Goal: Task Accomplishment & Management: Manage account settings

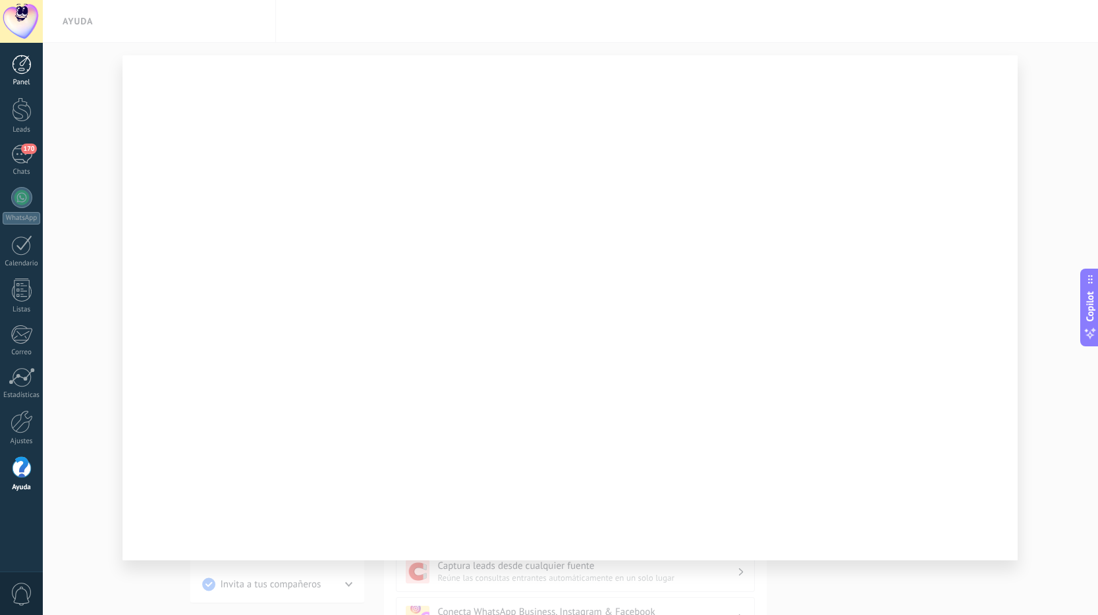
click at [31, 65] on div at bounding box center [22, 65] width 20 height 20
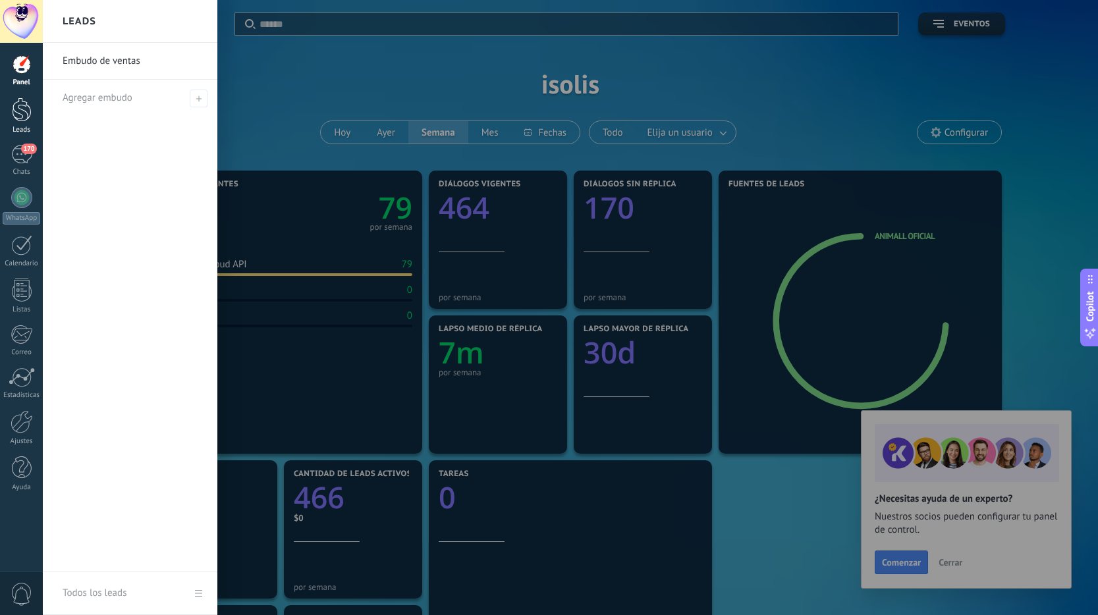
click at [18, 112] on div at bounding box center [22, 109] width 20 height 24
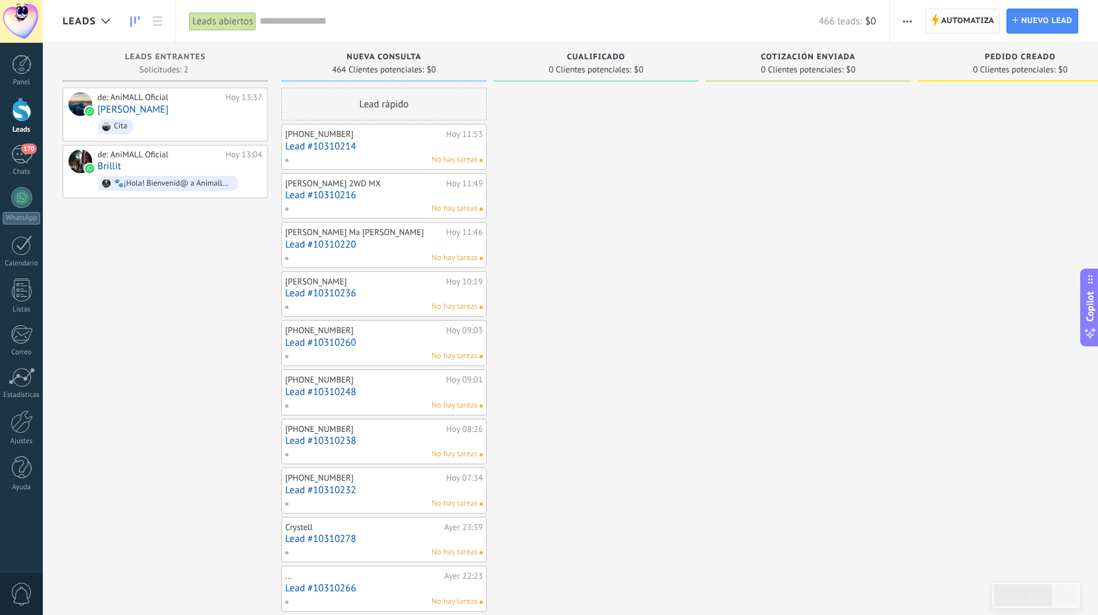
click at [938, 17] on icon at bounding box center [934, 20] width 7 height 12
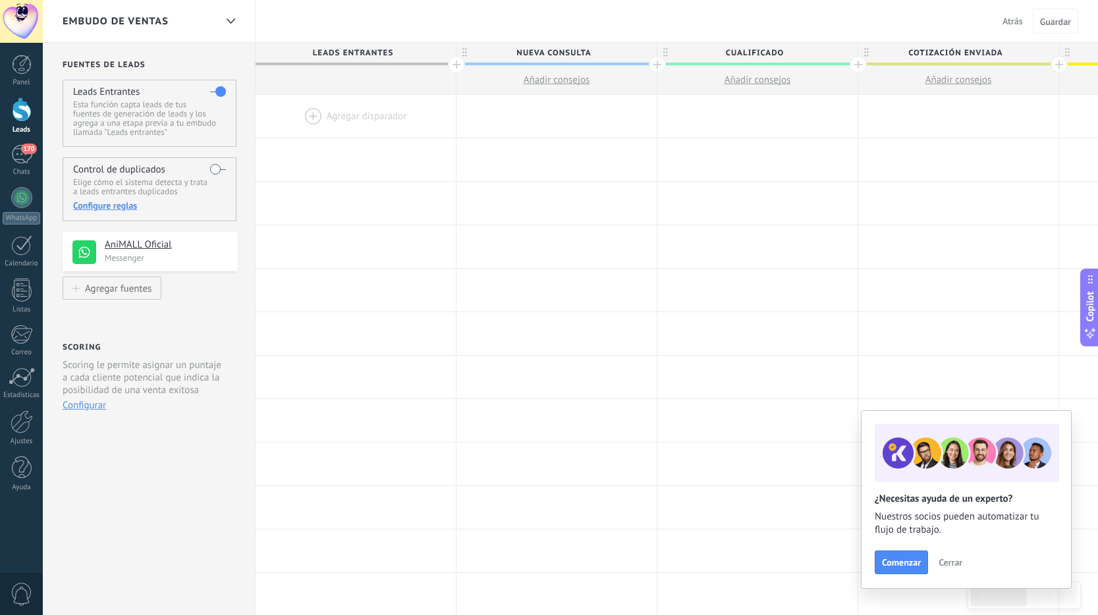
click at [1009, 22] on span "Atrás" at bounding box center [1012, 21] width 20 height 12
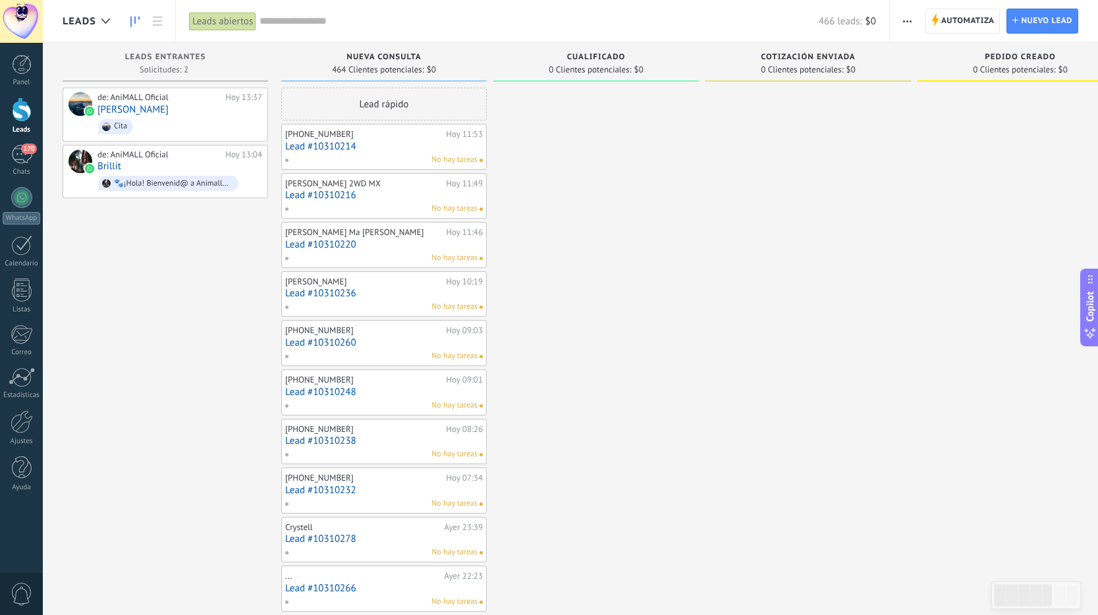
click at [912, 23] on button "button" at bounding box center [907, 21] width 19 height 25
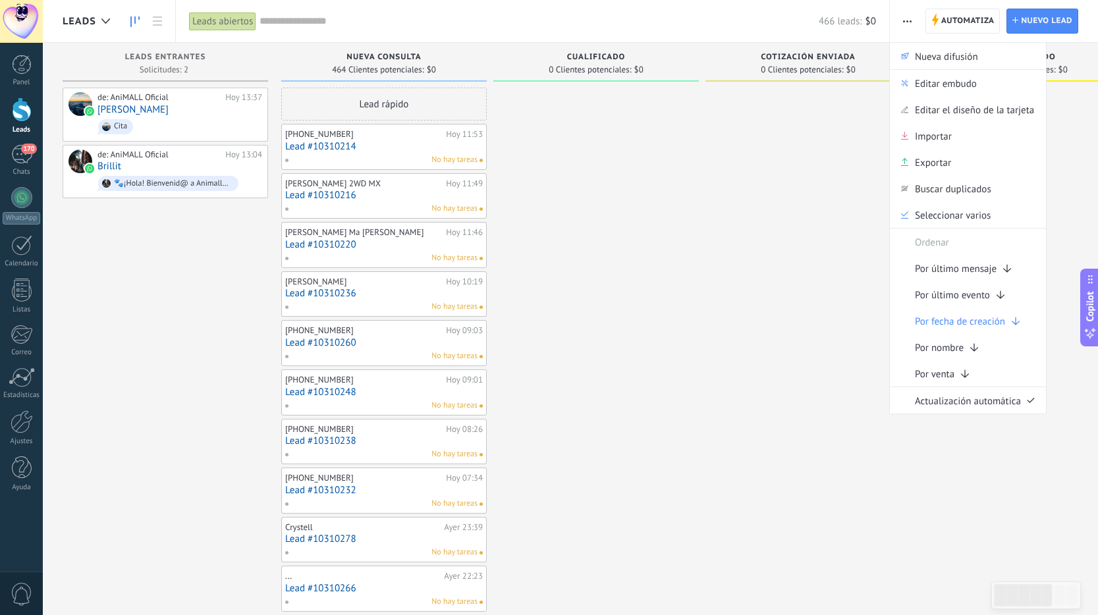
click at [699, 169] on div "Cualificado 0 Clientes potenciales: $0" at bounding box center [599, 573] width 212 height 1060
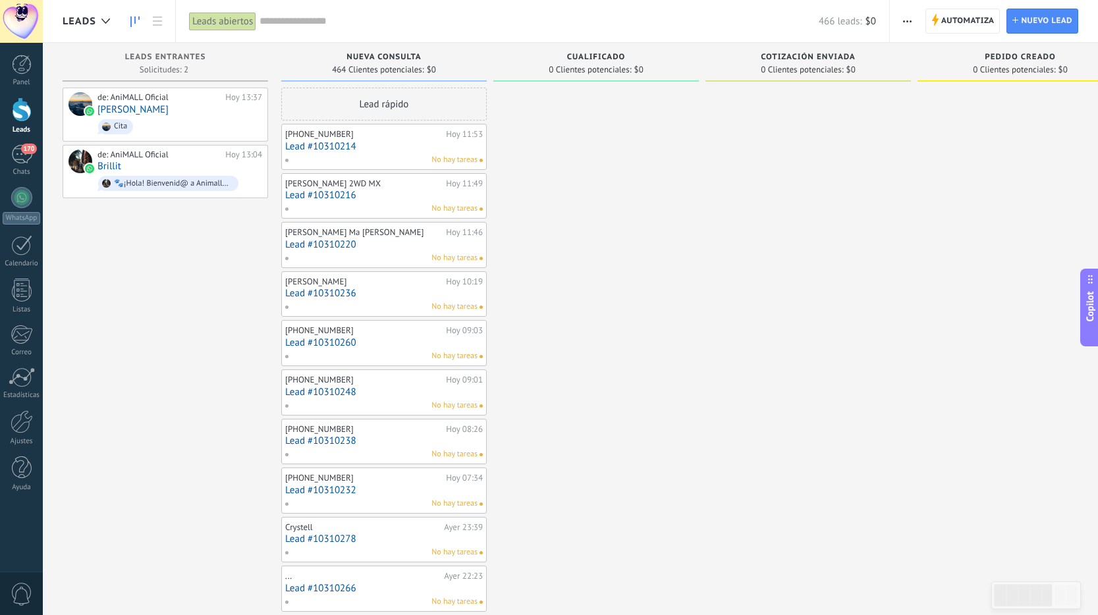
click at [81, 24] on span "Leads" at bounding box center [80, 21] width 34 height 13
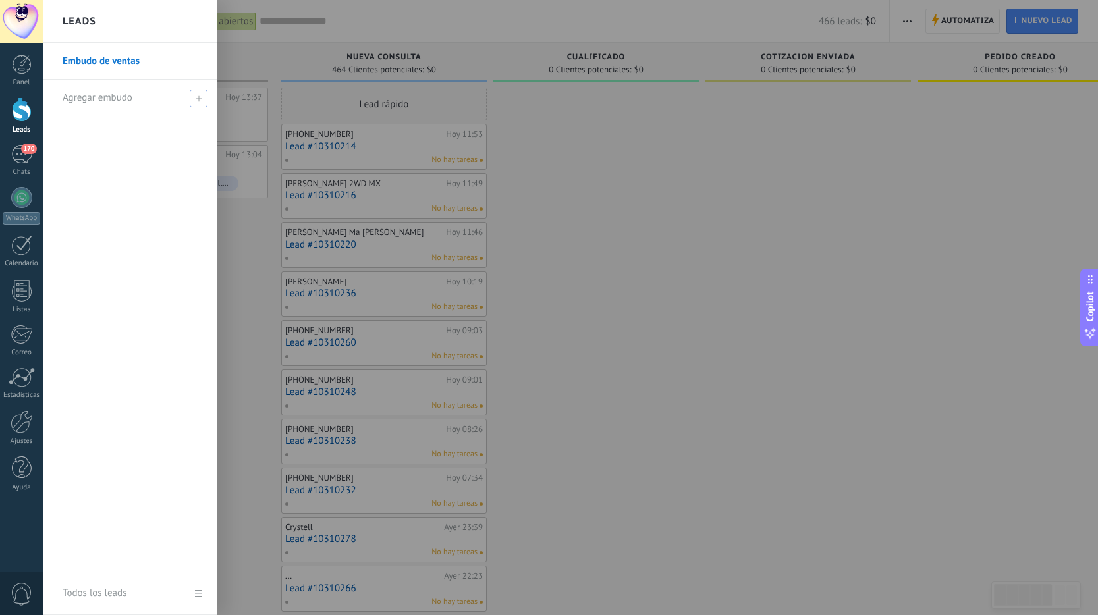
click at [207, 98] on span at bounding box center [199, 99] width 18 height 18
type input "*********"
click at [169, 179] on div "Embudo de ventas *********" at bounding box center [130, 308] width 175 height 530
click at [203, 101] on span at bounding box center [200, 98] width 12 height 9
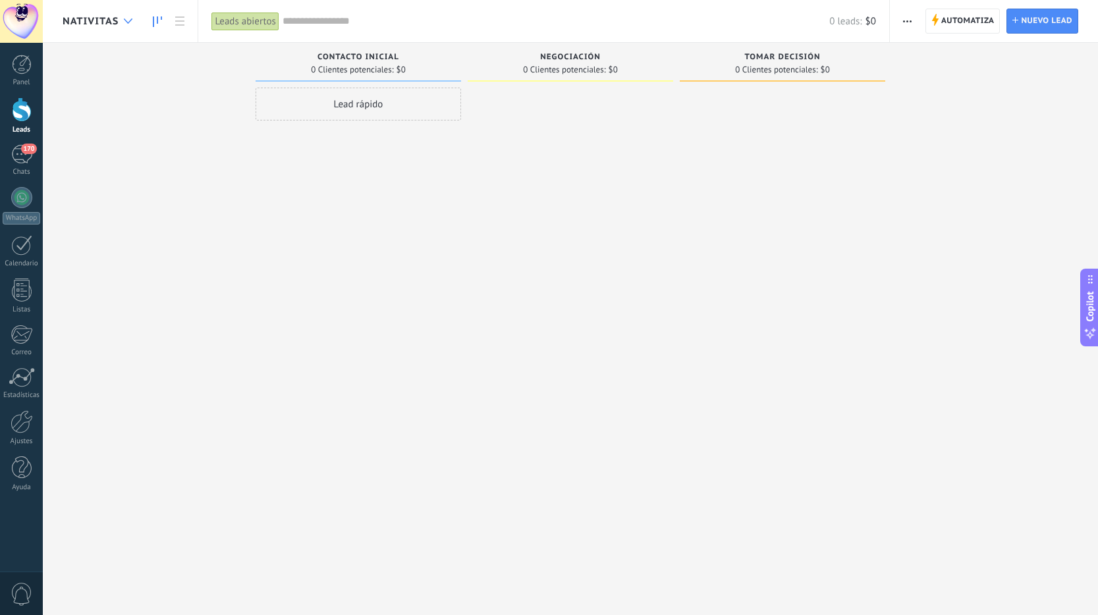
click at [124, 17] on div at bounding box center [128, 22] width 22 height 26
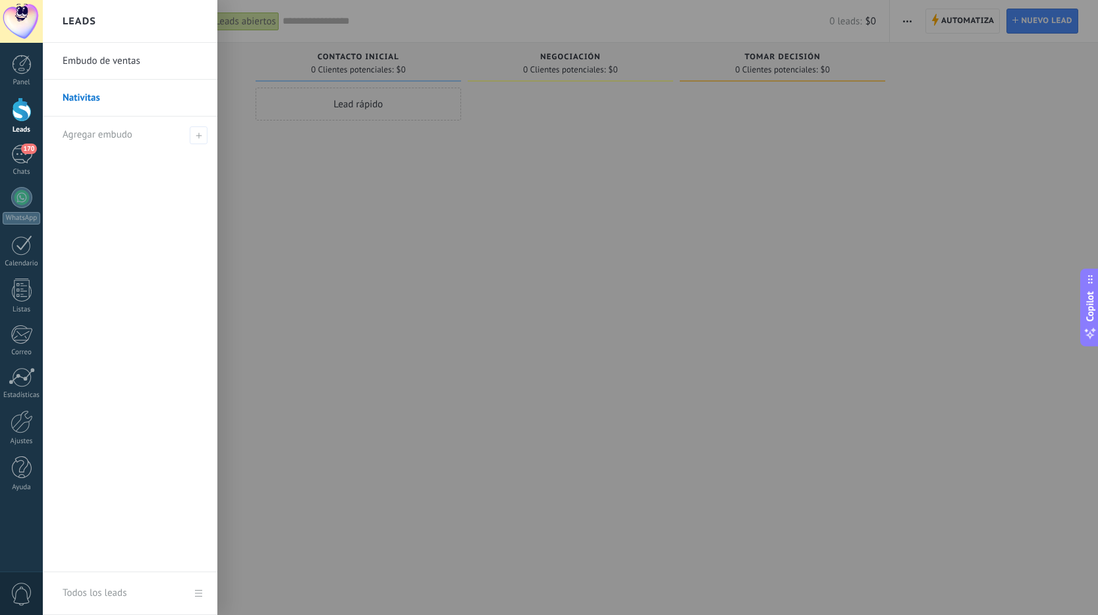
click at [103, 49] on link "Embudo de ventas" at bounding box center [134, 61] width 142 height 37
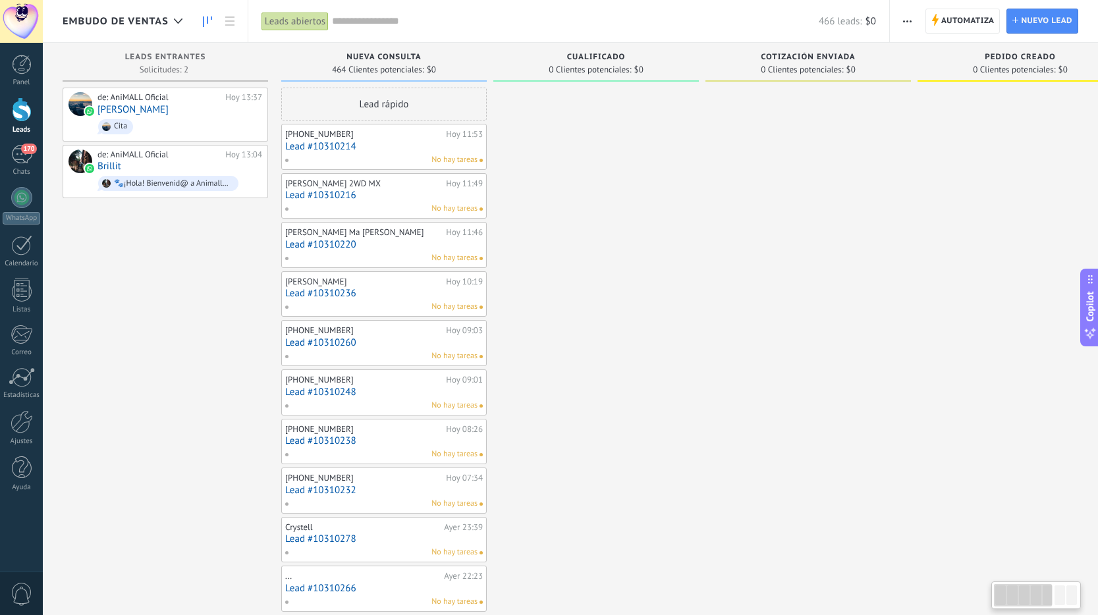
click at [117, 28] on div "Embudo de ventas" at bounding box center [126, 21] width 126 height 42
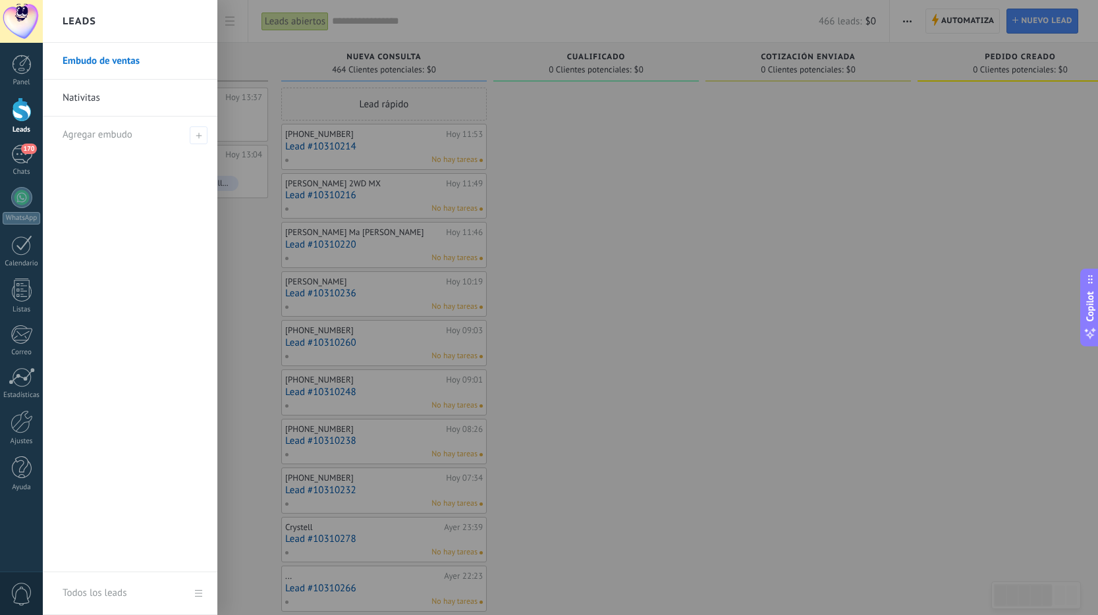
click at [107, 95] on link "Nativitas" at bounding box center [134, 98] width 142 height 37
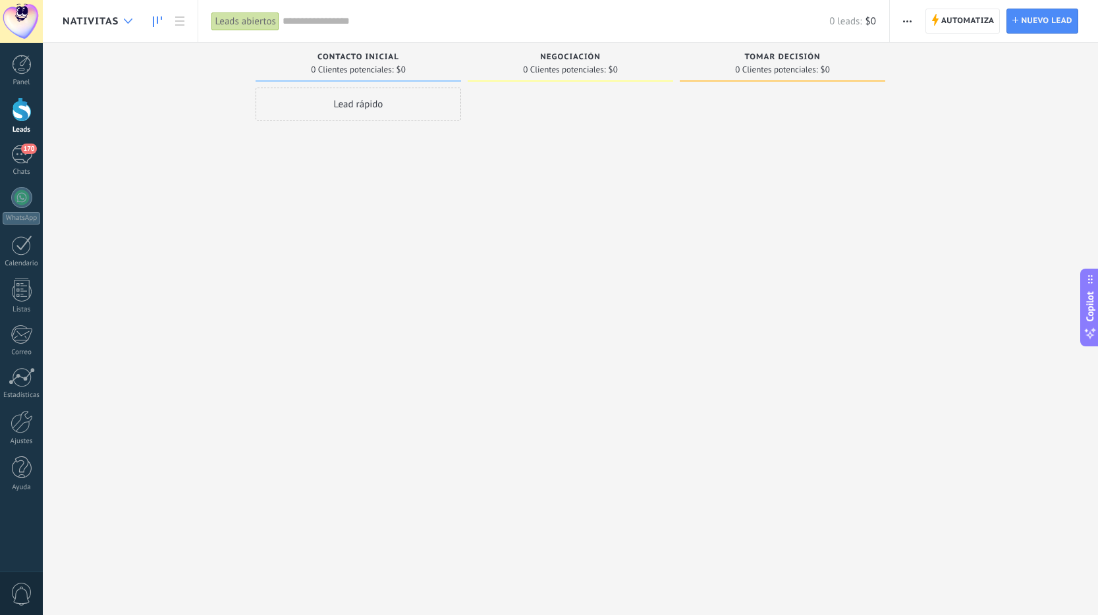
click at [123, 26] on div at bounding box center [128, 22] width 22 height 26
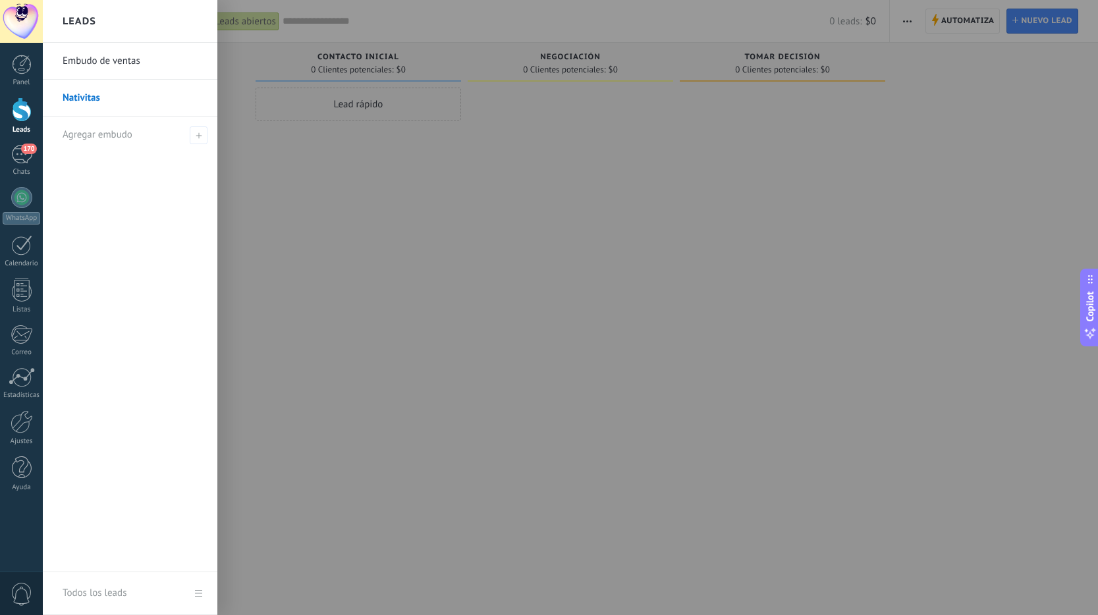
click at [128, 65] on link "Embudo de ventas" at bounding box center [134, 61] width 142 height 37
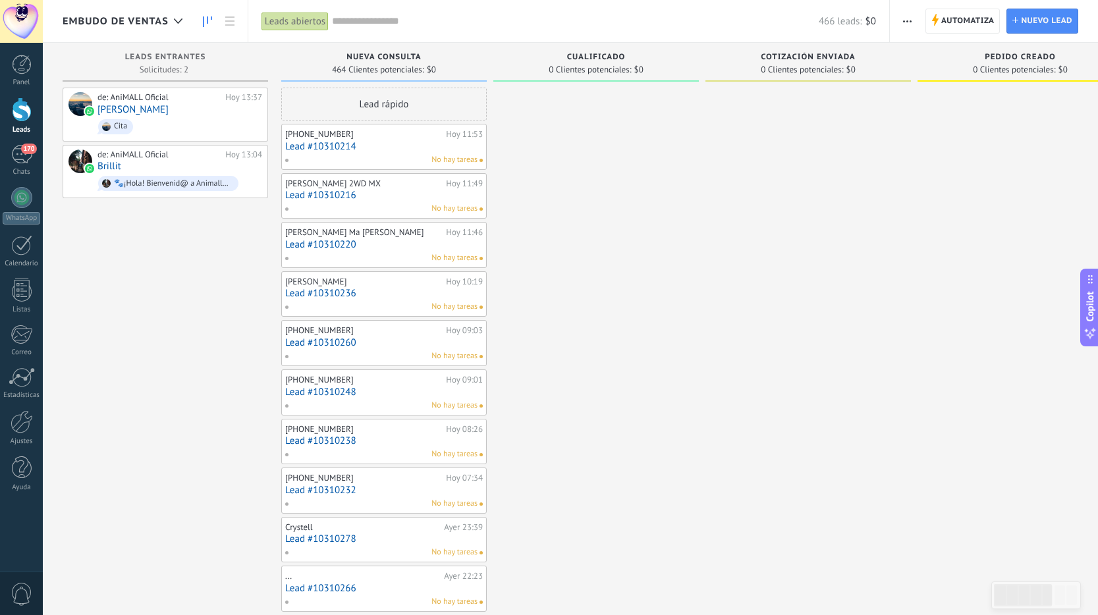
click at [605, 66] on span "0 Clientes potenciales:" at bounding box center [590, 70] width 82 height 8
click at [611, 56] on span "Cualificado" at bounding box center [596, 57] width 59 height 9
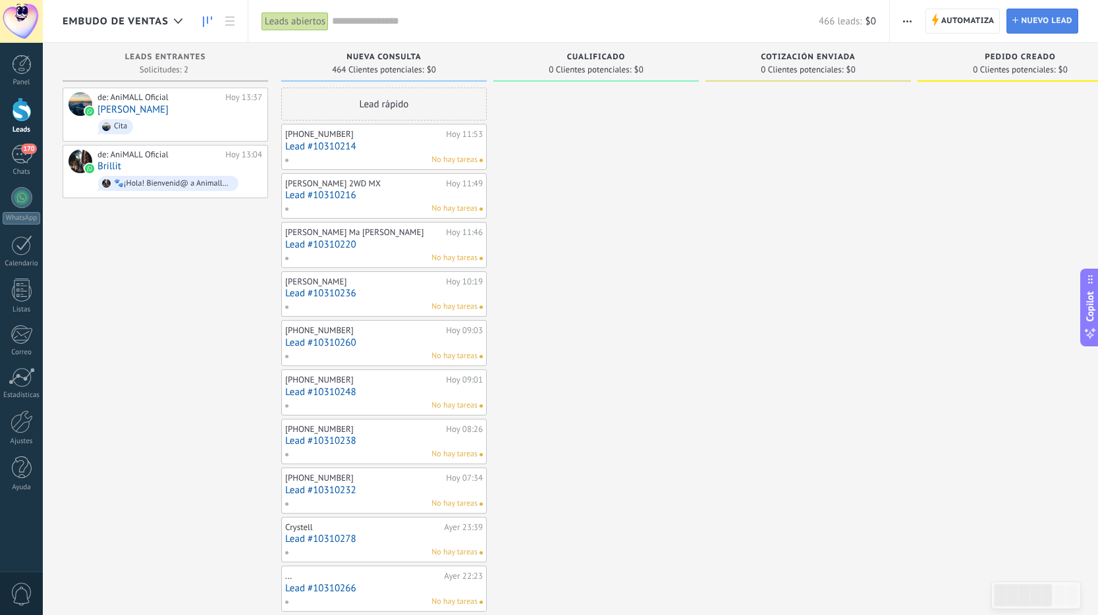
click at [1053, 32] on span "Nuevo lead" at bounding box center [1046, 21] width 51 height 24
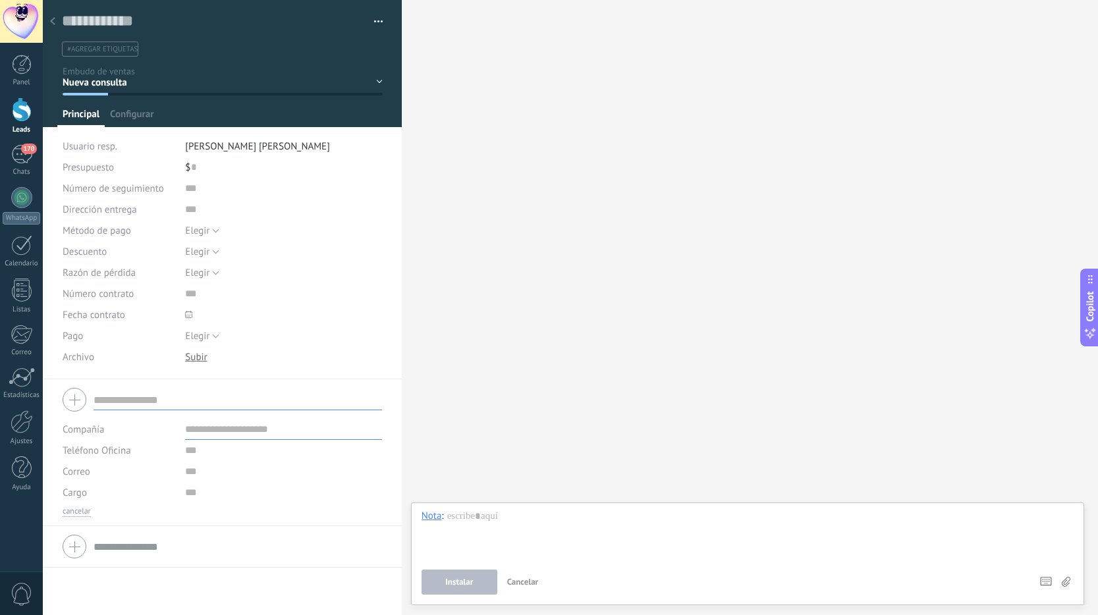
click at [522, 582] on span "Cancelar" at bounding box center [523, 581] width 32 height 11
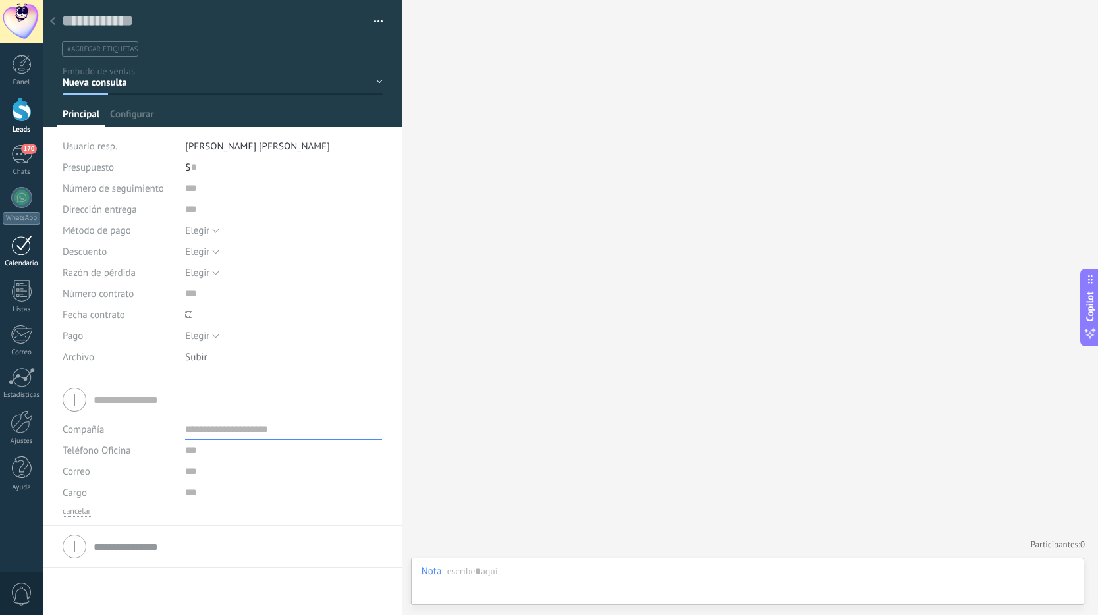
click at [14, 254] on div at bounding box center [21, 245] width 21 height 20
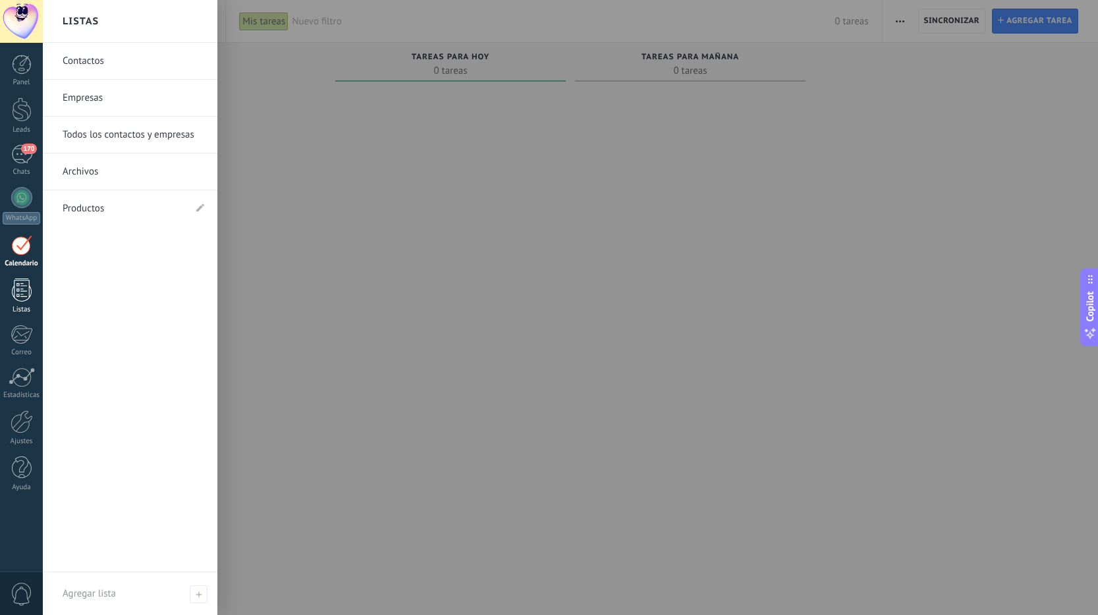
click at [17, 290] on div at bounding box center [22, 290] width 20 height 23
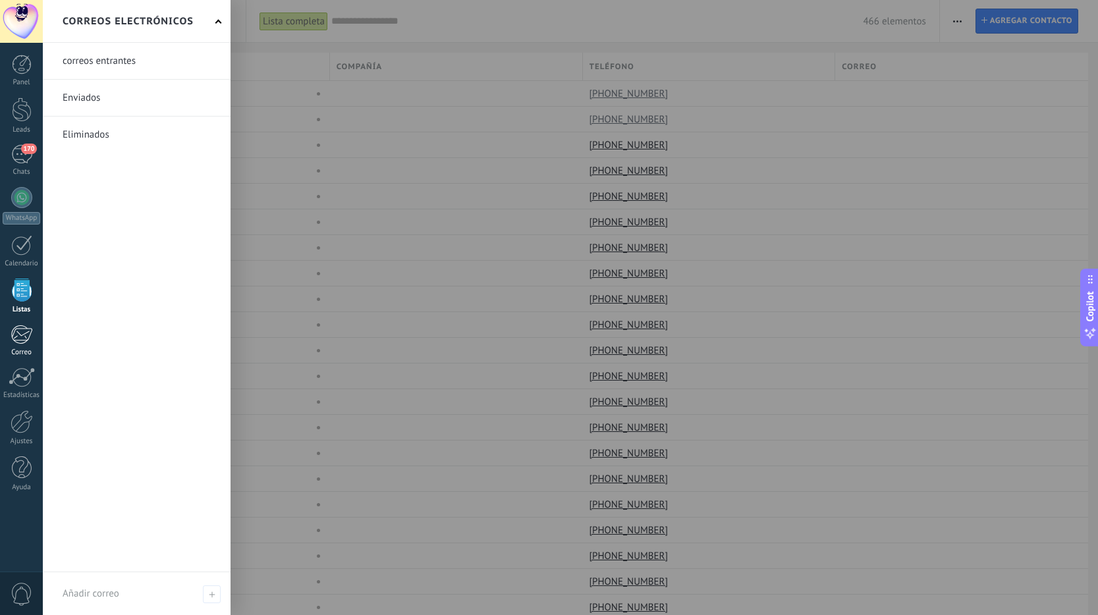
click at [21, 341] on div at bounding box center [22, 335] width 22 height 20
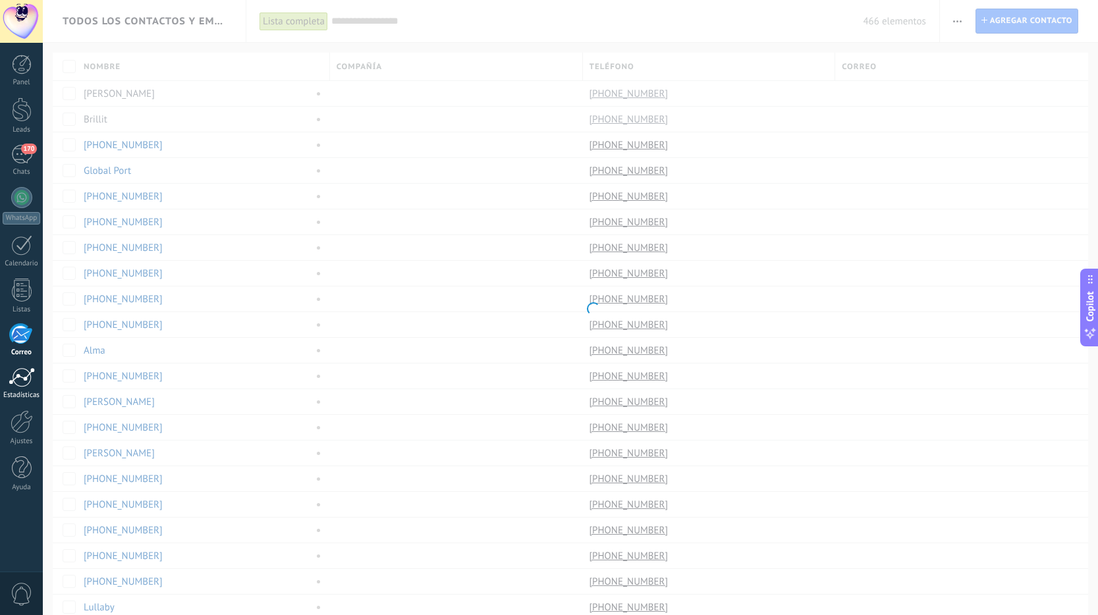
click at [18, 379] on div at bounding box center [22, 378] width 26 height 20
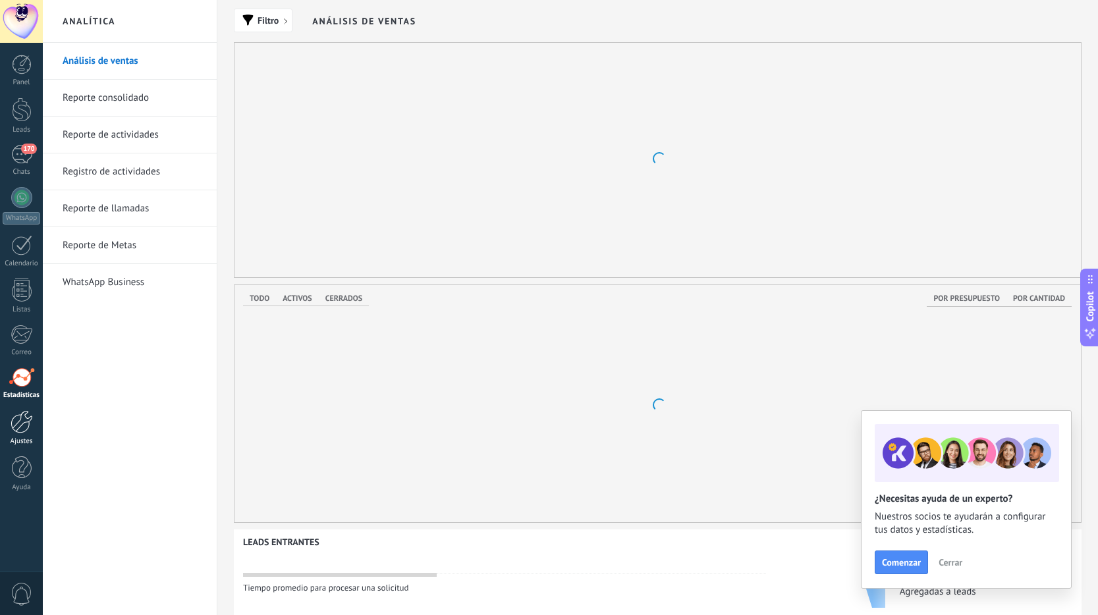
click at [18, 426] on div at bounding box center [22, 421] width 22 height 23
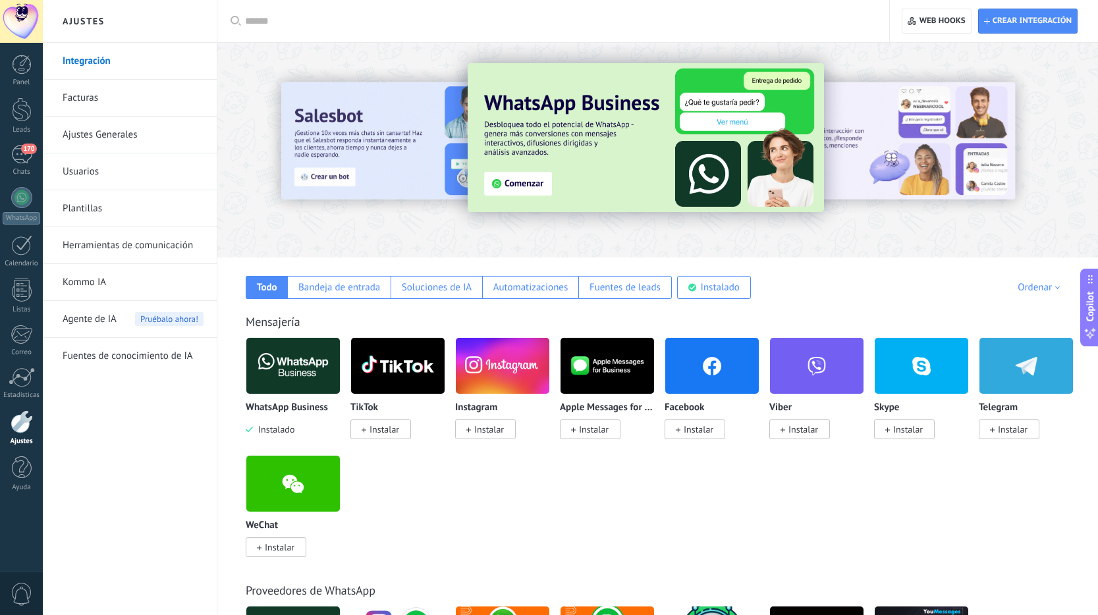
click at [108, 322] on span "Agente de IA" at bounding box center [90, 319] width 54 height 37
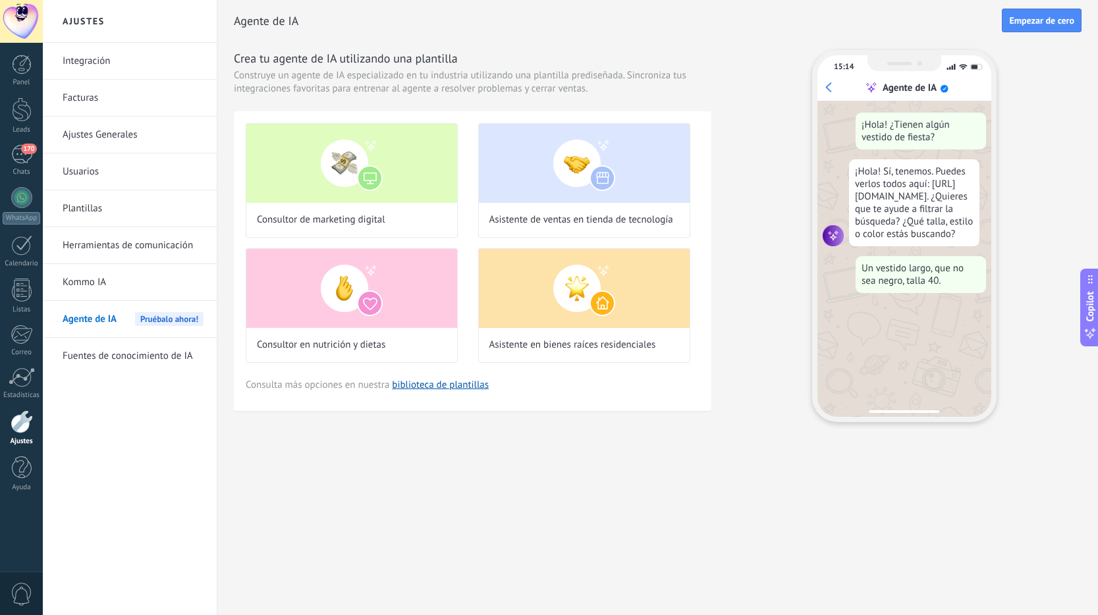
click at [118, 204] on link "Plantillas" at bounding box center [133, 208] width 141 height 37
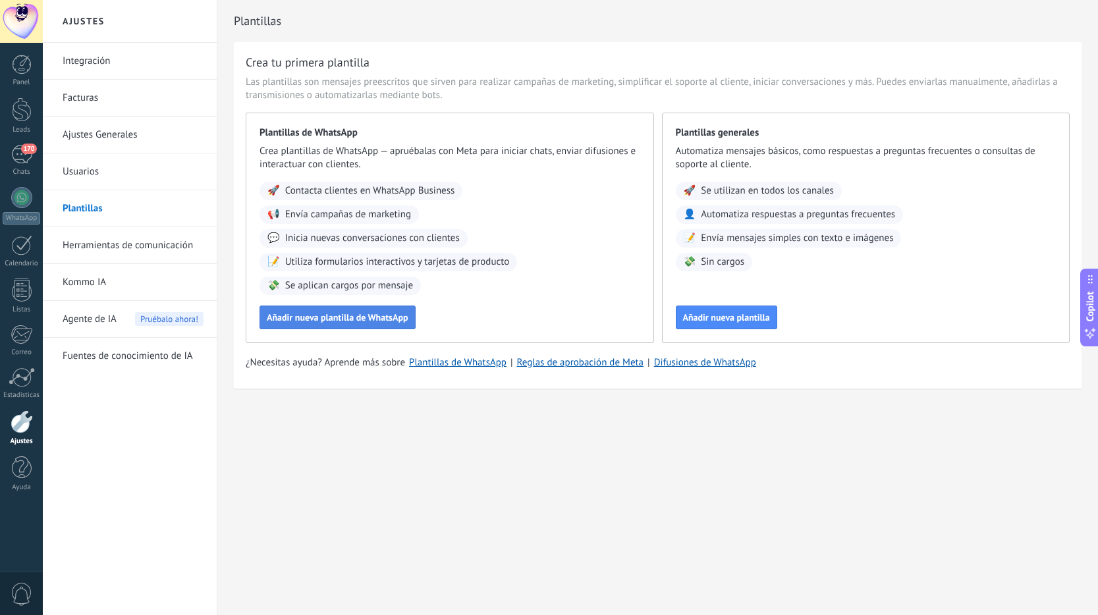
click at [346, 325] on button "Añadir nueva plantilla de WhatsApp" at bounding box center [338, 318] width 156 height 24
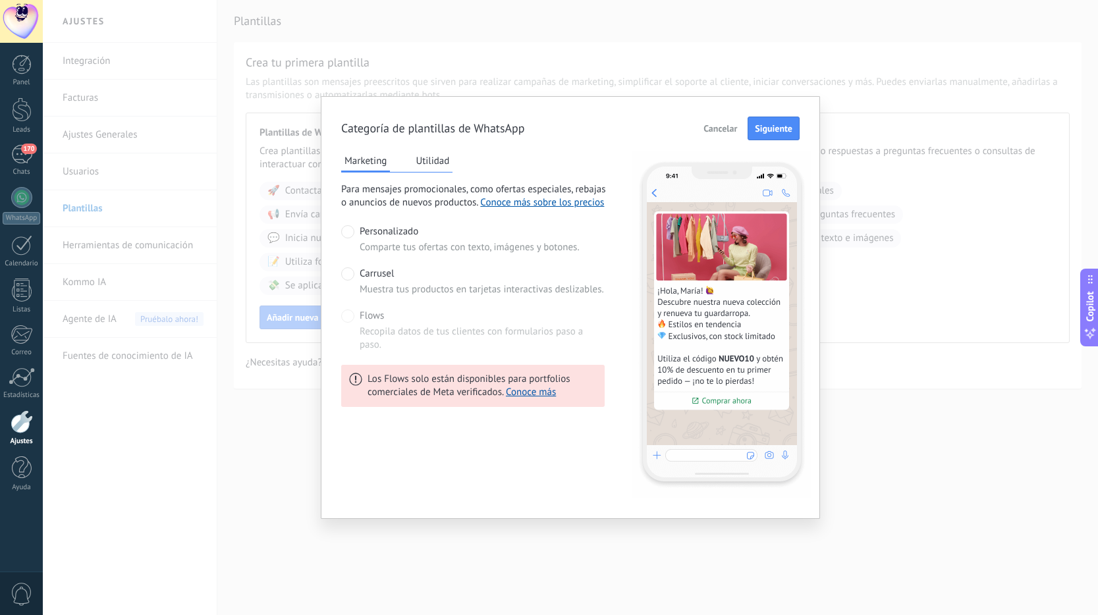
click at [375, 267] on span "Carrusel" at bounding box center [377, 273] width 34 height 13
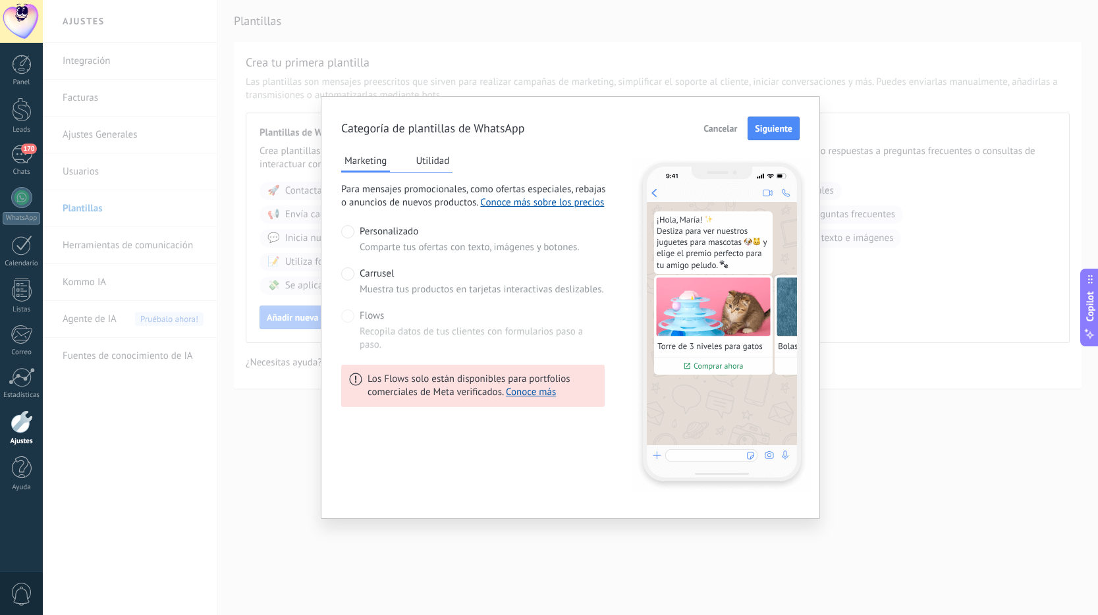
click at [383, 237] on span "Personalizado" at bounding box center [389, 231] width 59 height 13
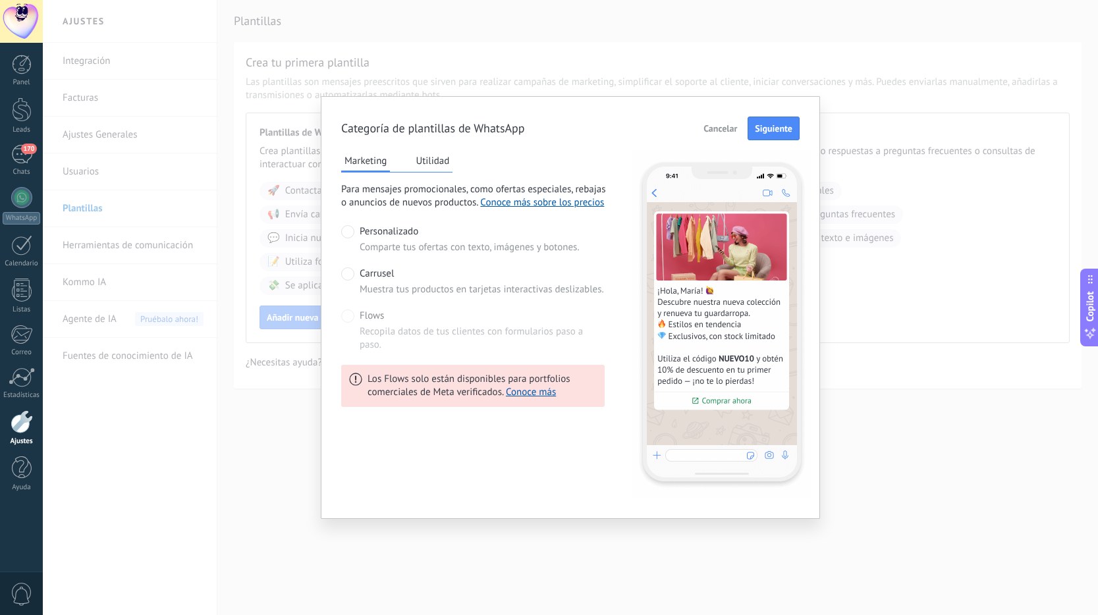
click at [371, 279] on span "Carrusel" at bounding box center [377, 273] width 34 height 13
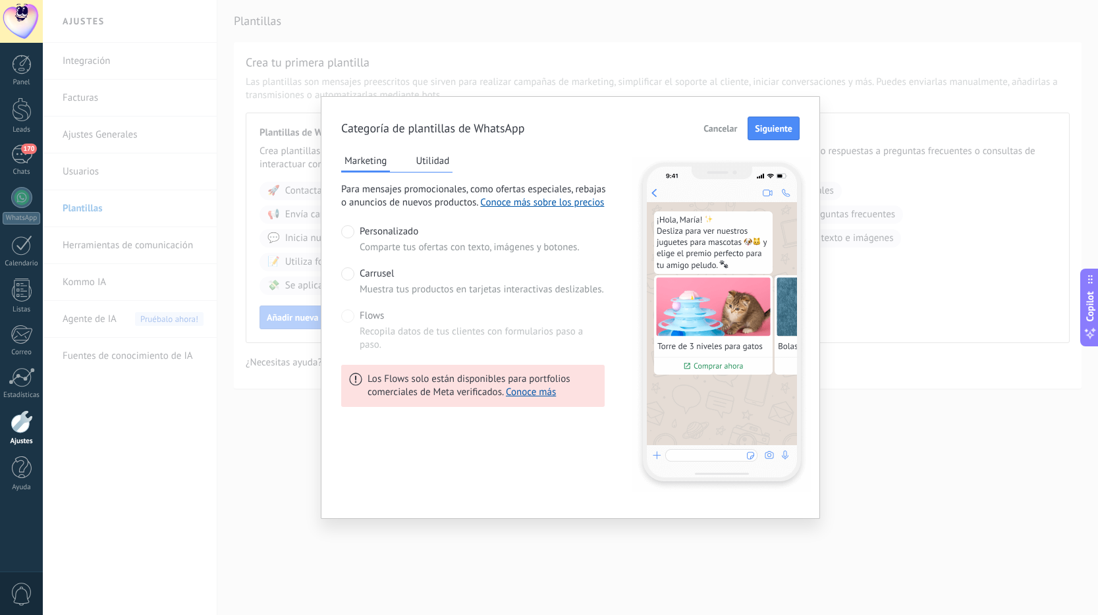
click at [384, 237] on span "Personalizado" at bounding box center [389, 231] width 59 height 13
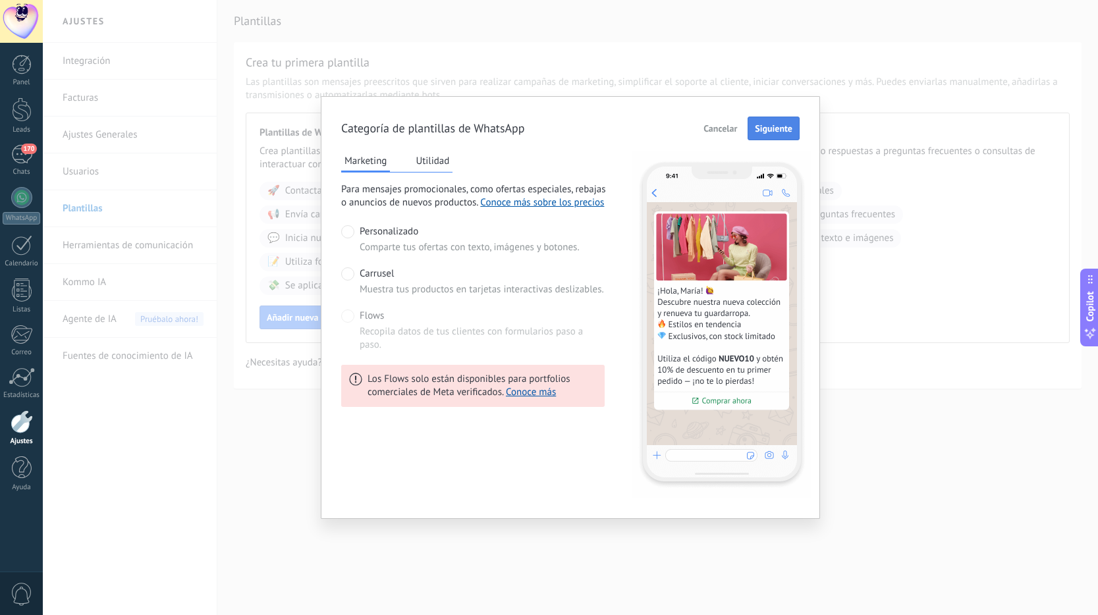
click at [781, 132] on span "Siguiente" at bounding box center [774, 128] width 38 height 9
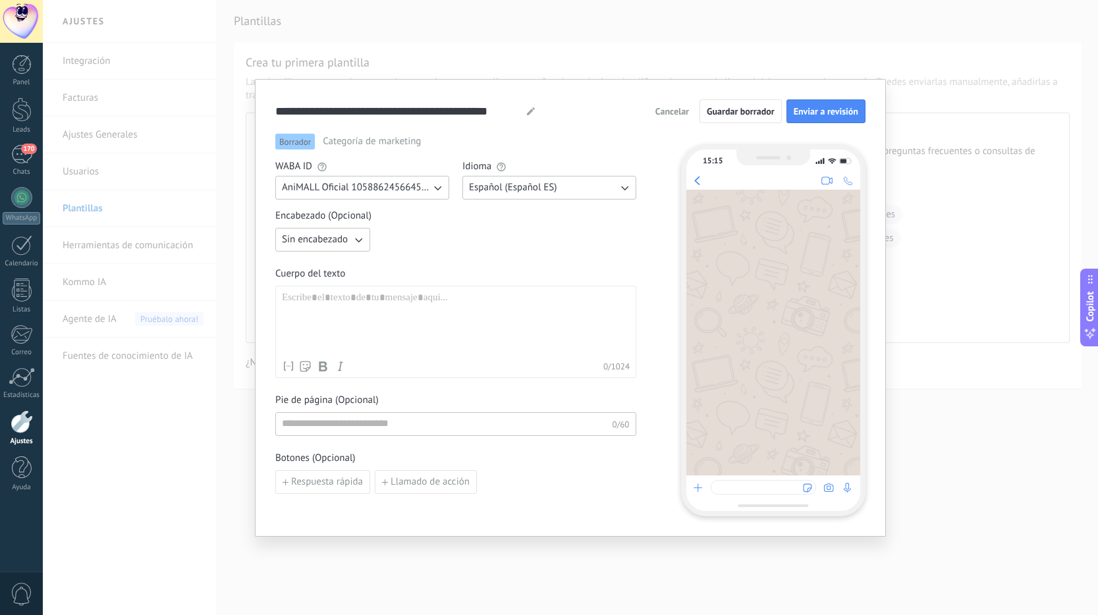
click at [344, 234] on span "Sin encabezado" at bounding box center [315, 239] width 66 height 13
click at [335, 252] on li "Texto" at bounding box center [318, 262] width 102 height 22
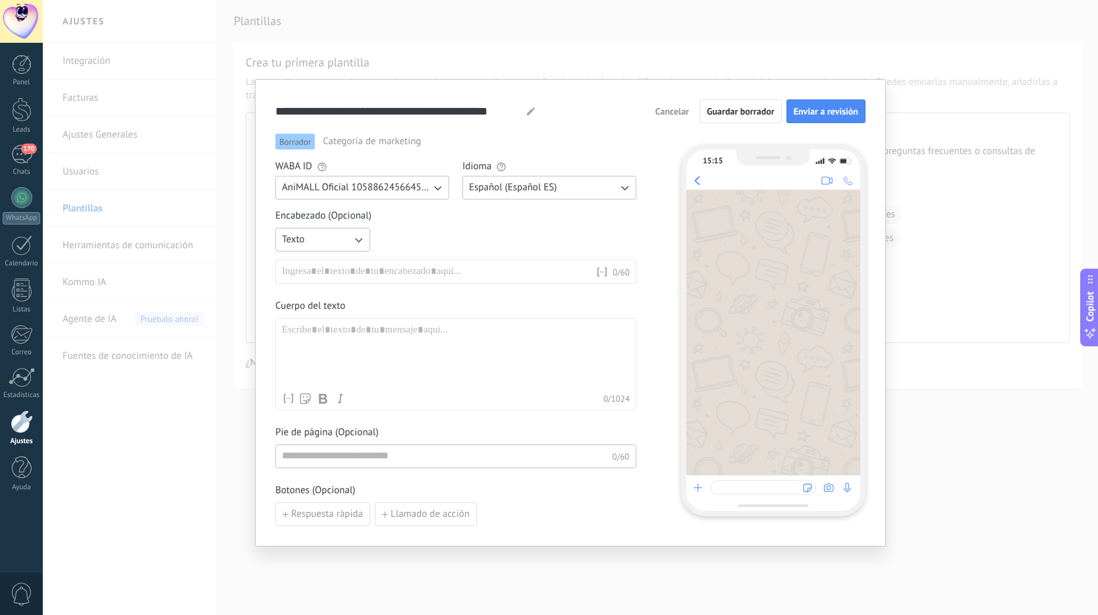
click at [342, 241] on button "Texto" at bounding box center [322, 240] width 95 height 24
click at [406, 239] on div "Texto Sin encabezado Texto Imagen o archivo Nombre del contacto Nombre Apellido…" at bounding box center [455, 256] width 361 height 56
click at [439, 274] on div at bounding box center [439, 271] width 314 height 13
click at [361, 344] on div at bounding box center [456, 355] width 348 height 63
click at [472, 268] on div "**********" at bounding box center [436, 271] width 309 height 13
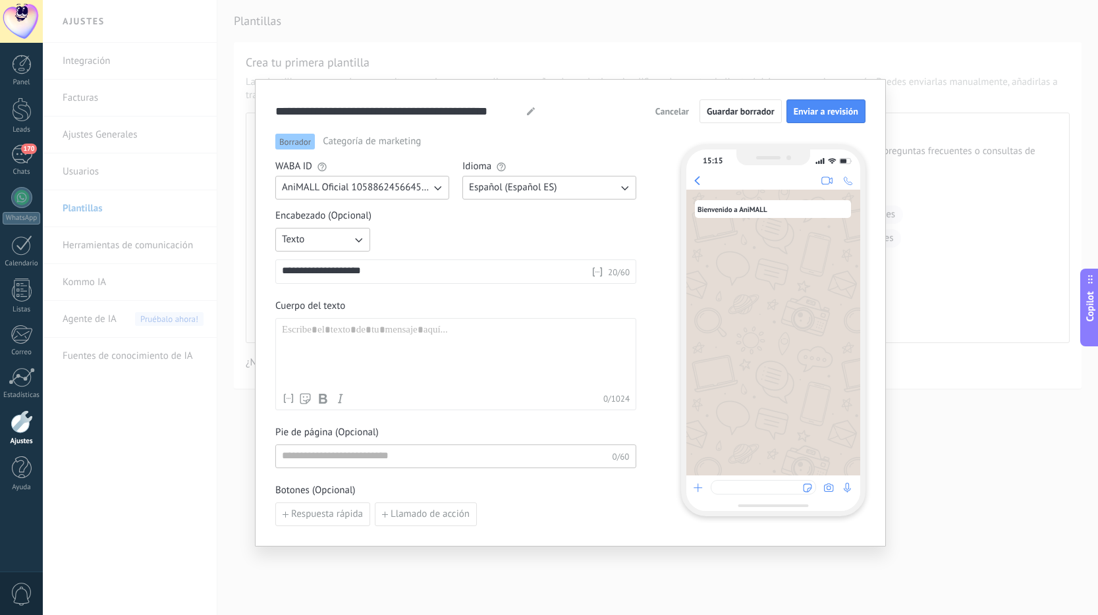
click at [472, 268] on div "**********" at bounding box center [436, 271] width 309 height 13
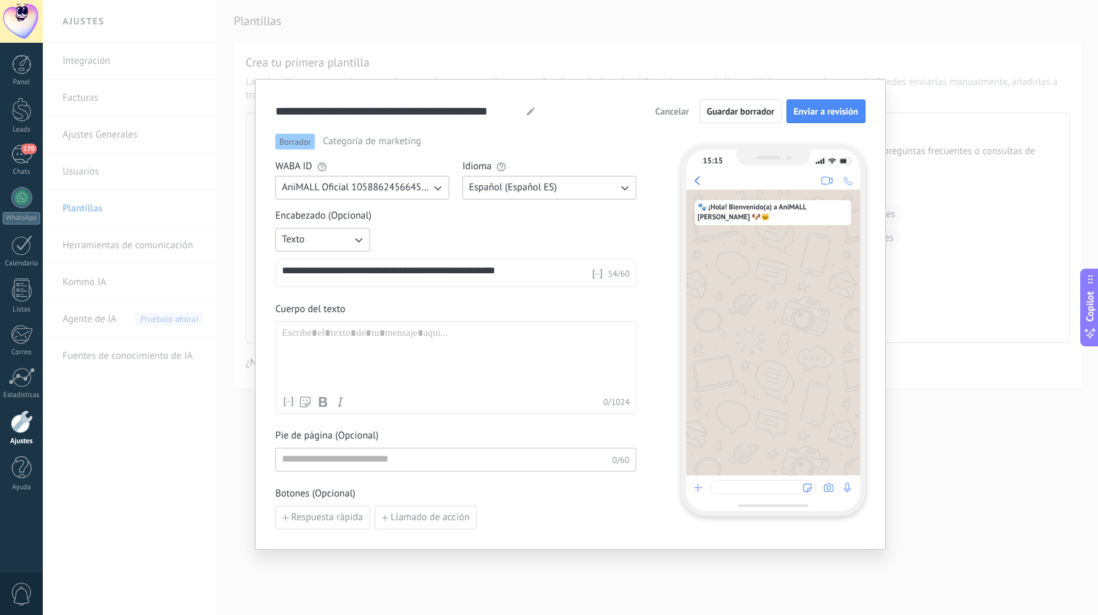
click at [468, 278] on div "**********" at bounding box center [436, 273] width 309 height 16
click at [423, 351] on div at bounding box center [456, 358] width 348 height 63
paste div
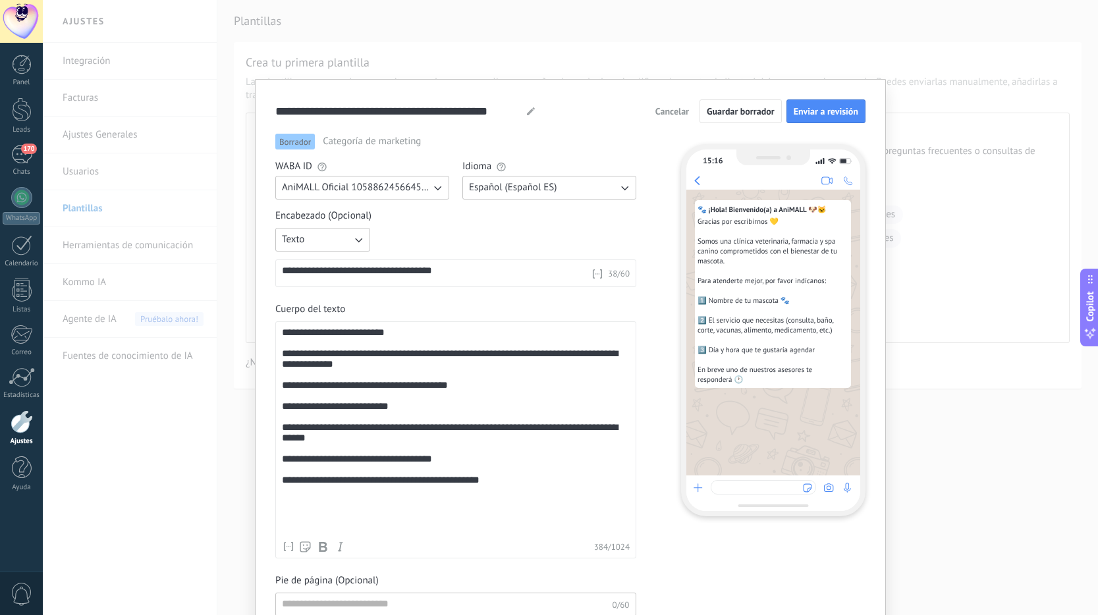
click at [373, 447] on div "**********" at bounding box center [456, 430] width 348 height 207
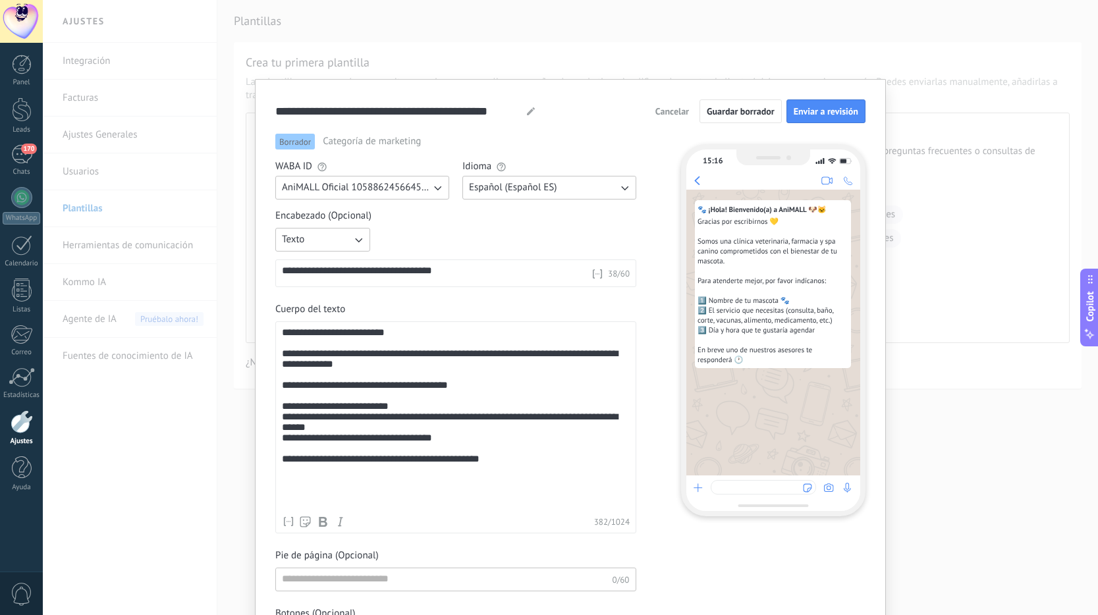
click at [339, 443] on div "**********" at bounding box center [456, 418] width 348 height 182
click at [319, 473] on div "**********" at bounding box center [456, 418] width 348 height 182
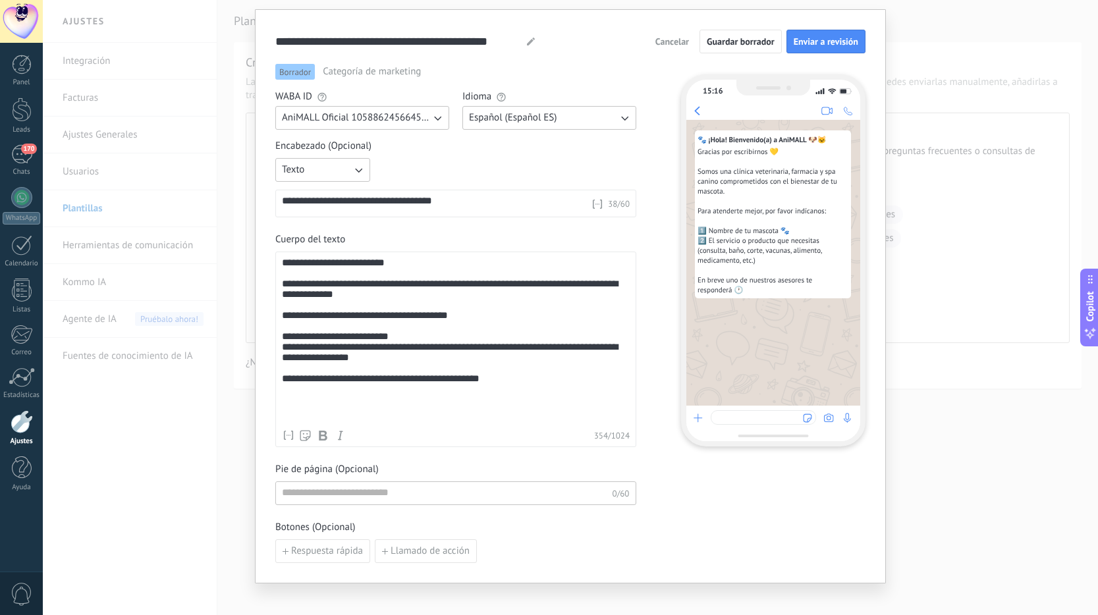
scroll to position [76, 0]
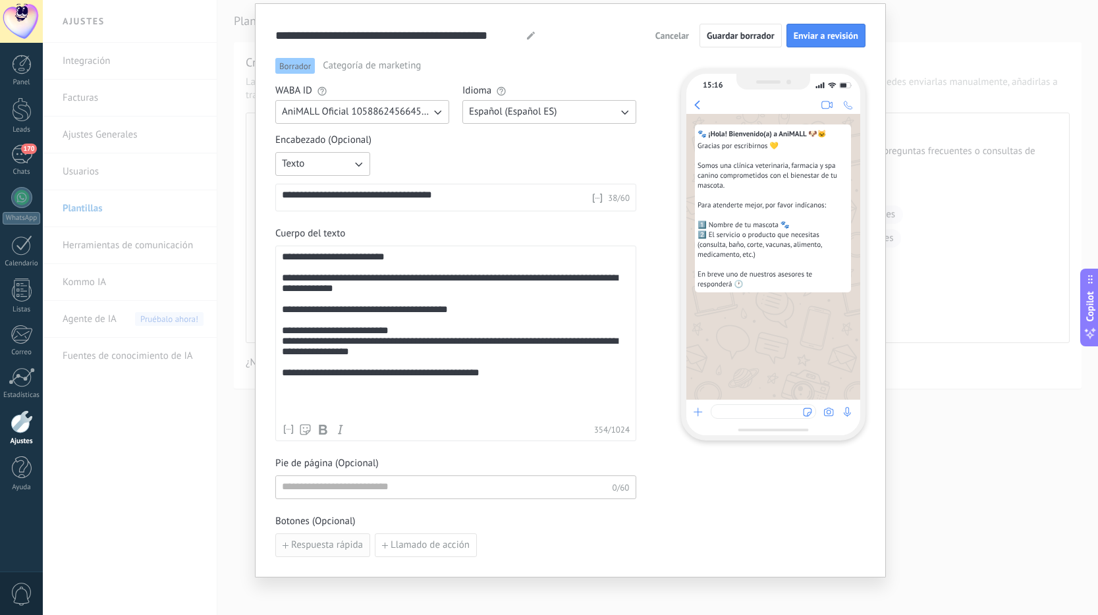
click at [308, 544] on span "Respuesta rápida" at bounding box center [327, 545] width 72 height 9
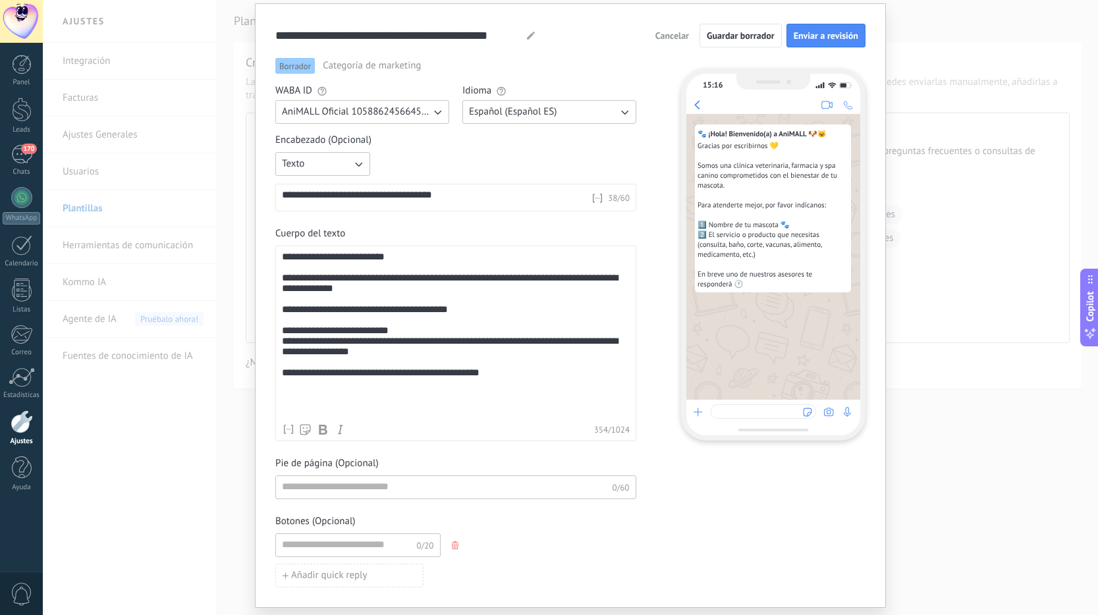
click at [458, 547] on span "button" at bounding box center [456, 545] width 9 height 8
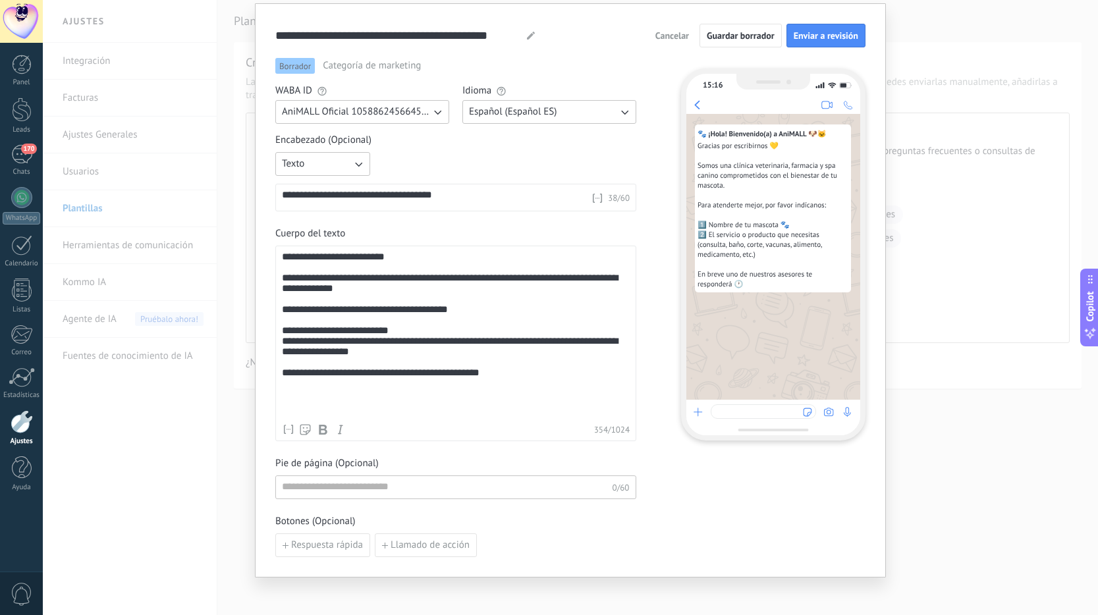
scroll to position [0, 0]
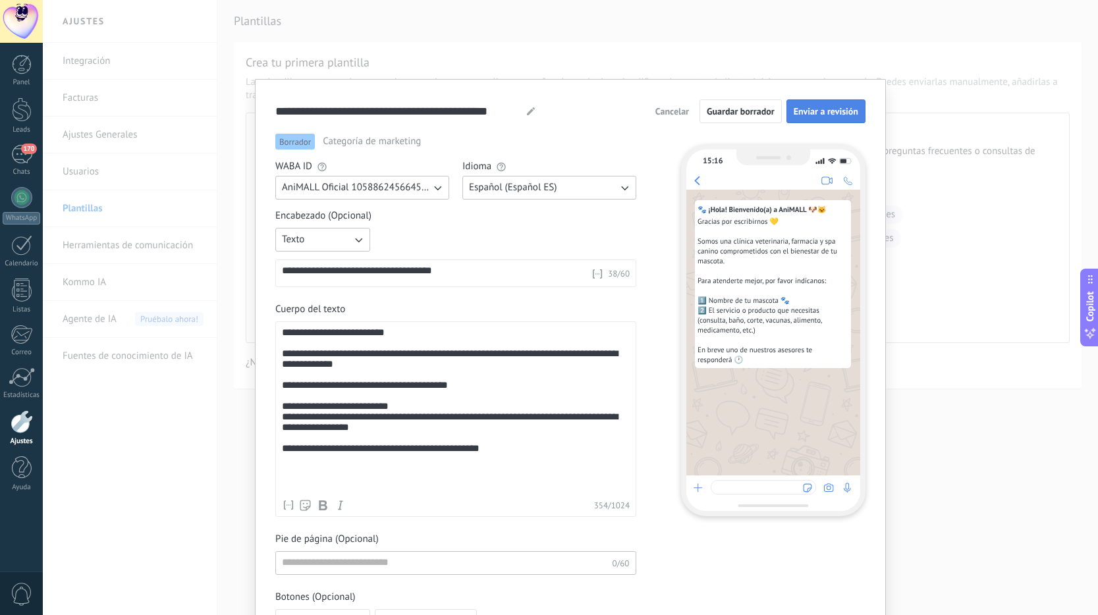
click at [836, 113] on span "Enviar a revisión" at bounding box center [826, 111] width 65 height 9
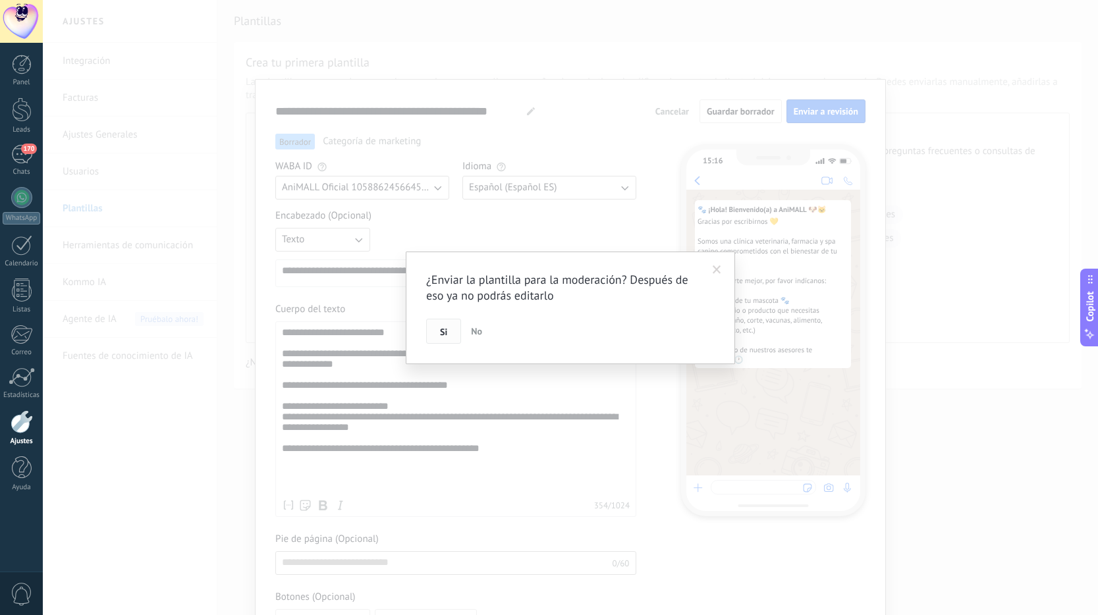
click at [443, 333] on span "Si" at bounding box center [443, 331] width 7 height 9
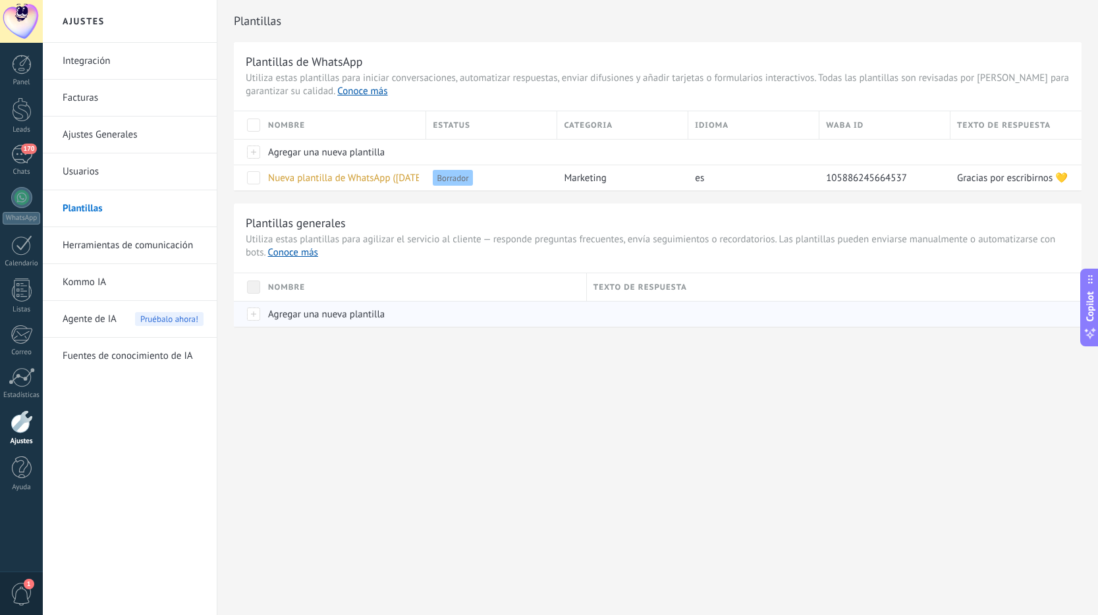
click at [296, 314] on span "Agregar una nueva plantilla" at bounding box center [326, 314] width 117 height 13
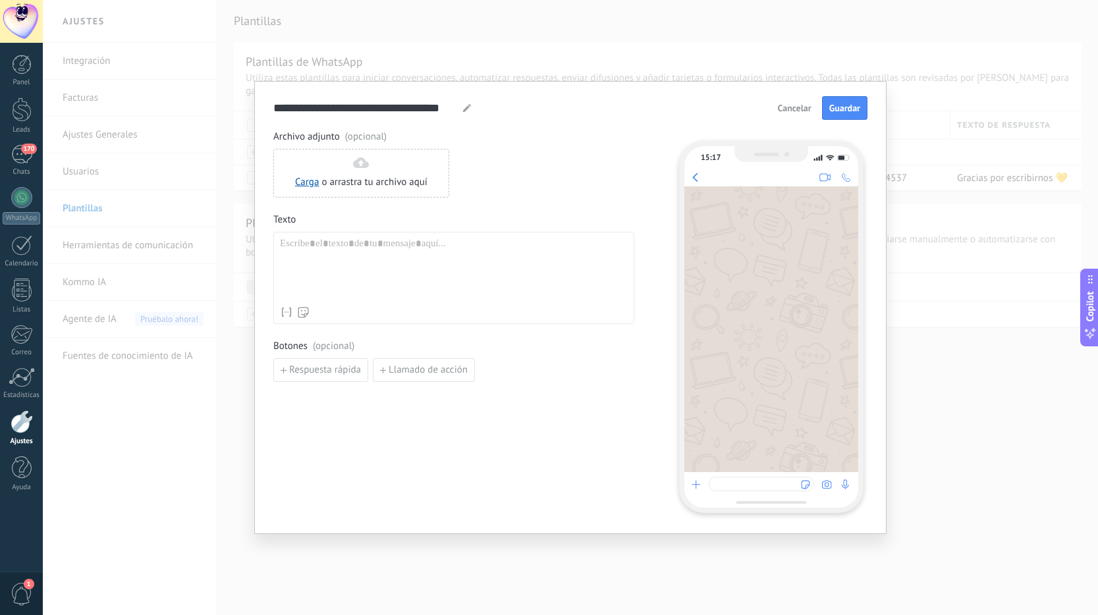
click at [511, 215] on span "Texto" at bounding box center [453, 219] width 361 height 13
click at [388, 285] on div at bounding box center [454, 269] width 348 height 63
click at [375, 252] on div at bounding box center [454, 269] width 348 height 63
paste div
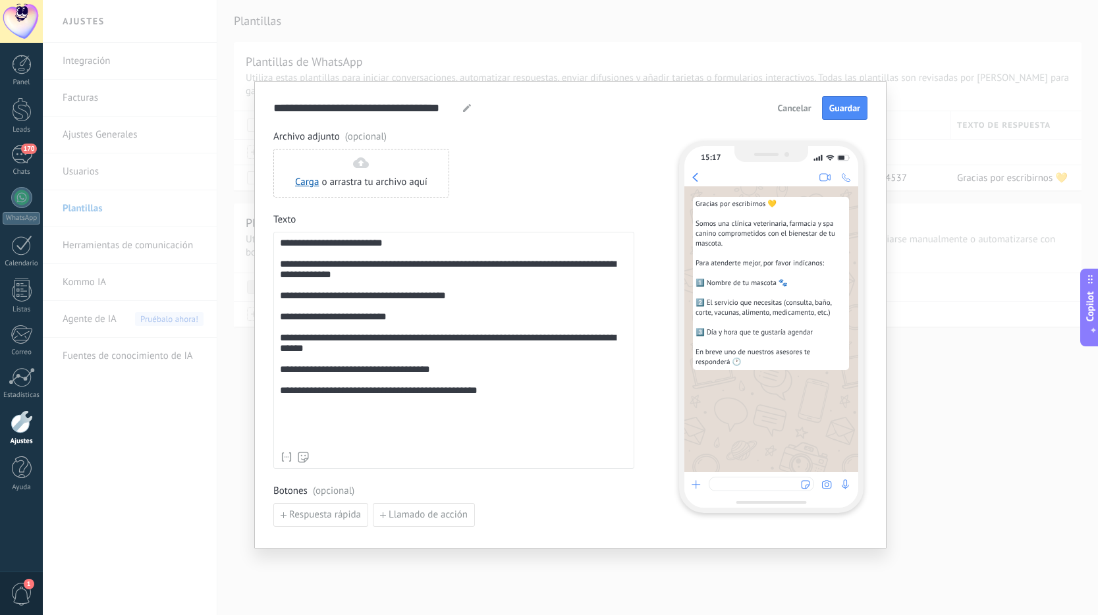
click at [274, 246] on div "**********" at bounding box center [453, 350] width 361 height 237
click at [280, 247] on div "**********" at bounding box center [454, 341] width 348 height 207
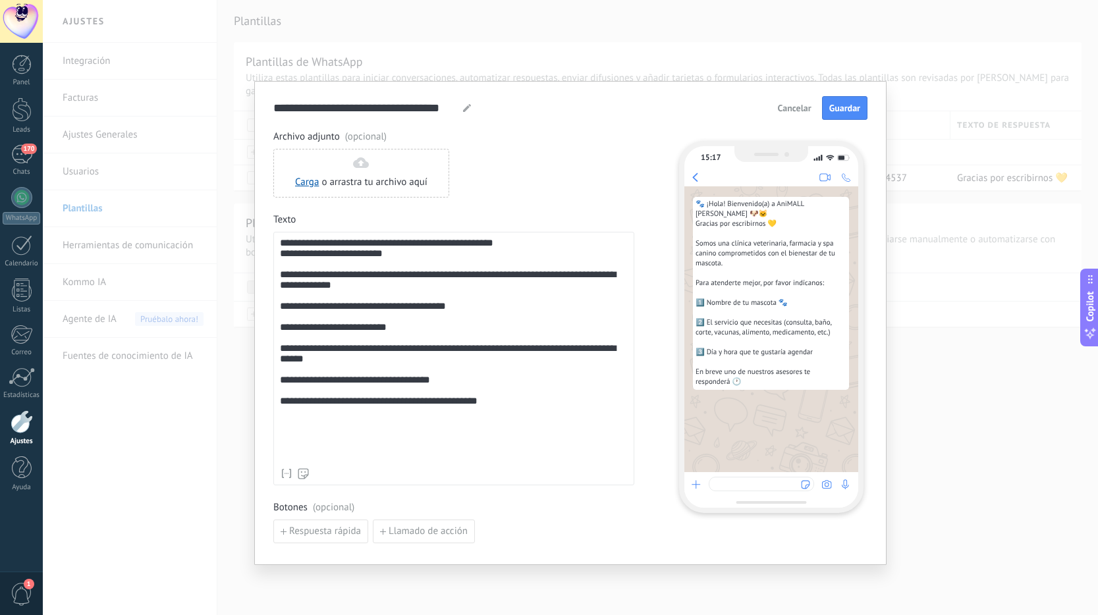
click at [466, 242] on div "**********" at bounding box center [454, 350] width 348 height 224
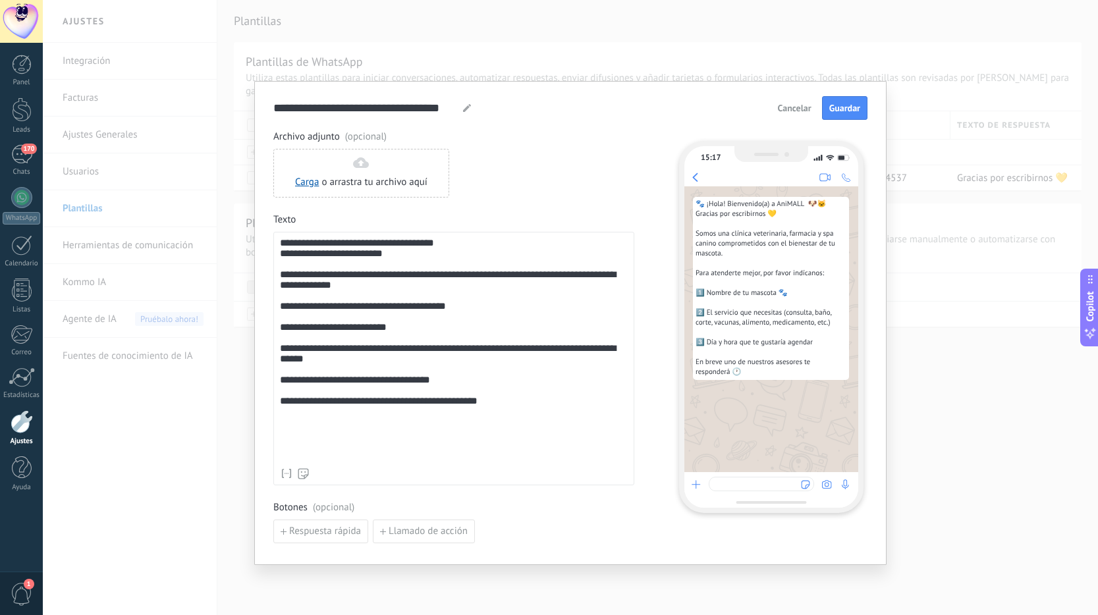
click at [487, 191] on div "Carga o arrastra tu archivo aquí Arrastra aquí" at bounding box center [453, 173] width 361 height 49
click at [845, 112] on span "Guardar" at bounding box center [844, 107] width 31 height 9
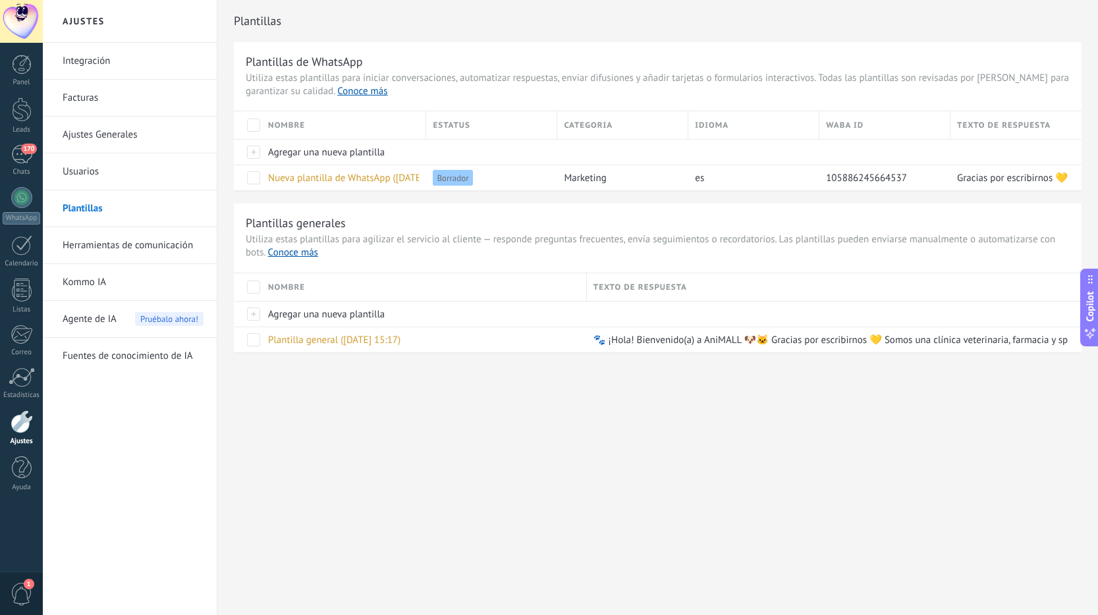
click at [563, 420] on div "Ajustes Integración Facturas Ajustes Generales Usuarios Plantillas Herramientas…" at bounding box center [570, 307] width 1055 height 615
click at [431, 342] on div "Plantilla general ([DATE] 15:17)" at bounding box center [420, 339] width 319 height 25
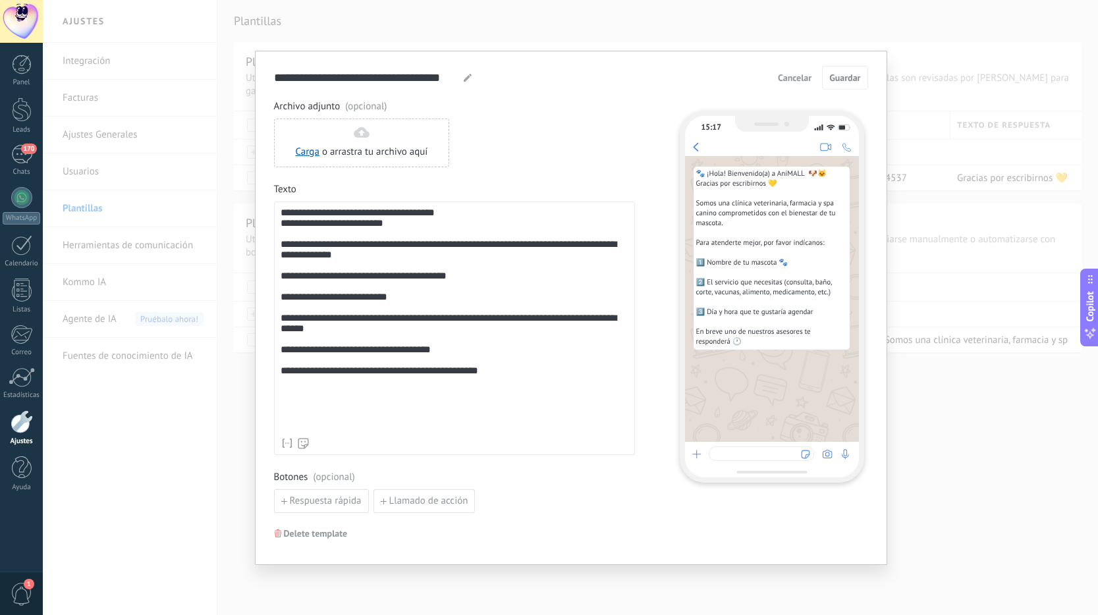
click at [329, 260] on div "**********" at bounding box center [455, 319] width 348 height 224
click at [564, 263] on div "**********" at bounding box center [455, 319] width 348 height 224
click at [564, 258] on div "**********" at bounding box center [455, 319] width 348 height 224
click at [482, 331] on div "**********" at bounding box center [455, 319] width 348 height 224
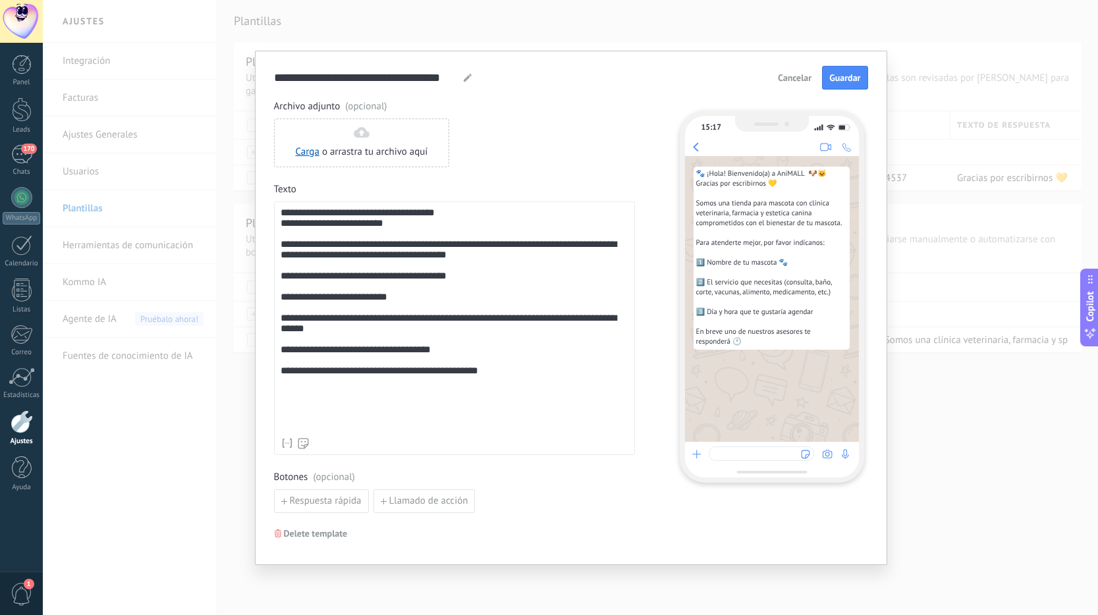
click at [454, 344] on div "**********" at bounding box center [455, 319] width 348 height 224
click at [454, 336] on div "**********" at bounding box center [455, 319] width 348 height 224
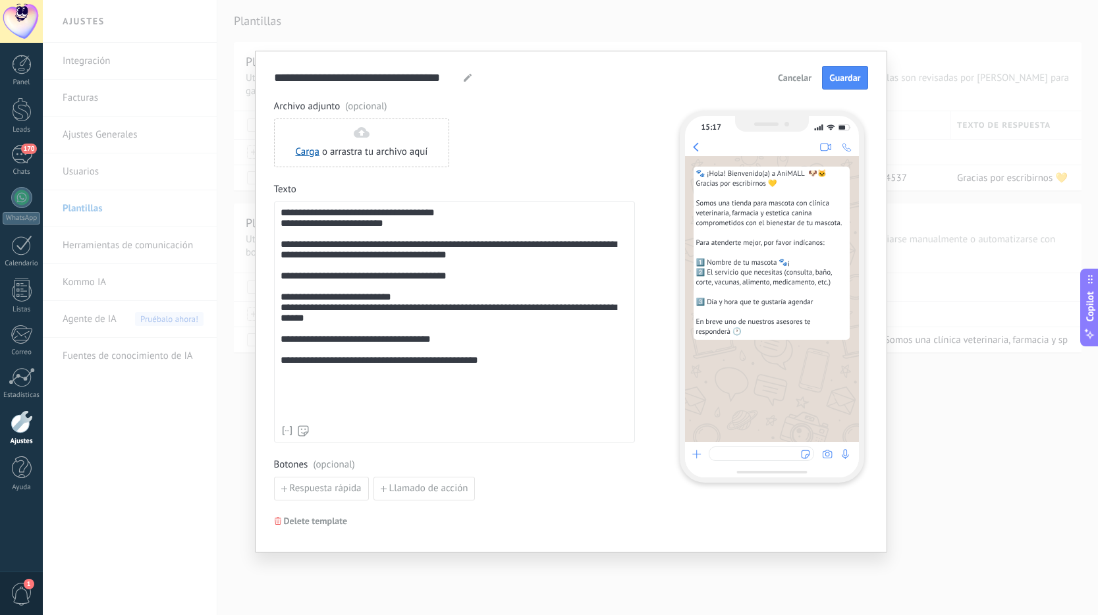
click at [397, 387] on div "**********" at bounding box center [455, 312] width 348 height 211
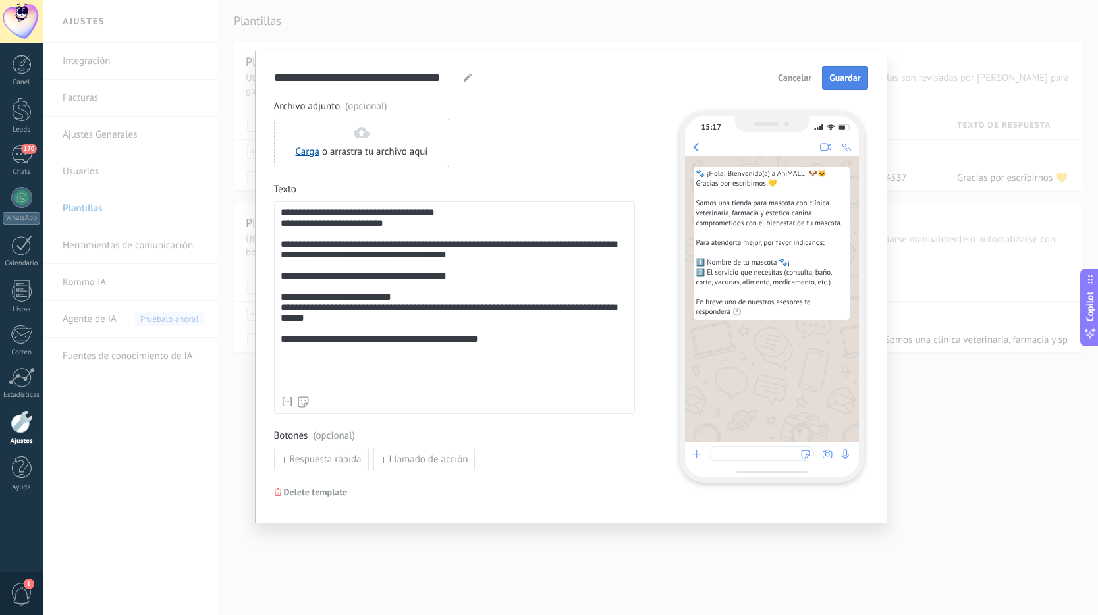
click at [849, 80] on span "Guardar" at bounding box center [844, 77] width 31 height 9
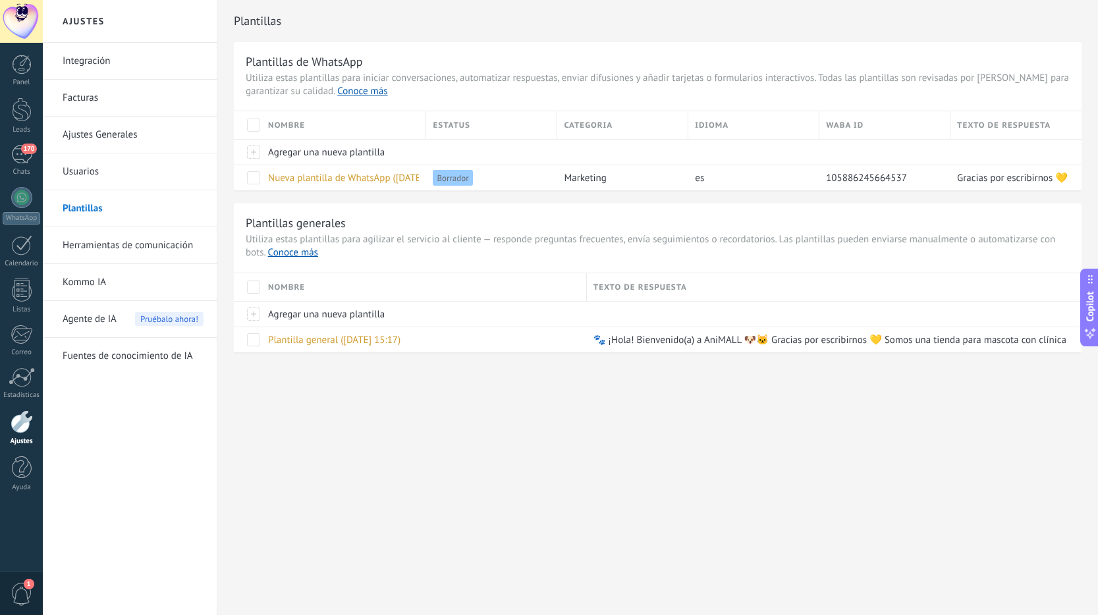
click at [157, 178] on link "Usuarios" at bounding box center [133, 171] width 141 height 37
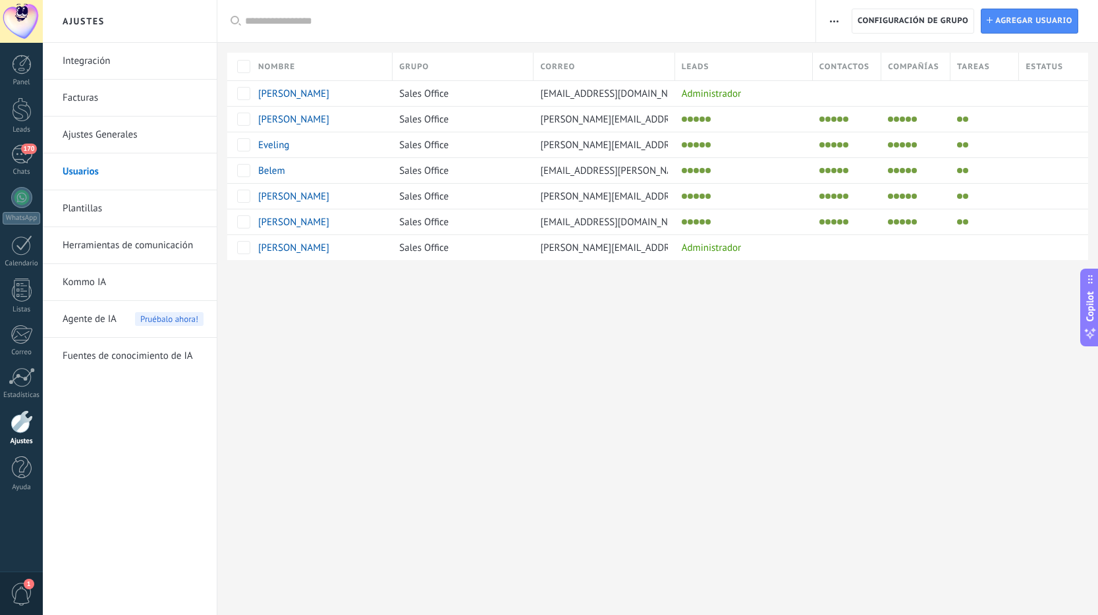
click at [144, 138] on link "Ajustes Generales" at bounding box center [133, 135] width 141 height 37
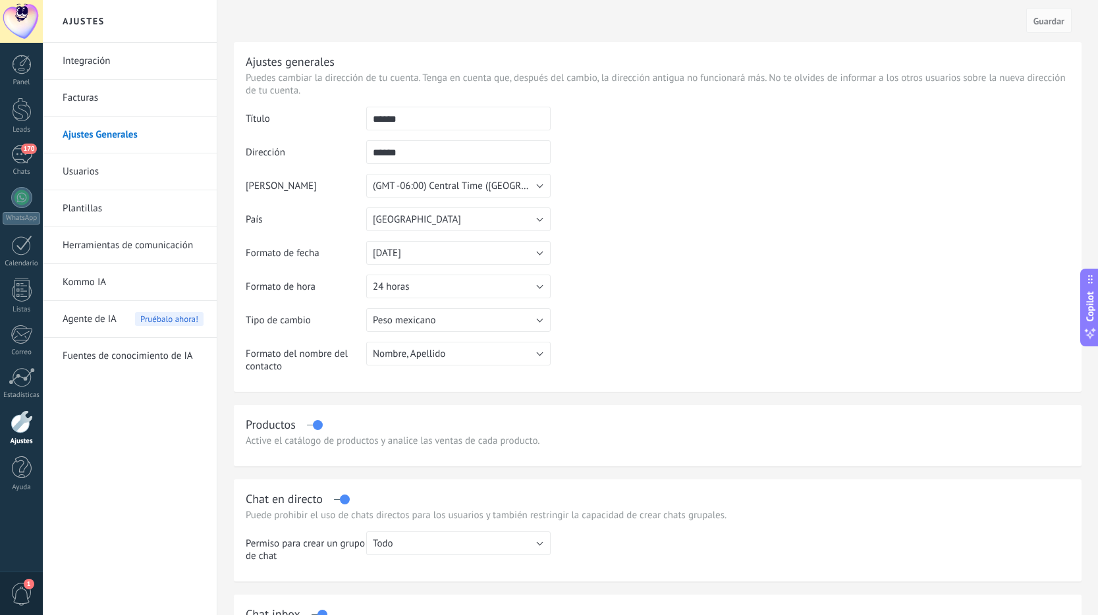
click at [114, 88] on link "Facturas" at bounding box center [133, 98] width 141 height 37
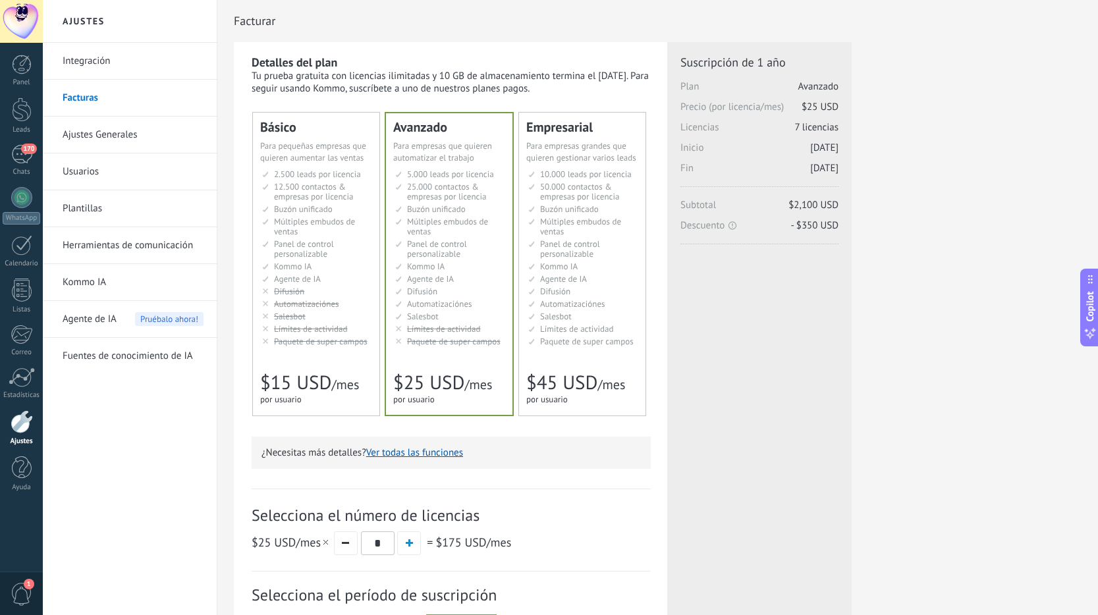
click at [120, 58] on link "Integración" at bounding box center [133, 61] width 141 height 37
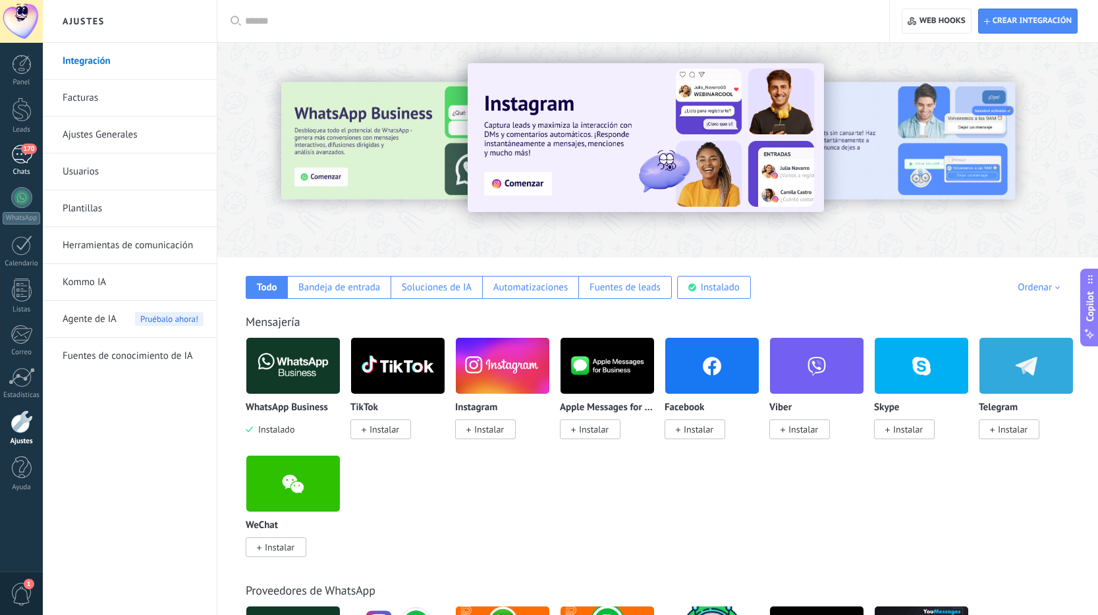
click at [32, 145] on span "170" at bounding box center [28, 149] width 15 height 11
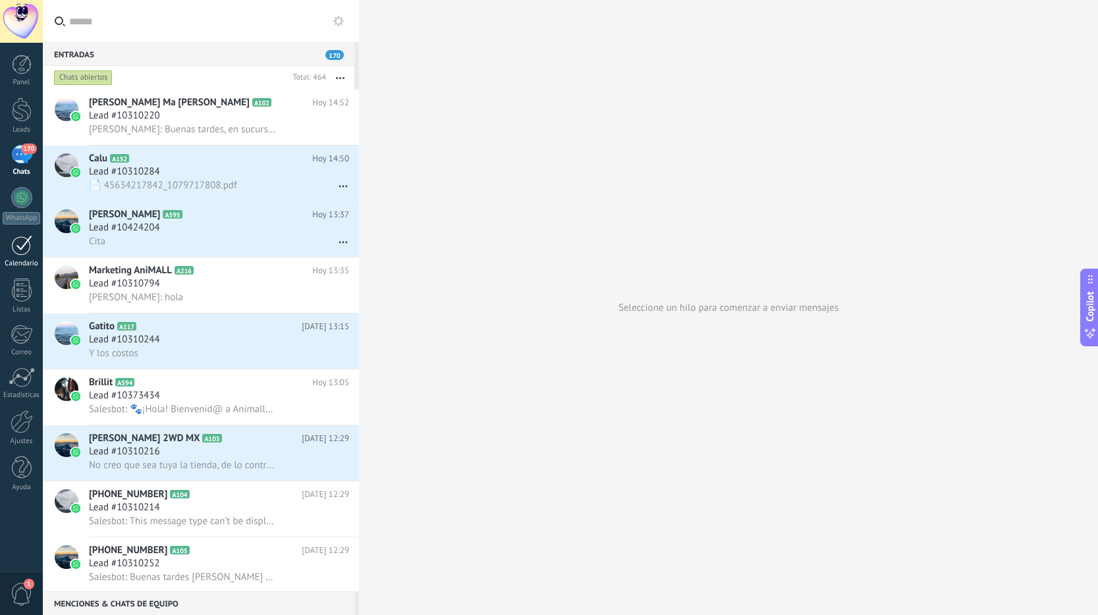
click at [17, 252] on div at bounding box center [21, 245] width 21 height 20
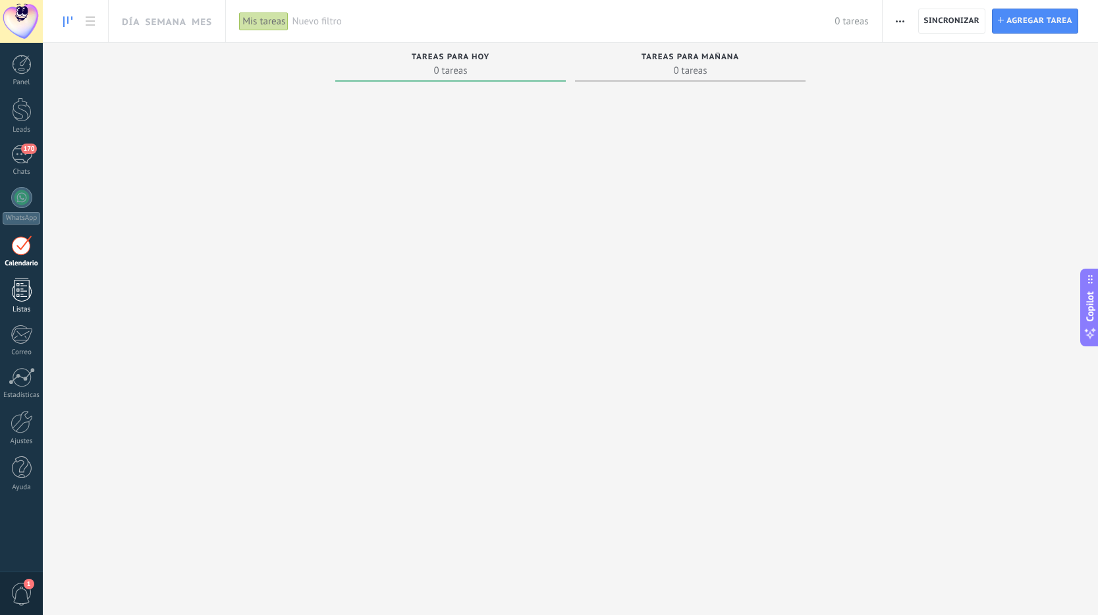
click at [31, 295] on div at bounding box center [22, 290] width 20 height 23
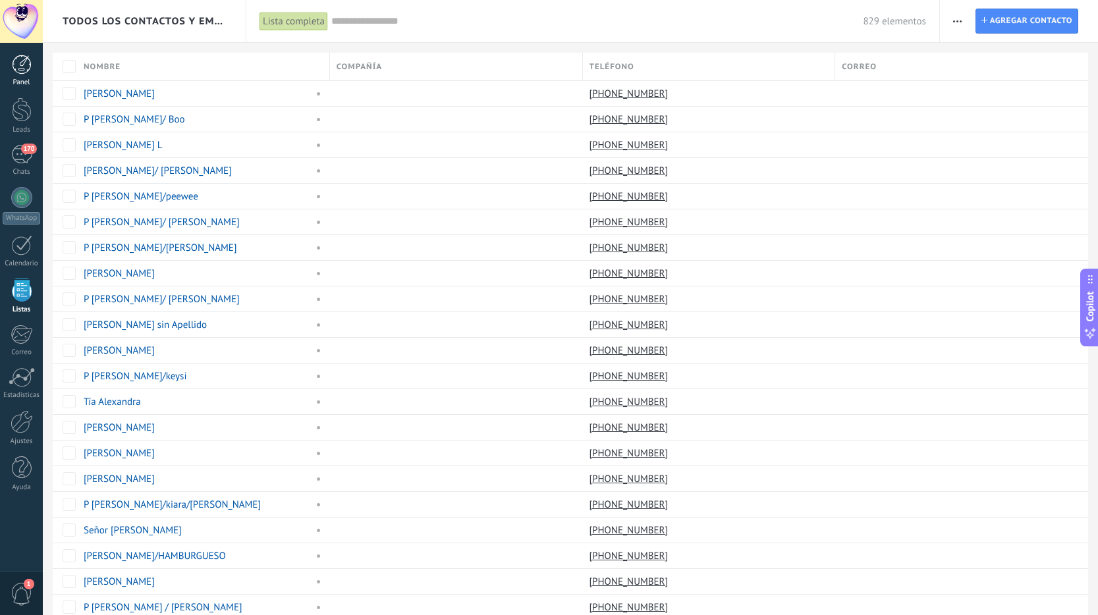
click at [22, 65] on div at bounding box center [22, 65] width 20 height 20
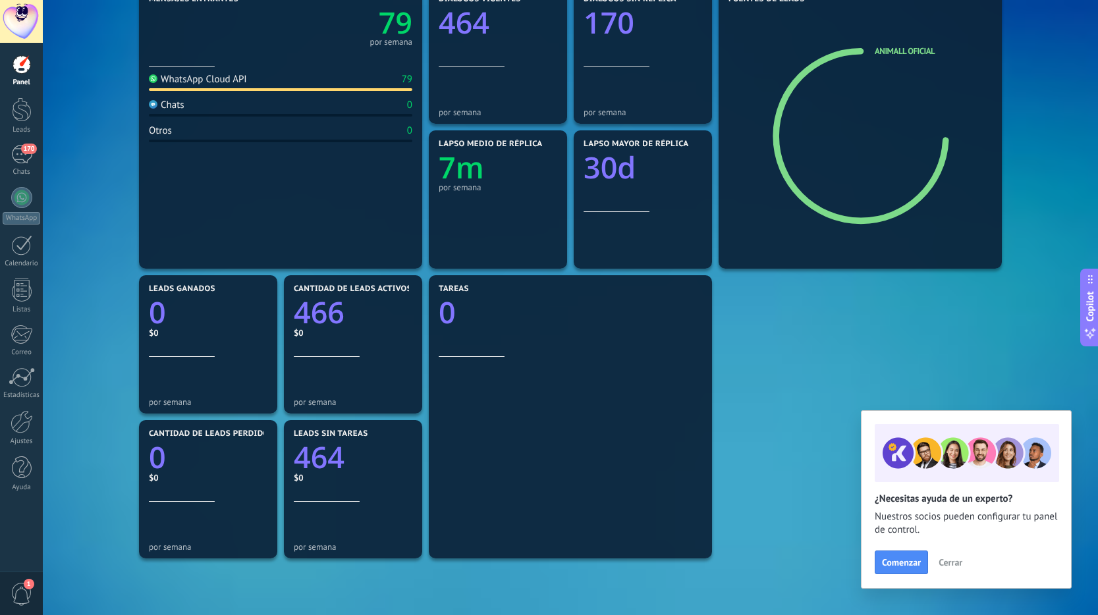
scroll to position [317, 0]
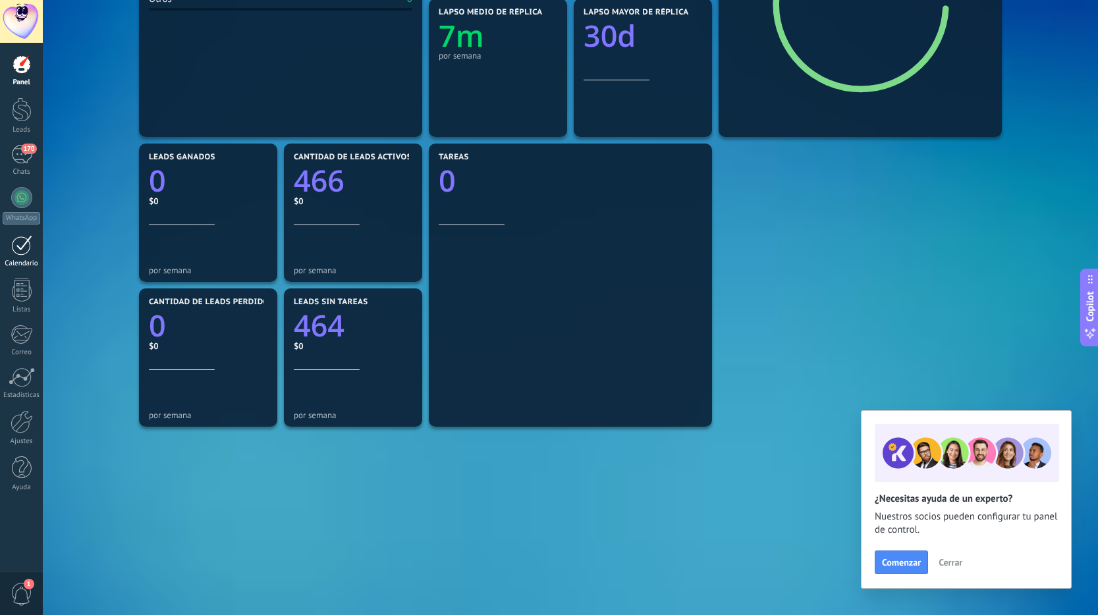
click at [28, 250] on div at bounding box center [21, 245] width 21 height 20
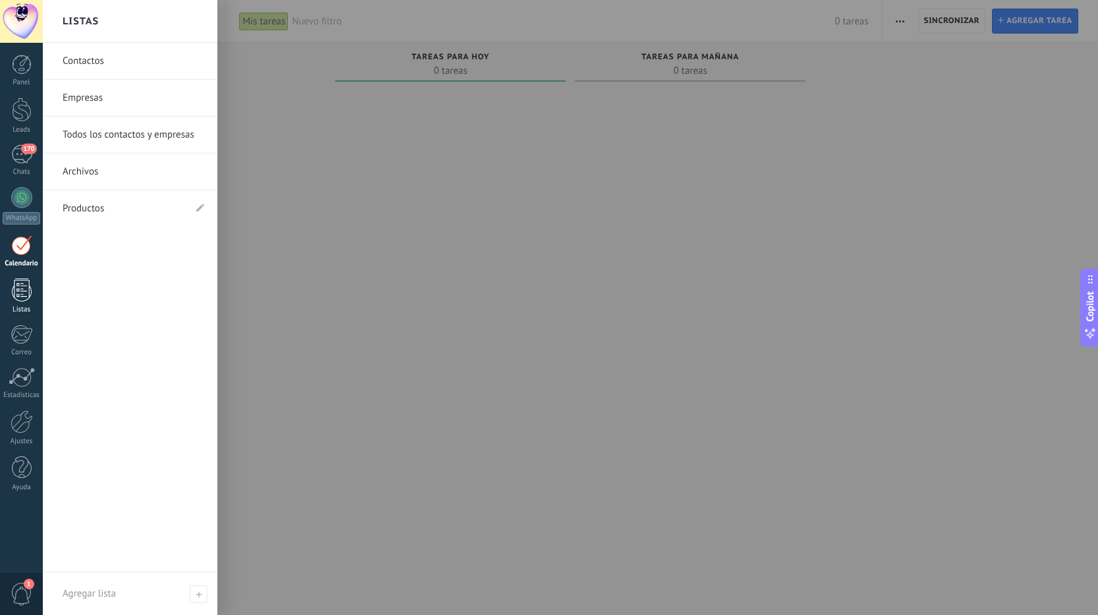
click at [12, 286] on div at bounding box center [22, 290] width 20 height 23
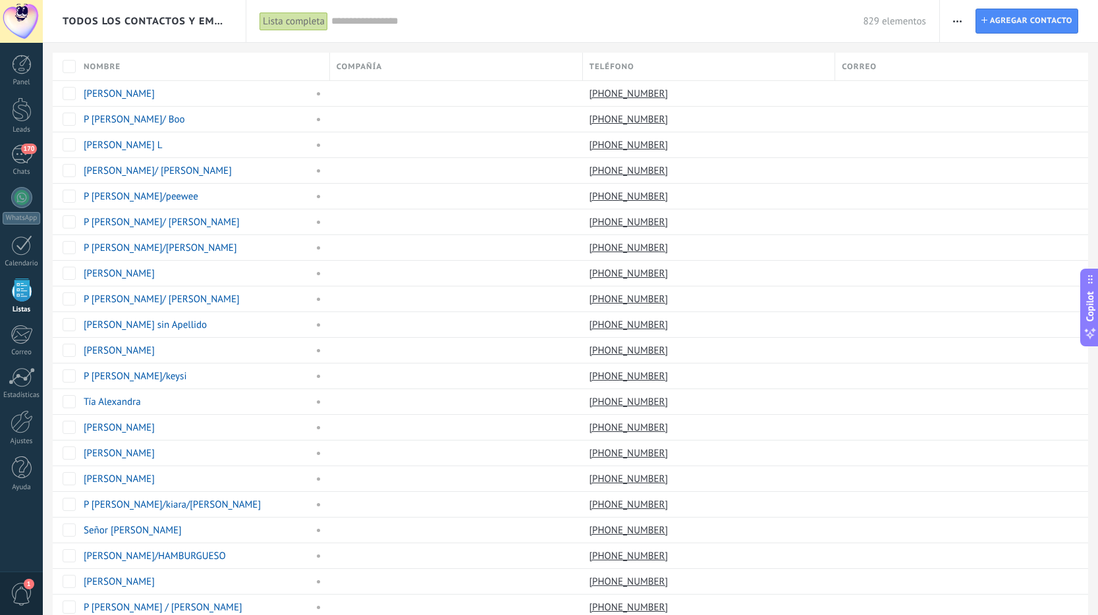
click at [16, 318] on div "Panel Leads 170 Chats WhatsApp Clientes" at bounding box center [21, 280] width 43 height 451
click at [16, 331] on div at bounding box center [22, 335] width 22 height 20
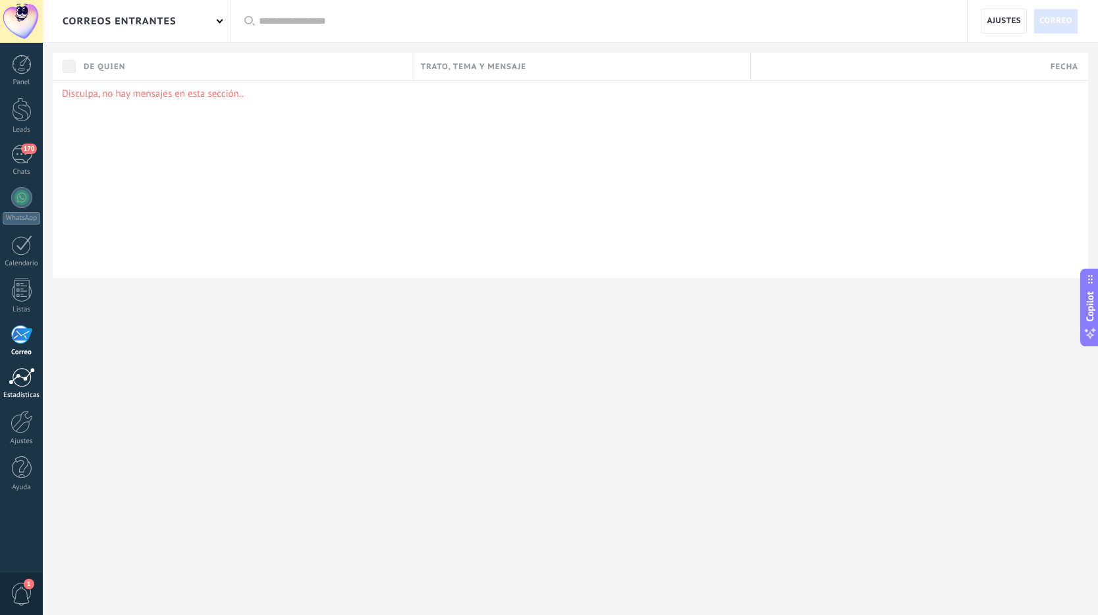
click at [20, 379] on div at bounding box center [22, 378] width 26 height 20
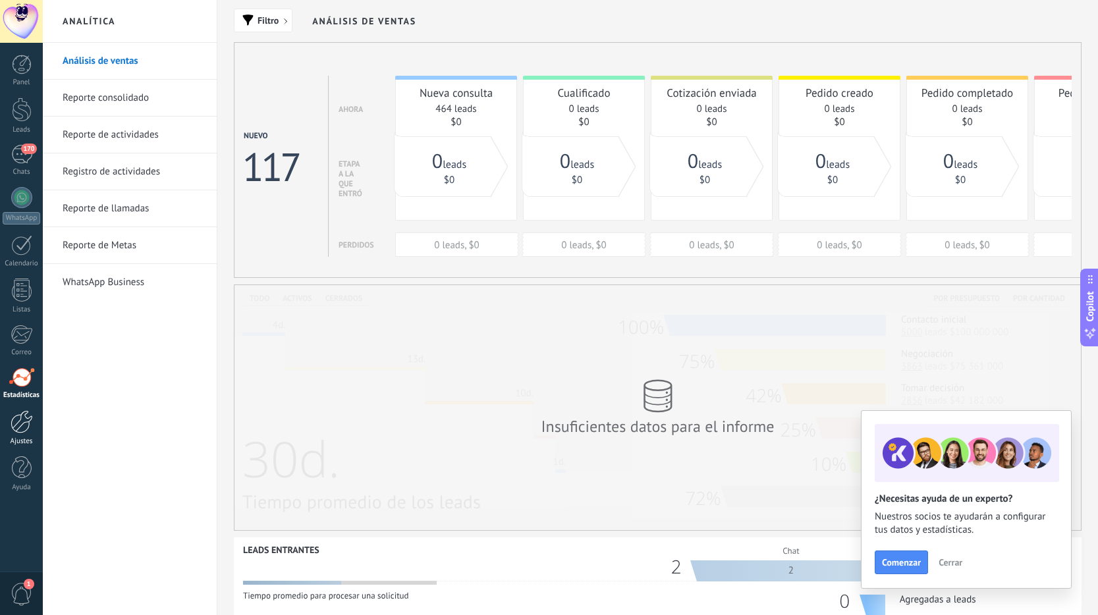
click at [20, 416] on div at bounding box center [22, 421] width 22 height 23
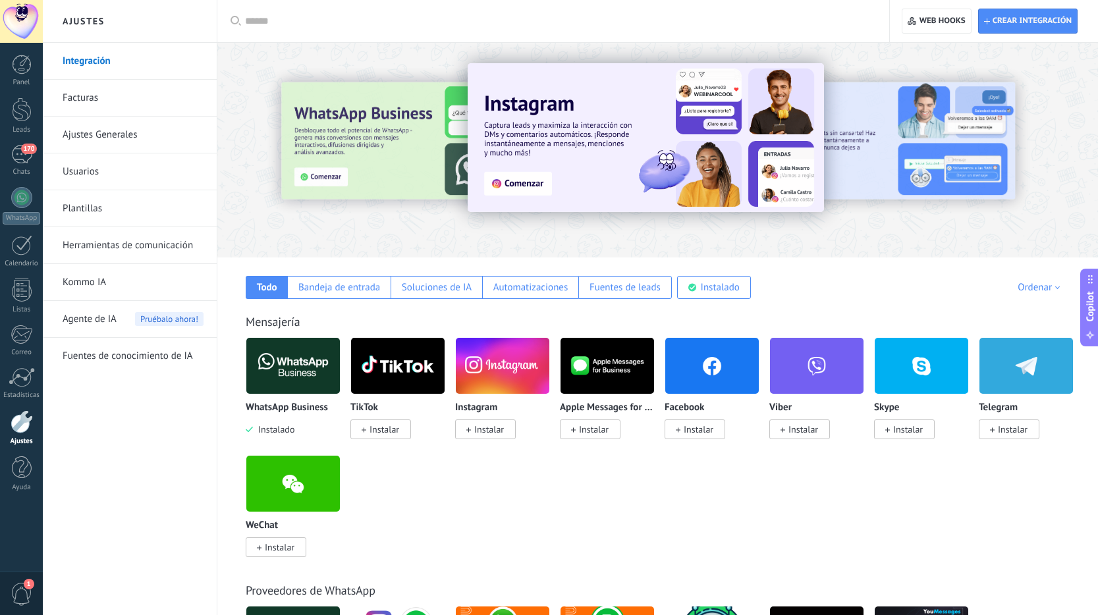
click at [130, 248] on link "Herramientas de comunicación" at bounding box center [133, 245] width 141 height 37
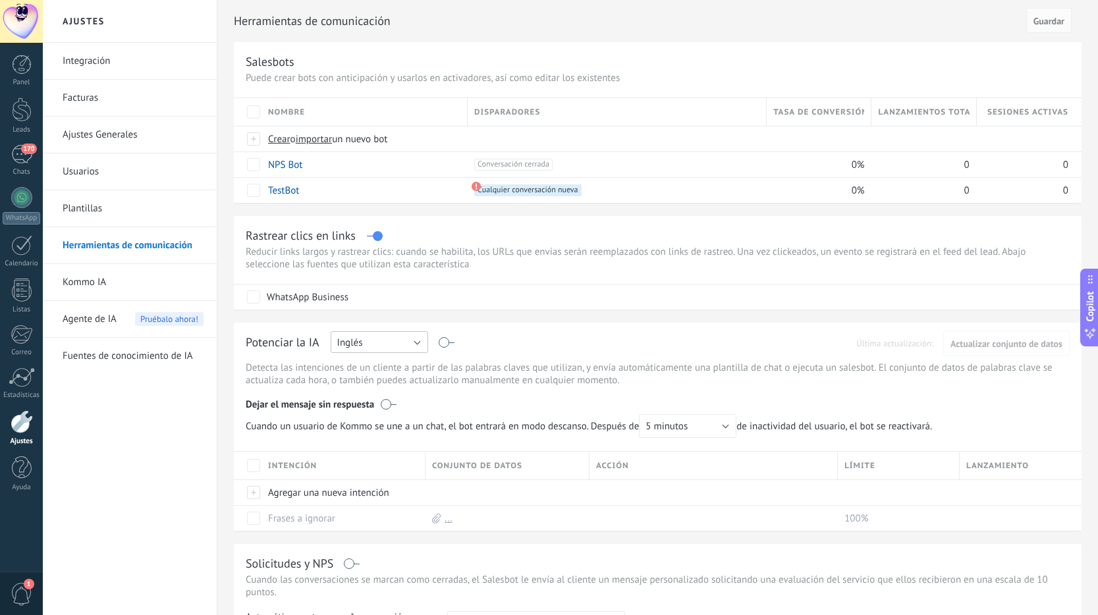
click at [382, 345] on button "Inglés" at bounding box center [379, 342] width 97 height 22
click at [376, 384] on span "Español" at bounding box center [373, 388] width 101 height 13
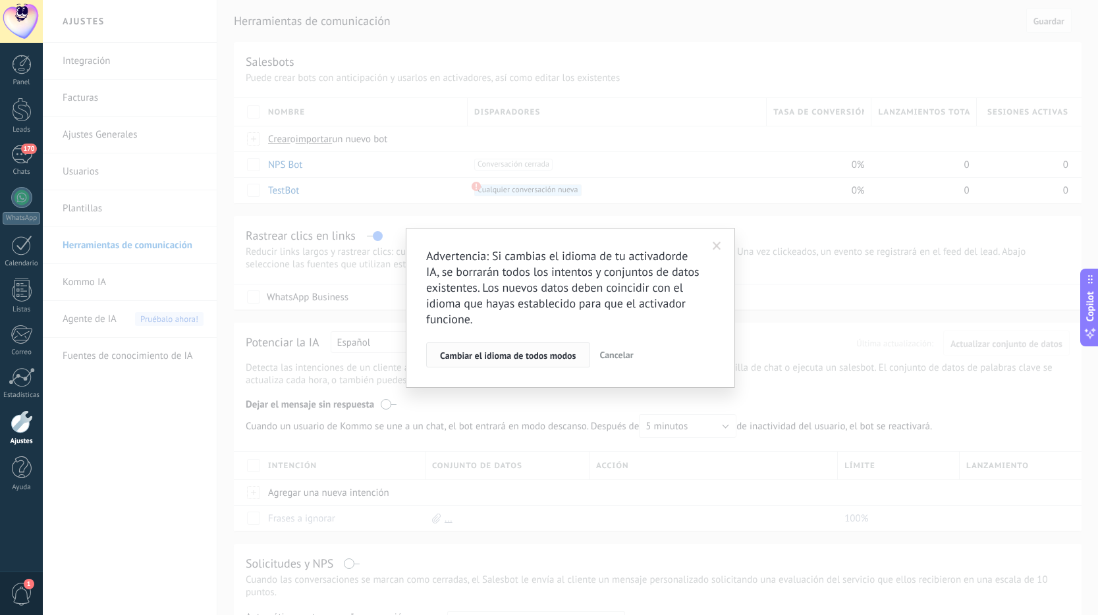
click at [555, 352] on span "Cambiar el idioma de todos modos" at bounding box center [508, 355] width 136 height 9
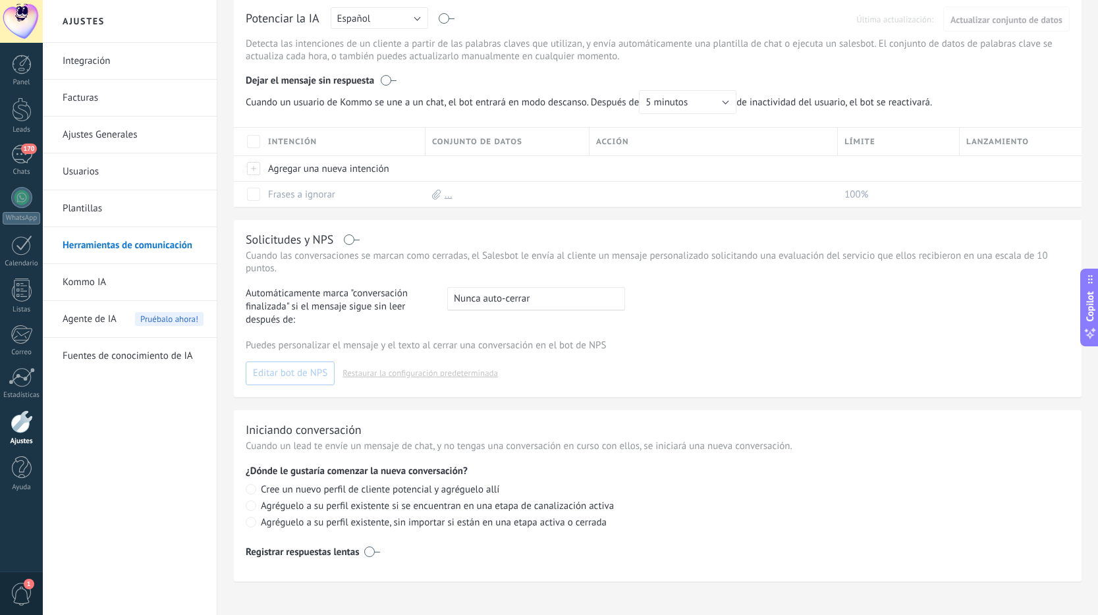
scroll to position [334, 0]
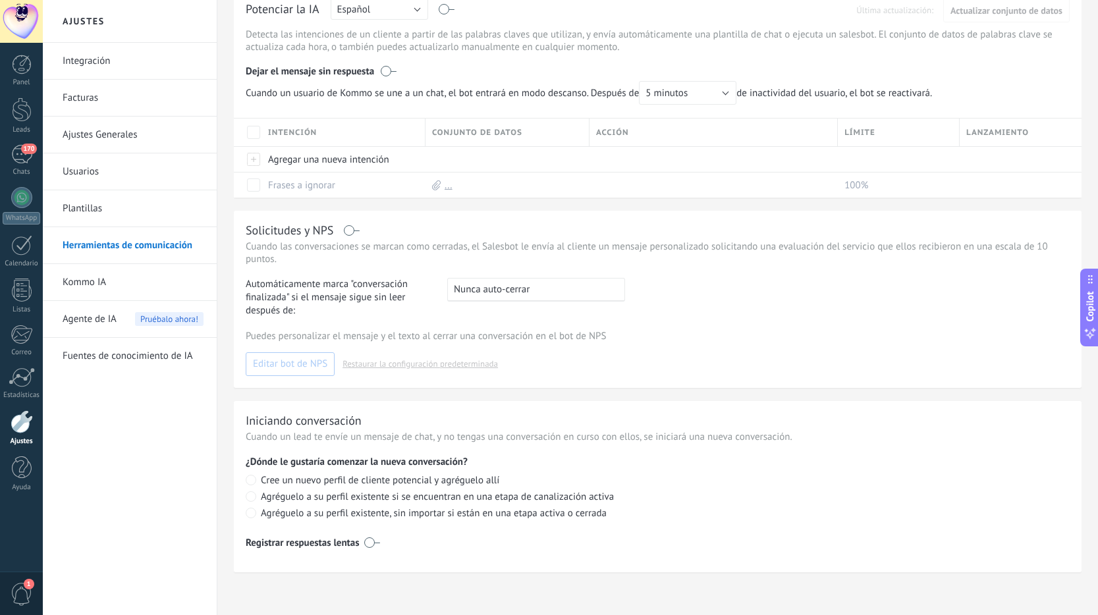
click at [163, 279] on link "Kommo IA" at bounding box center [133, 282] width 141 height 37
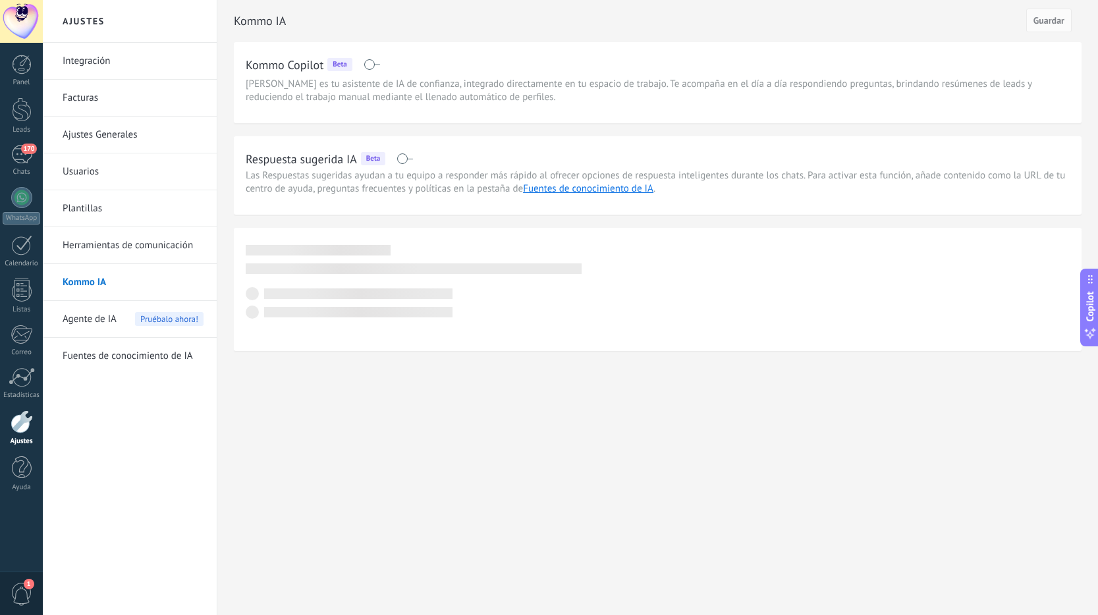
click at [163, 279] on link "Kommo IA" at bounding box center [133, 282] width 141 height 37
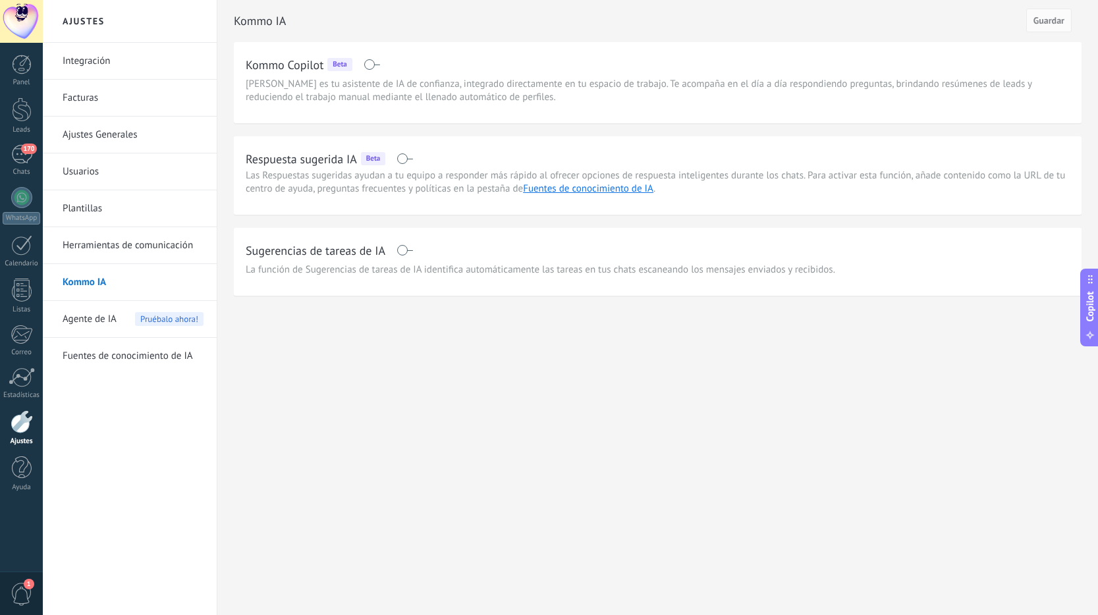
click at [115, 325] on span "Agente de IA" at bounding box center [90, 319] width 54 height 37
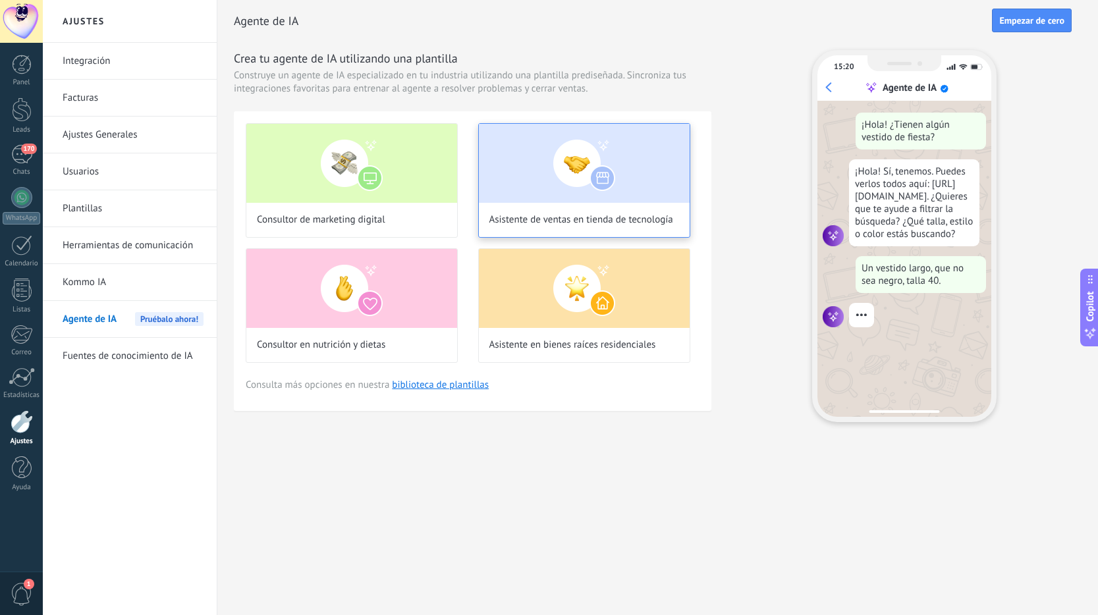
click at [545, 189] on img at bounding box center [584, 163] width 211 height 79
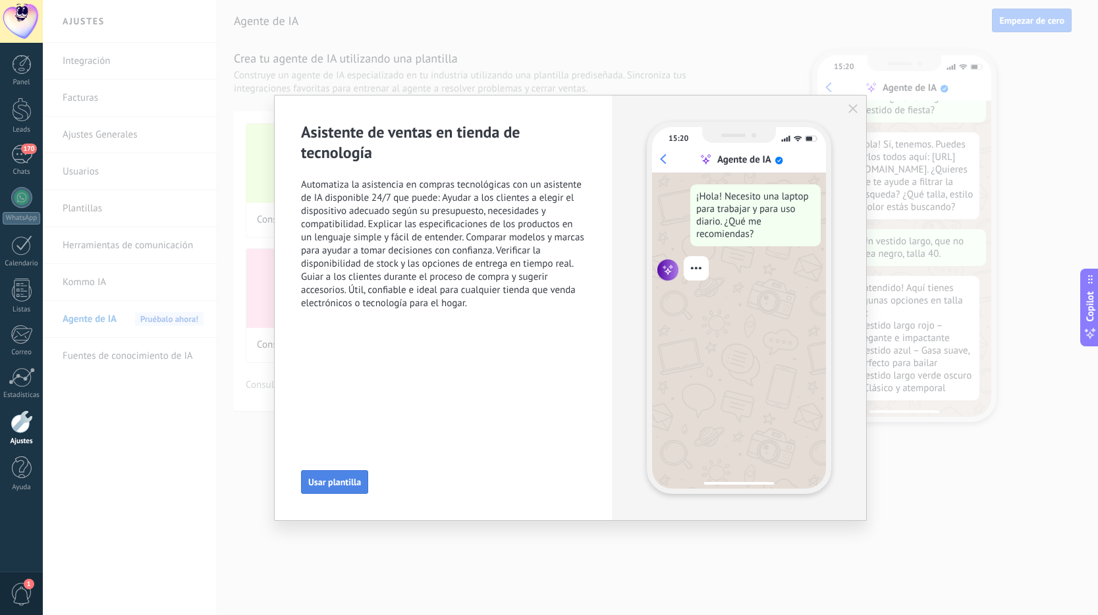
click at [344, 481] on span "Usar plantilla" at bounding box center [334, 482] width 53 height 9
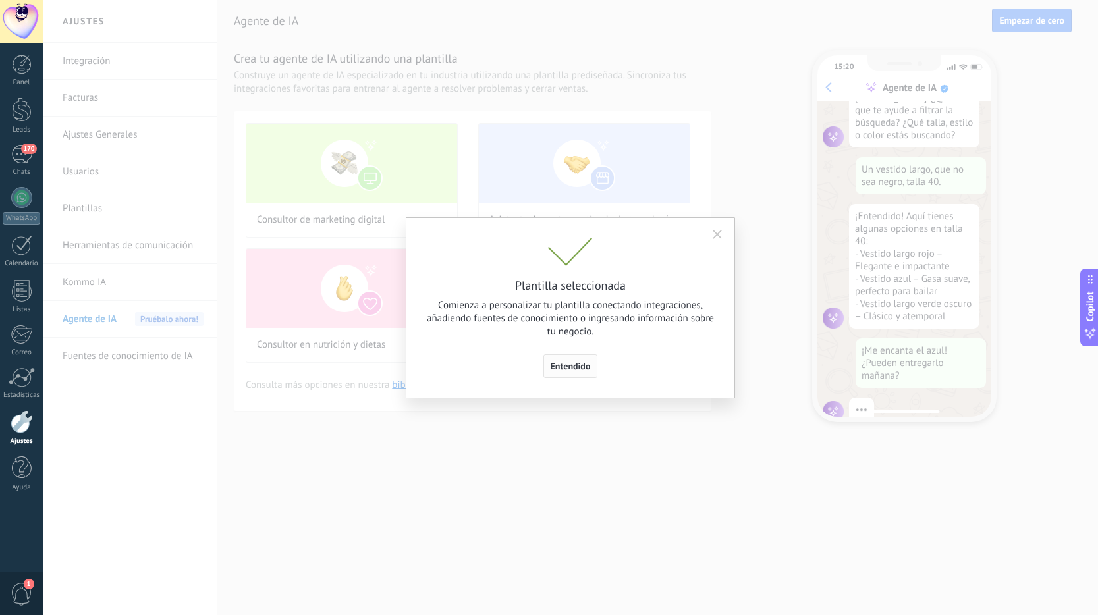
scroll to position [133, 0]
click at [572, 369] on span "Entendido" at bounding box center [571, 366] width 40 height 9
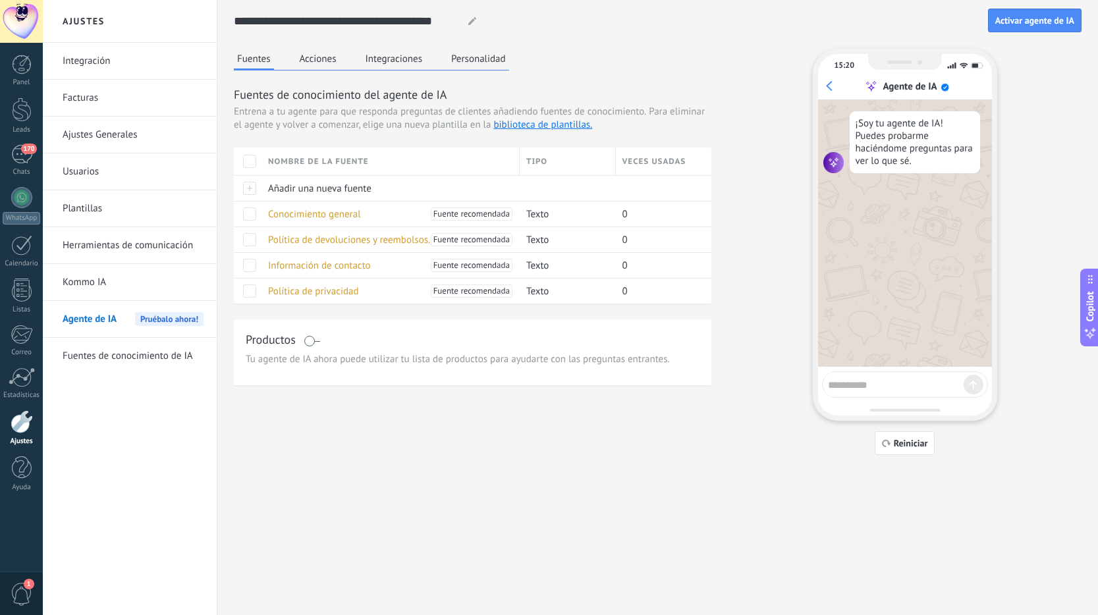
click at [319, 60] on button "Acciones" at bounding box center [317, 59] width 43 height 20
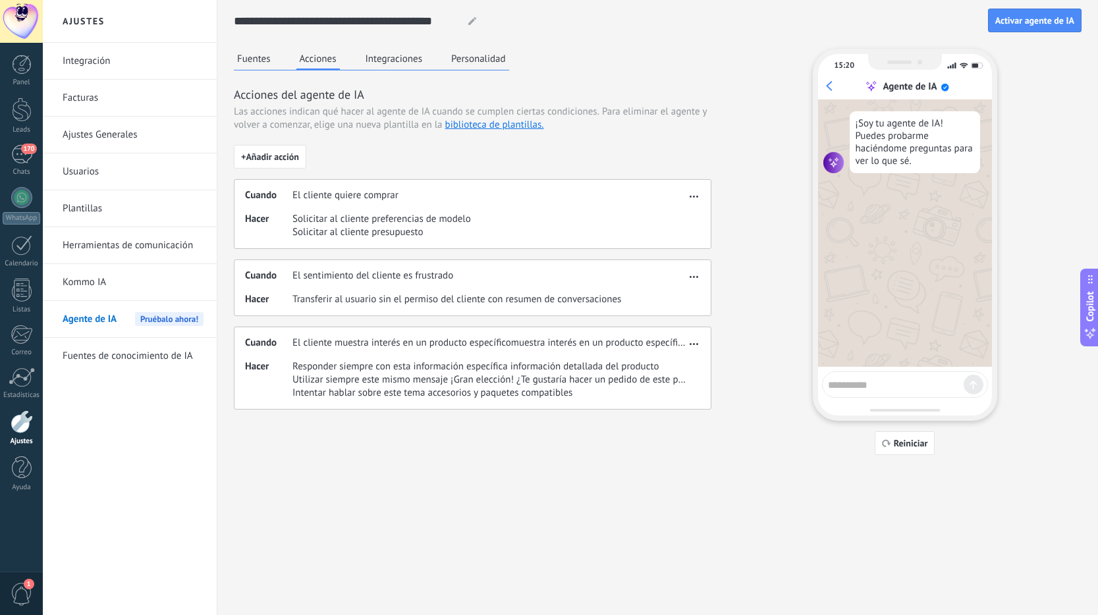
click at [407, 61] on button "Integraciones" at bounding box center [394, 59] width 64 height 20
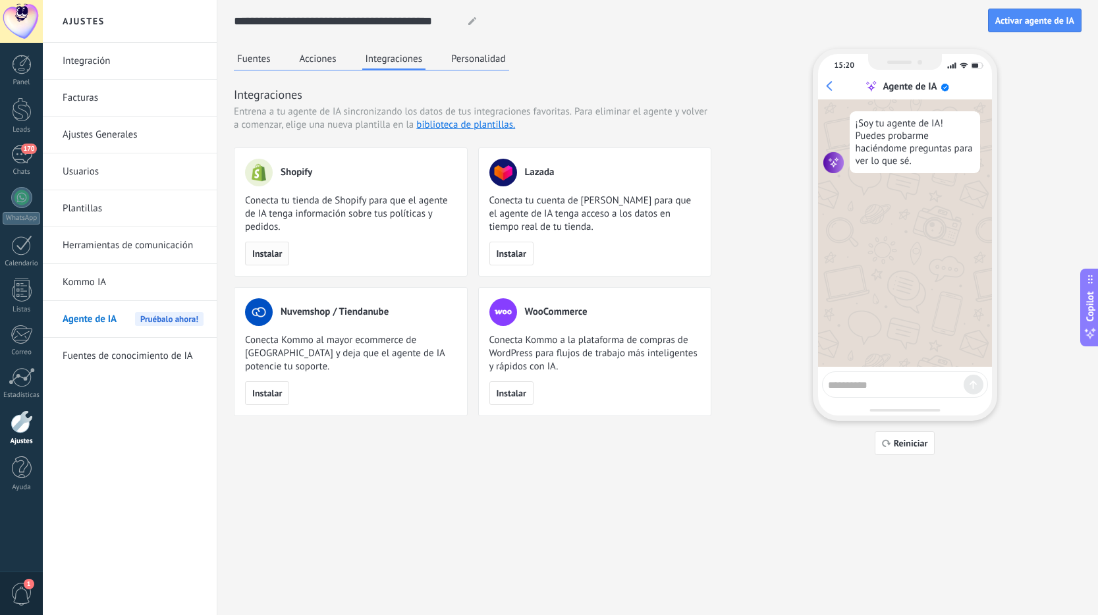
click at [273, 260] on button "Instalar" at bounding box center [267, 254] width 44 height 24
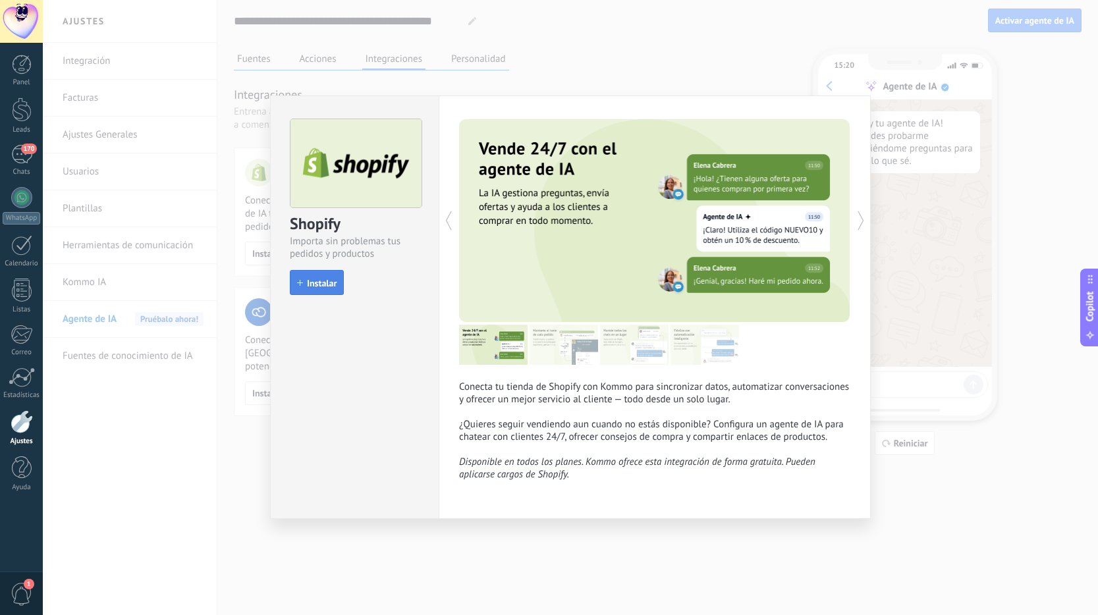
click at [317, 283] on span "Instalar" at bounding box center [322, 283] width 30 height 9
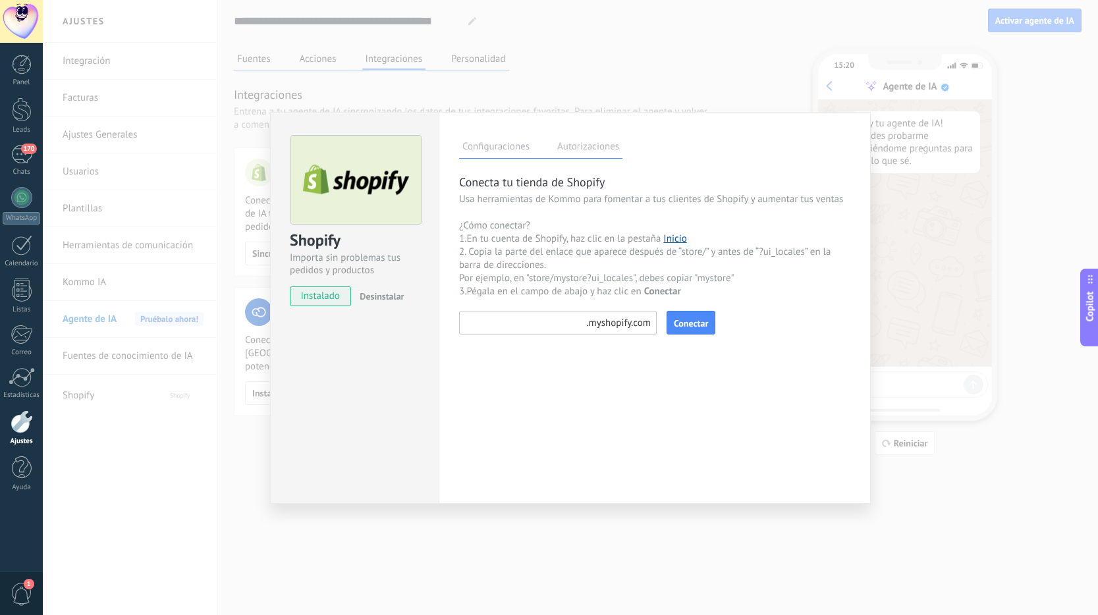
click at [541, 318] on input at bounding box center [558, 323] width 198 height 24
paste input "**********"
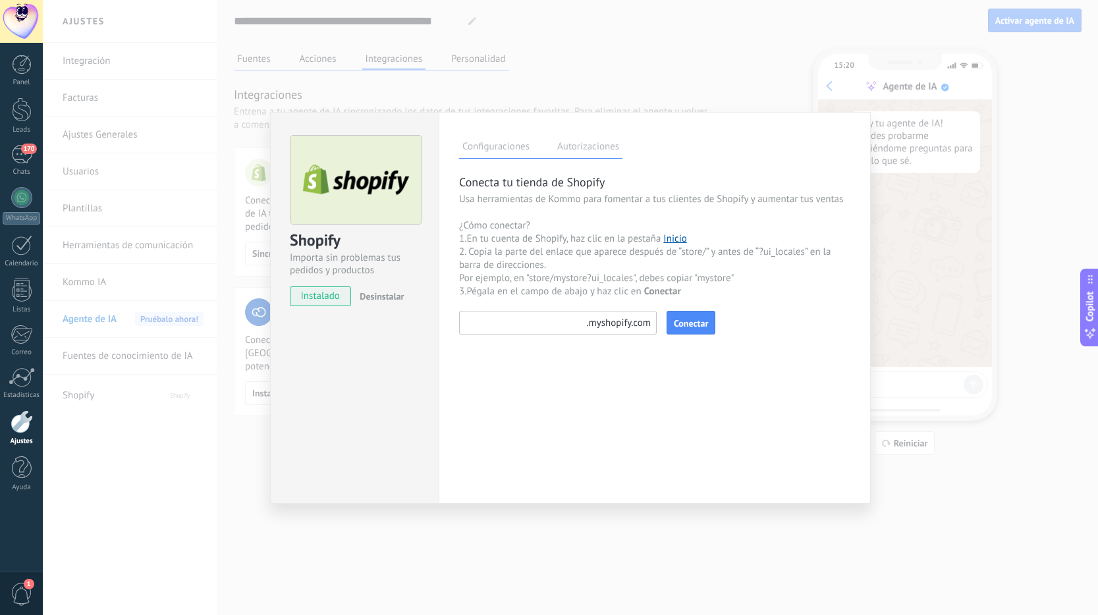
type input "**********"
click at [677, 237] on link "Inicio" at bounding box center [674, 239] width 23 height 13
click at [545, 318] on input at bounding box center [558, 323] width 198 height 24
paste input "*********"
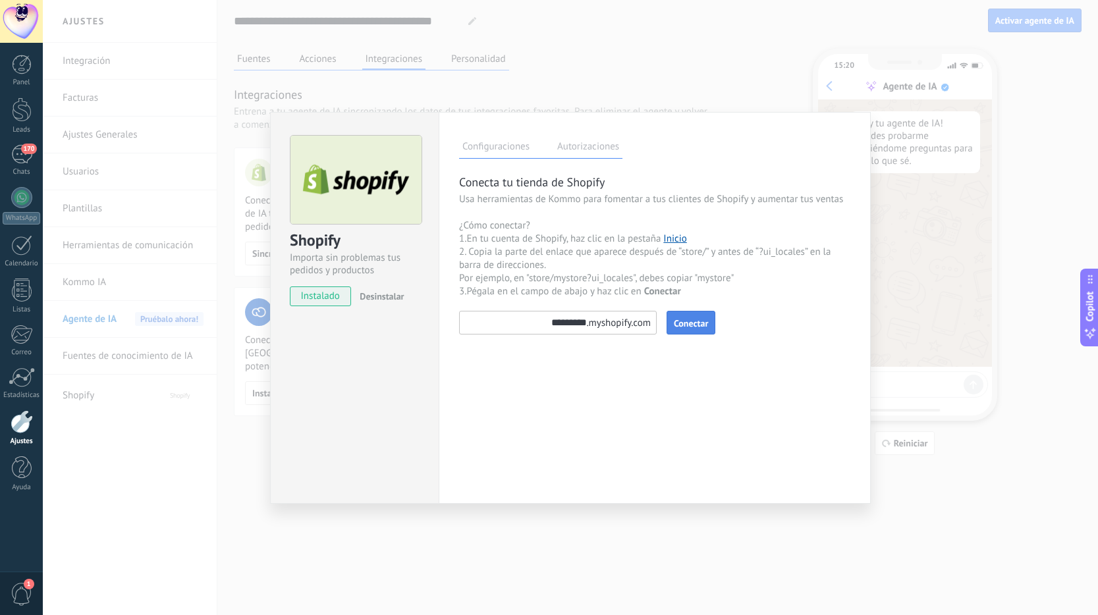
type input "*********"
click at [684, 327] on span "Conectar" at bounding box center [691, 323] width 34 height 9
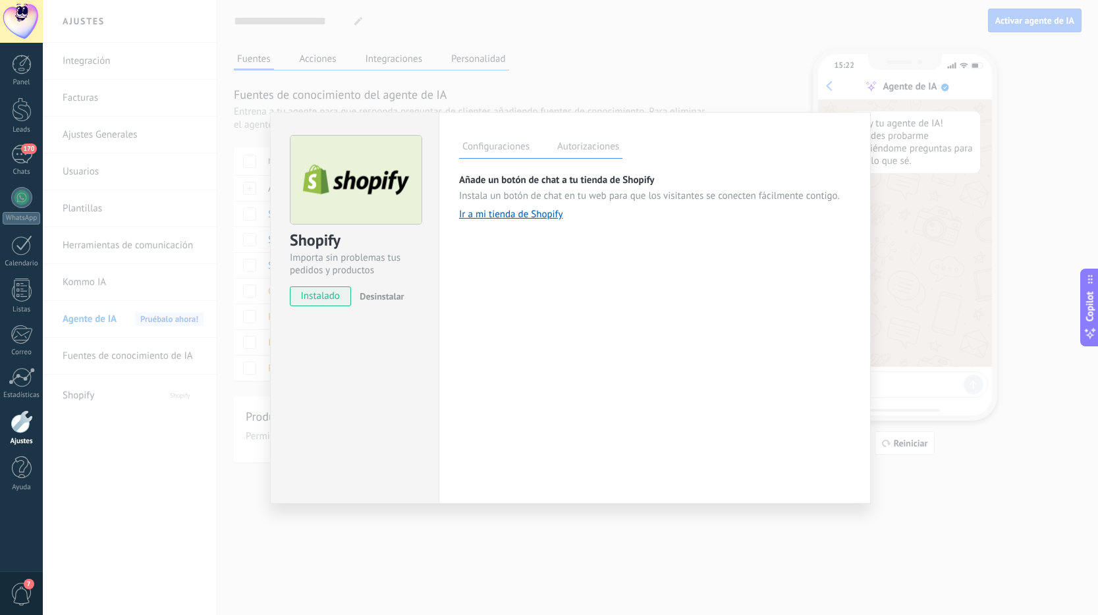
click at [585, 139] on label "Autorizaciones" at bounding box center [588, 148] width 69 height 19
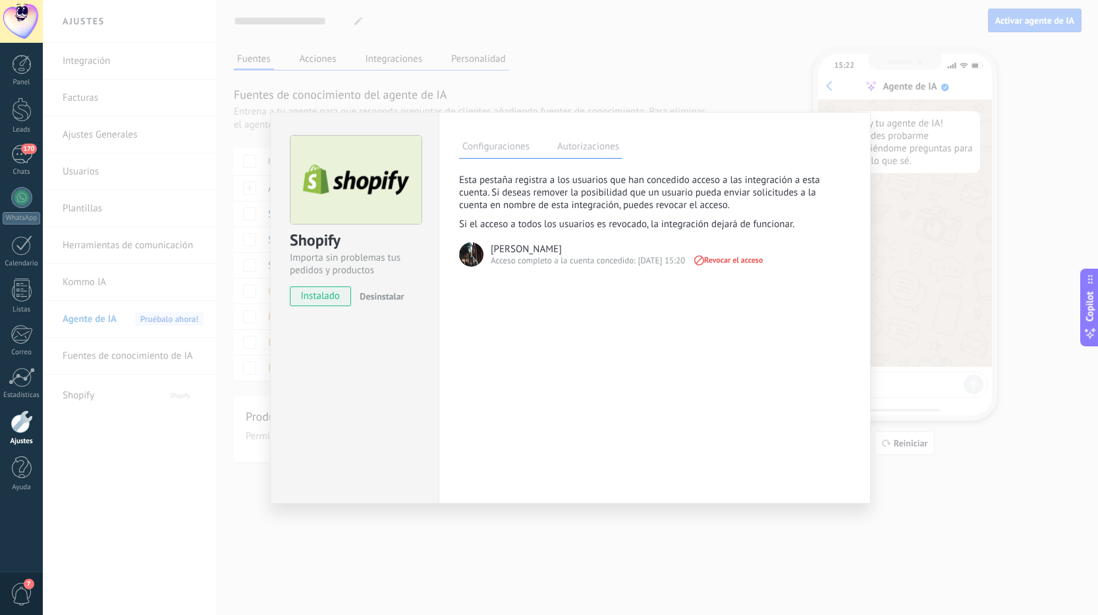
click at [591, 374] on div "Configuraciones Autorizaciones Esta pestaña registra a los usuarios que han con…" at bounding box center [655, 308] width 432 height 392
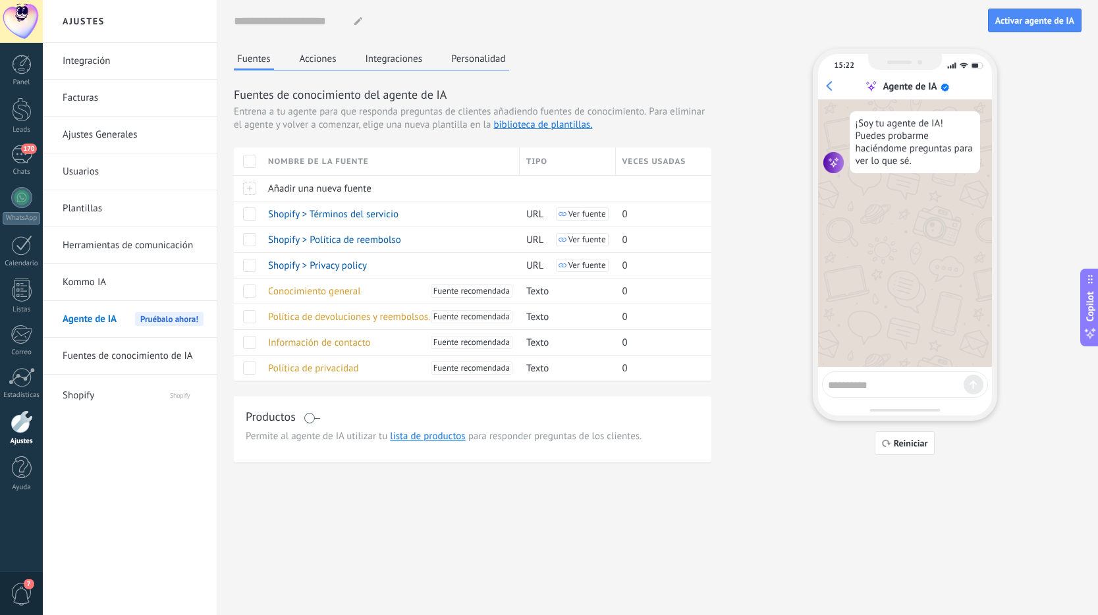
click at [147, 363] on link "Fuentes de conocimiento de IA" at bounding box center [133, 356] width 141 height 37
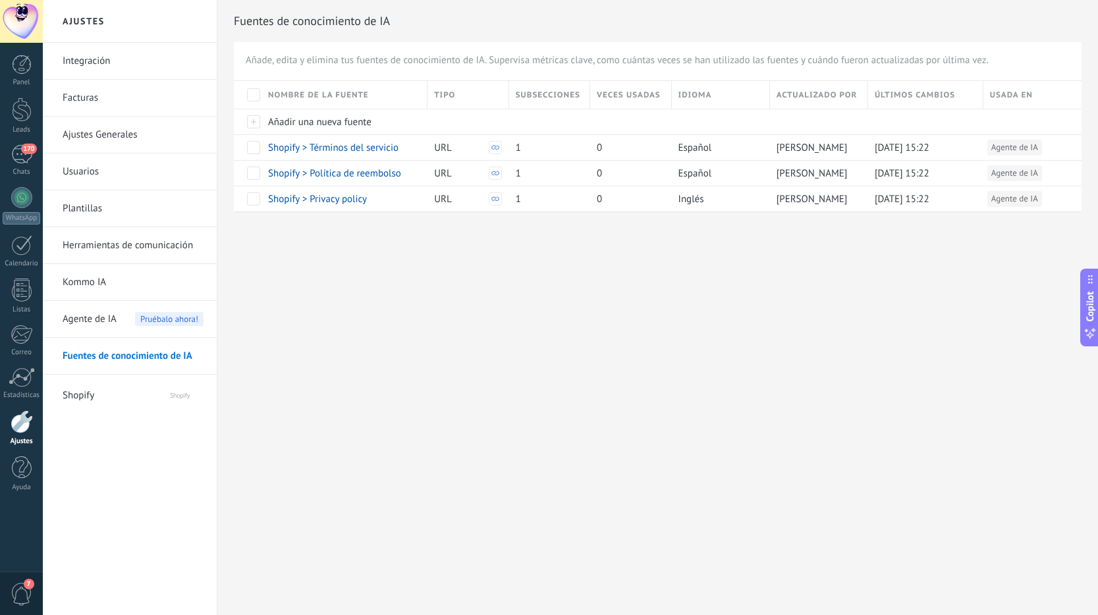
click at [105, 397] on span "Shopify" at bounding box center [103, 393] width 81 height 32
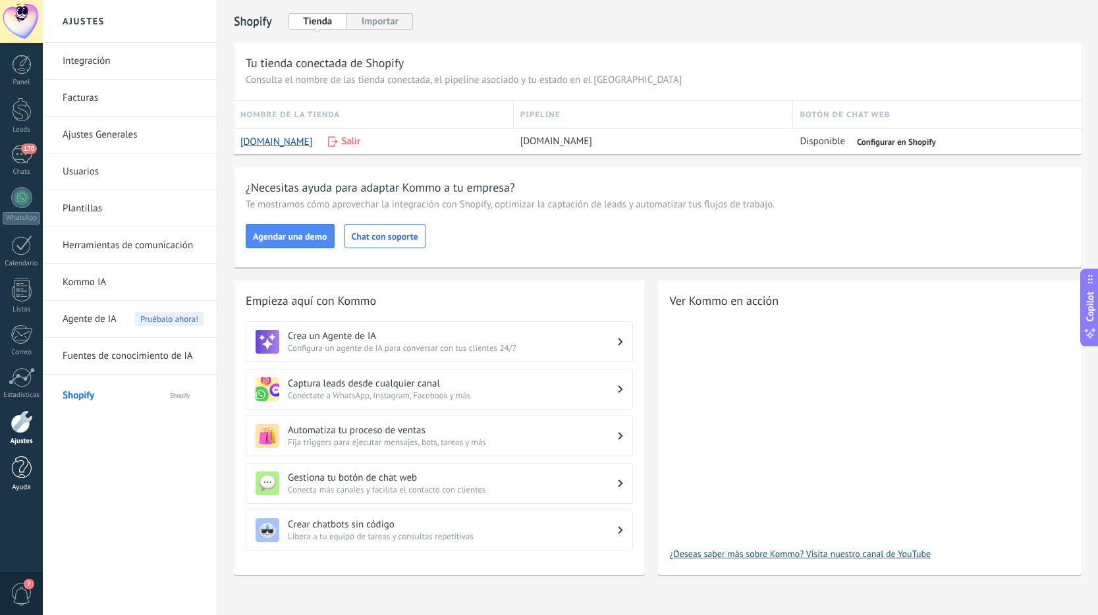
click at [22, 474] on div at bounding box center [22, 467] width 20 height 23
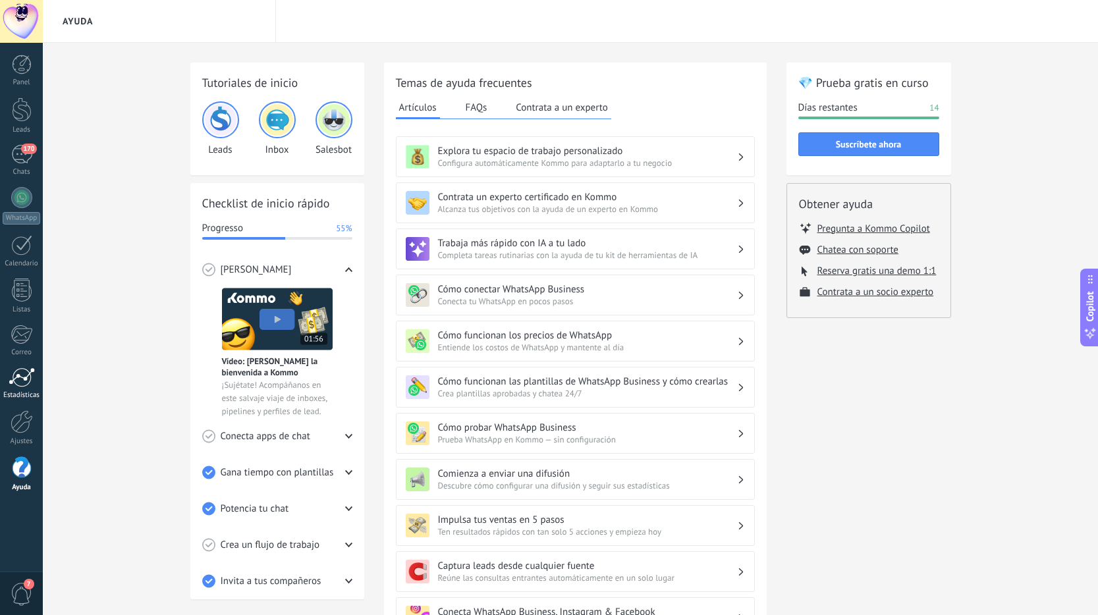
click at [30, 383] on div at bounding box center [22, 378] width 26 height 20
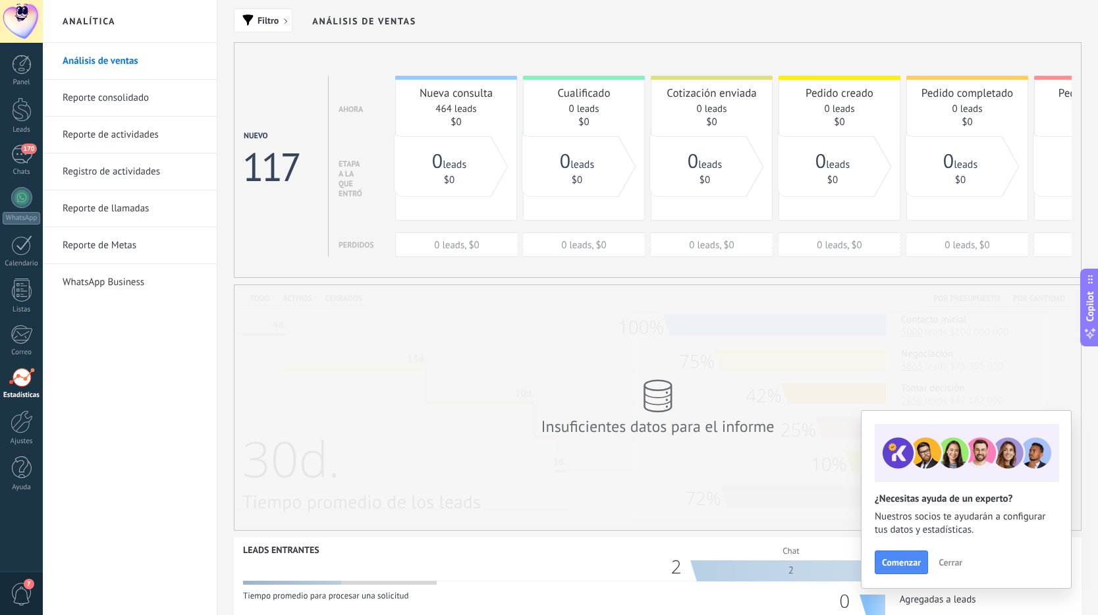
click at [161, 97] on link "Reporte consolidado" at bounding box center [133, 98] width 141 height 37
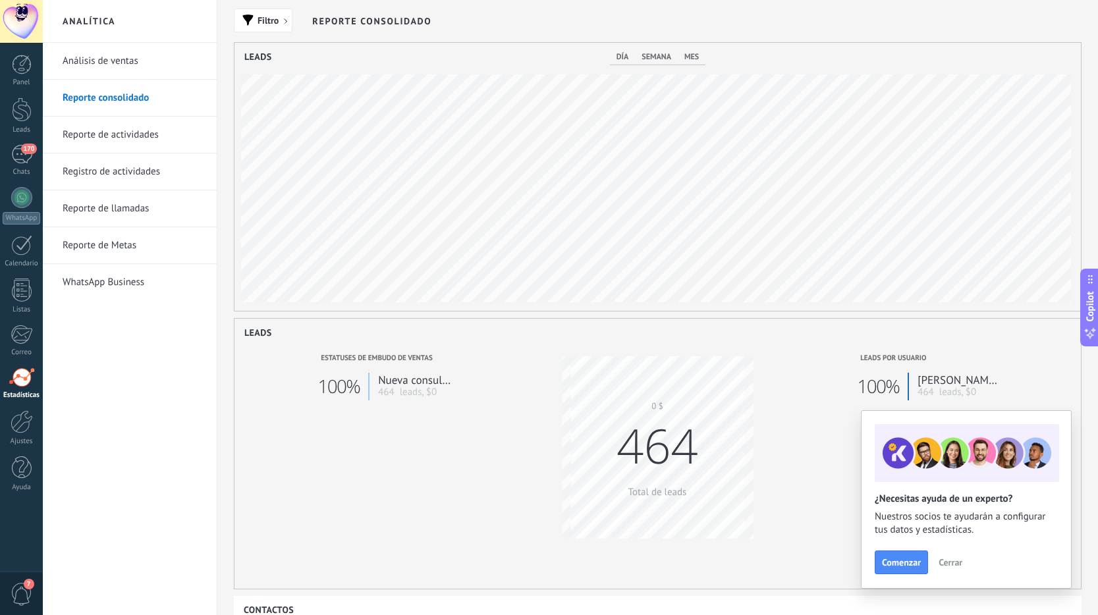
scroll to position [268, 846]
click at [132, 131] on link "Reporte de actividades" at bounding box center [133, 135] width 141 height 37
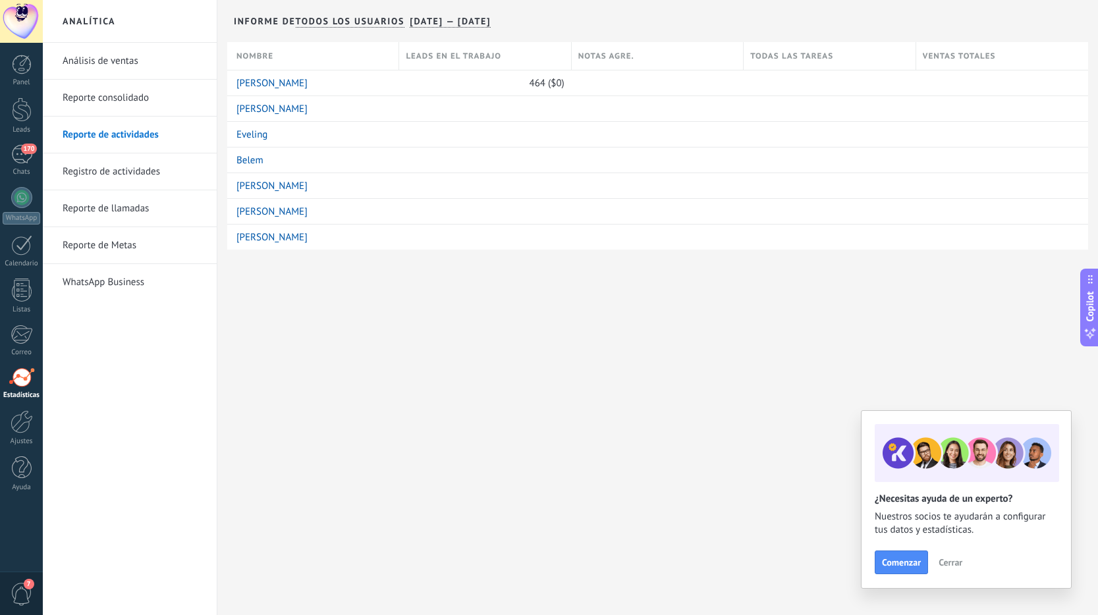
click at [121, 166] on link "Registro de actividades" at bounding box center [133, 171] width 141 height 37
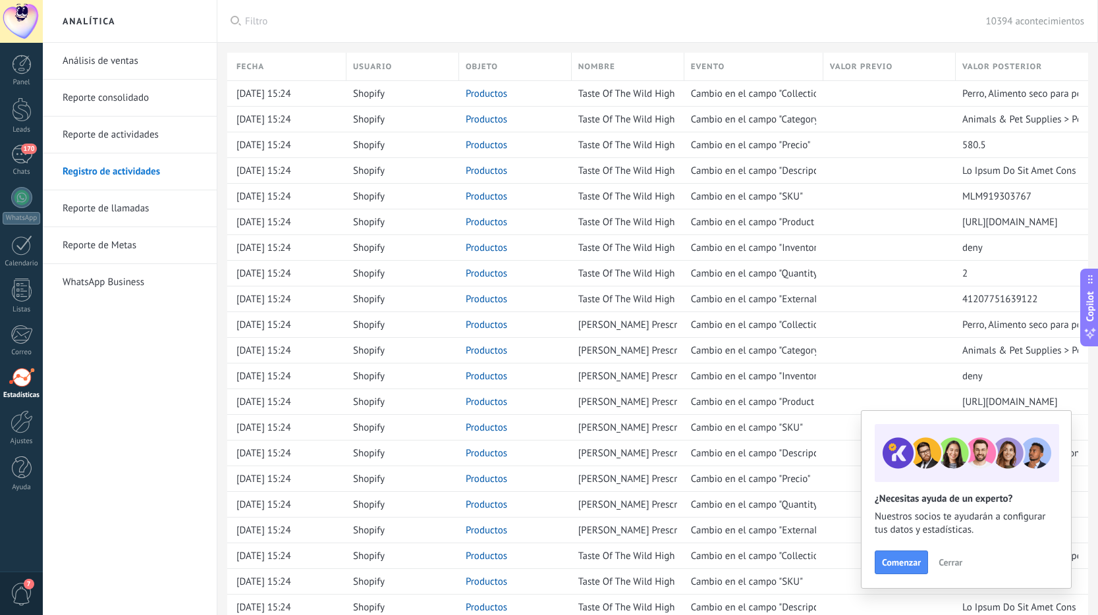
click at [132, 141] on link "Reporte de actividades" at bounding box center [133, 135] width 141 height 37
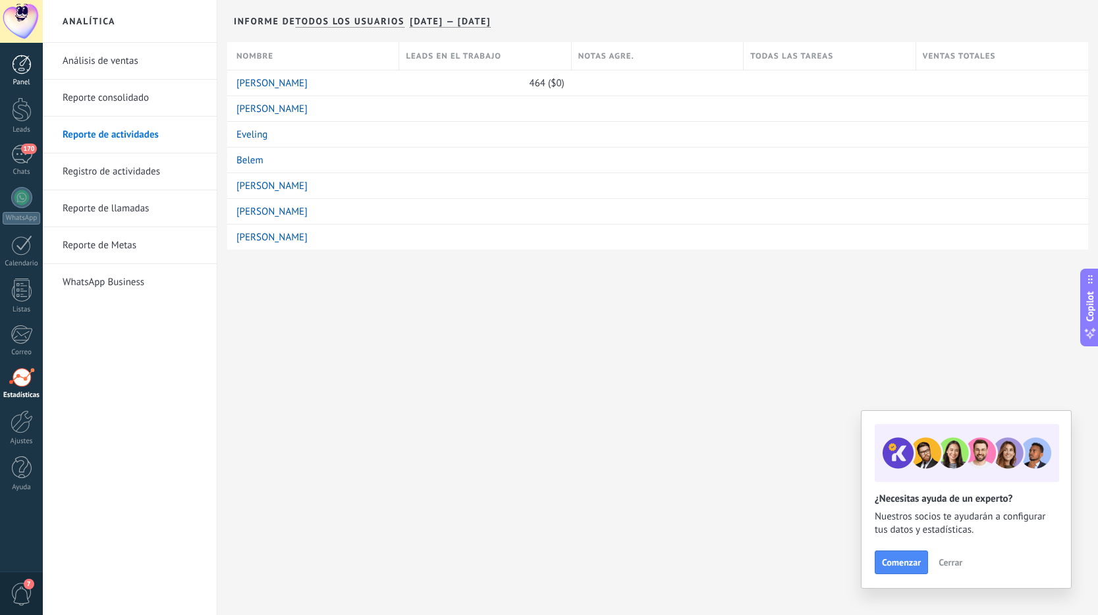
click at [33, 66] on link "Panel" at bounding box center [21, 71] width 43 height 32
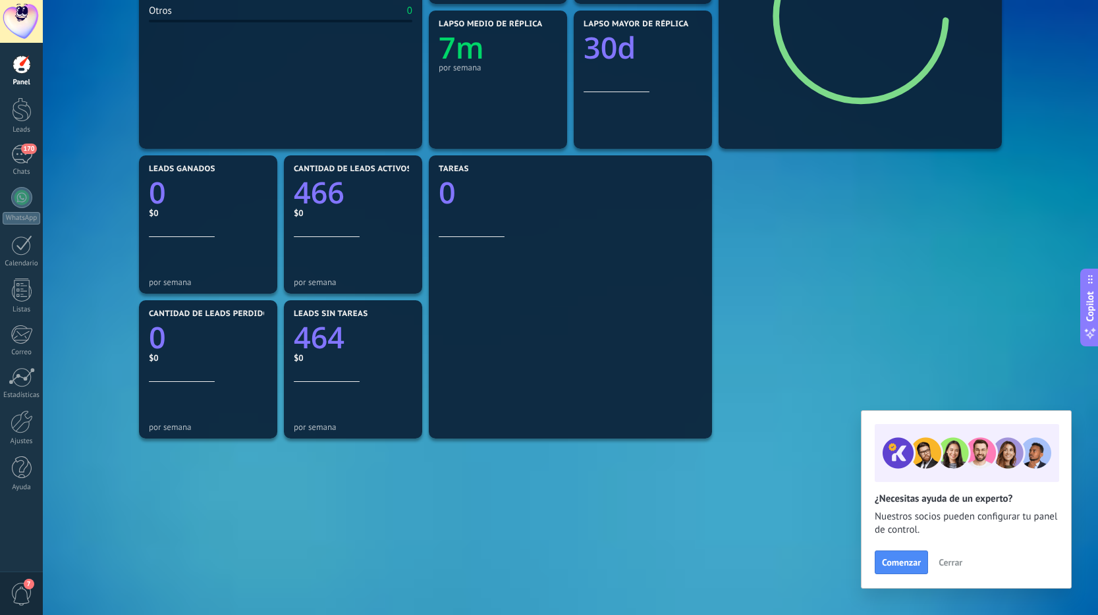
scroll to position [317, 0]
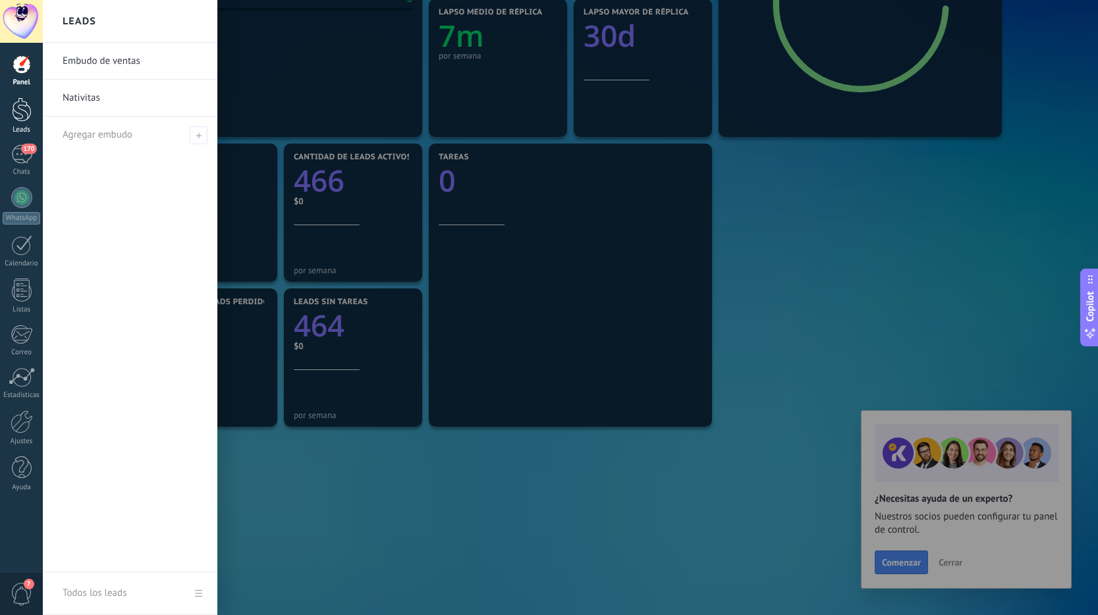
click at [29, 97] on div at bounding box center [22, 109] width 20 height 24
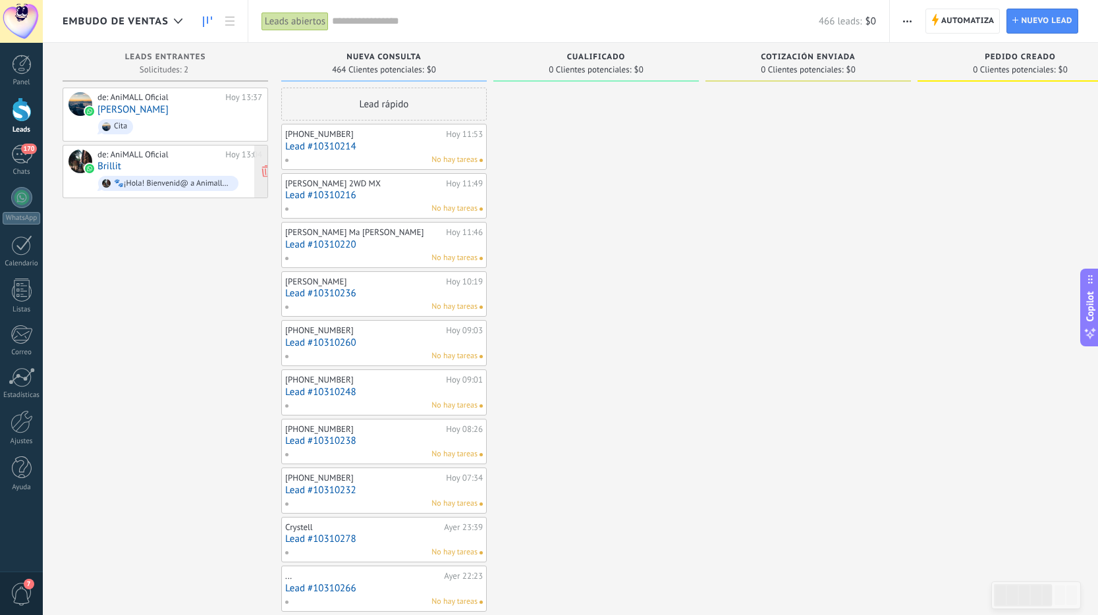
click at [169, 168] on div "de: AniMALL Oficial Hoy 13:04 Brillit 🐾¡Hola! Bienvenid@ a Animall🐾 Gracias por…" at bounding box center [179, 172] width 165 height 45
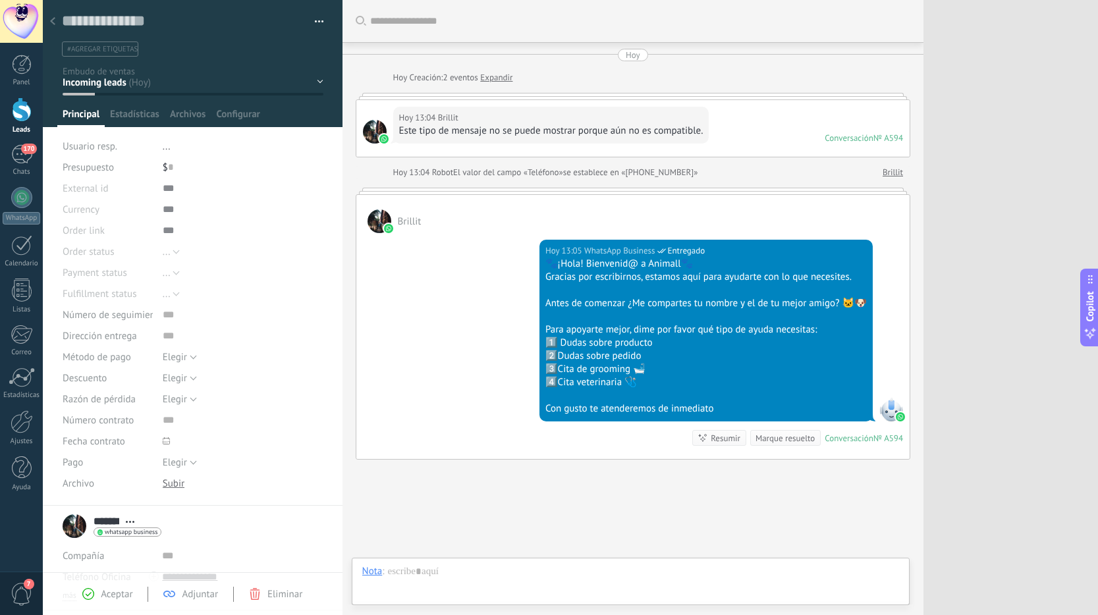
scroll to position [74, 0]
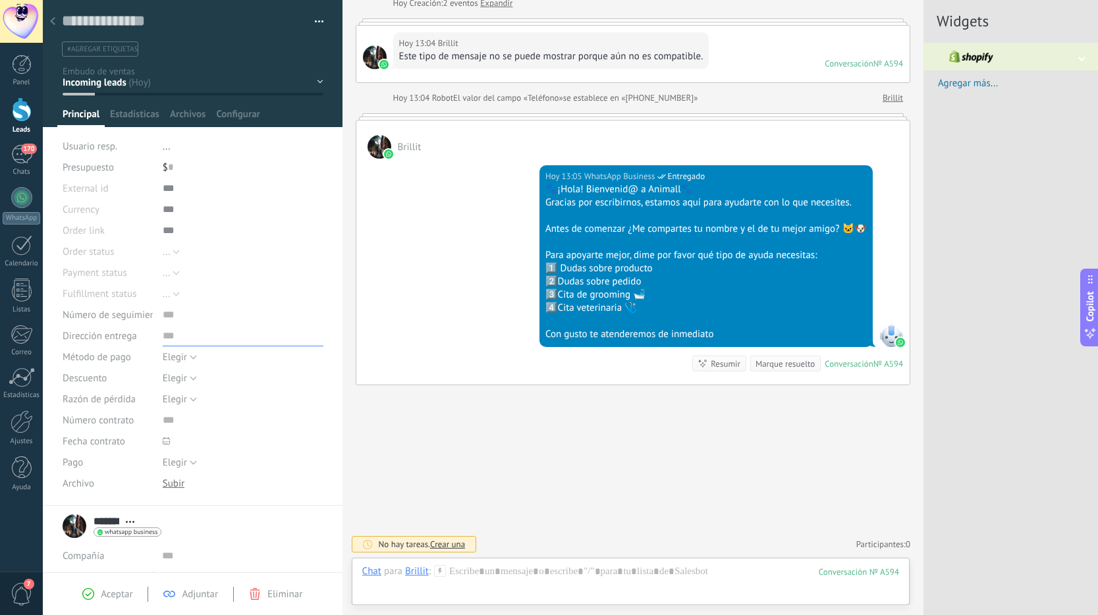
click at [258, 331] on input "text" at bounding box center [243, 335] width 161 height 21
click at [322, 224] on div "Pasar Copiar" at bounding box center [243, 230] width 161 height 21
click at [51, 18] on icon at bounding box center [52, 21] width 5 height 8
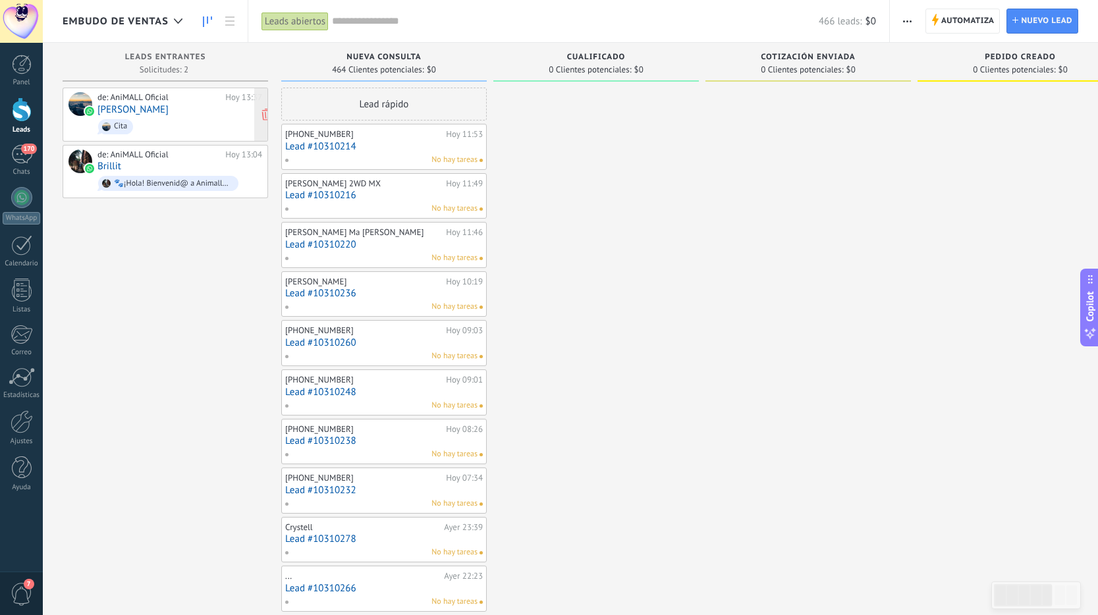
click at [163, 120] on span "Cita" at bounding box center [179, 127] width 165 height 20
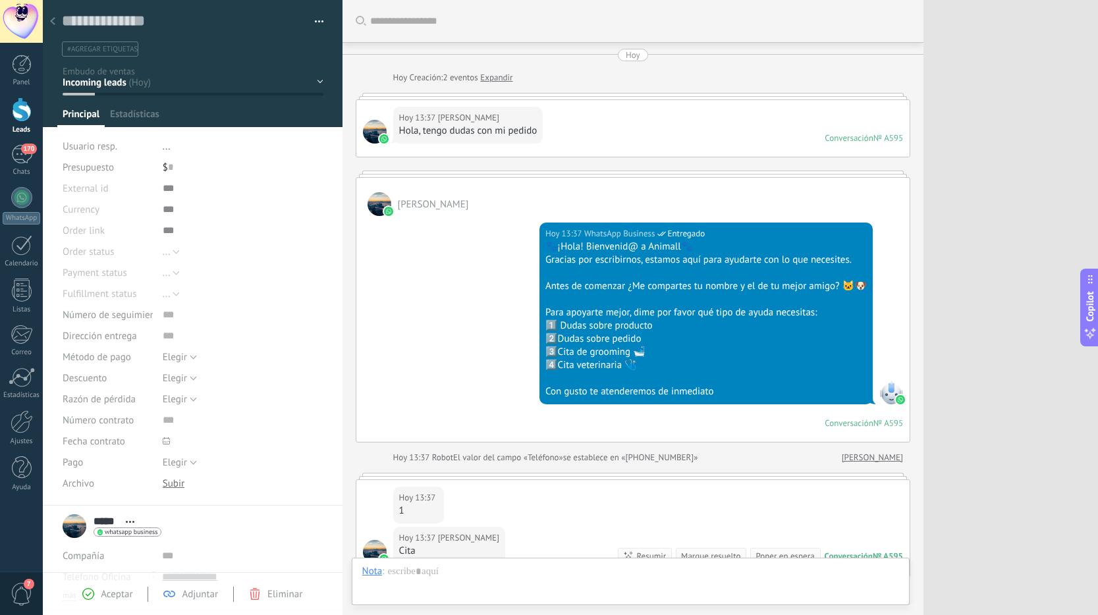
scroll to position [192, 0]
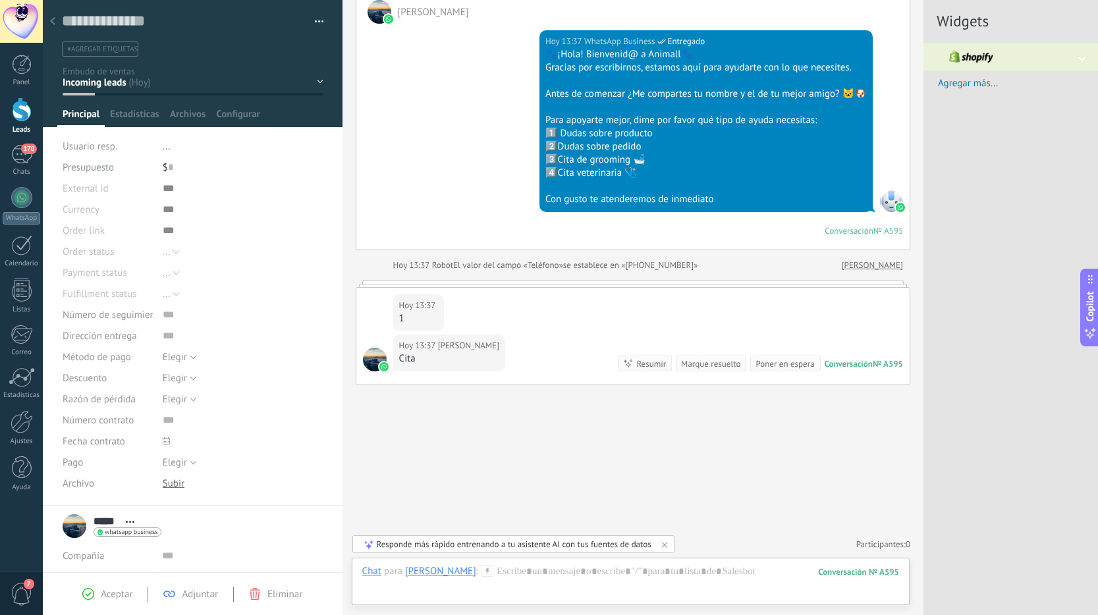
click at [57, 18] on div at bounding box center [52, 22] width 18 height 26
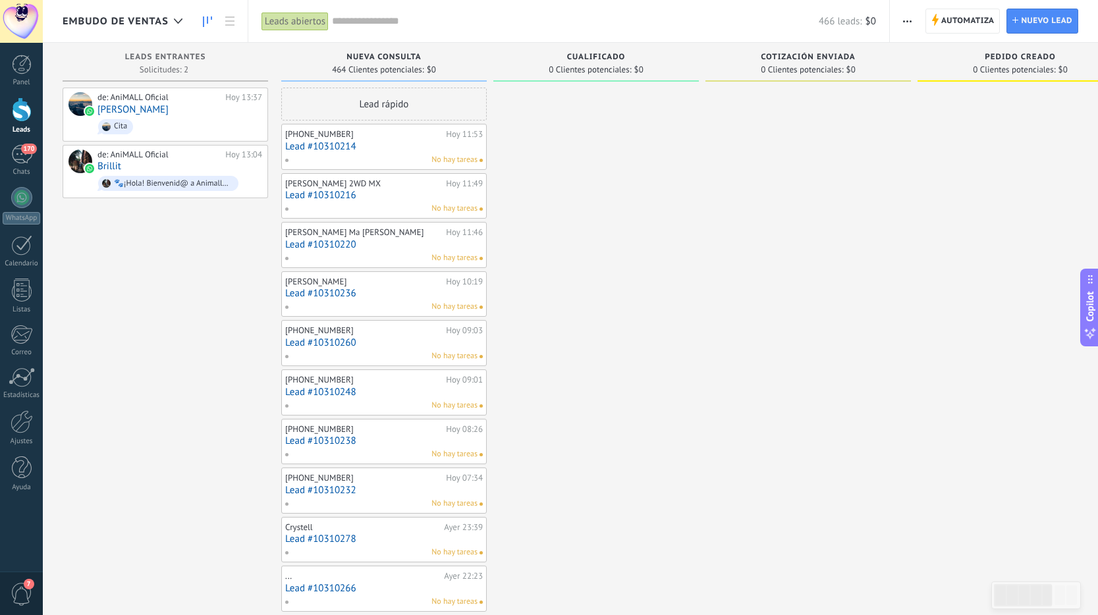
click at [595, 60] on span "Cualificado" at bounding box center [596, 57] width 59 height 9
click at [177, 22] on use at bounding box center [178, 20] width 9 height 5
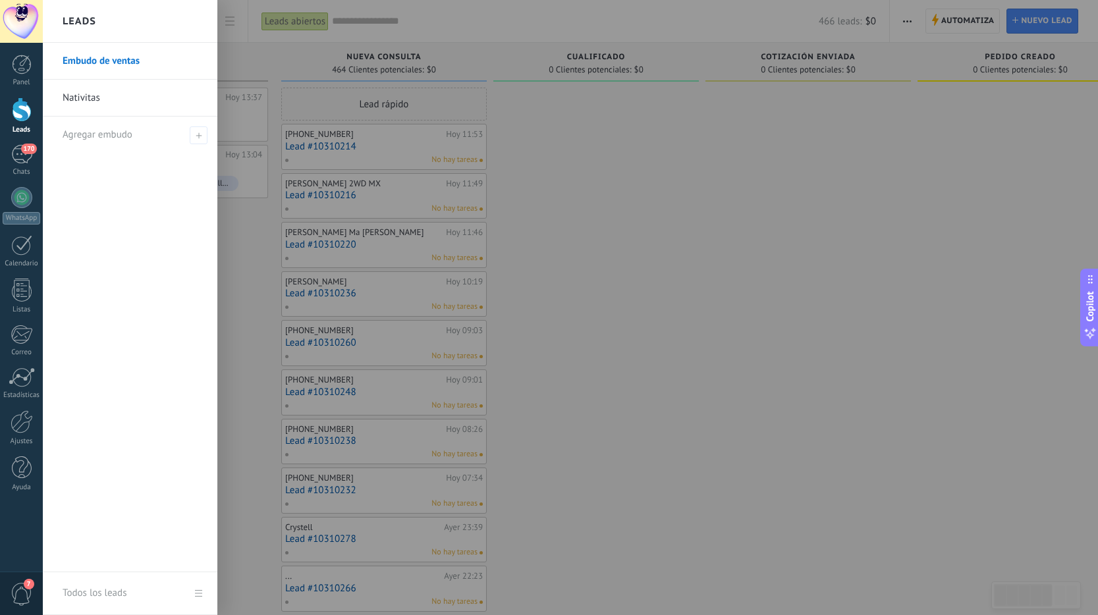
click at [152, 95] on link "Nativitas" at bounding box center [134, 98] width 142 height 37
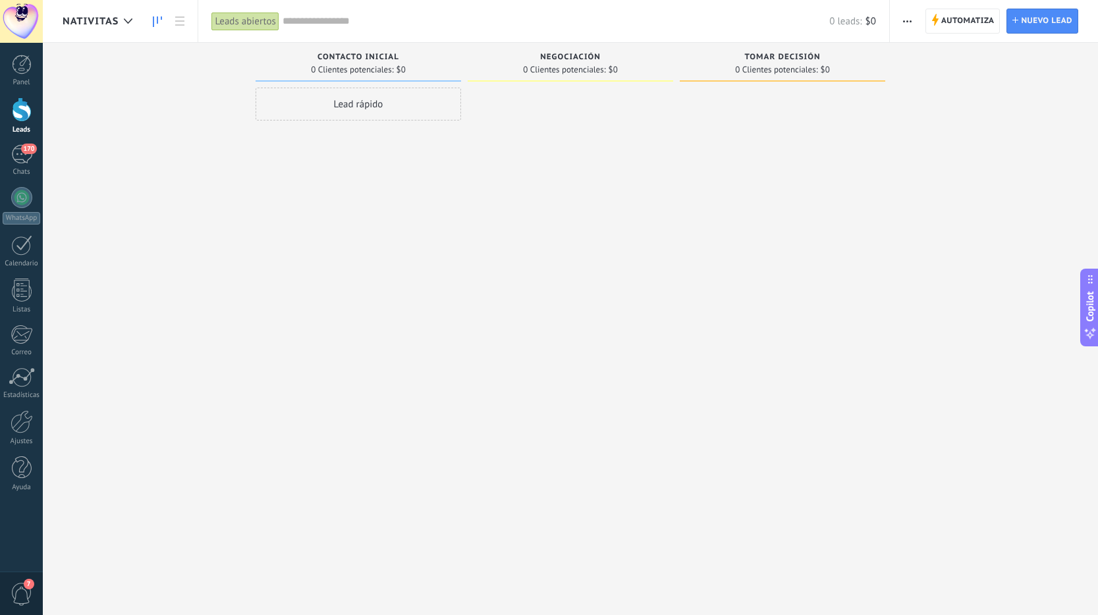
click at [321, 104] on div "Lead rápido" at bounding box center [359, 104] width 206 height 33
click at [175, 305] on div "Leads Entrantes Solicitudes: 0 0 0 0 0 0 0 0 0 Contacto inicial 0 Clientes pote…" at bounding box center [580, 287] width 1035 height 488
click at [327, 274] on button "Cancelar" at bounding box center [332, 281] width 44 height 20
click at [121, 28] on div at bounding box center [128, 22] width 22 height 26
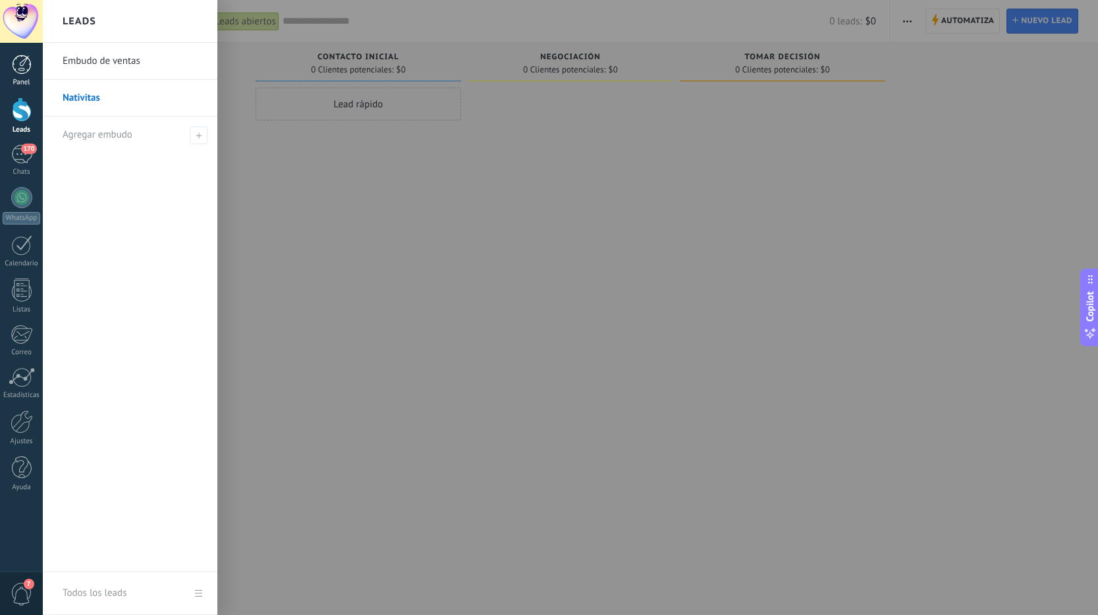
click at [27, 61] on div at bounding box center [22, 65] width 20 height 20
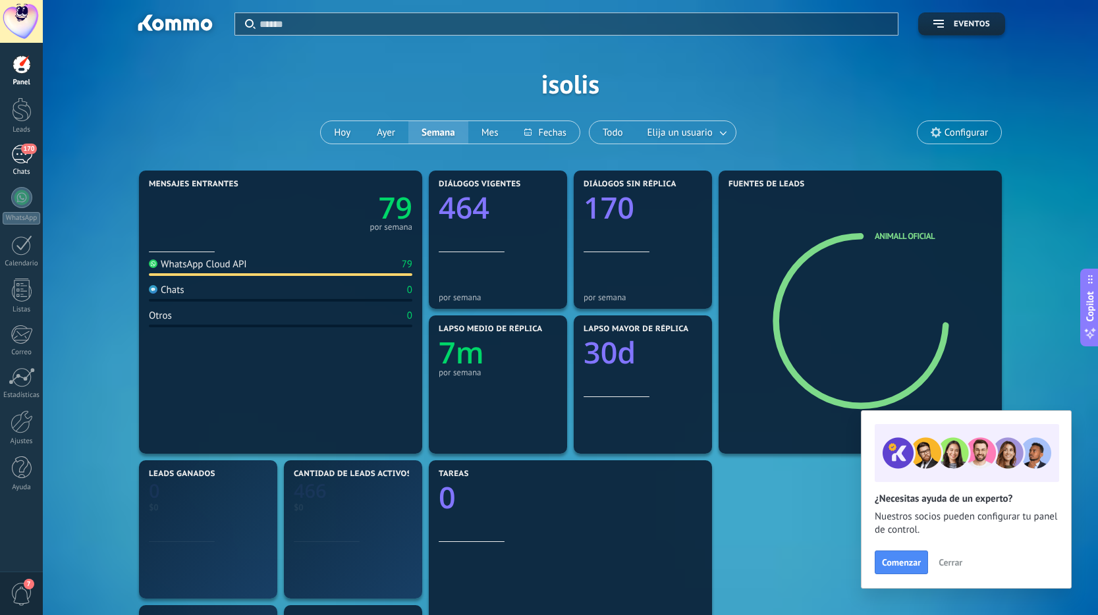
click at [22, 157] on div "170" at bounding box center [21, 154] width 21 height 19
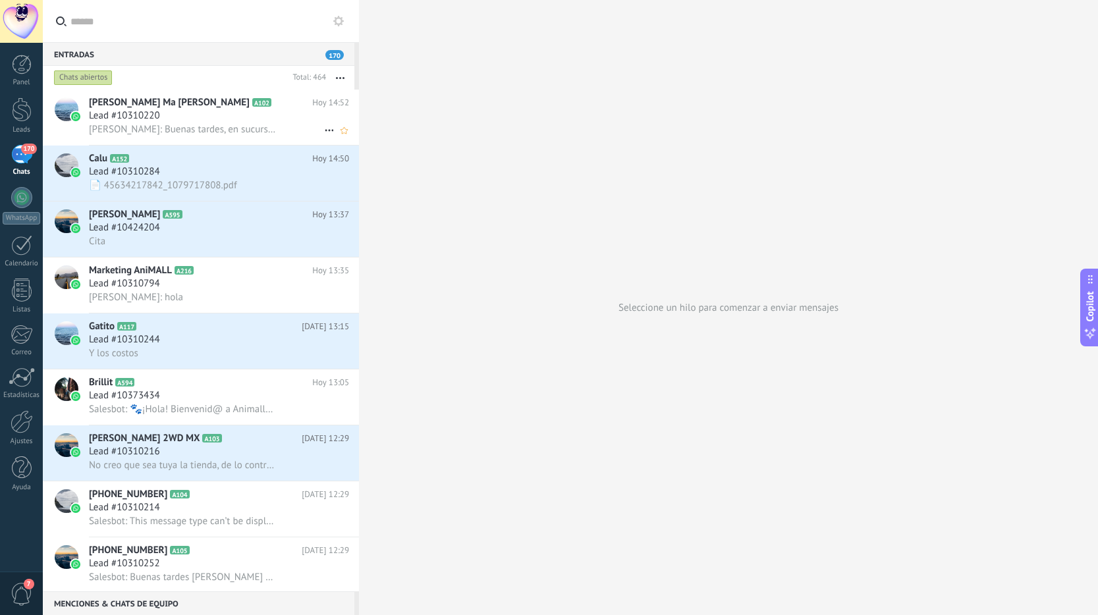
click at [114, 134] on span "Eveling: Buenas tardes, en sucursal Nativitas tenemos disponible mañana a las 3…" at bounding box center [183, 129] width 188 height 13
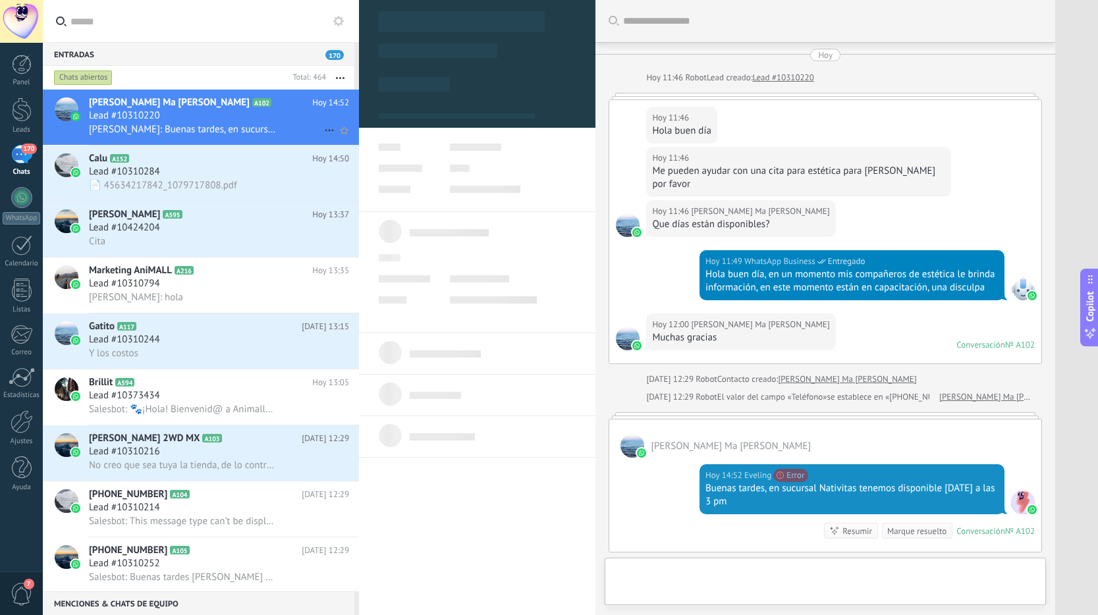
type textarea "**********"
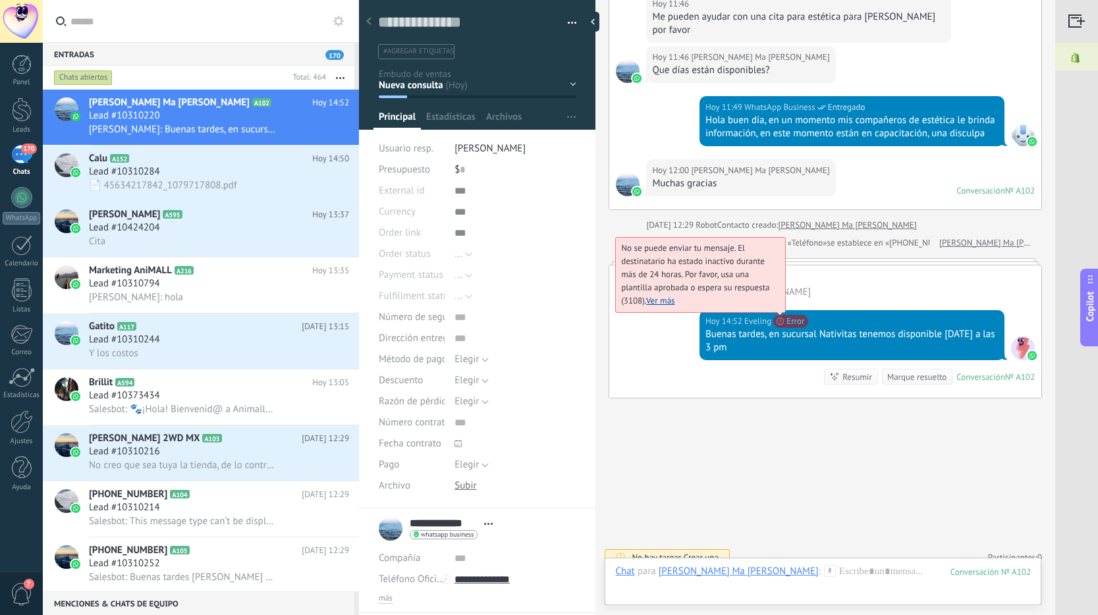
click at [769, 306] on span "No se puede enviar tu mensaje. El destinatario ha estado inactivo durante más d…" at bounding box center [695, 274] width 148 height 64
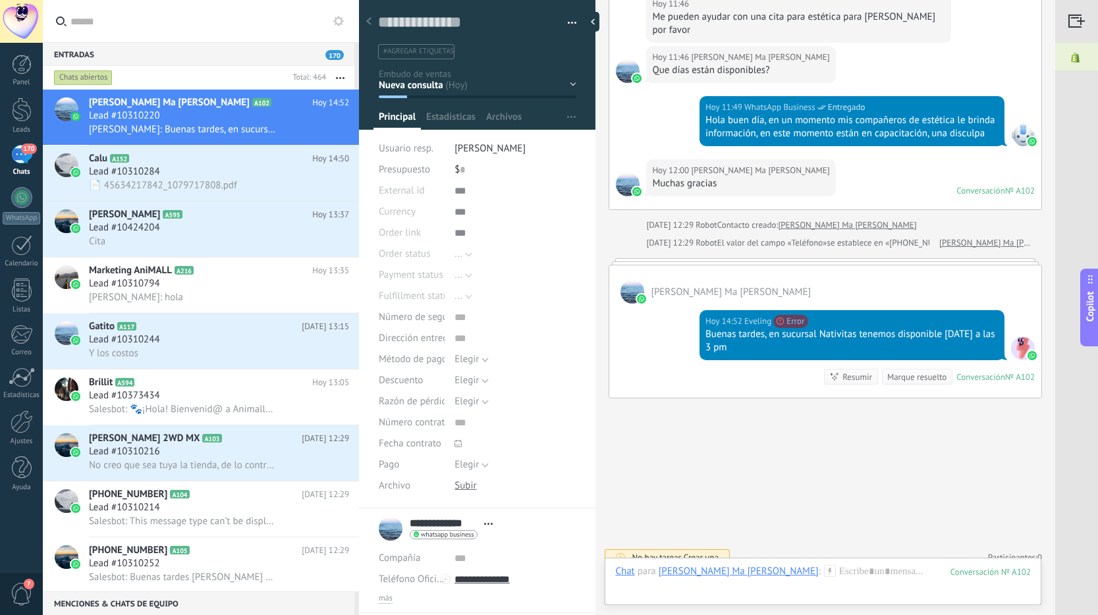
click at [839, 269] on div "[PERSON_NAME] Ma [PERSON_NAME]" at bounding box center [825, 284] width 432 height 38
click at [1078, 28] on div at bounding box center [1076, 21] width 43 height 43
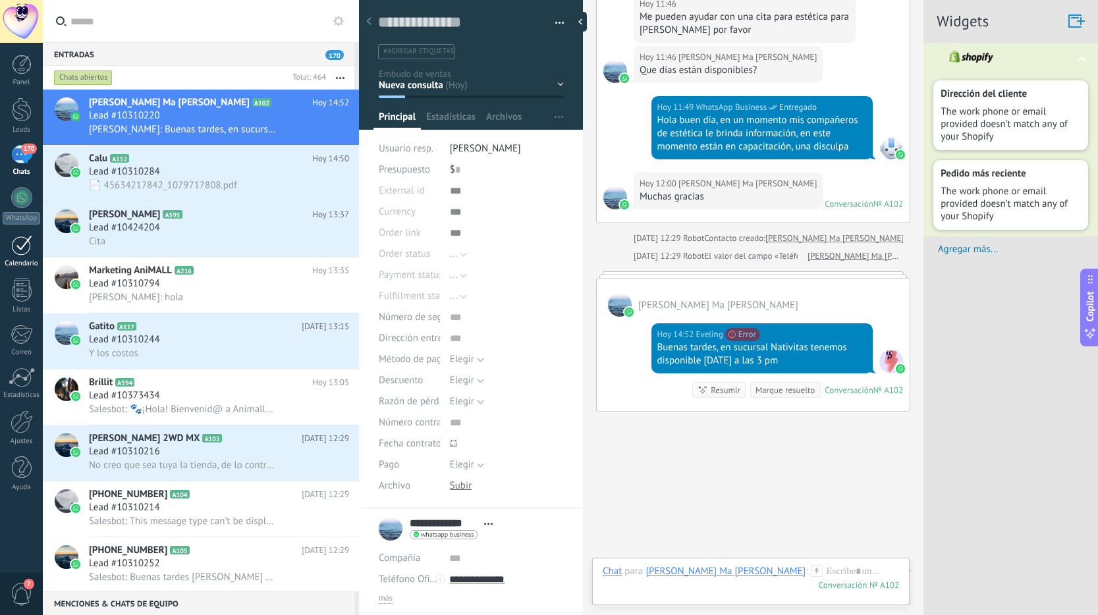
click at [22, 257] on link "Calendario" at bounding box center [21, 251] width 43 height 33
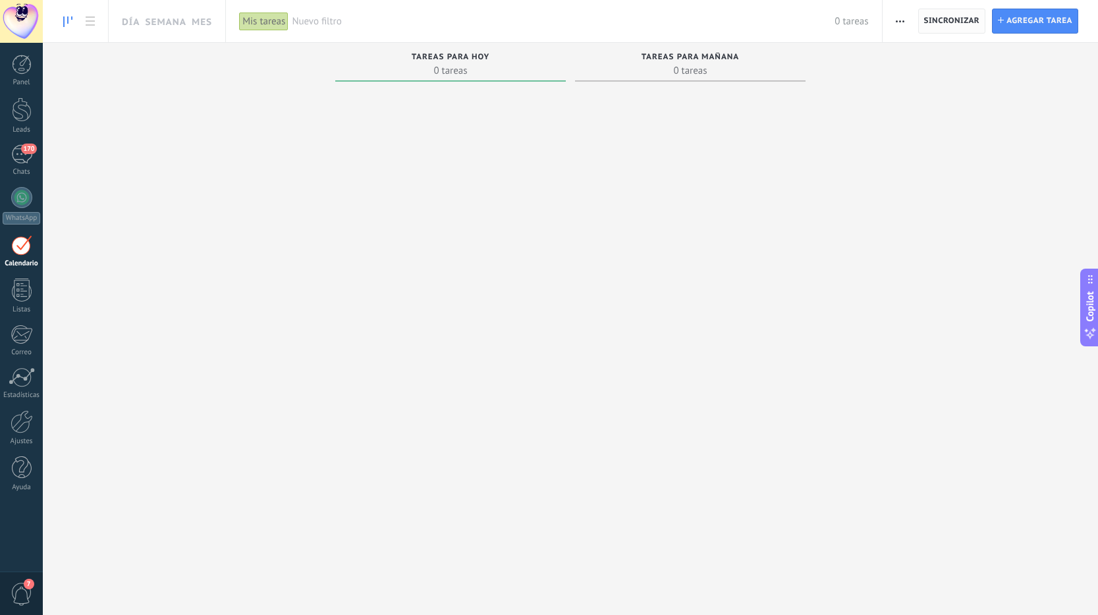
click at [956, 20] on span "Sincronizar" at bounding box center [952, 21] width 56 height 8
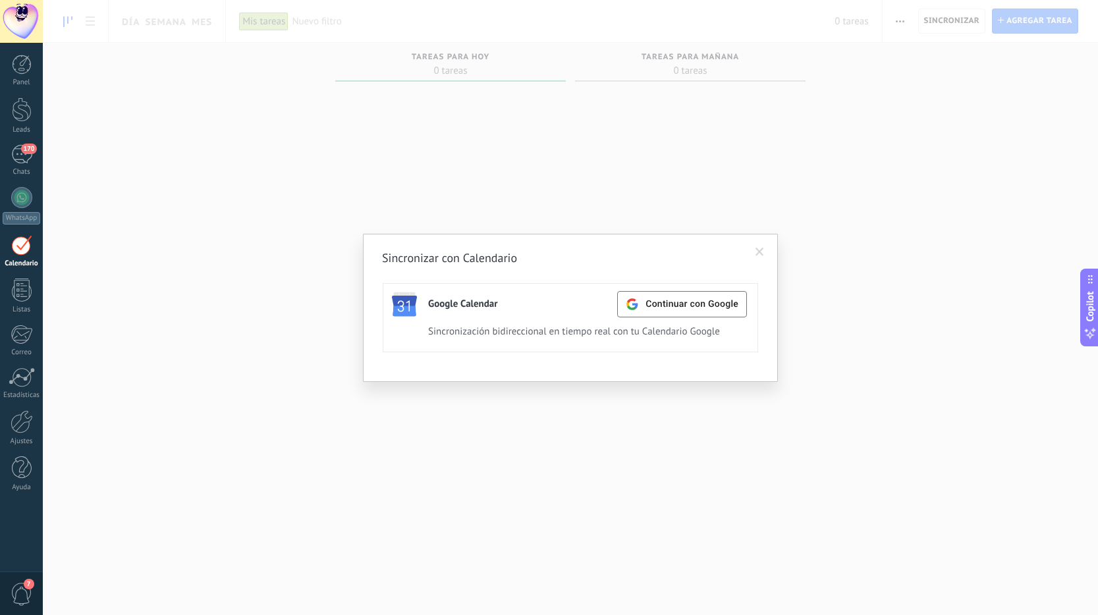
click at [759, 250] on span at bounding box center [759, 252] width 9 height 9
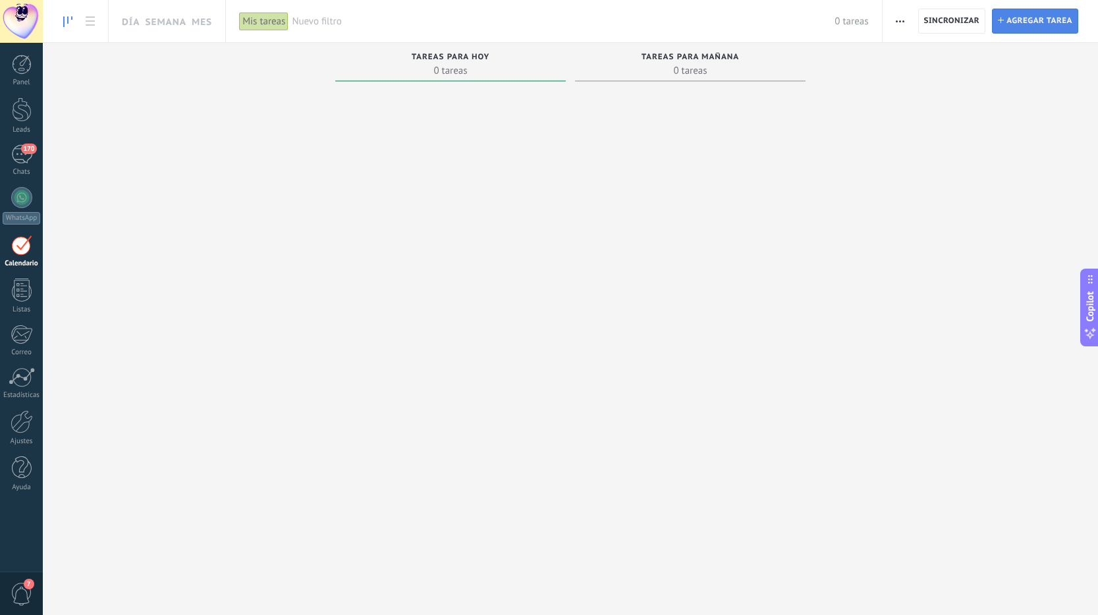
click at [1020, 14] on span "Agregar tarea" at bounding box center [1039, 21] width 66 height 24
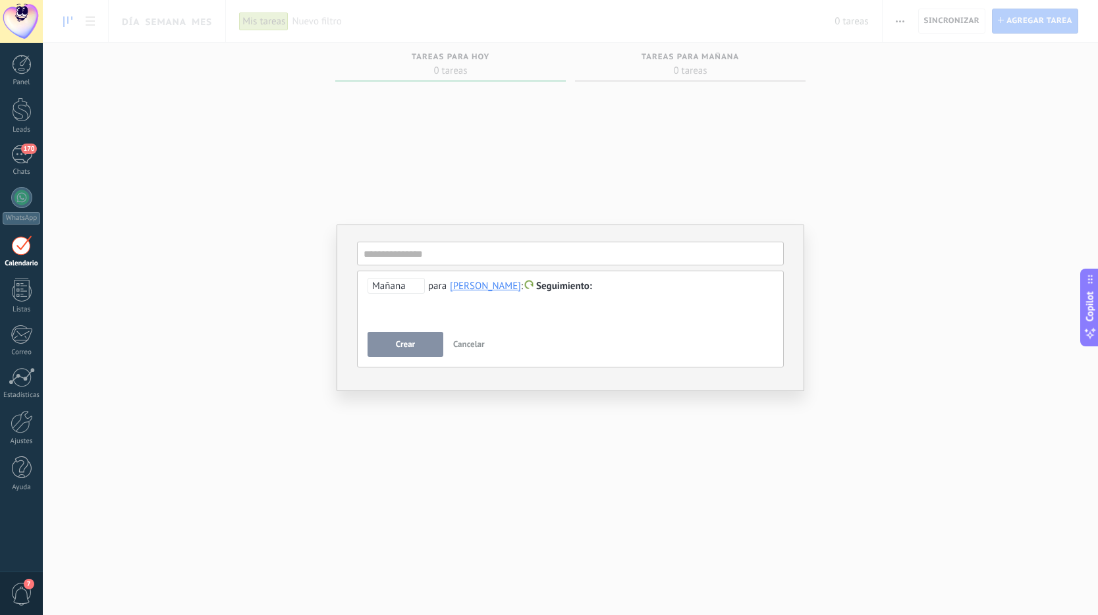
click at [456, 344] on span "Cancelar" at bounding box center [469, 344] width 32 height 11
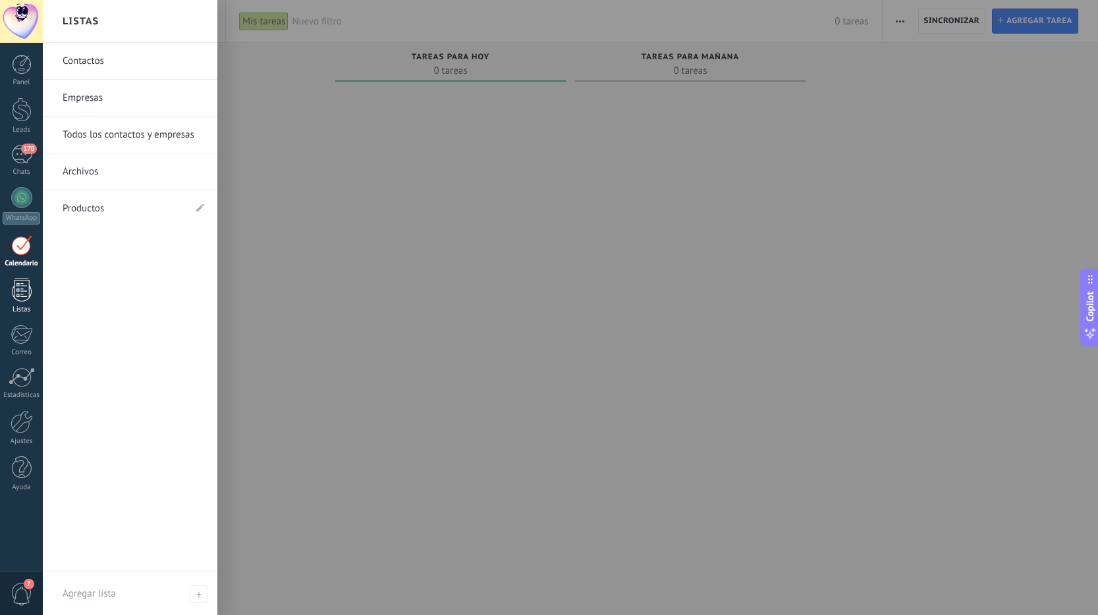
click at [28, 310] on div "Listas" at bounding box center [22, 310] width 38 height 9
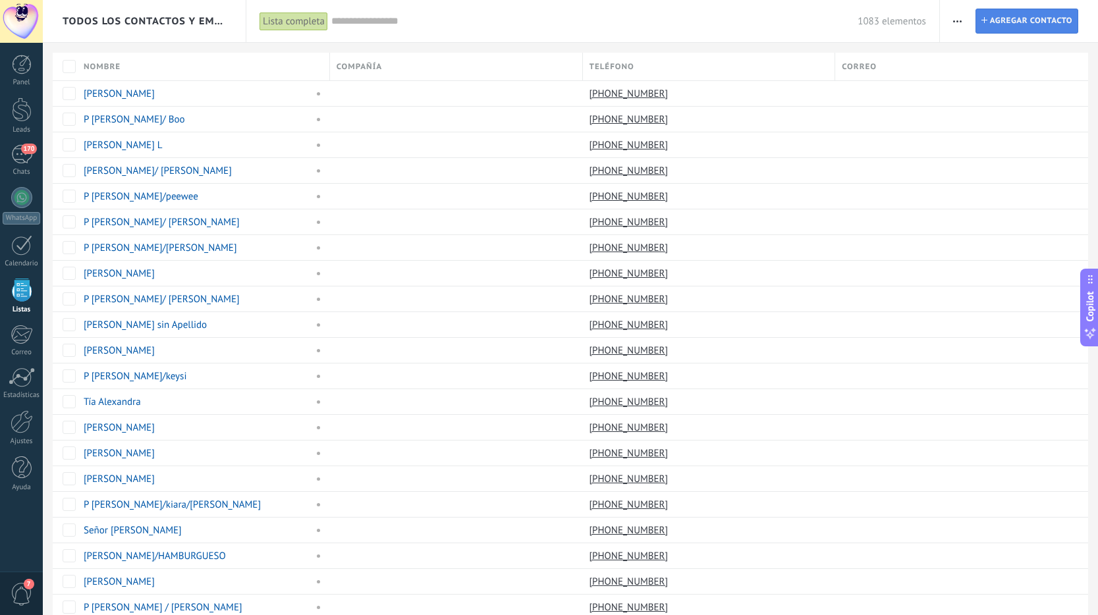
click at [1009, 22] on span "Agregar contacto" at bounding box center [1031, 21] width 82 height 24
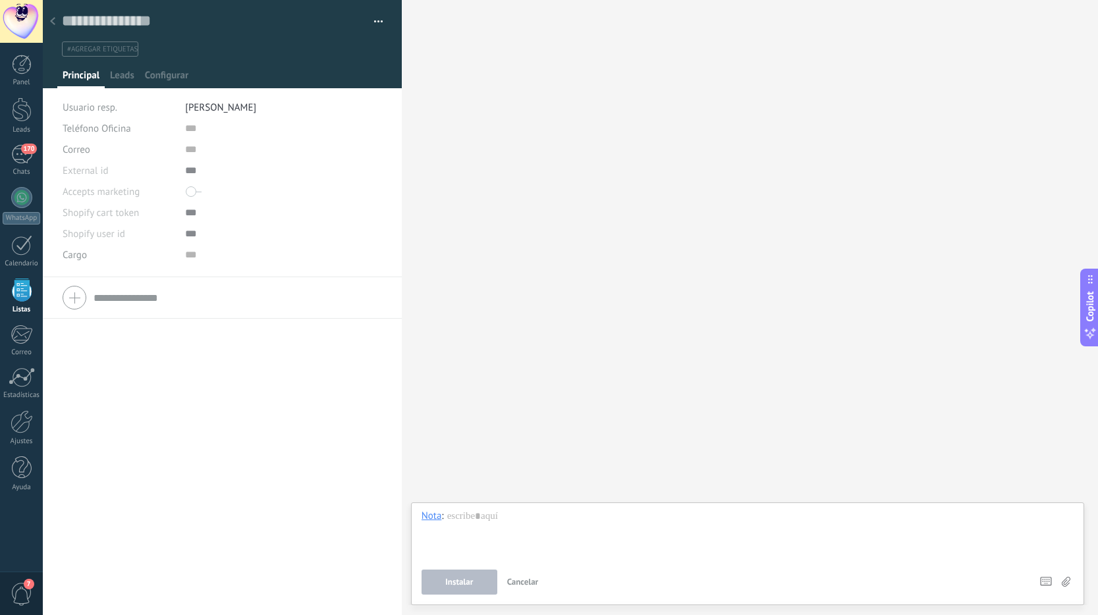
click at [527, 582] on span "Cancelar" at bounding box center [523, 581] width 32 height 11
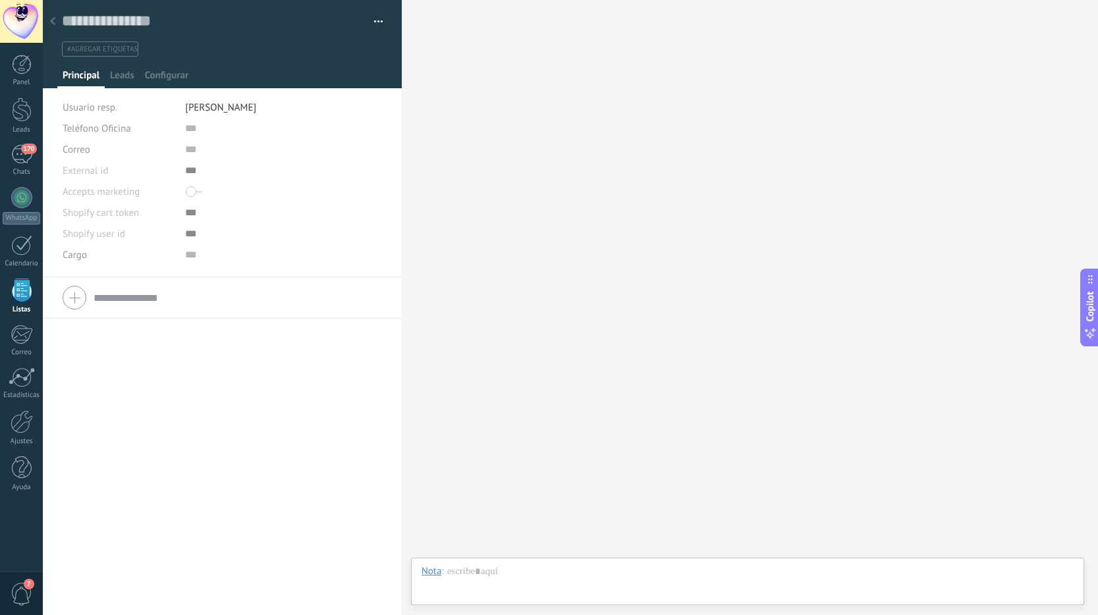
click at [54, 19] on use at bounding box center [52, 21] width 5 height 8
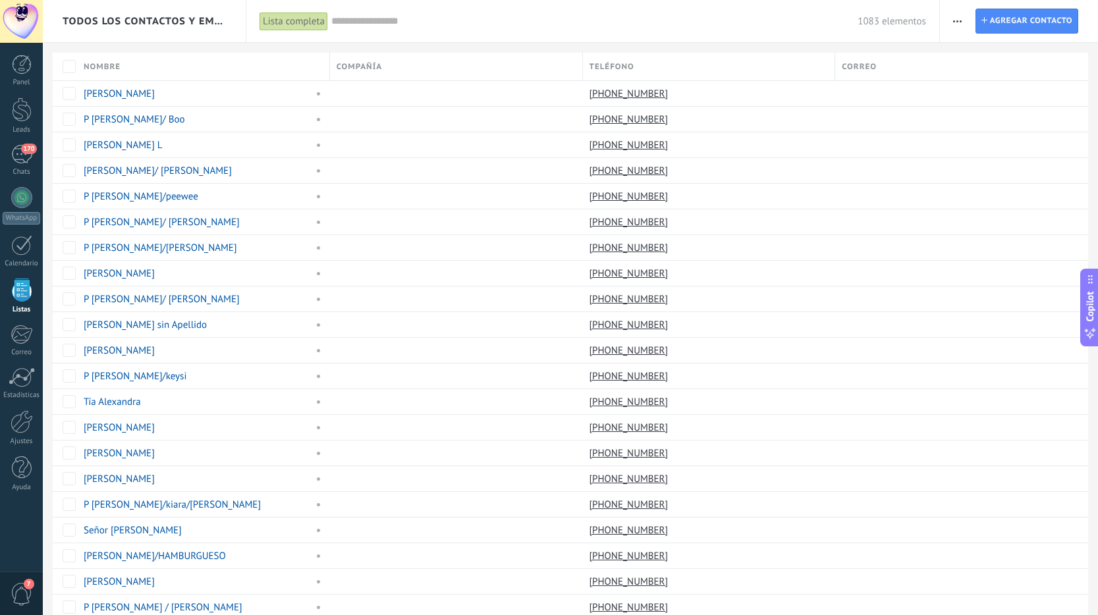
click at [446, 17] on input "text" at bounding box center [594, 21] width 526 height 14
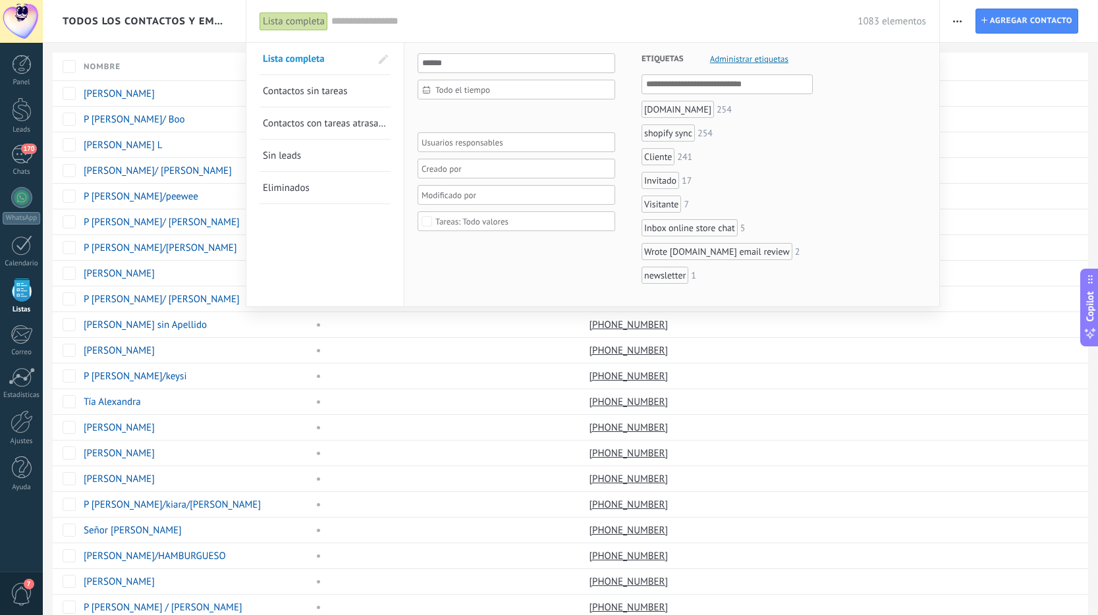
click at [328, 97] on span "Contactos sin tareas" at bounding box center [305, 91] width 84 height 13
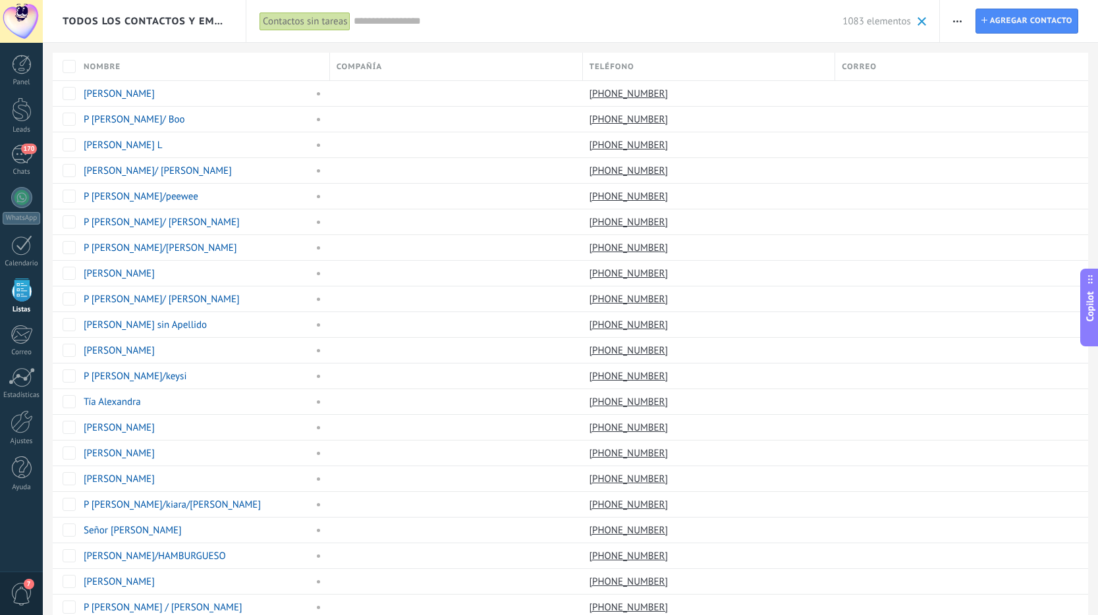
click at [363, 20] on input "text" at bounding box center [598, 21] width 489 height 14
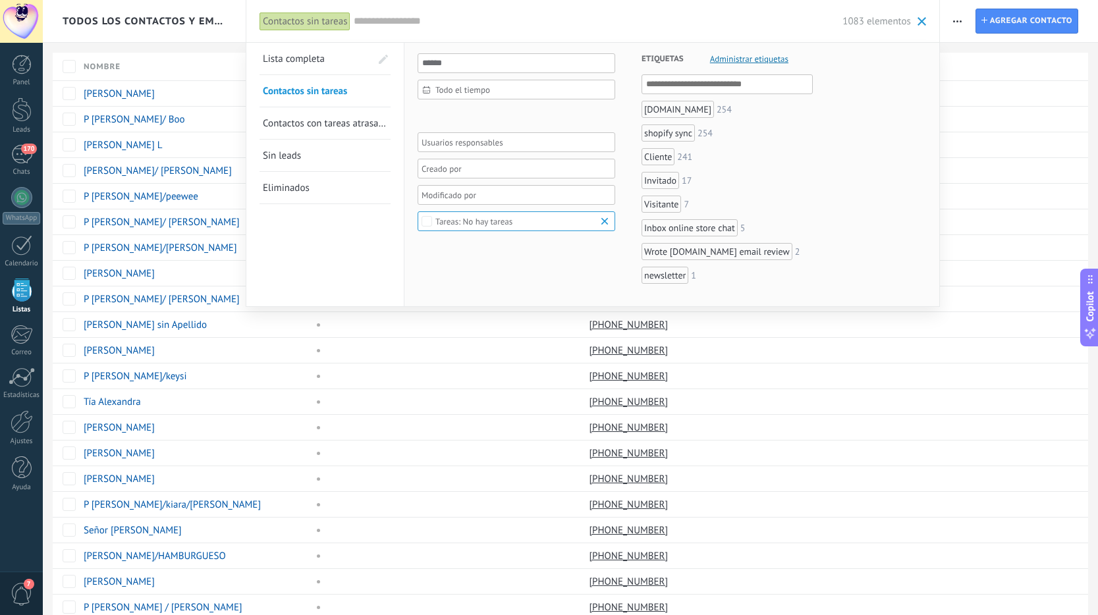
click at [330, 121] on span "Contactos con tareas atrasadas" at bounding box center [328, 123] width 130 height 13
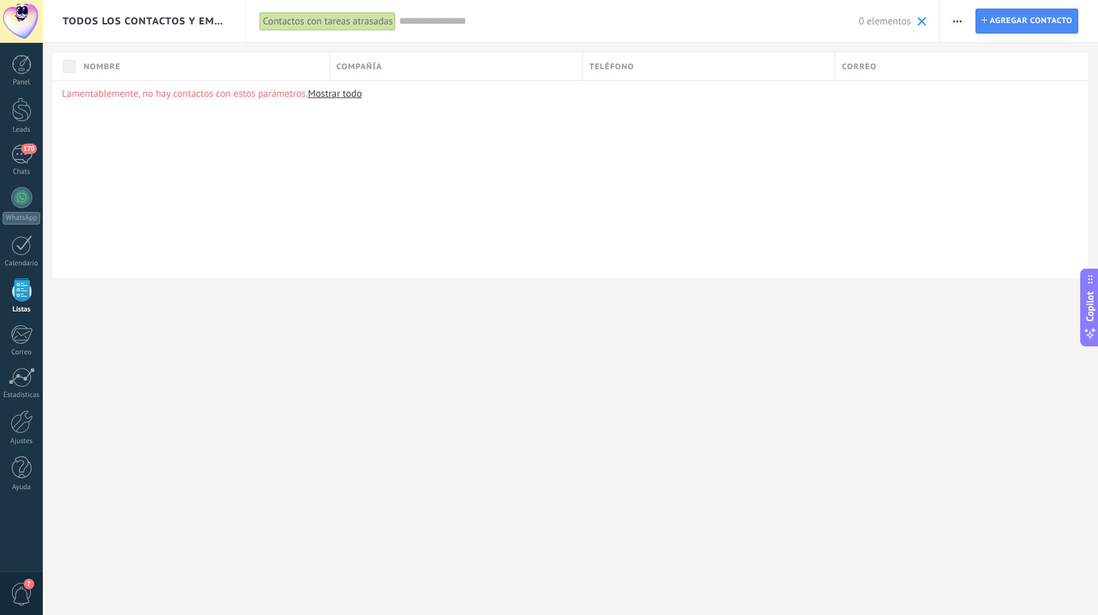
click at [379, 22] on div "Contactos con tareas atrasadas" at bounding box center [328, 21] width 136 height 19
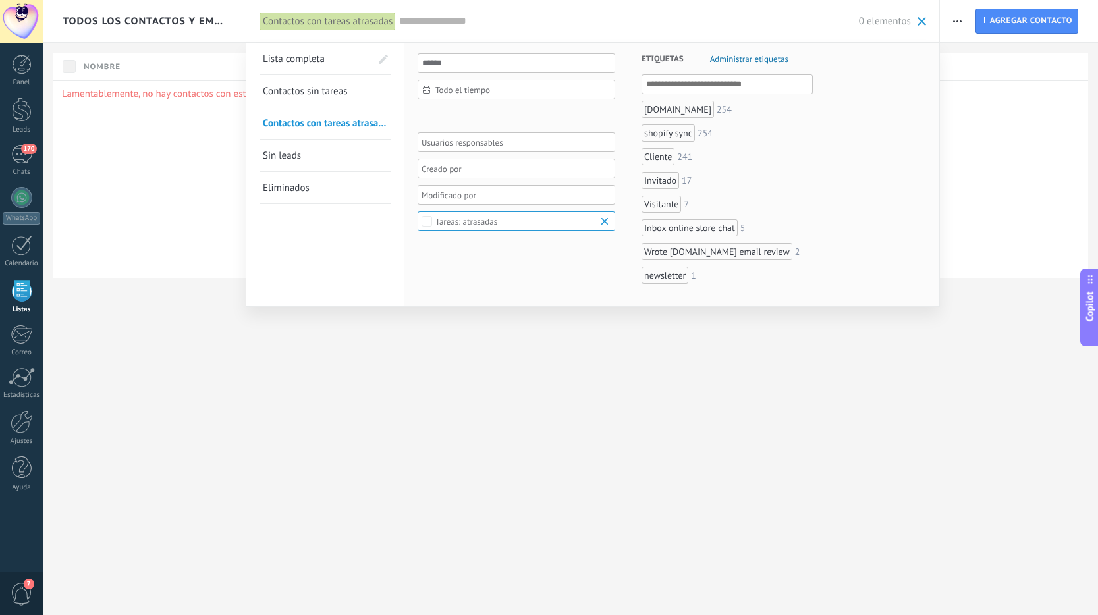
click at [926, 20] on div "Contactos con tareas atrasadas Aplicar 0 elementos Lista completa Contactos sin…" at bounding box center [593, 21] width 694 height 42
click at [919, 26] on span at bounding box center [922, 21] width 9 height 9
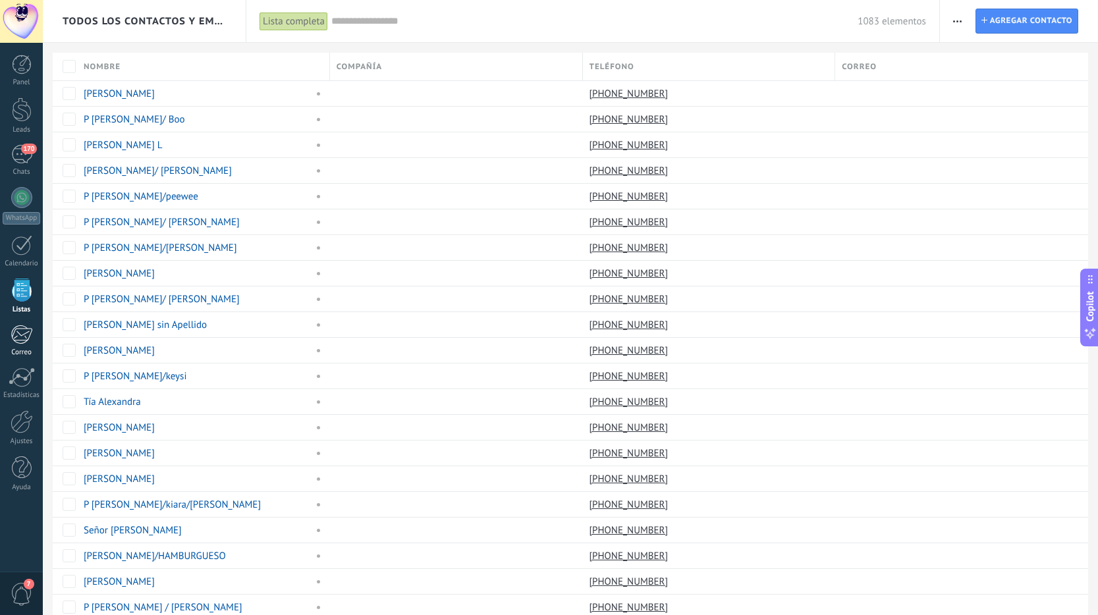
click at [13, 335] on div at bounding box center [22, 335] width 22 height 20
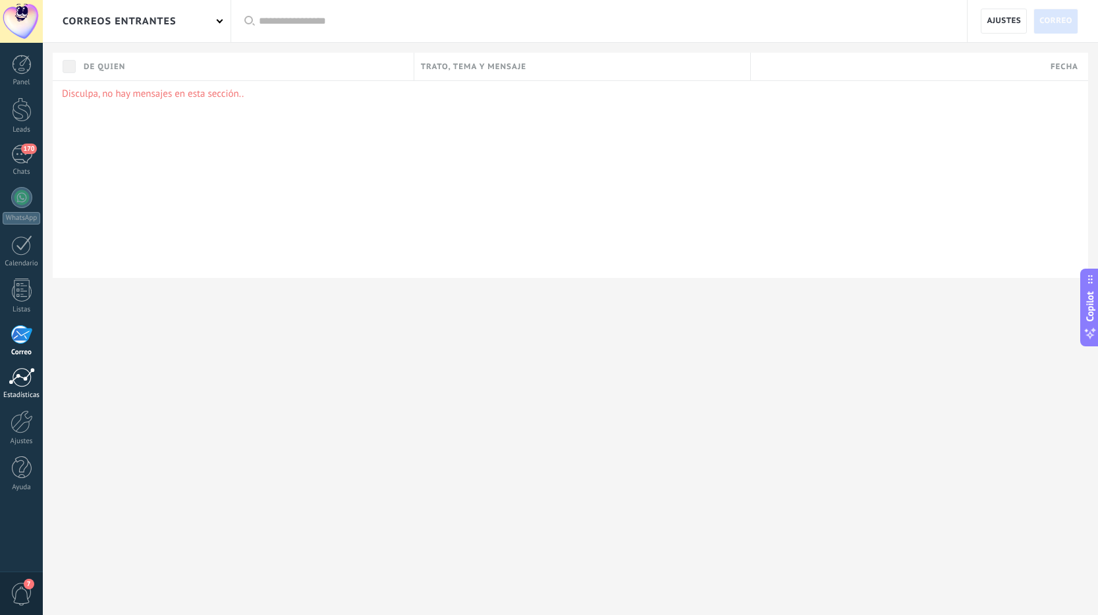
click at [18, 375] on div at bounding box center [22, 378] width 26 height 20
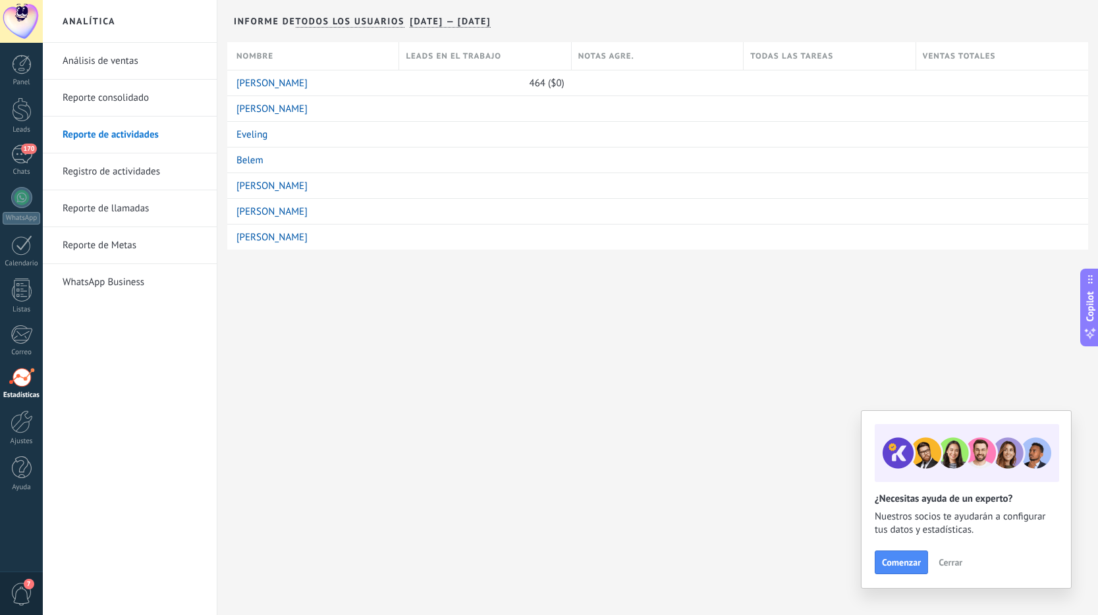
click at [136, 89] on link "Reporte consolidado" at bounding box center [133, 98] width 141 height 37
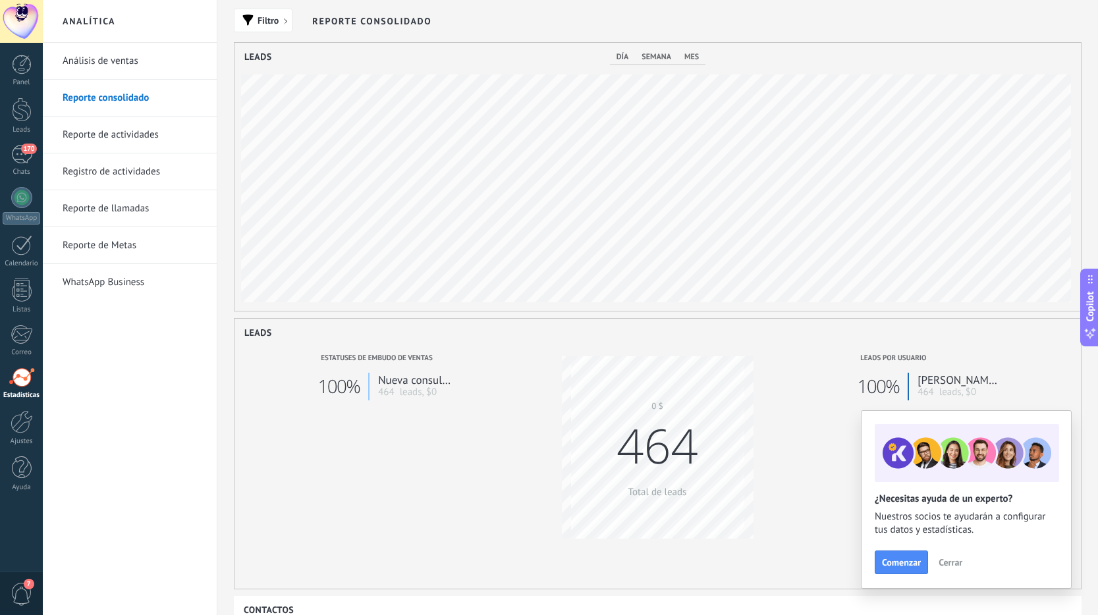
scroll to position [268, 846]
click at [144, 43] on link "Análisis de ventas" at bounding box center [133, 61] width 141 height 37
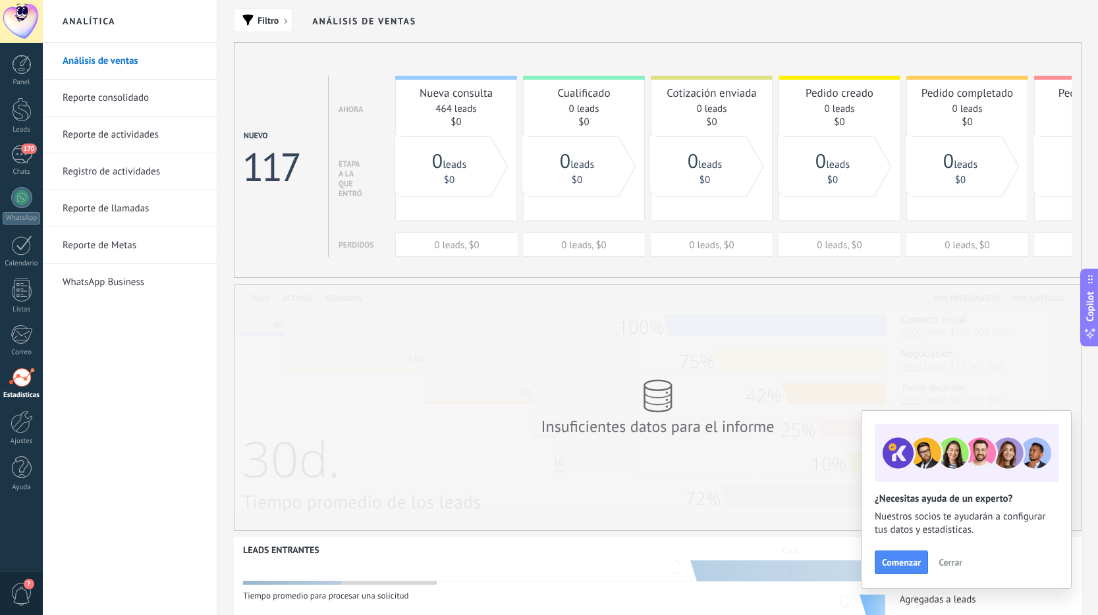
click at [132, 132] on link "Reporte de actividades" at bounding box center [133, 135] width 141 height 37
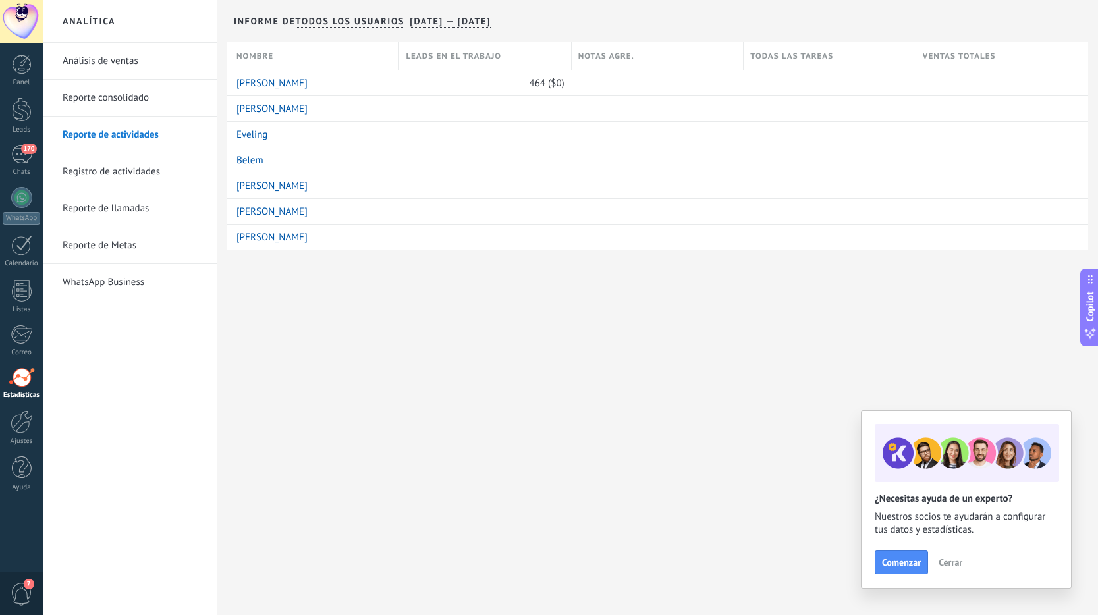
click at [128, 170] on link "Registro de actividades" at bounding box center [133, 171] width 141 height 37
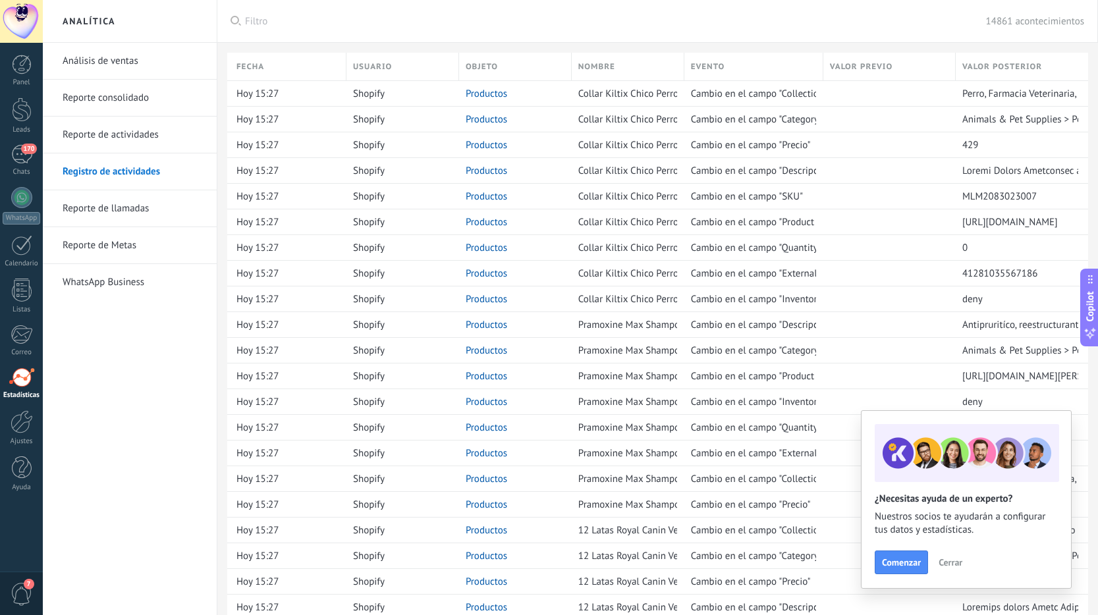
click at [119, 204] on link "Reporte de llamadas" at bounding box center [133, 208] width 141 height 37
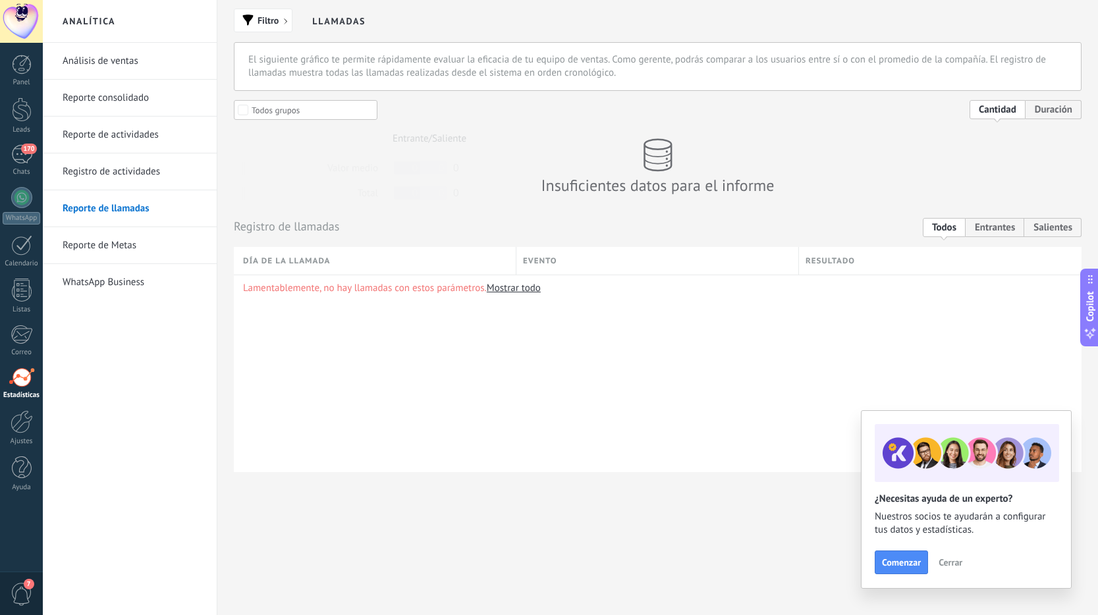
click at [104, 239] on link "Reporte de Metas" at bounding box center [133, 245] width 141 height 37
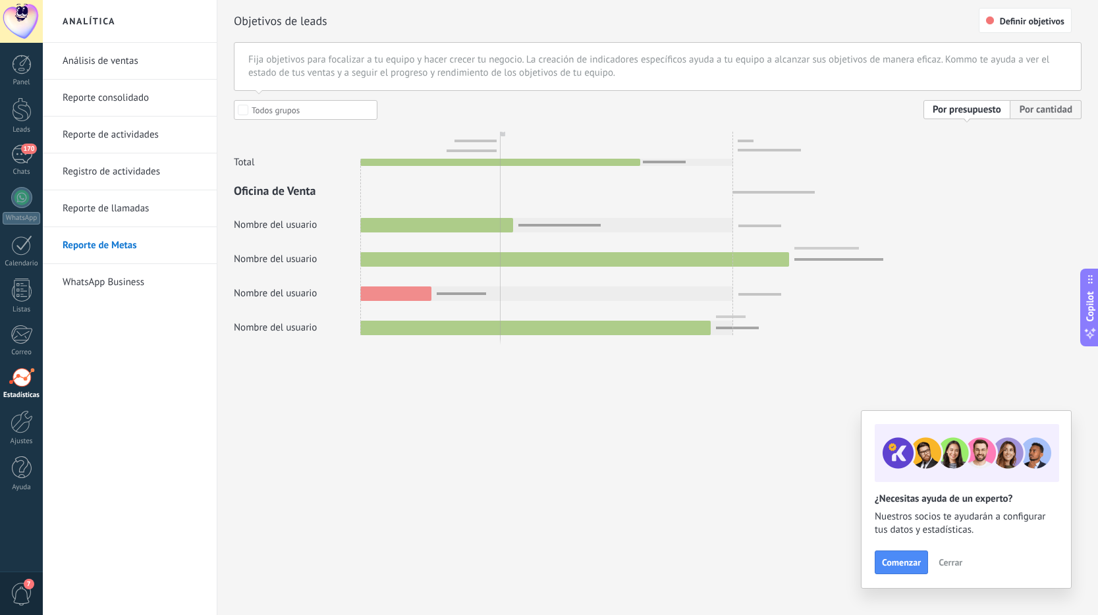
click at [107, 283] on link "WhatsApp Business" at bounding box center [133, 282] width 141 height 37
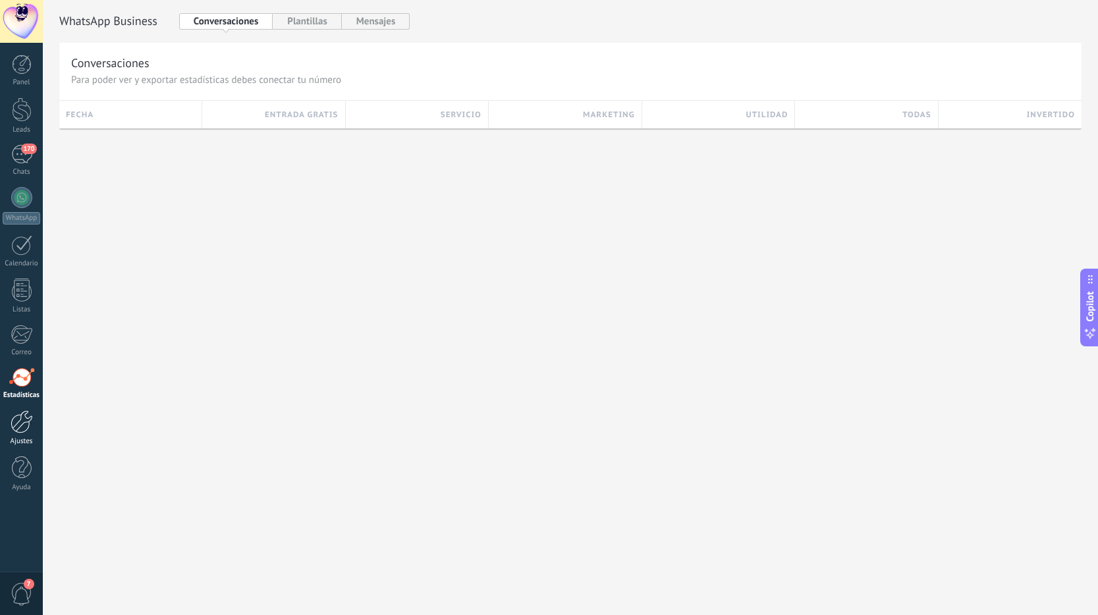
click at [24, 421] on div at bounding box center [22, 421] width 22 height 23
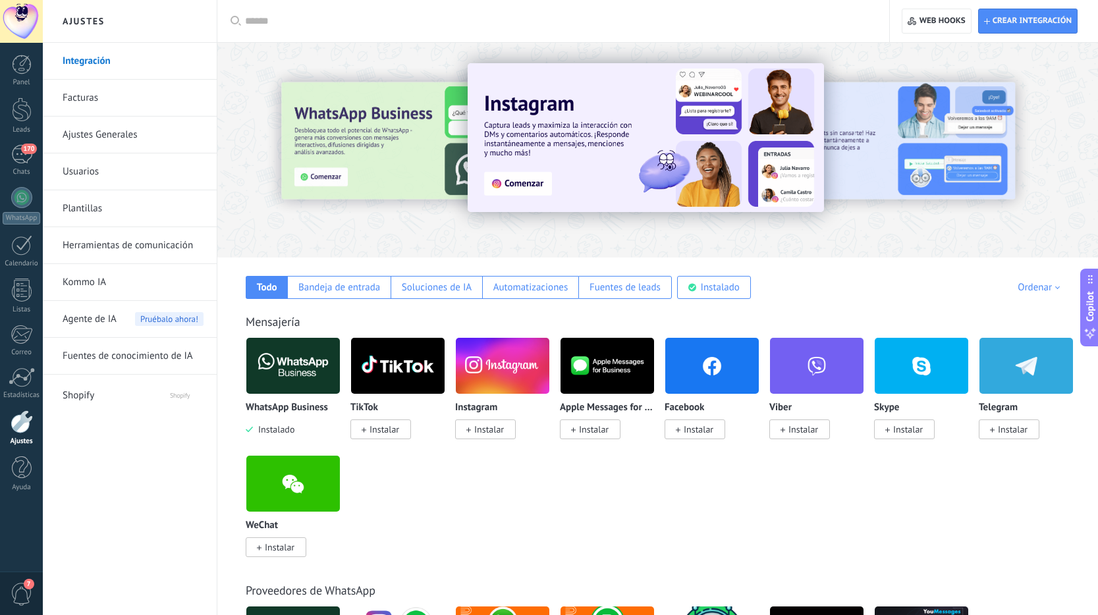
click at [161, 217] on link "Plantillas" at bounding box center [133, 208] width 141 height 37
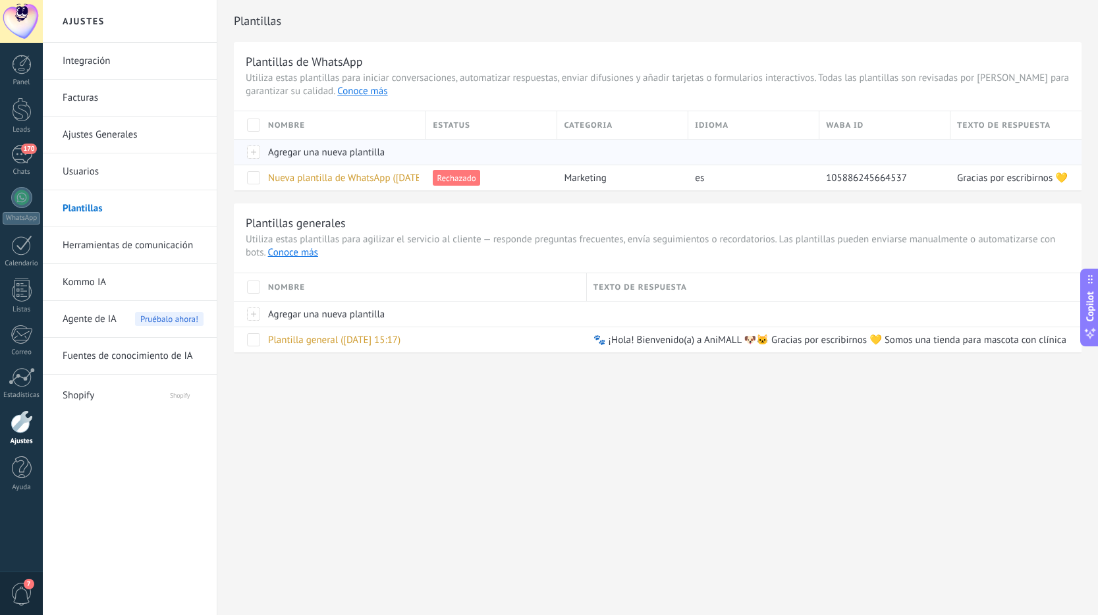
click at [294, 157] on span "Agregar una nueva plantilla" at bounding box center [326, 152] width 117 height 13
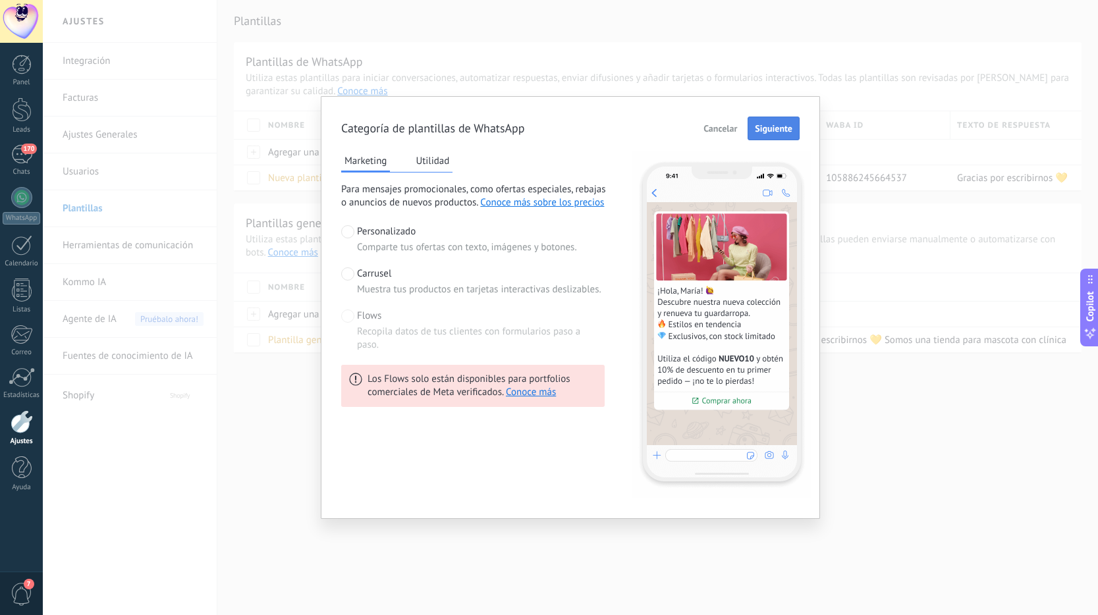
click at [767, 127] on span "Siguiente" at bounding box center [774, 128] width 38 height 9
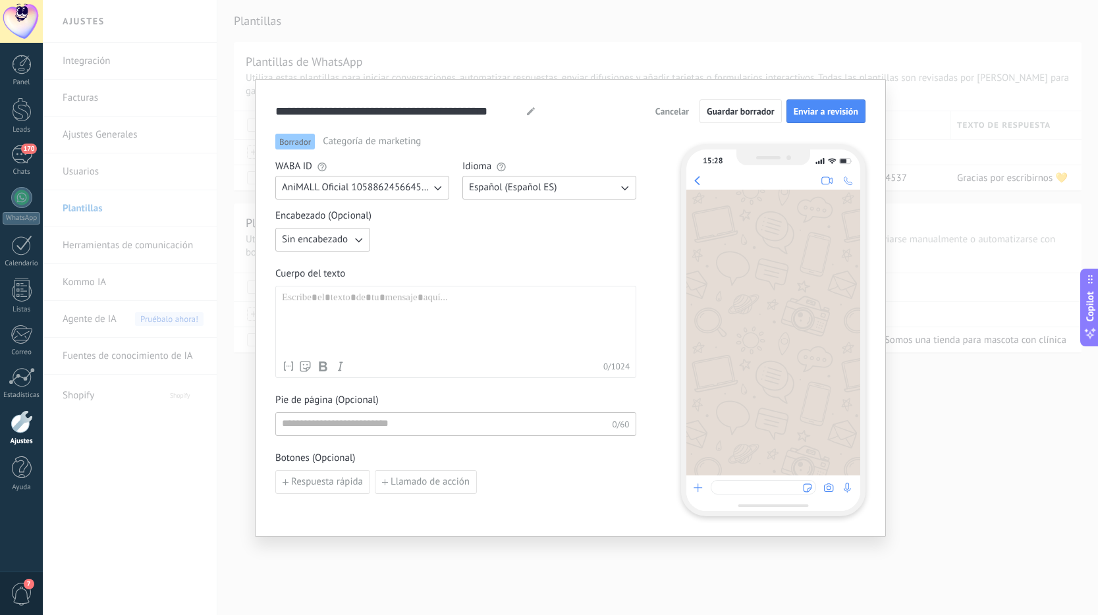
click at [619, 544] on div "**********" at bounding box center [570, 307] width 1055 height 615
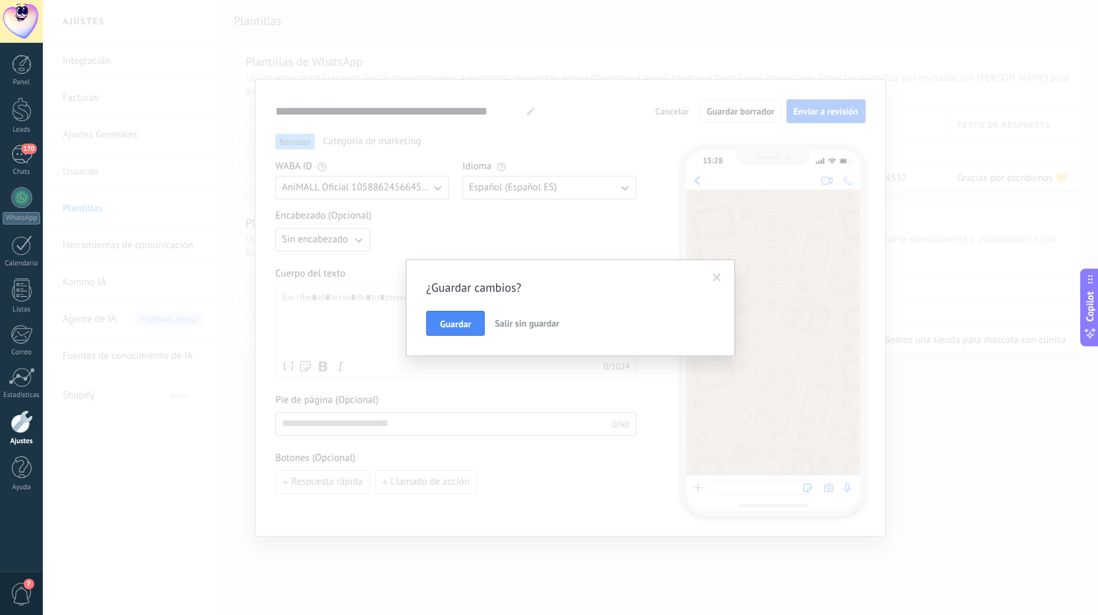
click at [524, 323] on span "Salir sin guardar" at bounding box center [527, 323] width 65 height 12
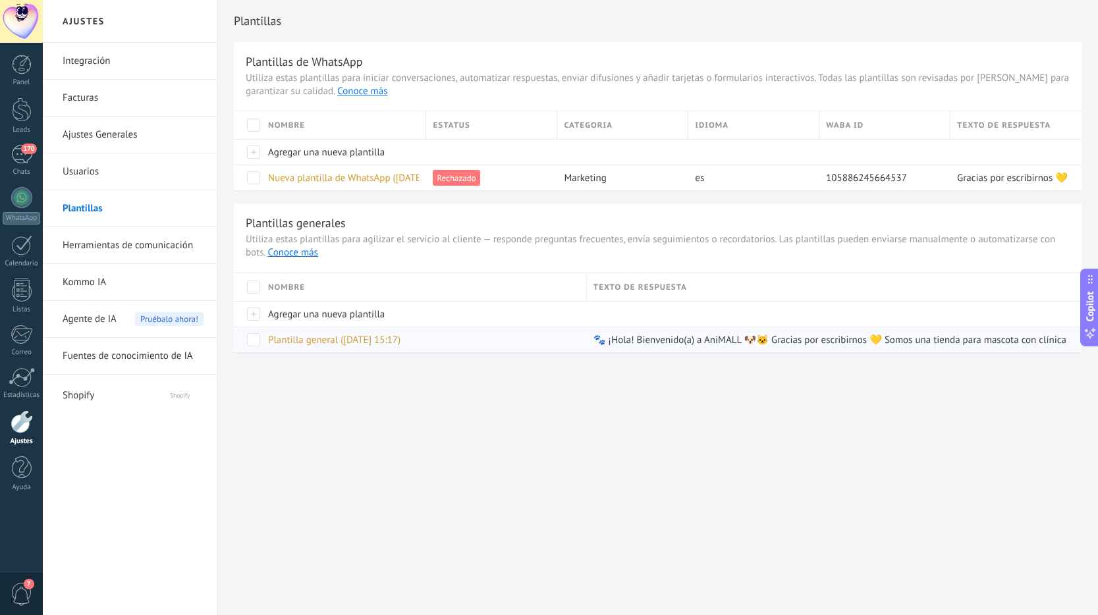
click at [449, 347] on div "Plantilla general ([DATE] 15:17)" at bounding box center [420, 339] width 319 height 25
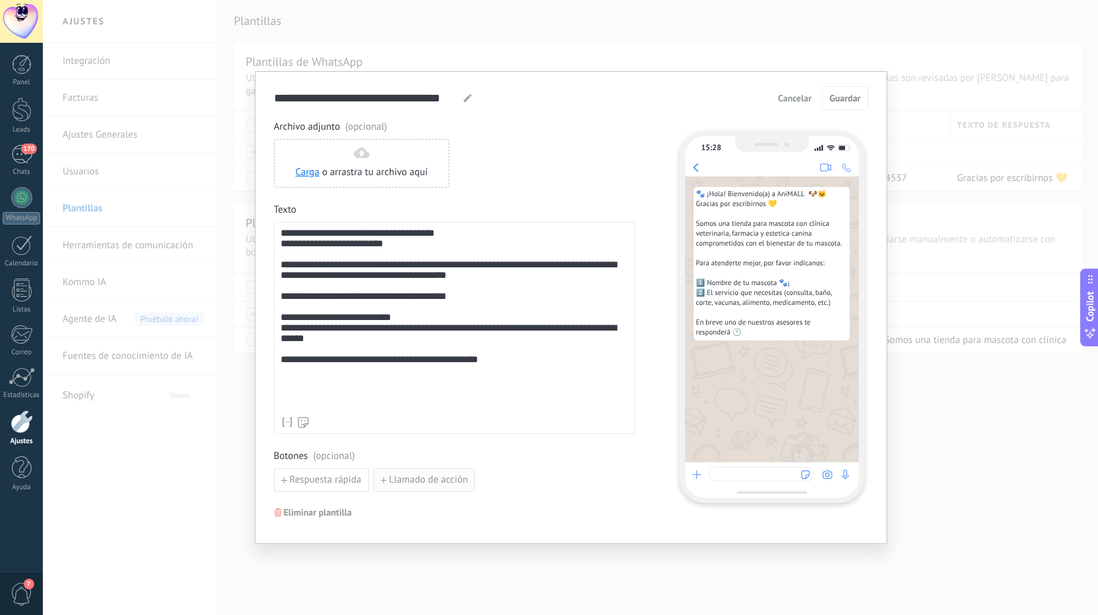
click at [417, 472] on button "Llamado de acción" at bounding box center [424, 480] width 102 height 24
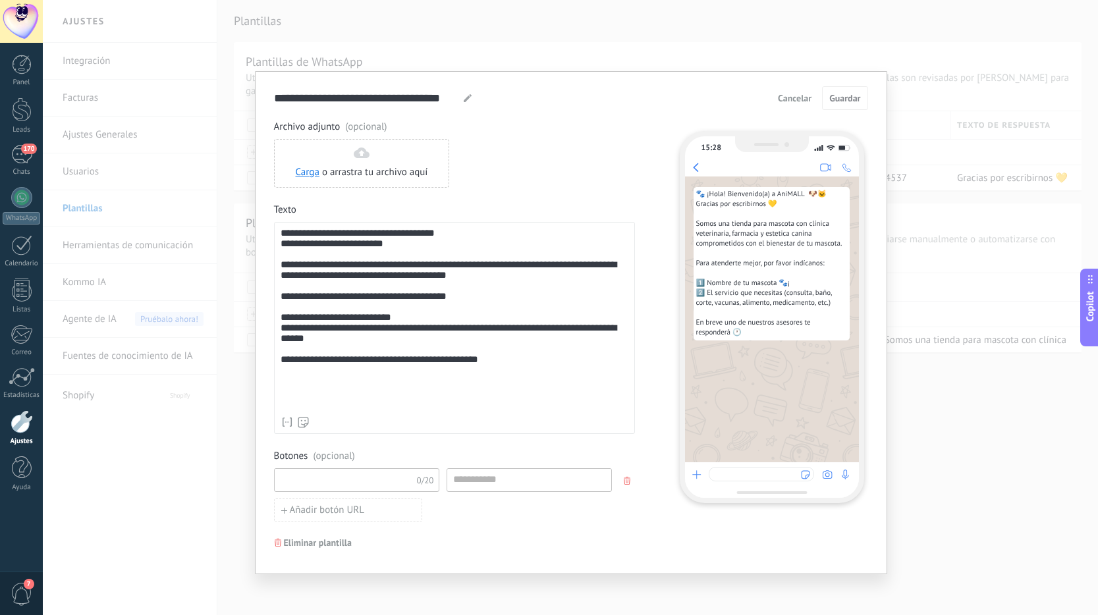
click at [364, 482] on input at bounding box center [345, 479] width 140 height 21
type input "**********"
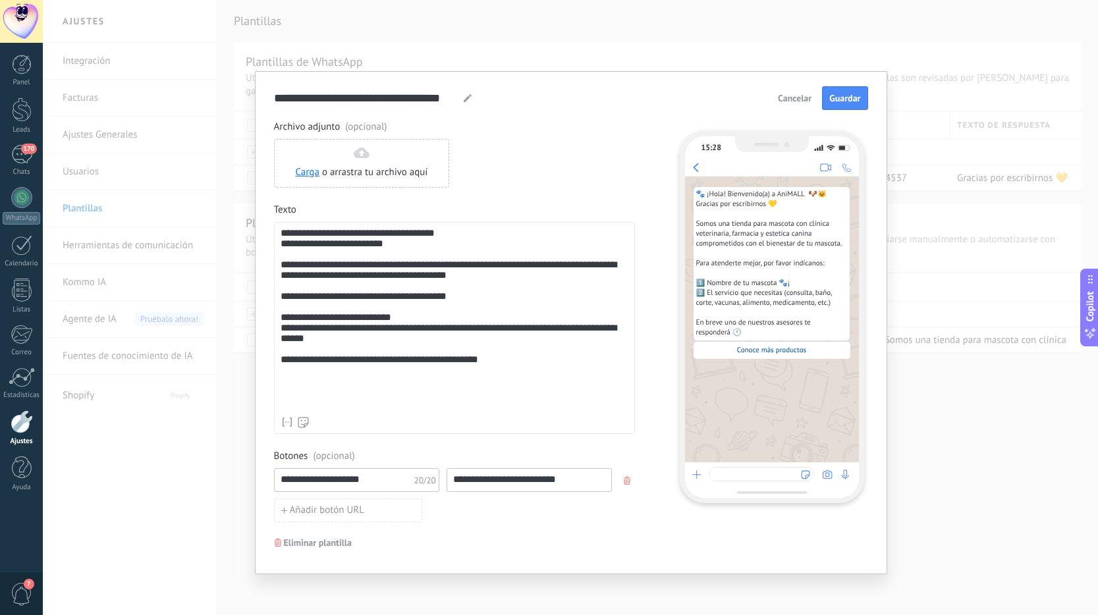
click at [464, 543] on div "**********" at bounding box center [454, 337] width 361 height 432
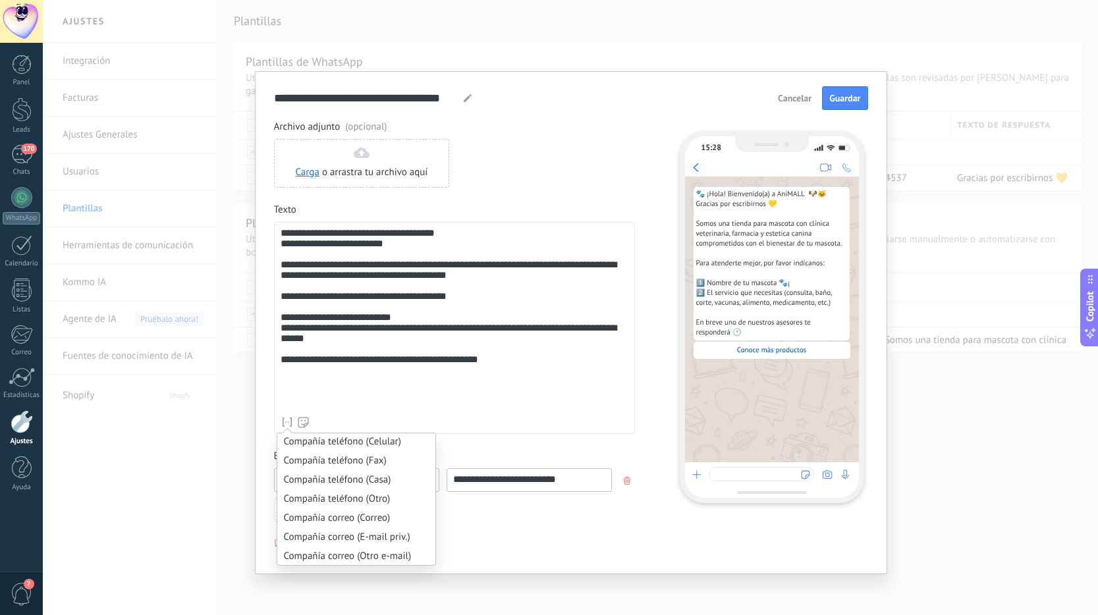
scroll to position [1228, 0]
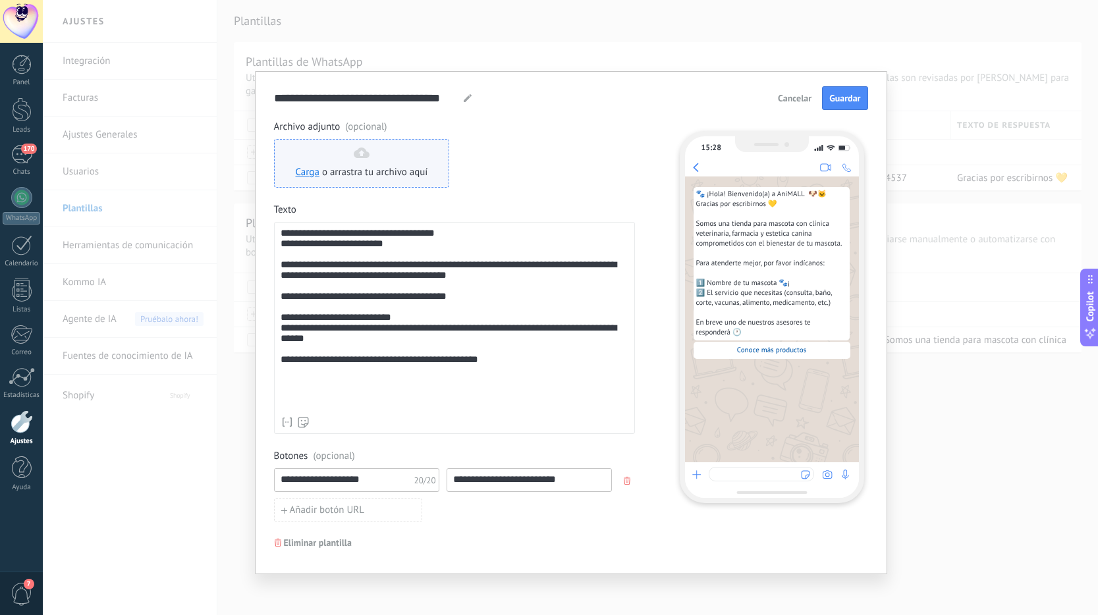
click at [354, 171] on span "o arrastra tu archivo aquí" at bounding box center [375, 172] width 106 height 13
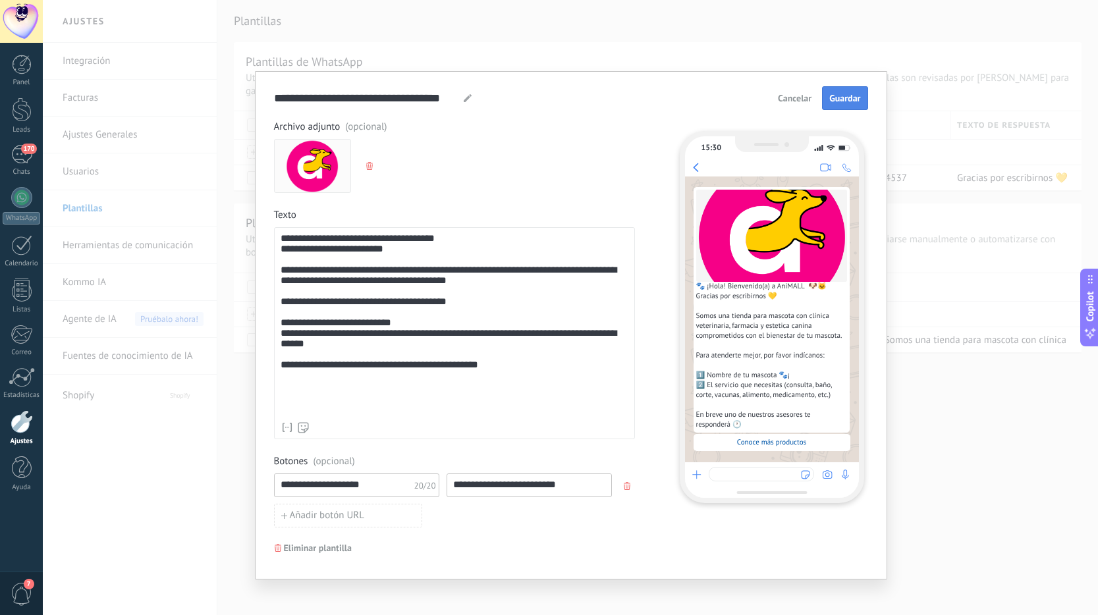
click at [842, 101] on span "Guardar" at bounding box center [844, 98] width 31 height 9
type input "**********"
click at [669, 363] on div "15:30 🐾 ¡Hola! Bienvenido(a) a AniMALL 🐶🐱 Gracias por escribirnos 💛 Somos una t…" at bounding box center [765, 312] width 198 height 383
click at [829, 109] on button "Guardar" at bounding box center [844, 98] width 45 height 24
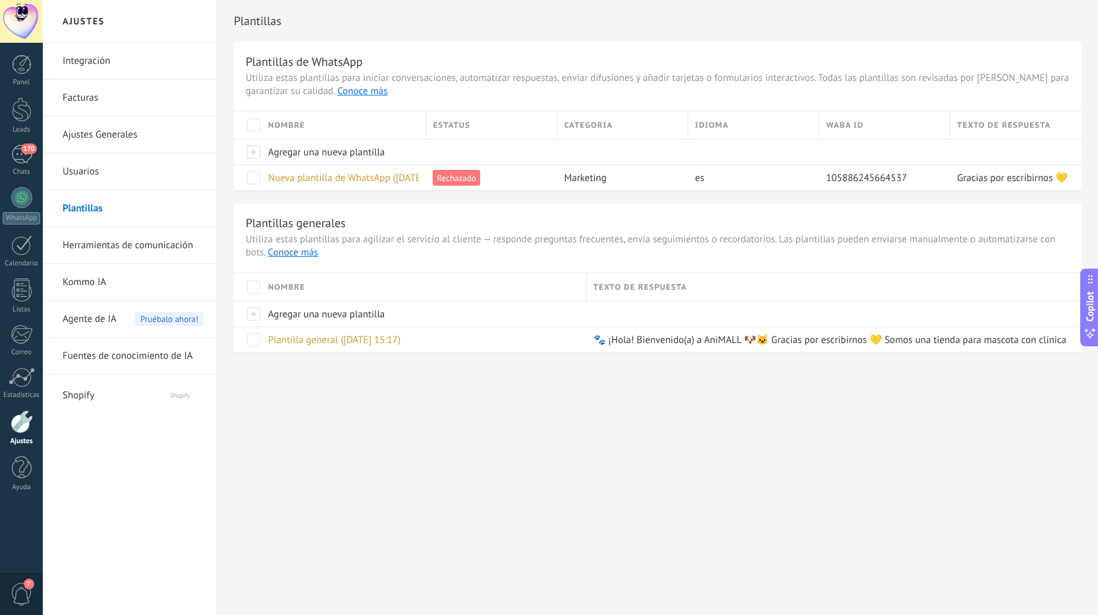
click at [557, 475] on div "Ajustes Integración Facturas Ajustes Generales Usuarios Plantillas Herramientas…" at bounding box center [570, 307] width 1055 height 615
click at [24, 158] on div "170" at bounding box center [21, 154] width 21 height 19
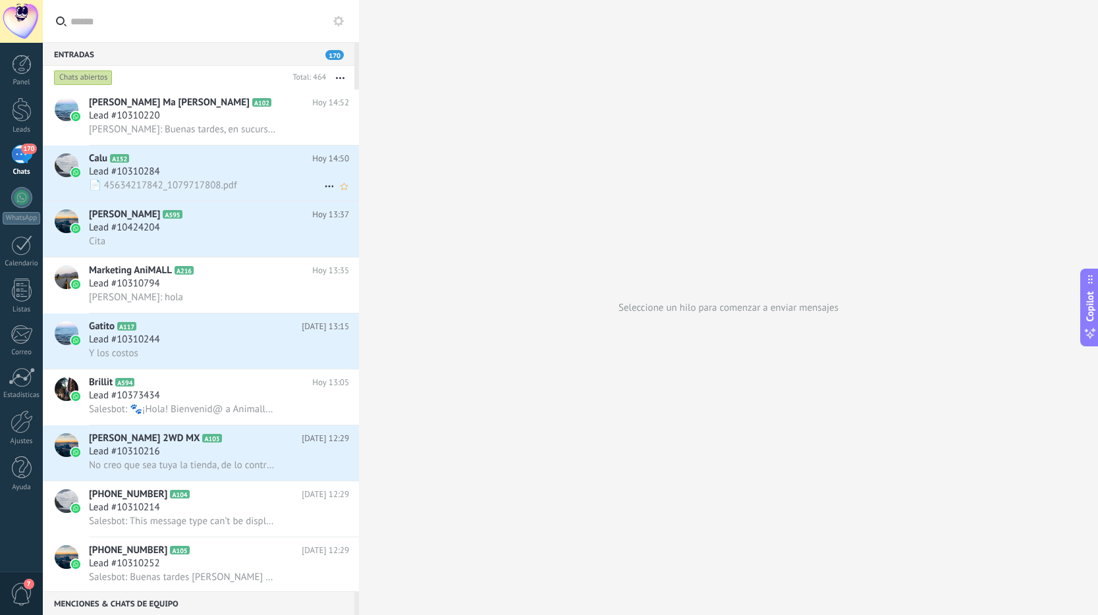
click at [206, 158] on h2 "Calu A152" at bounding box center [200, 158] width 223 height 13
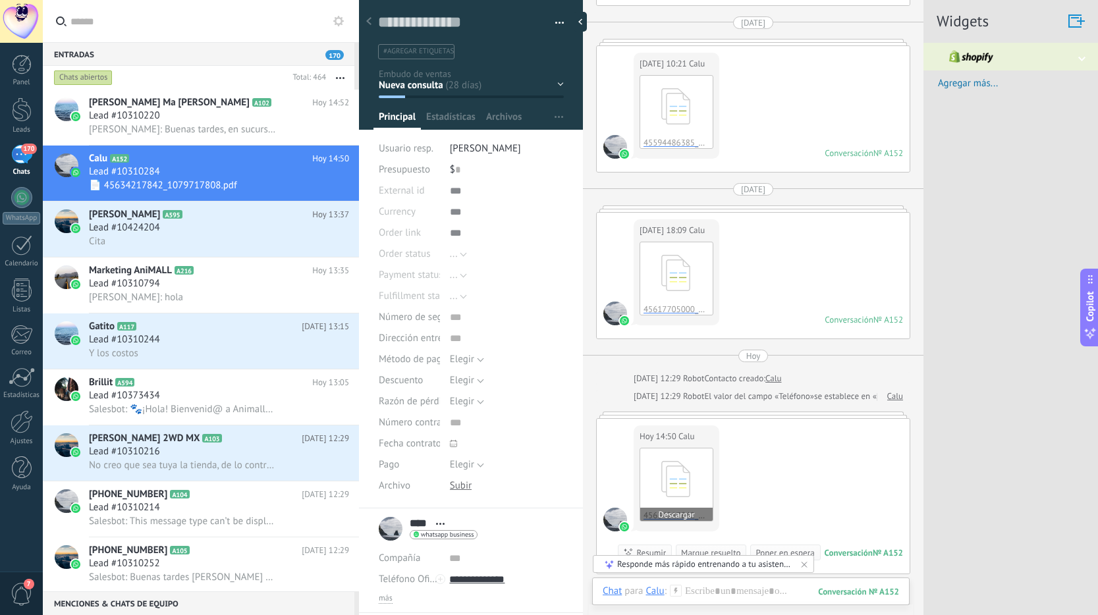
scroll to position [2190, 0]
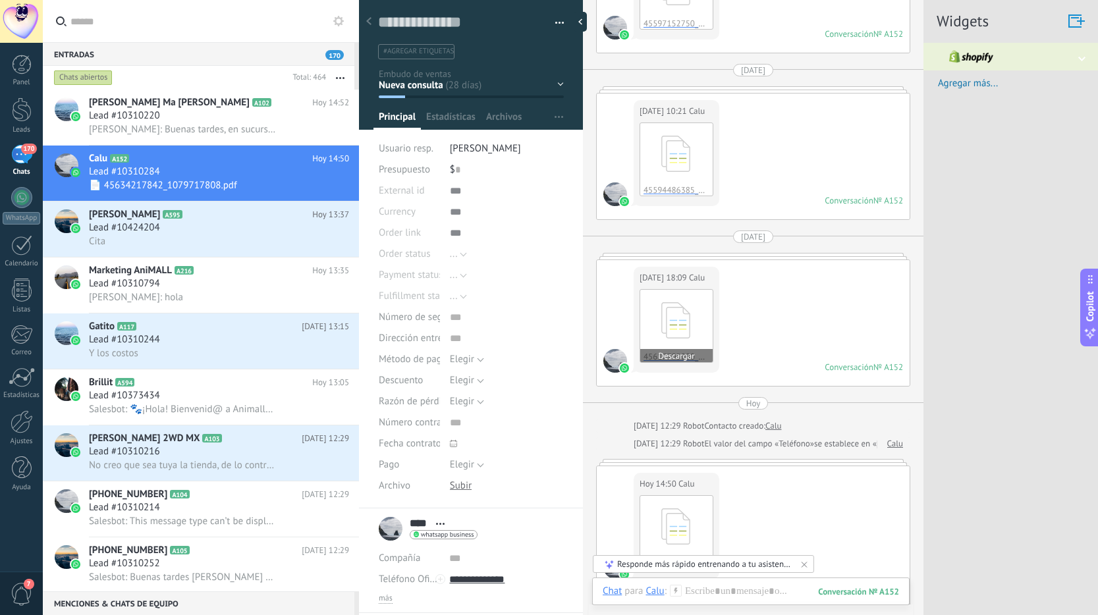
click at [663, 346] on icon at bounding box center [676, 320] width 51 height 55
click at [296, 231] on div "Lead #10424204" at bounding box center [219, 227] width 260 height 13
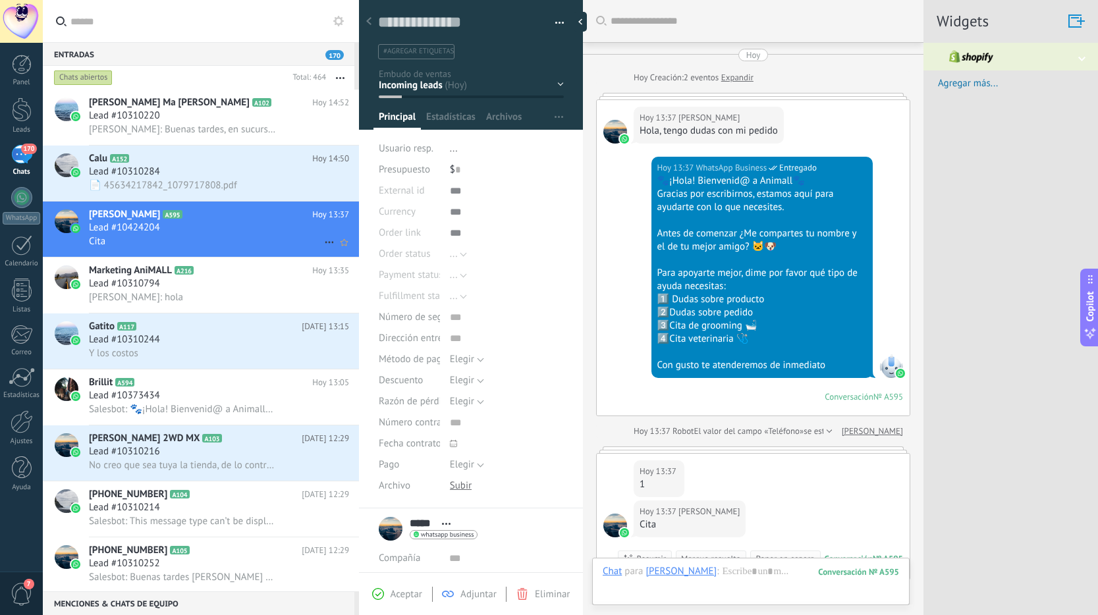
scroll to position [195, 0]
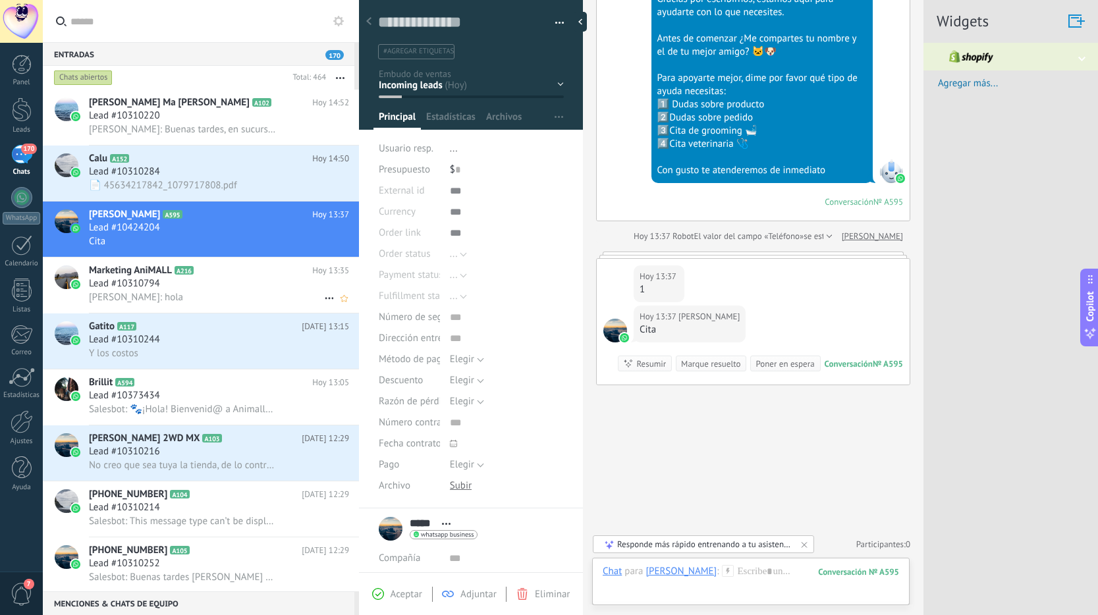
click at [262, 292] on div "[PERSON_NAME]: hola" at bounding box center [219, 297] width 260 height 14
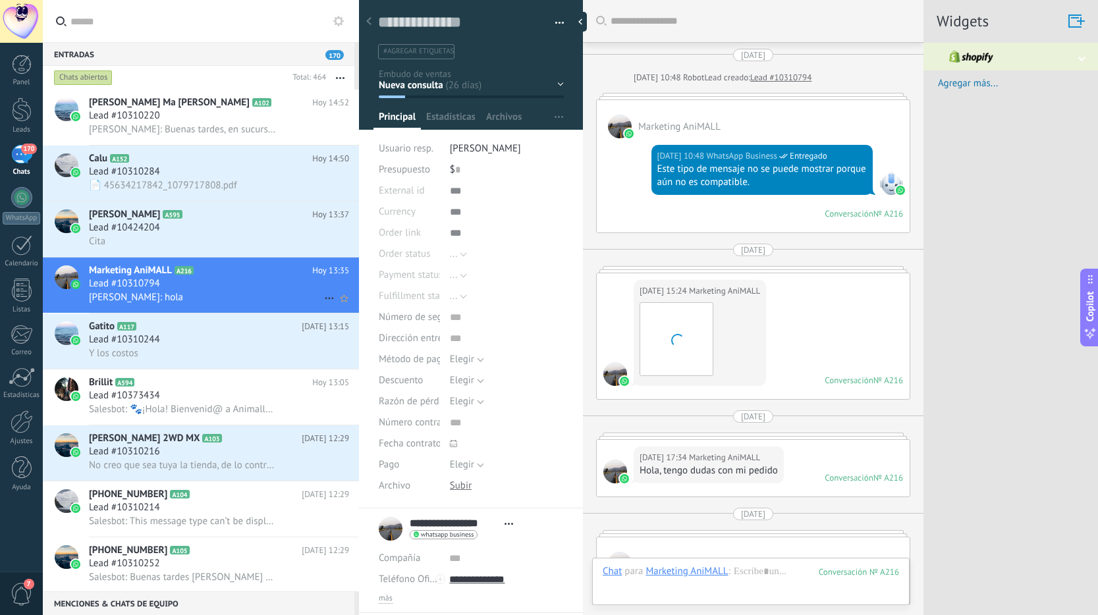
scroll to position [1095, 0]
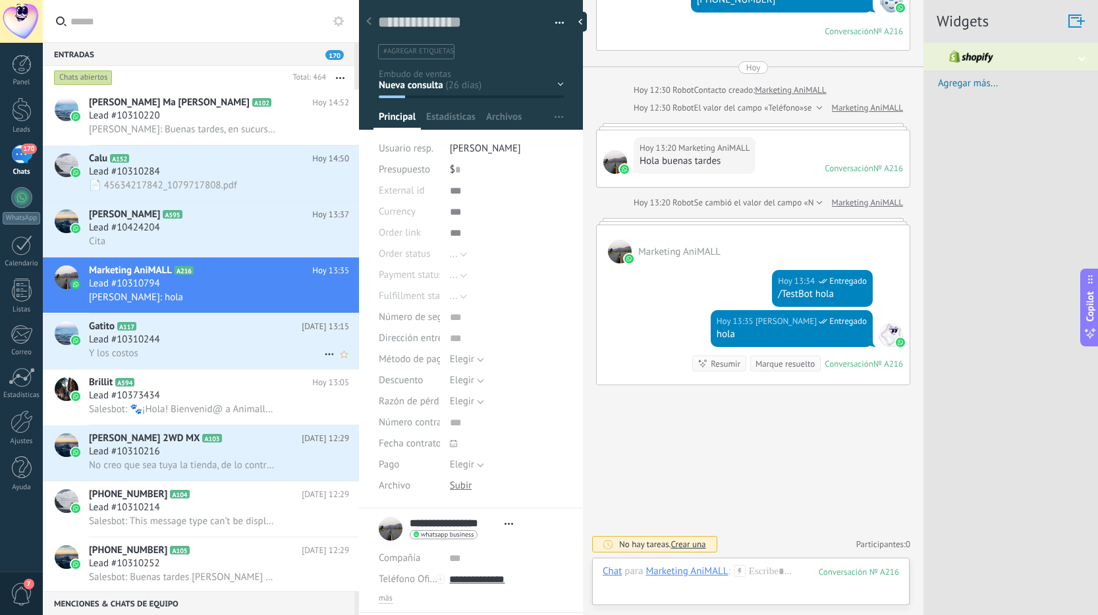
click at [212, 365] on div "Gatito A117 Hoy 13:15 Lead #10310244 Y los costos" at bounding box center [224, 341] width 270 height 55
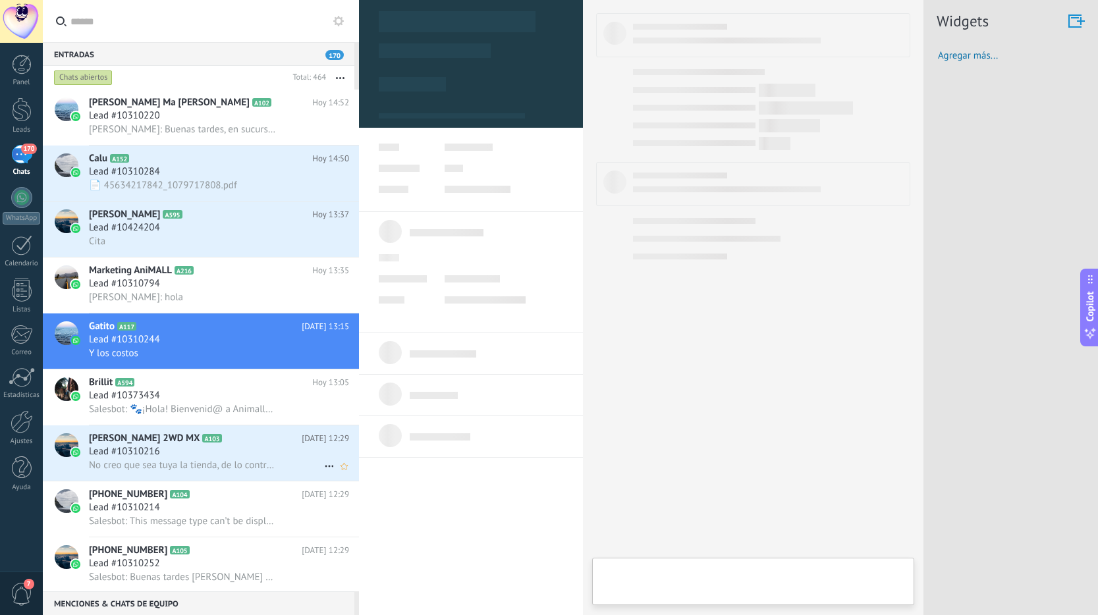
click at [226, 435] on icon at bounding box center [232, 438] width 13 height 13
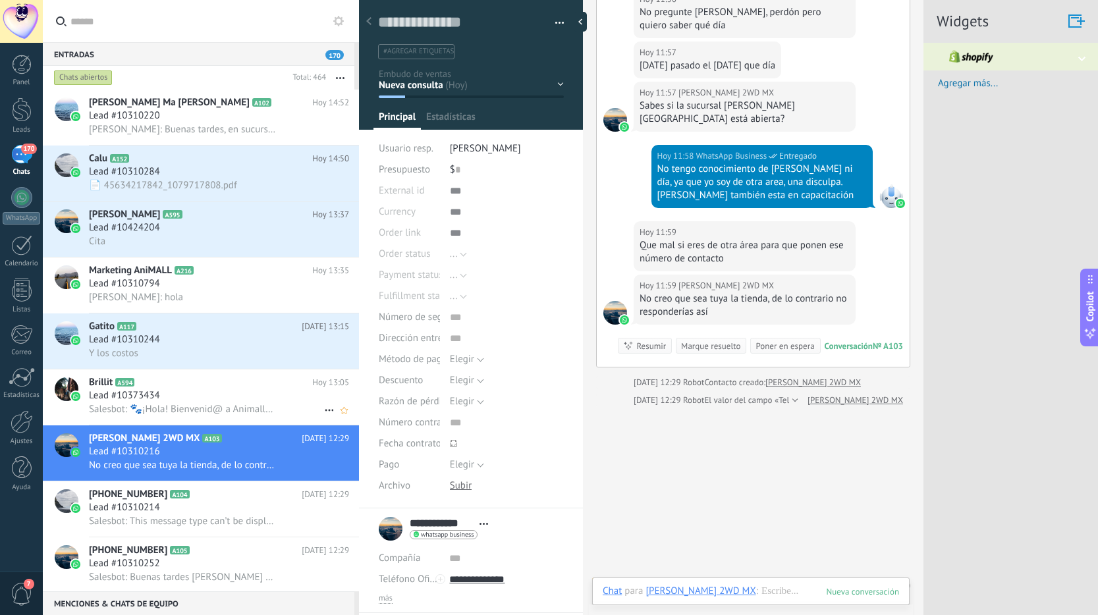
scroll to position [20, 0]
click at [197, 406] on span "Salesbot: 🐾¡Hola! Bienvenid@ a Animall🐾 Gracias por escribirnos, estamos aquí p…" at bounding box center [183, 409] width 188 height 13
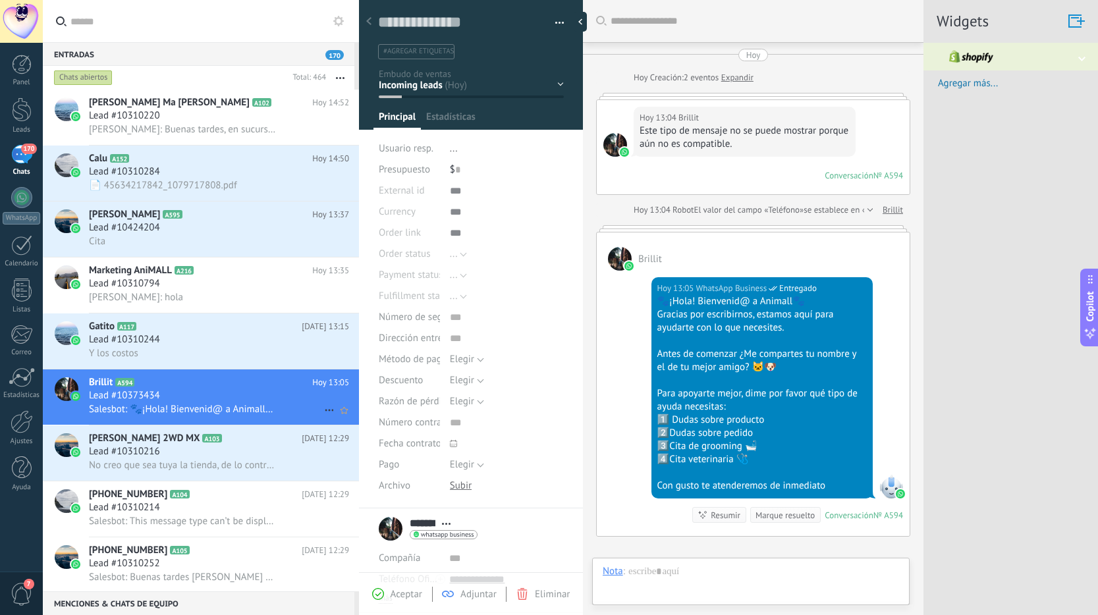
scroll to position [20, 0]
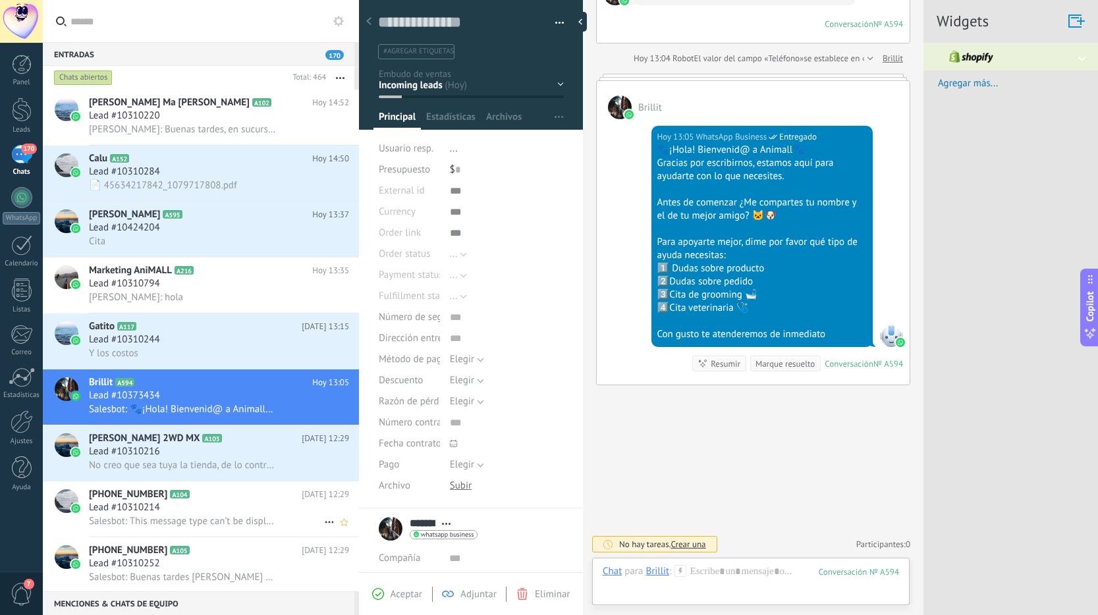
click at [206, 499] on icon at bounding box center [200, 494] width 13 height 13
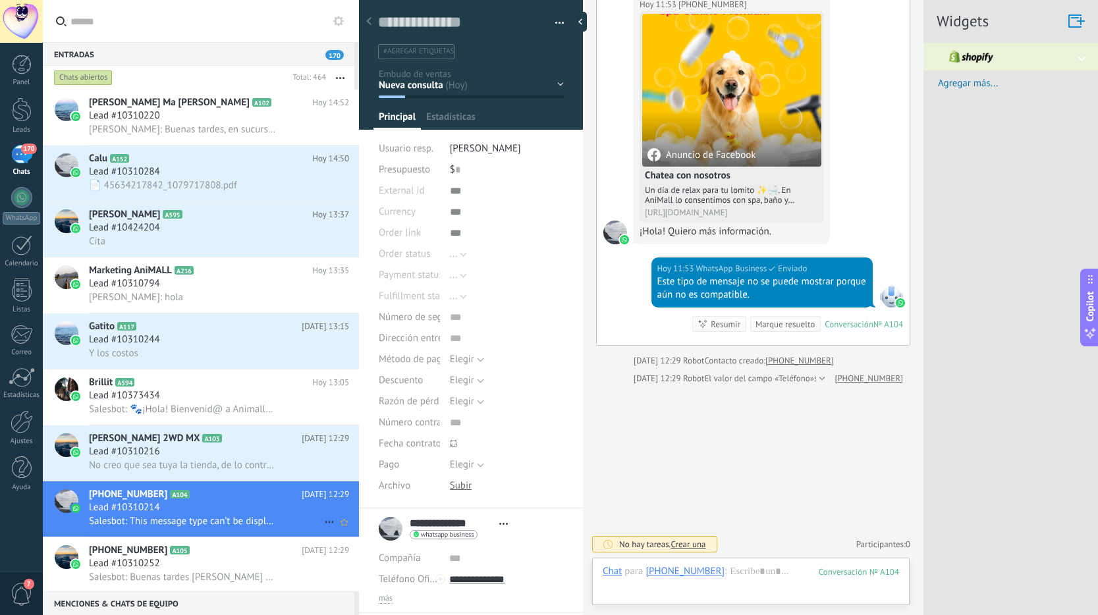
scroll to position [20, 0]
click at [248, 571] on span "Salesbot: Buenas tardes [PERSON_NAME] quedo atenta a su mensaje, saludos" at bounding box center [183, 577] width 188 height 13
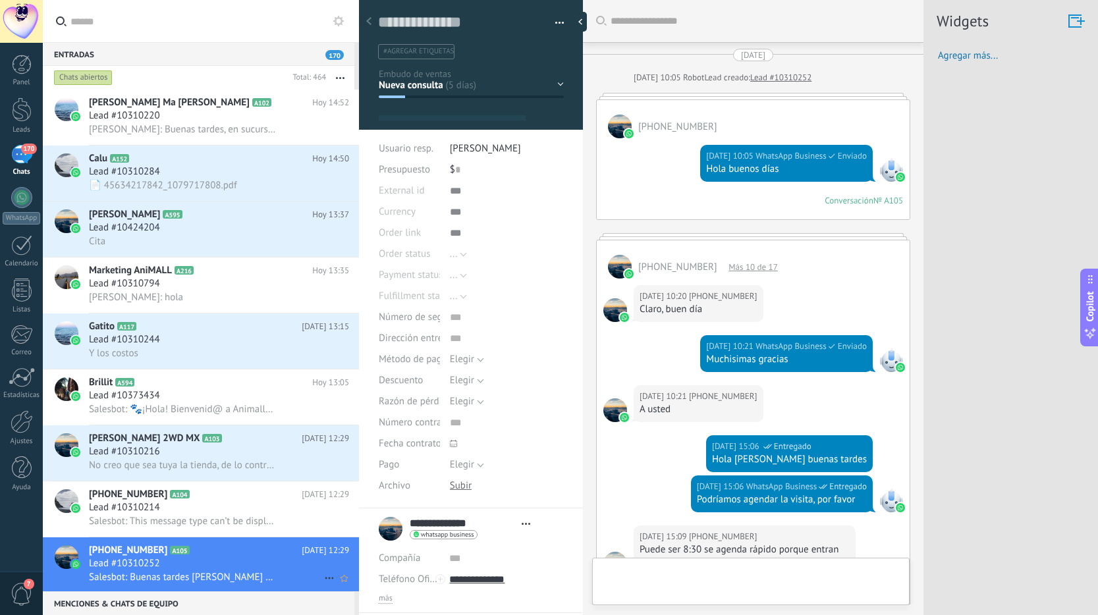
type textarea "**********"
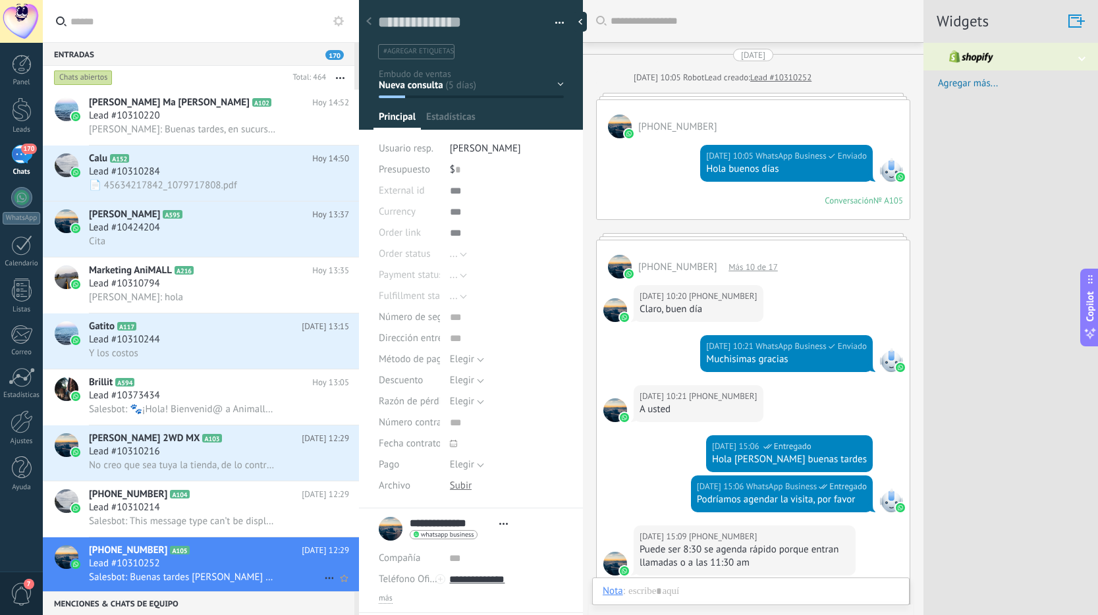
scroll to position [1116, 0]
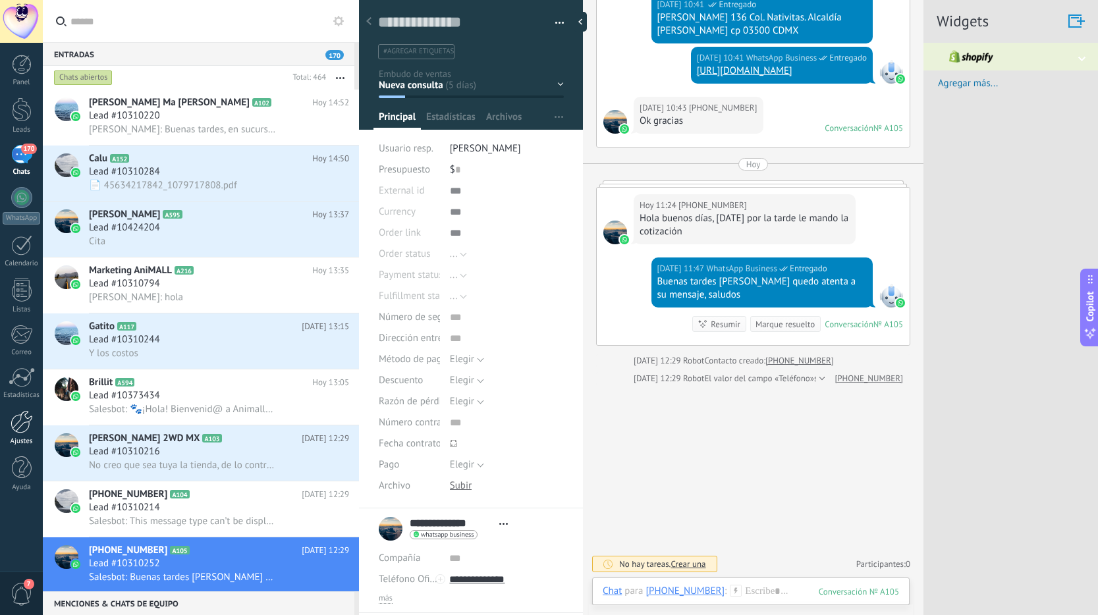
click at [22, 425] on div at bounding box center [22, 421] width 22 height 23
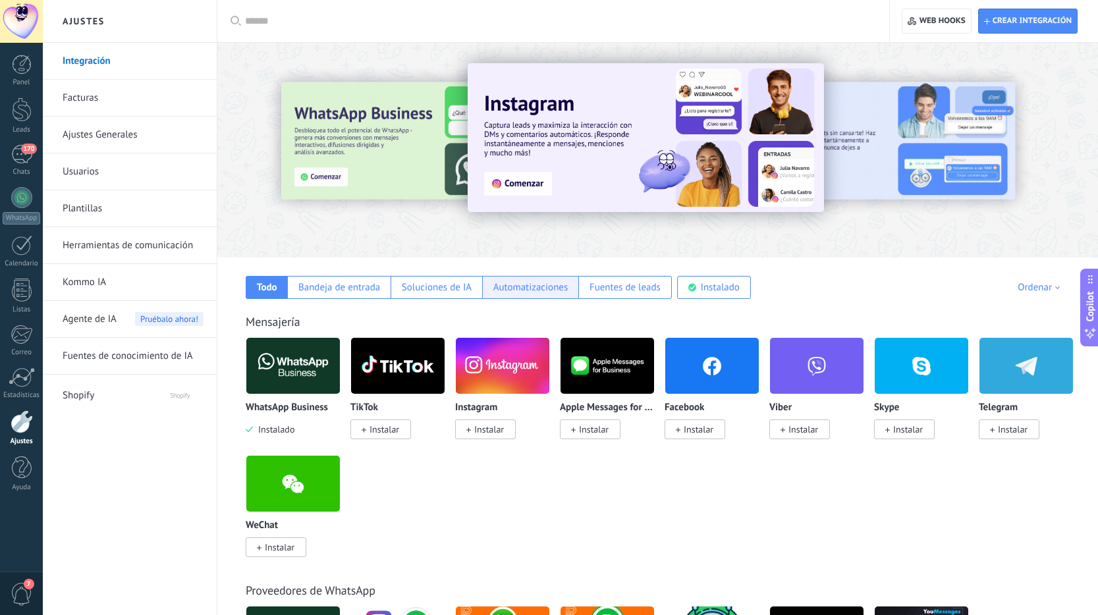
click at [530, 292] on div "Automatizaciones" at bounding box center [530, 287] width 75 height 13
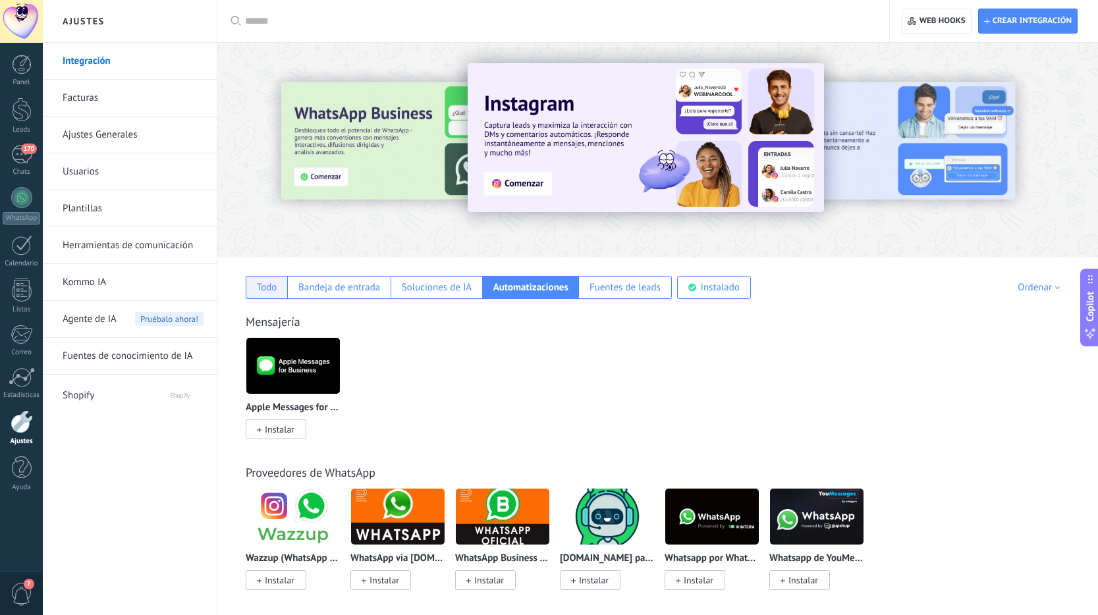
click at [279, 294] on div "Todo" at bounding box center [266, 287] width 41 height 23
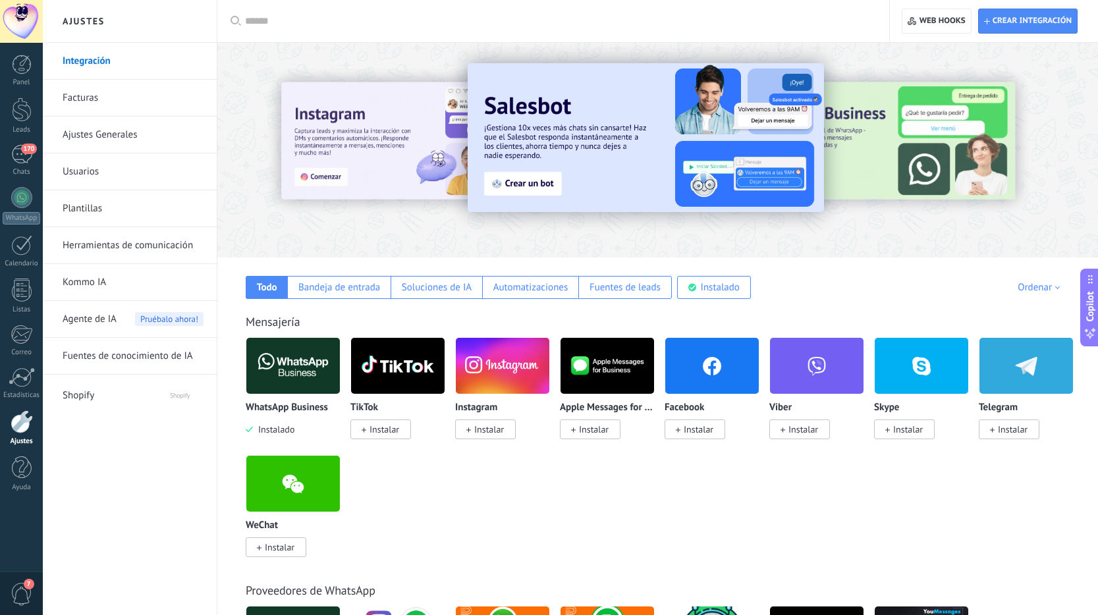
click at [680, 435] on span "Instalar" at bounding box center [695, 430] width 61 height 20
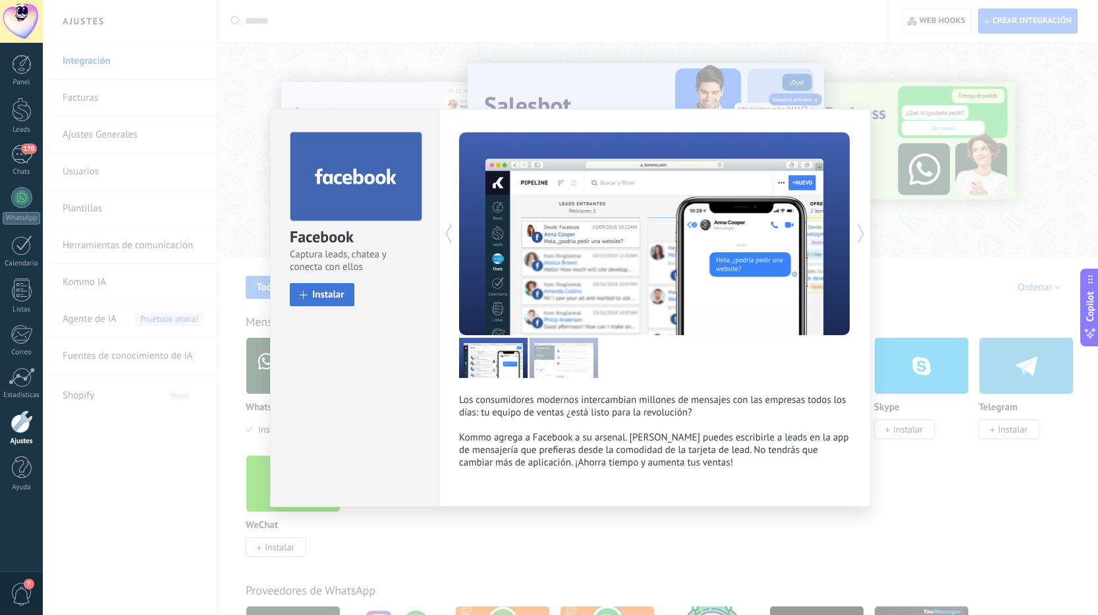
click at [305, 300] on button "Instalar" at bounding box center [322, 294] width 65 height 23
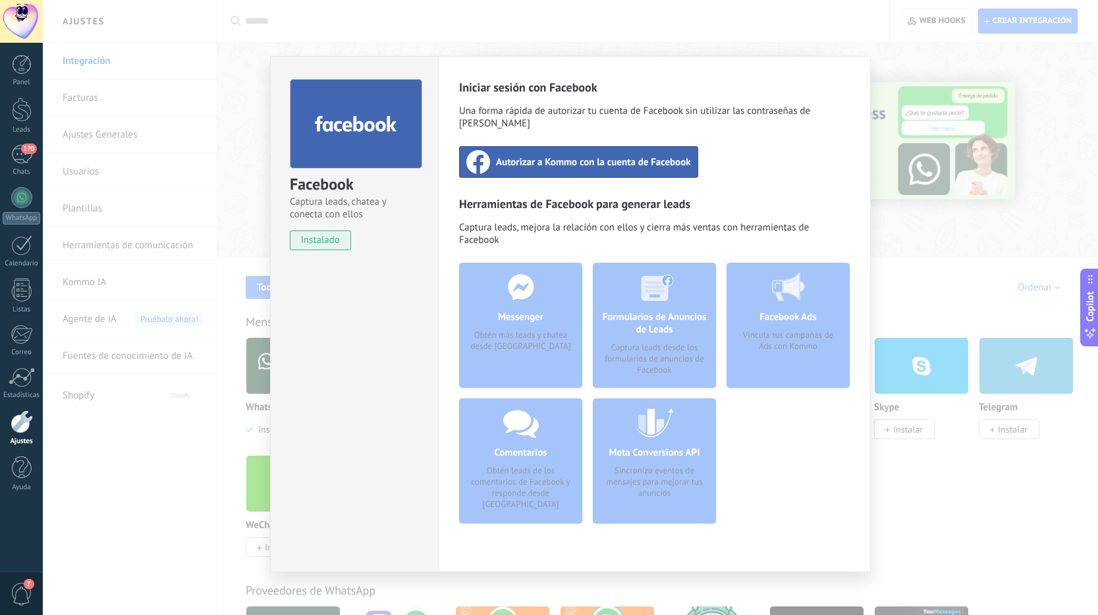
click at [533, 161] on div "Autorizar a Kommo con la cuenta de Facebook" at bounding box center [578, 162] width 239 height 32
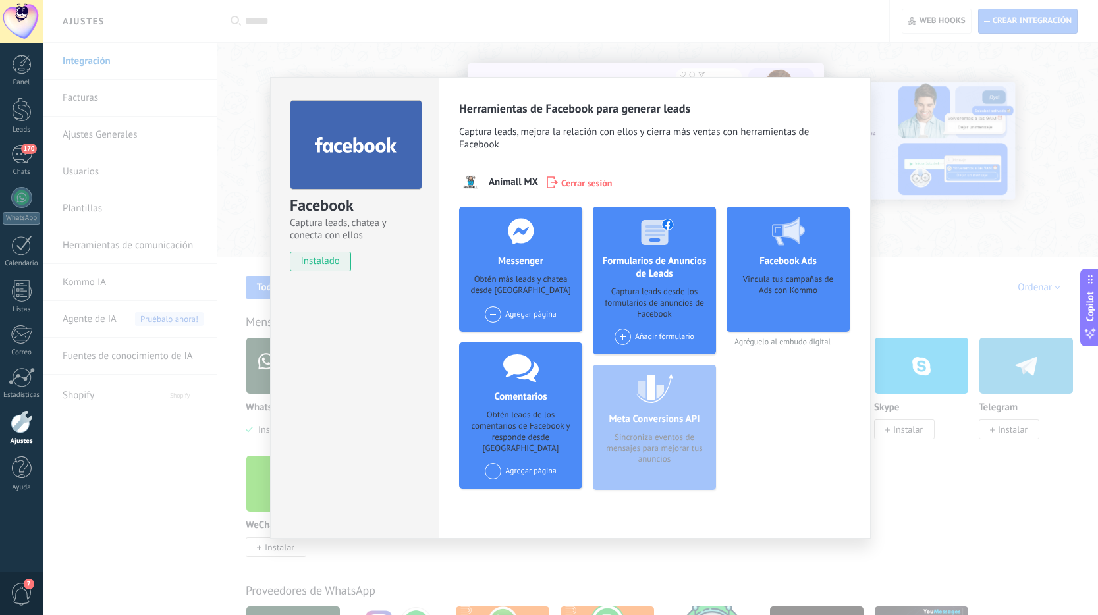
click at [818, 132] on span "Captura leads, mejora la relación con ellos y cierra más ventas con herramienta…" at bounding box center [654, 140] width 391 height 28
click at [989, 348] on div "Facebook Captura leads, chatea y conecta con ellos instalado Desinstalar Herram…" at bounding box center [570, 307] width 1055 height 615
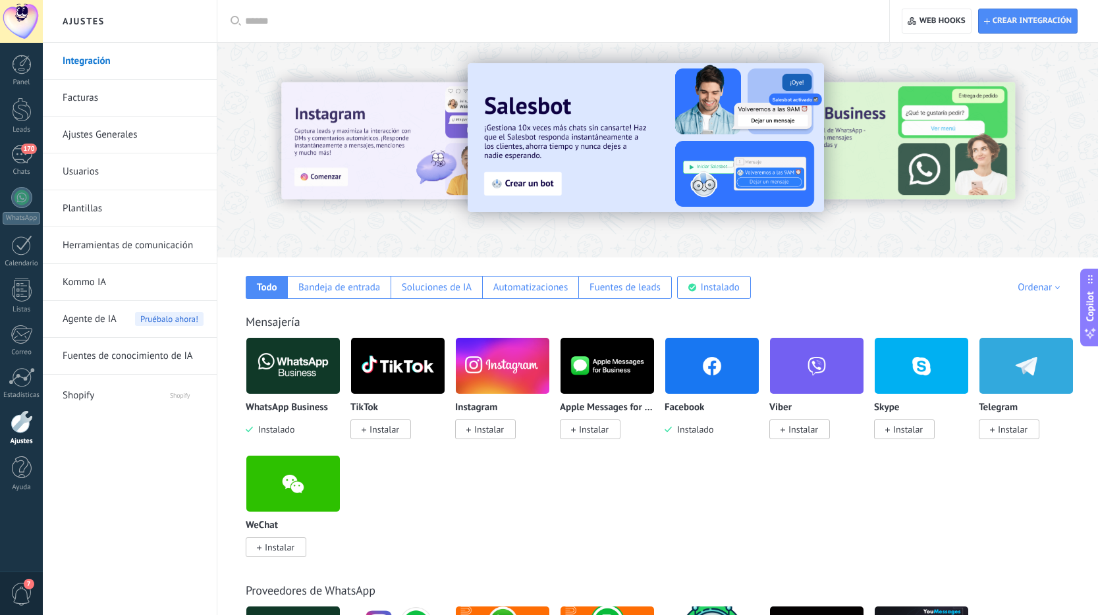
click at [124, 209] on link "Plantillas" at bounding box center [133, 208] width 141 height 37
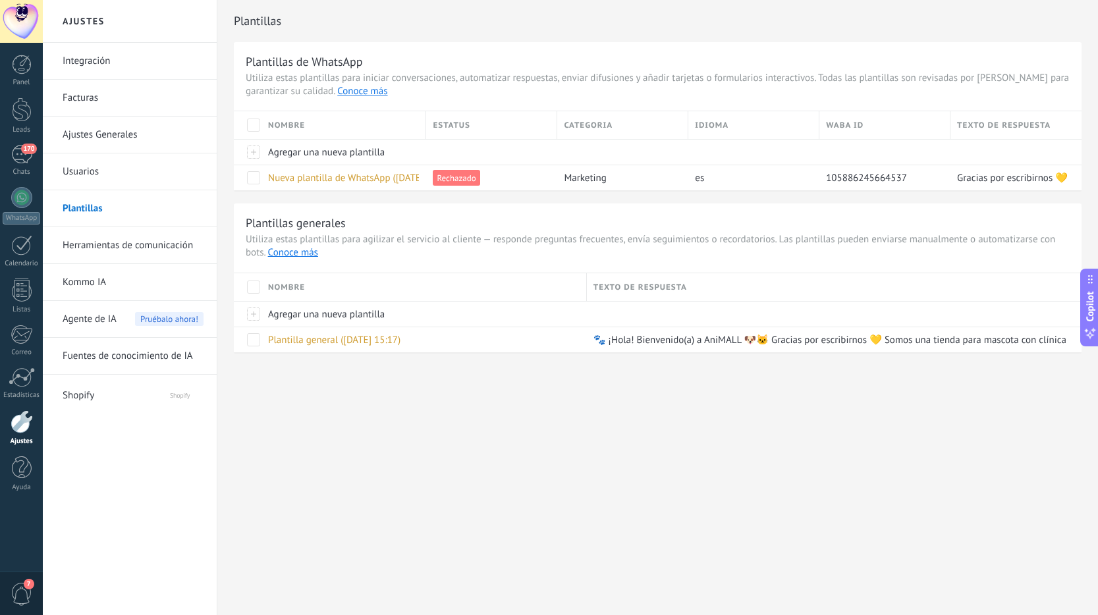
click at [102, 165] on link "Usuarios" at bounding box center [133, 171] width 141 height 37
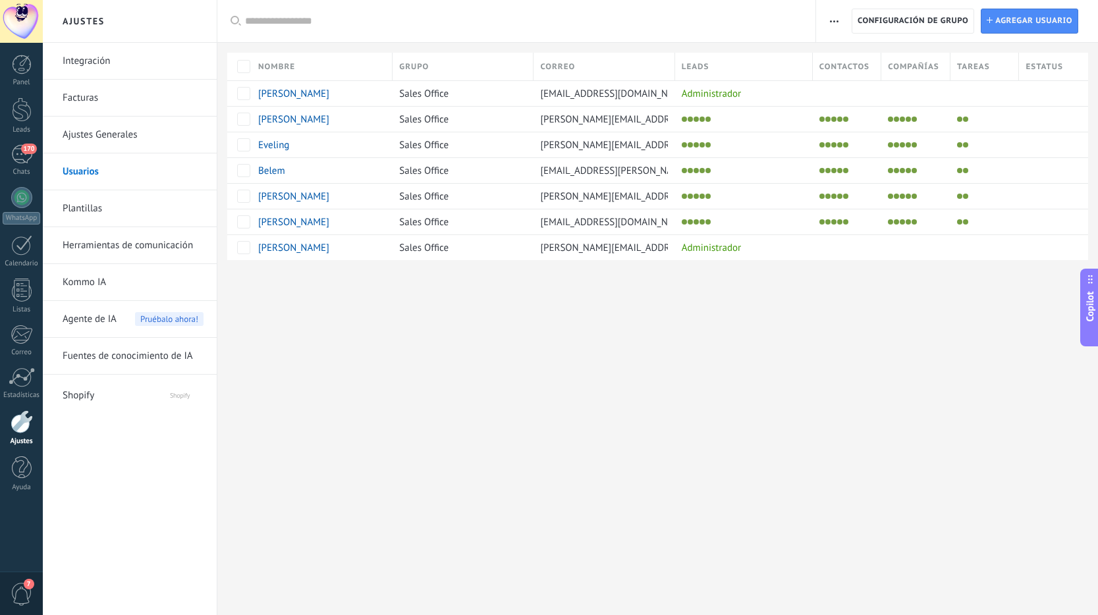
click at [172, 142] on link "Ajustes Generales" at bounding box center [133, 135] width 141 height 37
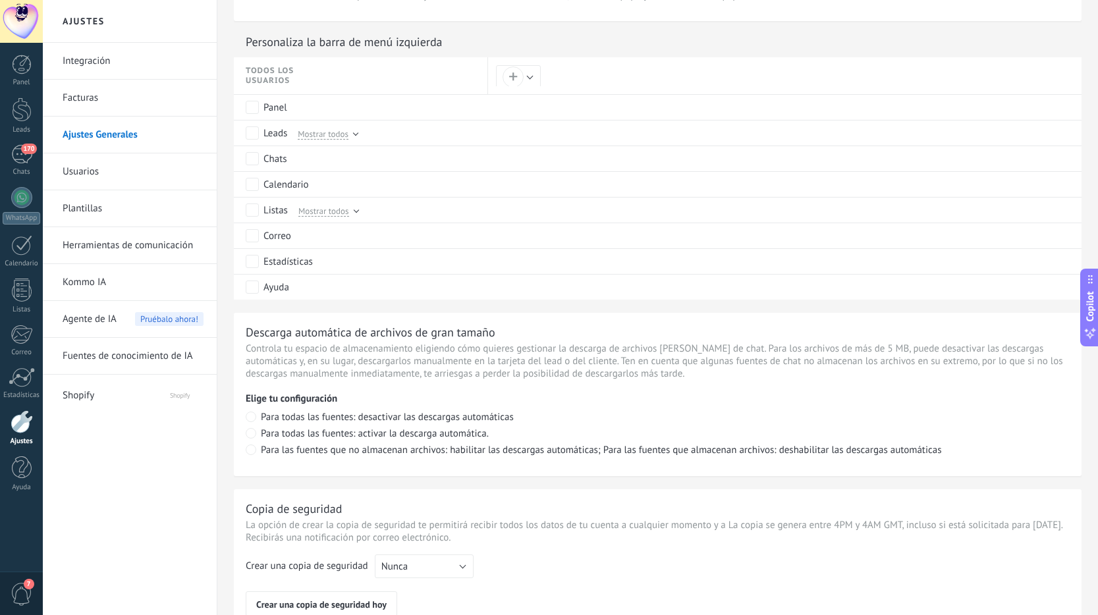
scroll to position [634, 0]
click at [18, 217] on div "WhatsApp" at bounding box center [22, 218] width 38 height 13
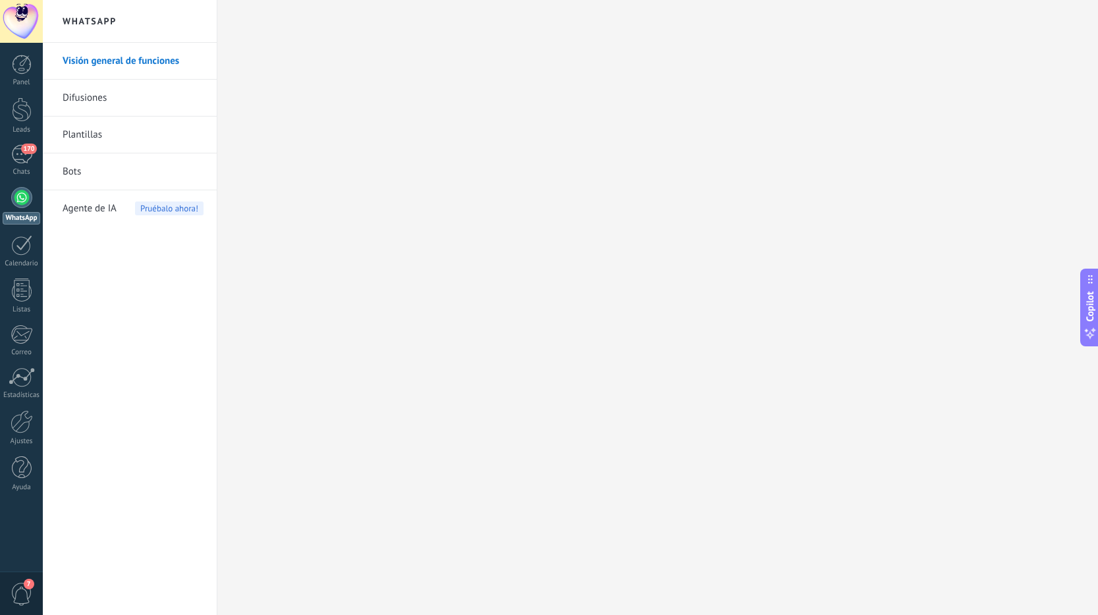
click at [18, 217] on div "WhatsApp" at bounding box center [22, 218] width 38 height 13
click at [86, 205] on span "Agente de IA" at bounding box center [90, 208] width 54 height 37
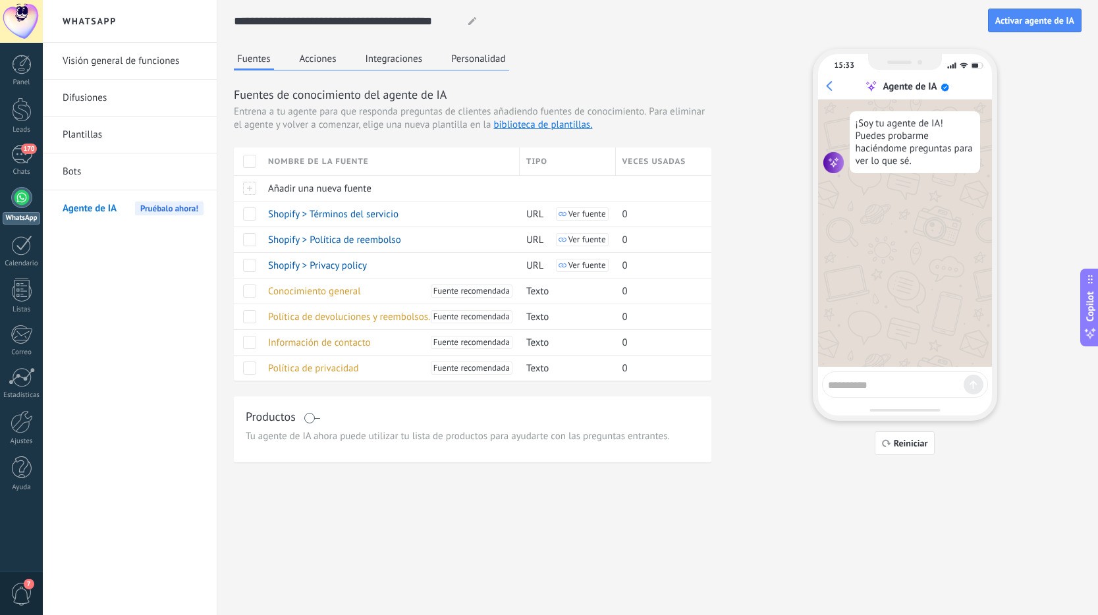
click at [304, 63] on button "Acciones" at bounding box center [317, 59] width 43 height 20
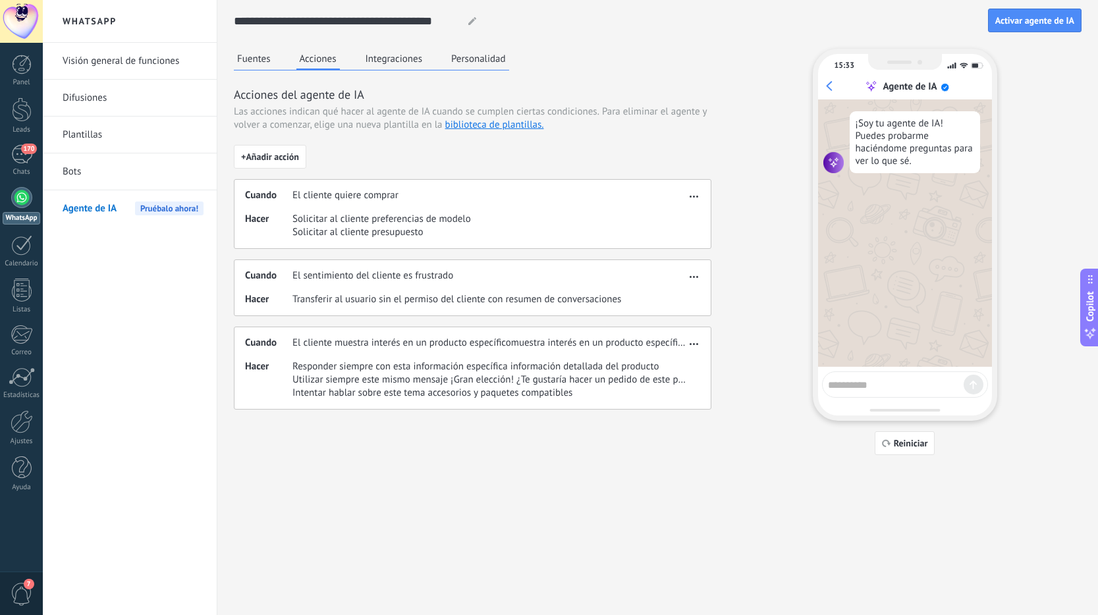
click at [405, 54] on button "Integraciones" at bounding box center [394, 59] width 64 height 20
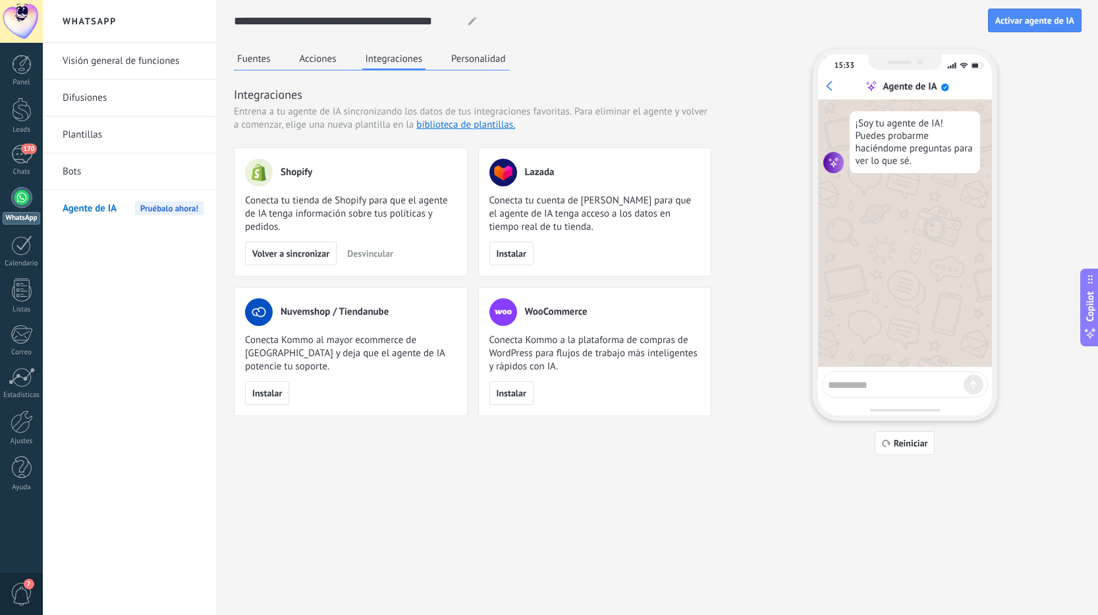
click at [462, 63] on button "Personalidad" at bounding box center [478, 59] width 61 height 20
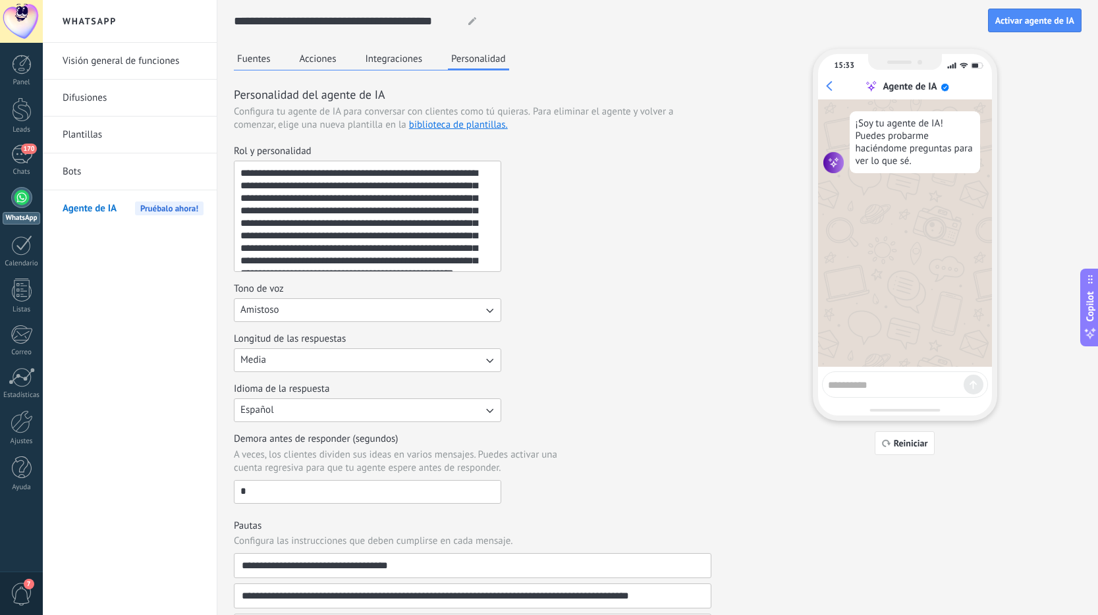
click at [136, 181] on link "Bots" at bounding box center [133, 171] width 141 height 37
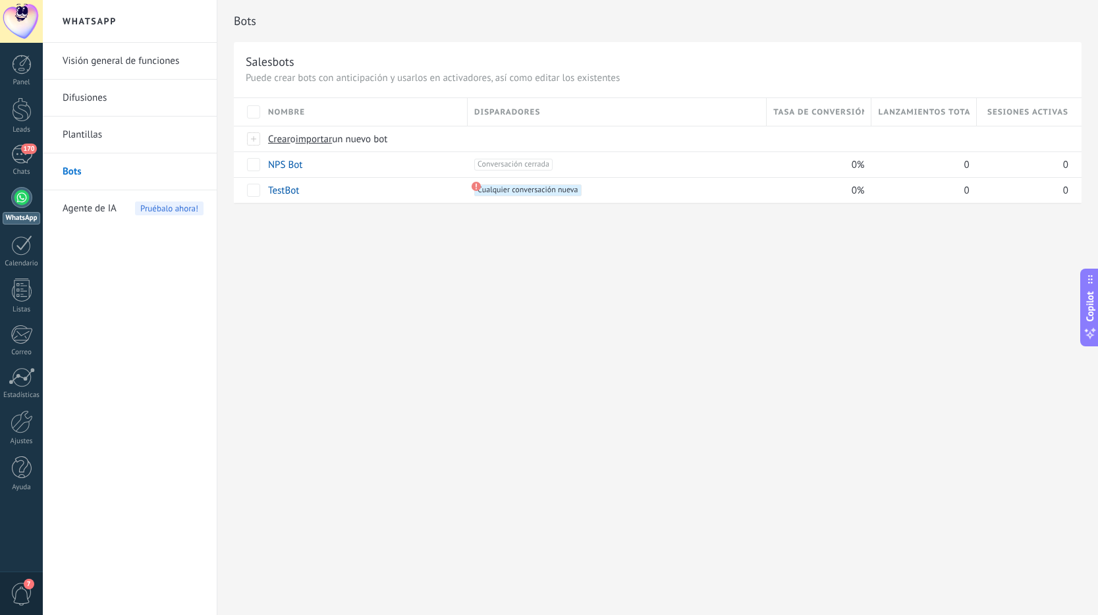
click at [138, 155] on link "Bots" at bounding box center [133, 171] width 141 height 37
click at [139, 144] on link "Plantillas" at bounding box center [133, 135] width 141 height 37
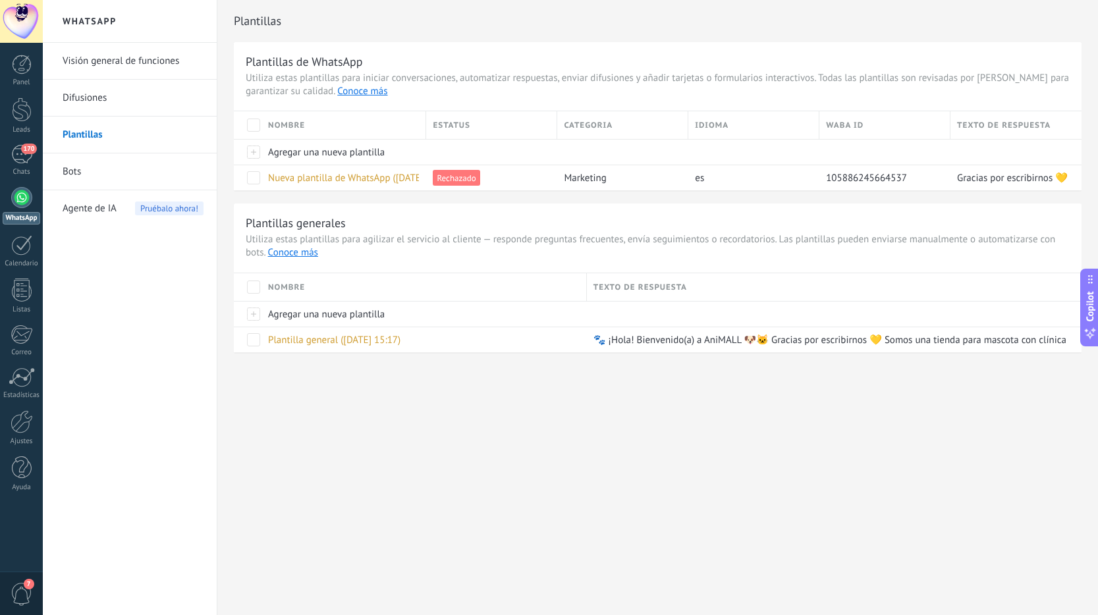
click at [138, 91] on link "Difusiones" at bounding box center [133, 98] width 141 height 37
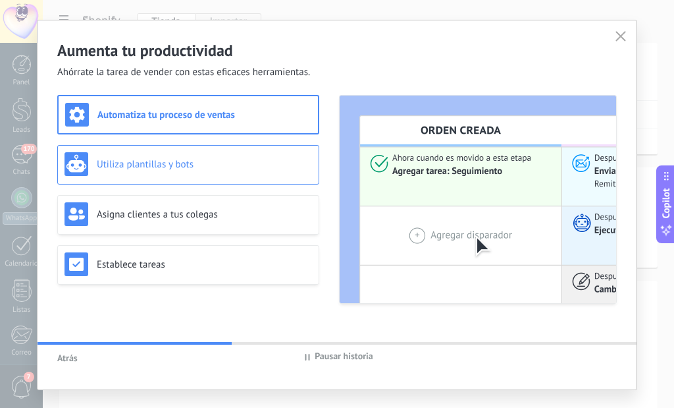
click at [207, 175] on div "Utiliza plantillas y bots" at bounding box center [189, 164] width 248 height 24
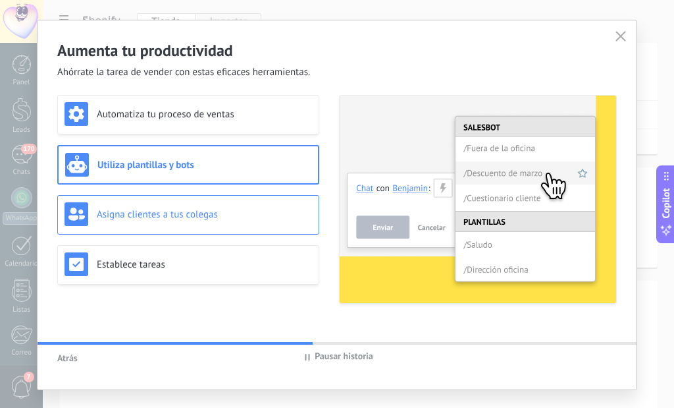
click at [186, 209] on h3 "Asigna clientes a tus colegas" at bounding box center [204, 214] width 215 height 13
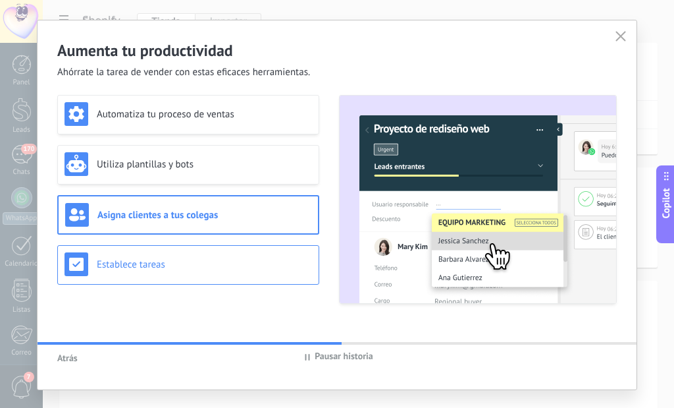
click at [167, 268] on h3 "Establece tareas" at bounding box center [204, 264] width 215 height 13
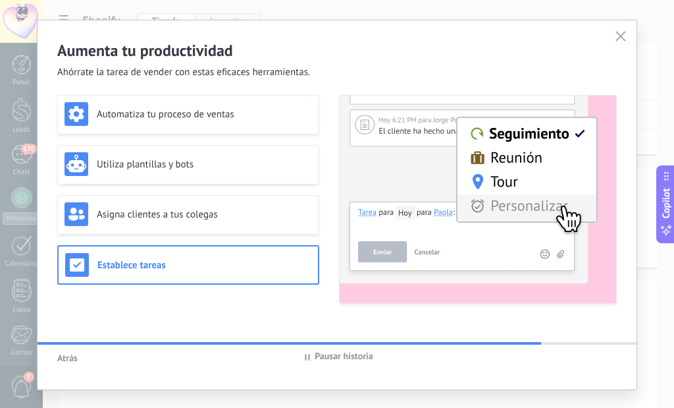
click at [619, 33] on icon at bounding box center [621, 36] width 11 height 11
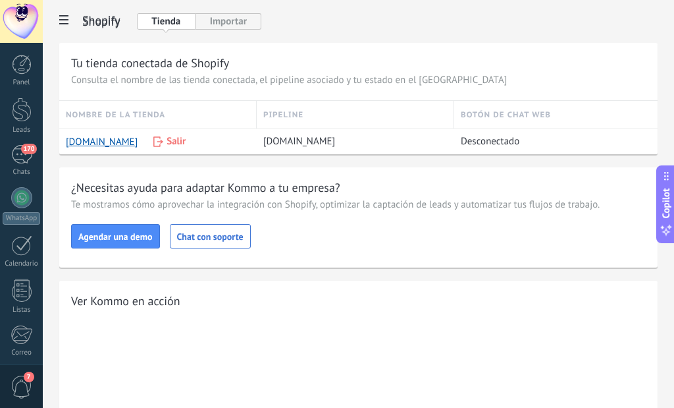
click at [228, 11] on div "Shopify" at bounding box center [358, 21] width 599 height 42
click at [228, 14] on button "Importar" at bounding box center [229, 21] width 66 height 16
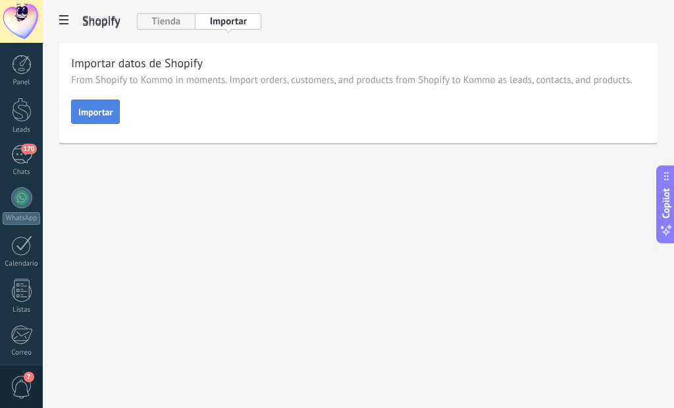
click at [95, 112] on span "Importar" at bounding box center [95, 111] width 34 height 9
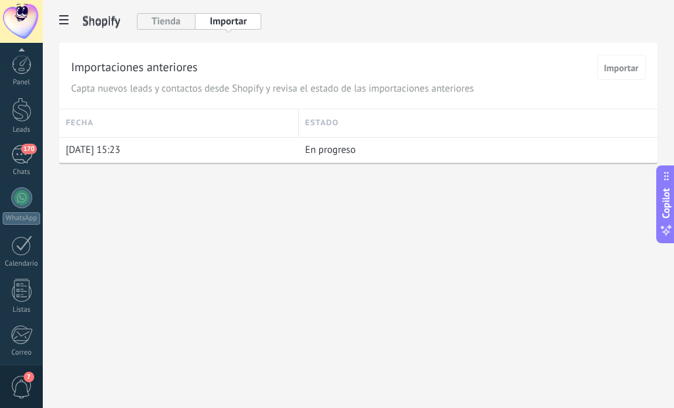
scroll to position [140, 0]
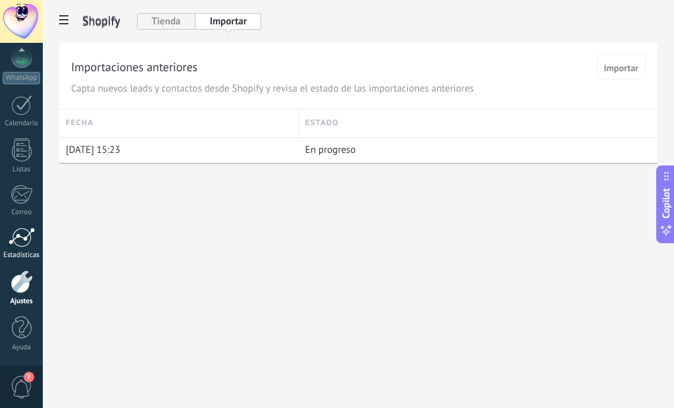
click at [31, 258] on div "Estadísticas" at bounding box center [22, 255] width 38 height 9
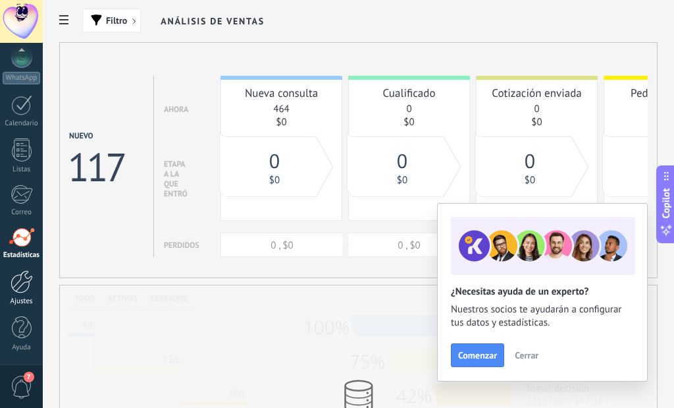
click at [19, 297] on div "Ajustes" at bounding box center [22, 301] width 38 height 9
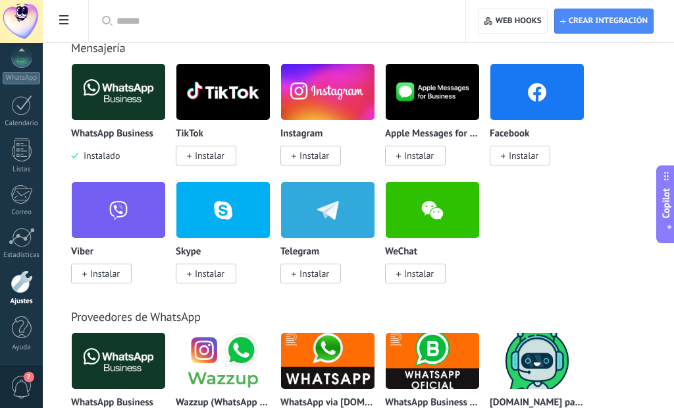
scroll to position [323, 0]
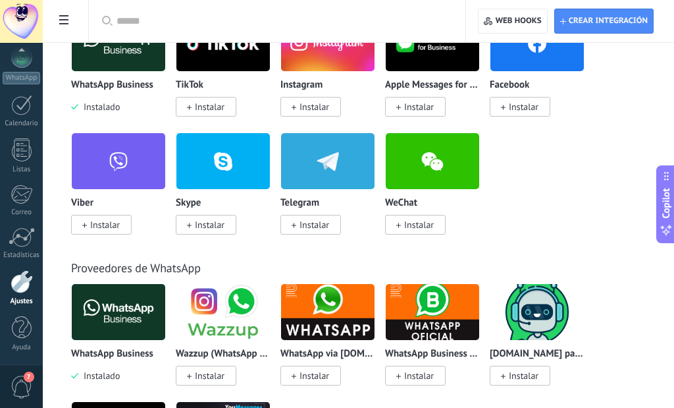
click at [302, 99] on span "Instalar" at bounding box center [311, 107] width 61 height 20
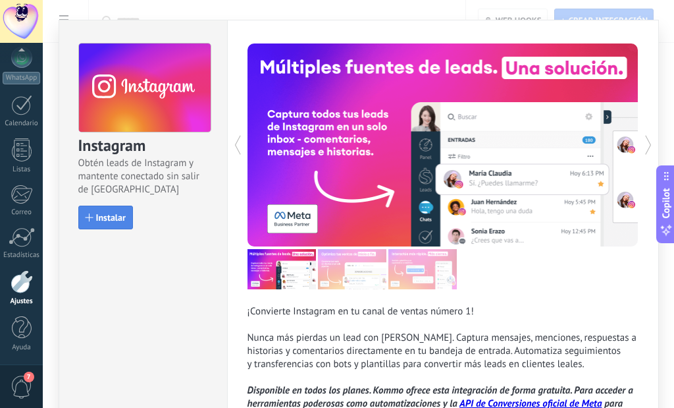
click at [107, 213] on span "Instalar" at bounding box center [111, 217] width 30 height 9
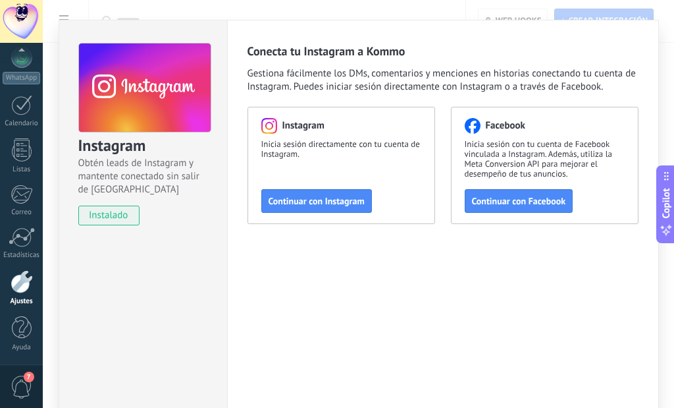
click at [306, 196] on span "Continuar con Instagram" at bounding box center [317, 200] width 96 height 9
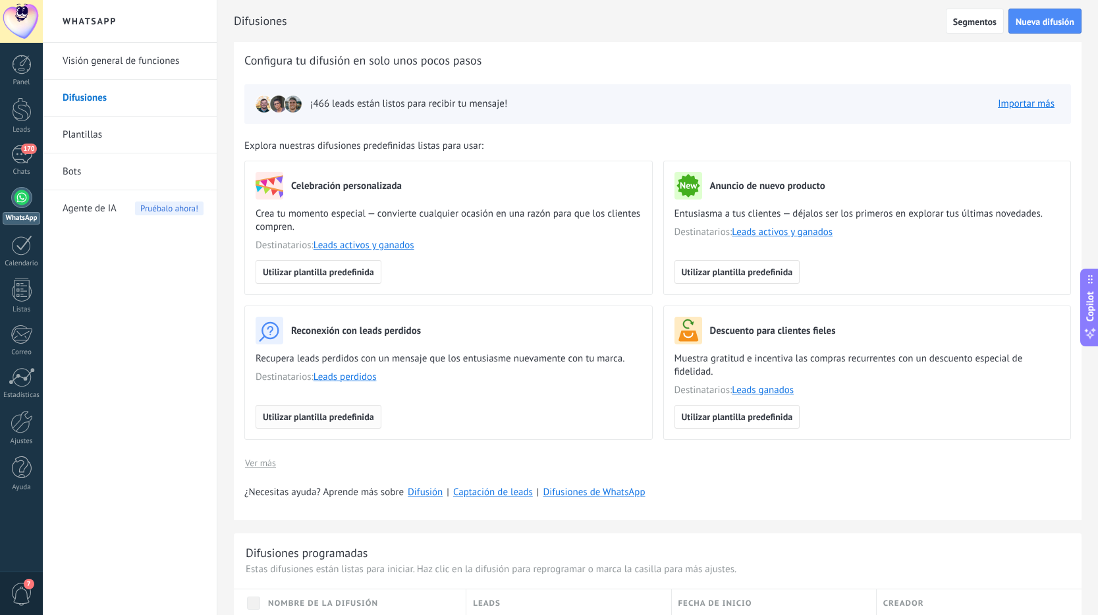
click at [339, 418] on span "Utilizar plantilla predefinida" at bounding box center [318, 416] width 111 height 9
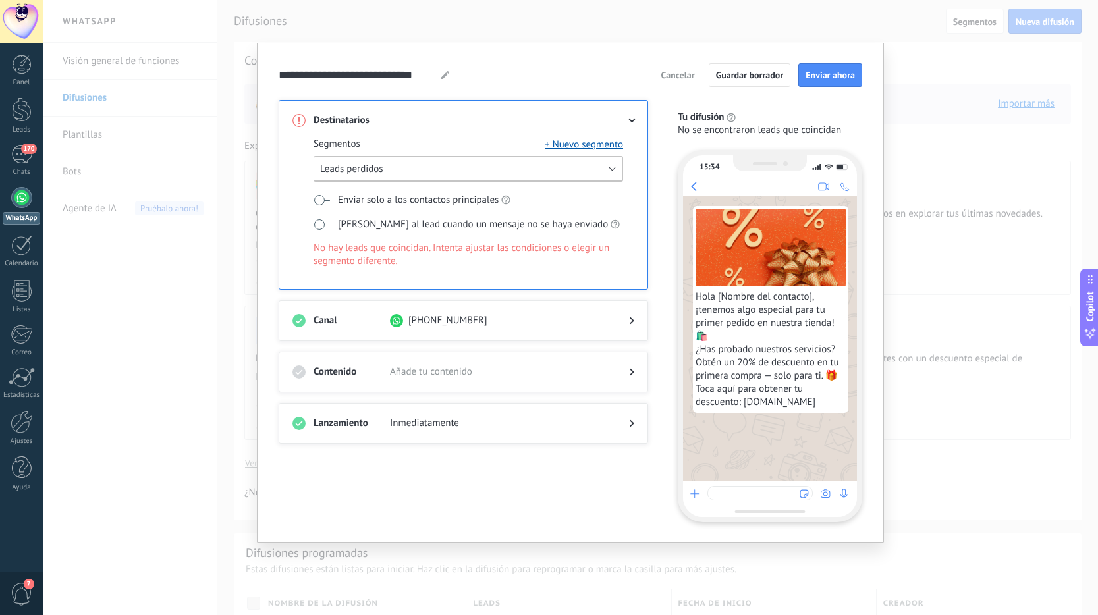
click at [575, 168] on button "Leads perdidos" at bounding box center [469, 169] width 310 height 26
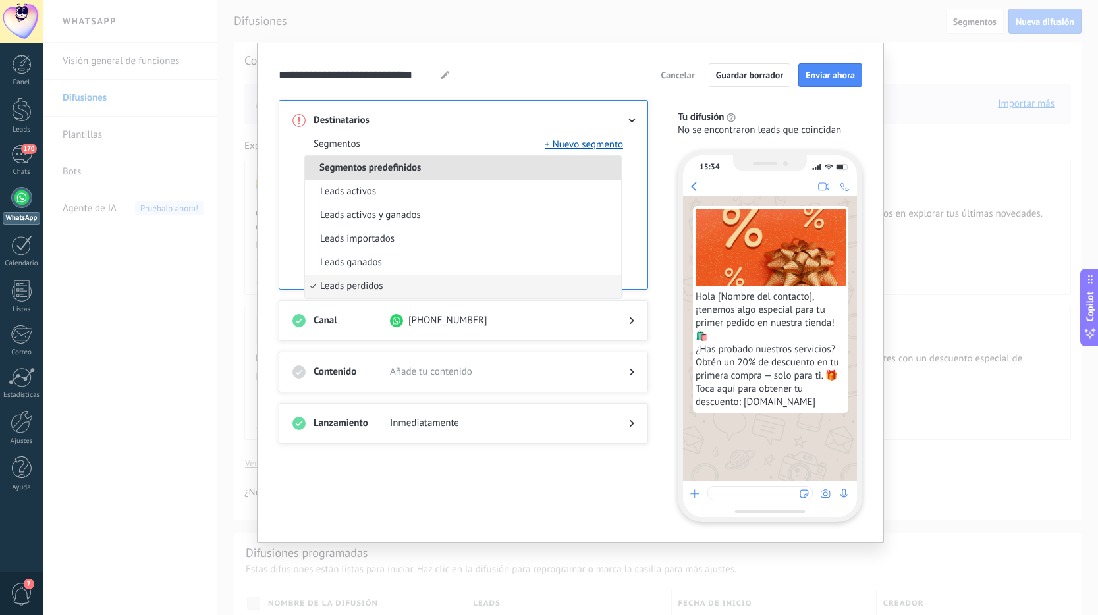
click at [575, 168] on li "Segmentos predefinidos" at bounding box center [463, 168] width 316 height 24
click at [585, 98] on div "**********" at bounding box center [571, 292] width 584 height 459
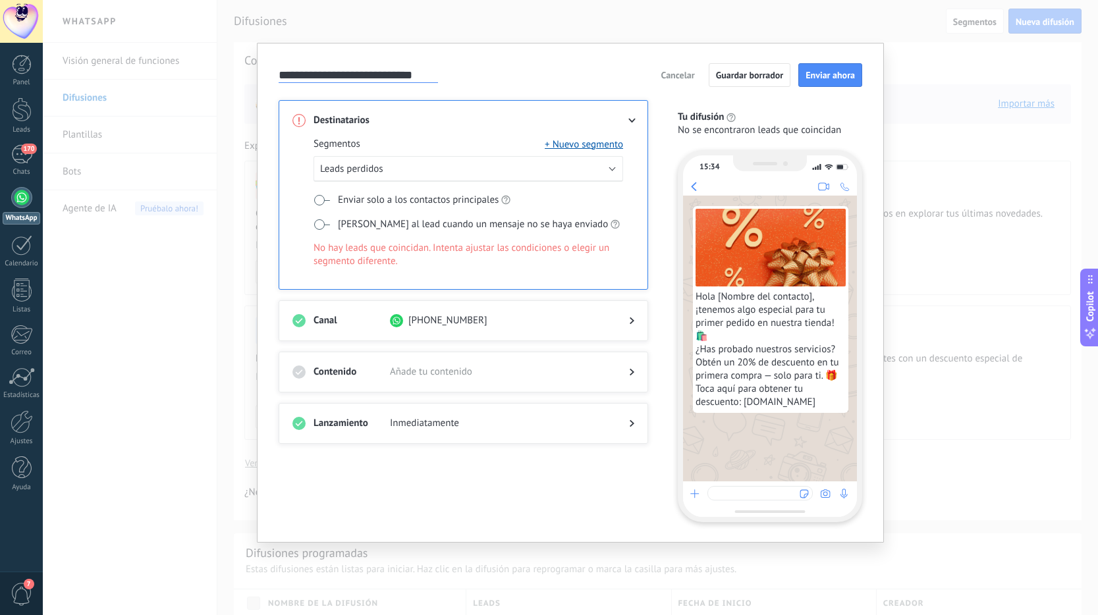
click at [323, 82] on input "**********" at bounding box center [358, 74] width 159 height 15
click at [555, 368] on span "Añade tu contenido" at bounding box center [499, 372] width 218 height 13
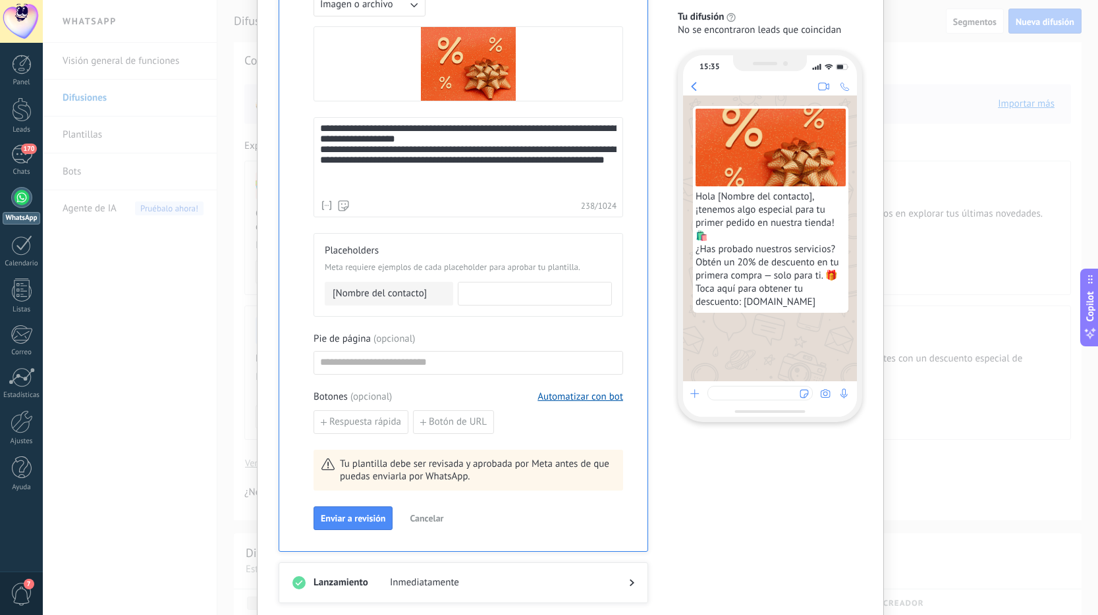
scroll to position [487, 0]
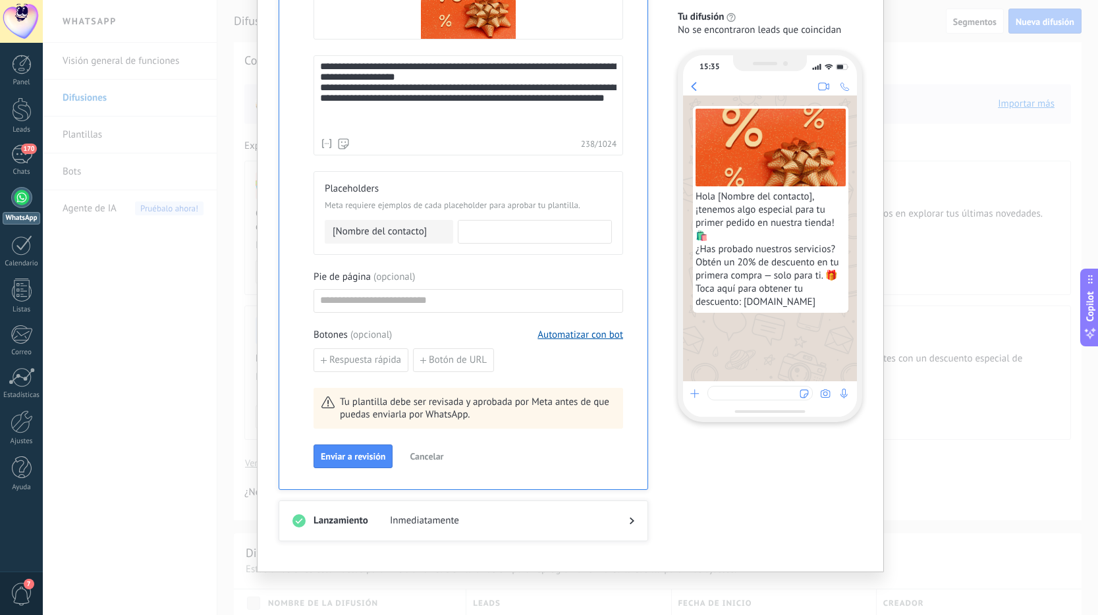
click at [420, 448] on button "Cancelar" at bounding box center [426, 457] width 45 height 20
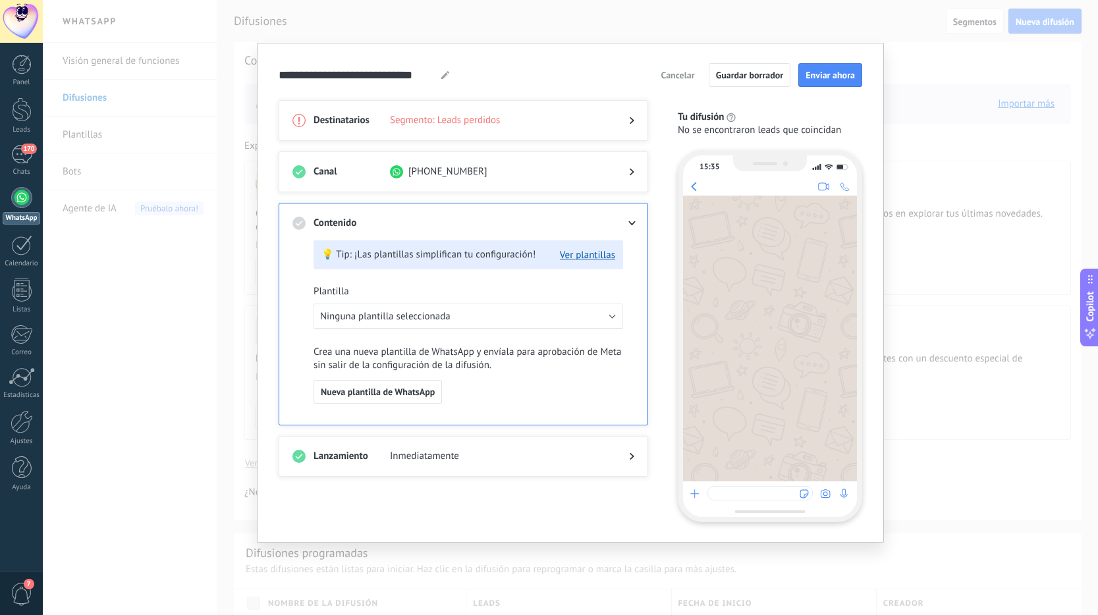
scroll to position [0, 0]
click at [682, 77] on span "Cancelar" at bounding box center [678, 74] width 34 height 9
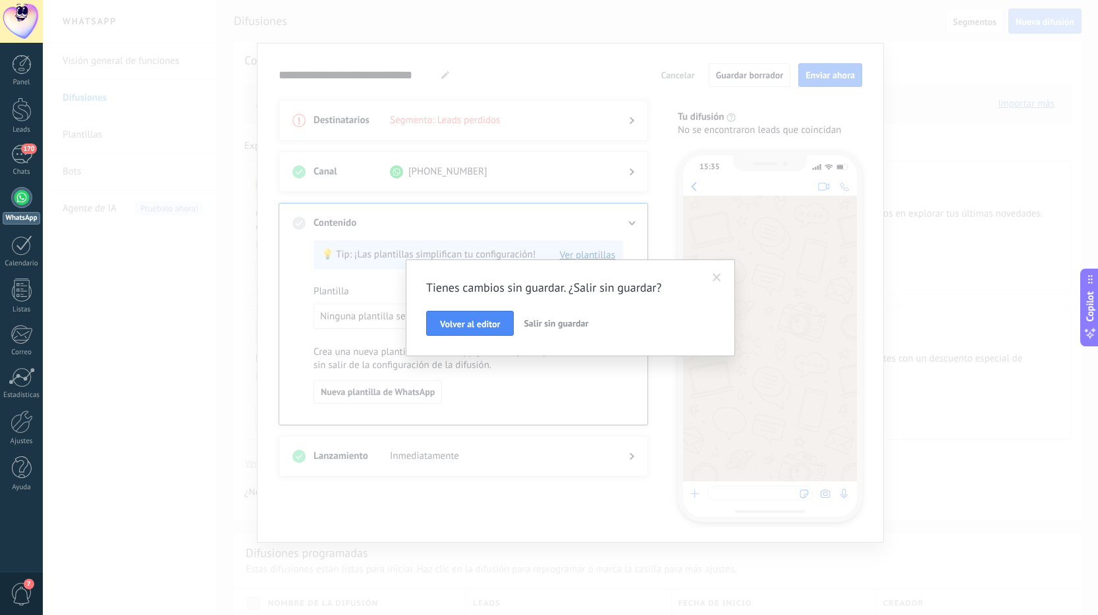
click at [537, 327] on span "Salir sin guardar" at bounding box center [556, 323] width 65 height 12
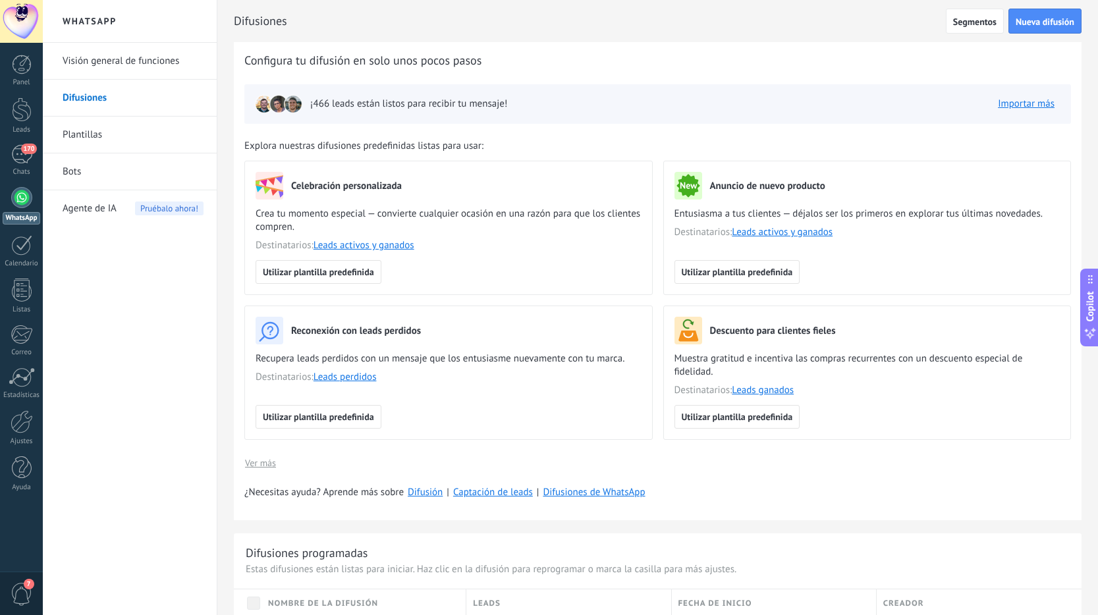
click at [167, 67] on link "Visión general de funciones" at bounding box center [133, 61] width 141 height 37
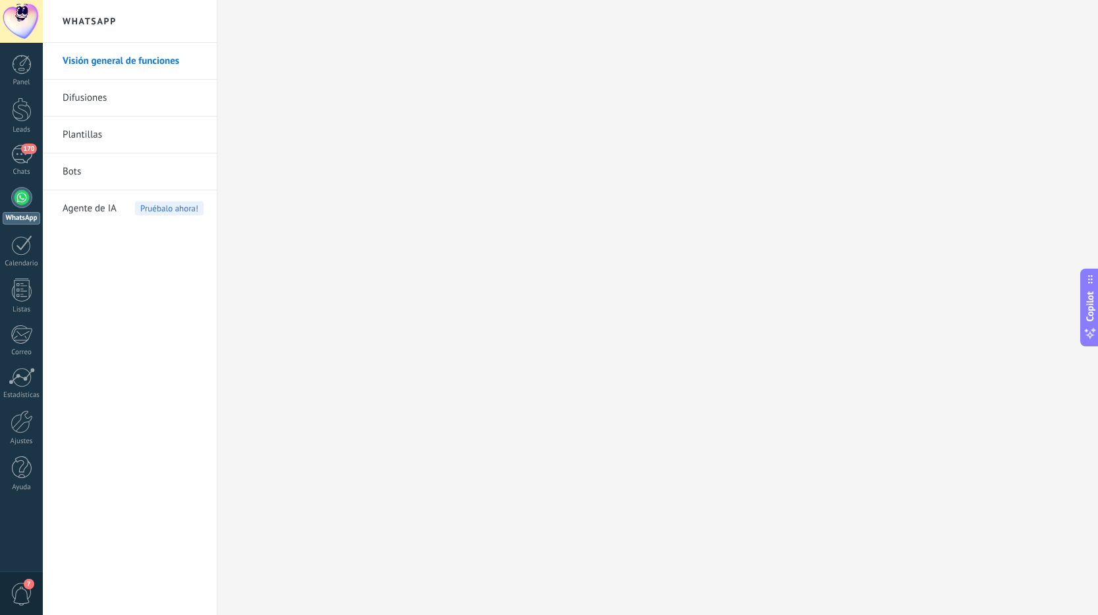
click at [30, 209] on link "WhatsApp" at bounding box center [21, 206] width 43 height 38
click at [25, 159] on div "170" at bounding box center [21, 154] width 21 height 19
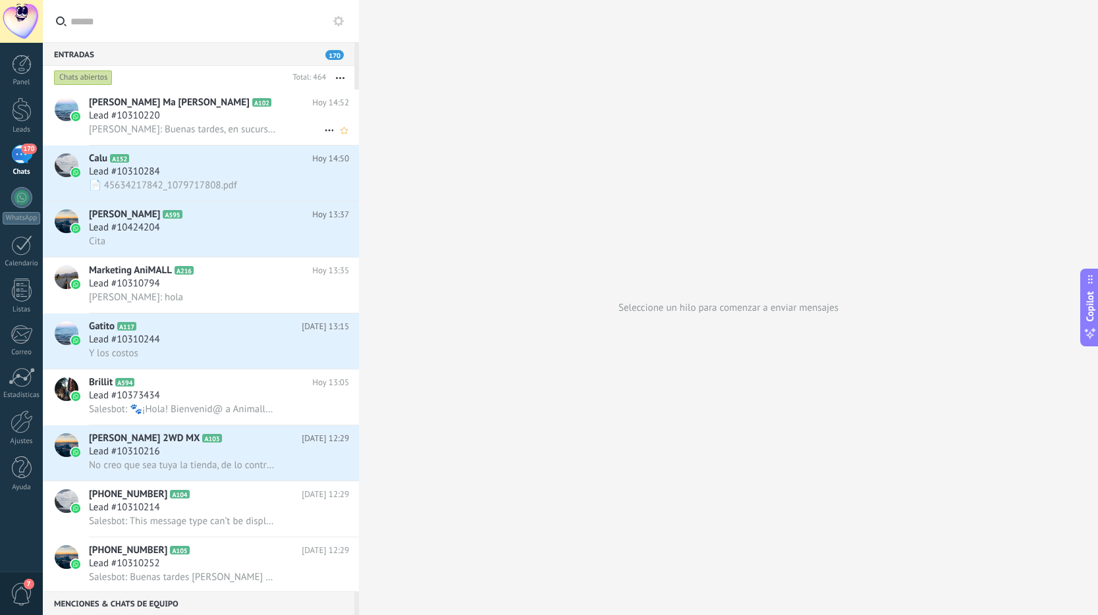
click at [247, 121] on div "Lead #10310220" at bounding box center [219, 115] width 260 height 13
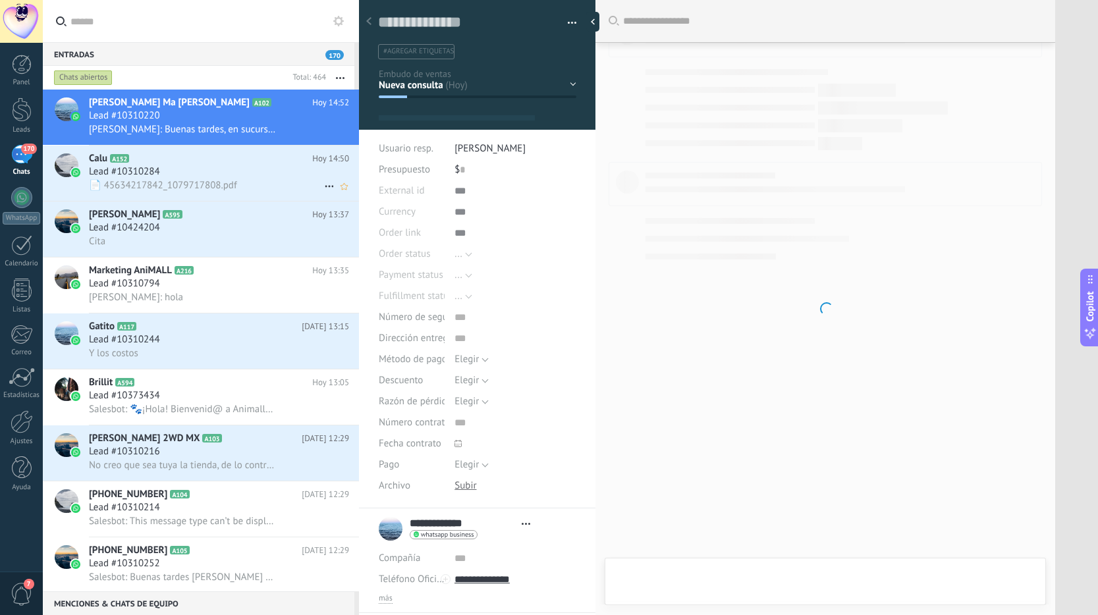
click at [255, 182] on div "📄 45634217842_1079717808.pdf" at bounding box center [219, 185] width 260 height 14
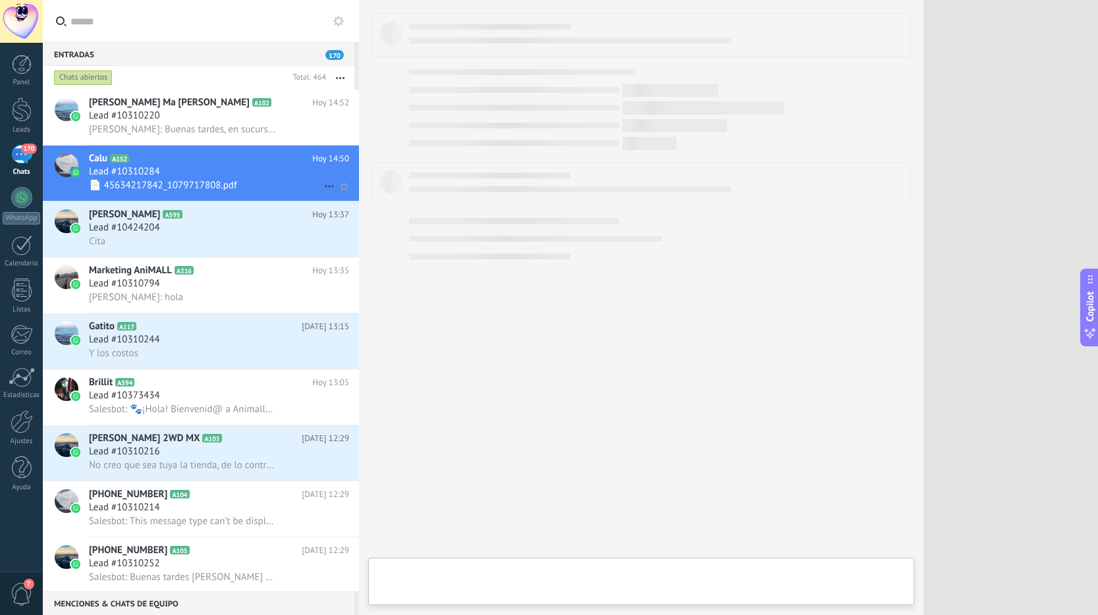
scroll to position [20, 0]
click at [241, 134] on span "[PERSON_NAME]: Buenas tardes, en sucursal Nativitas tenemos disponible [DATE] a…" at bounding box center [183, 129] width 188 height 13
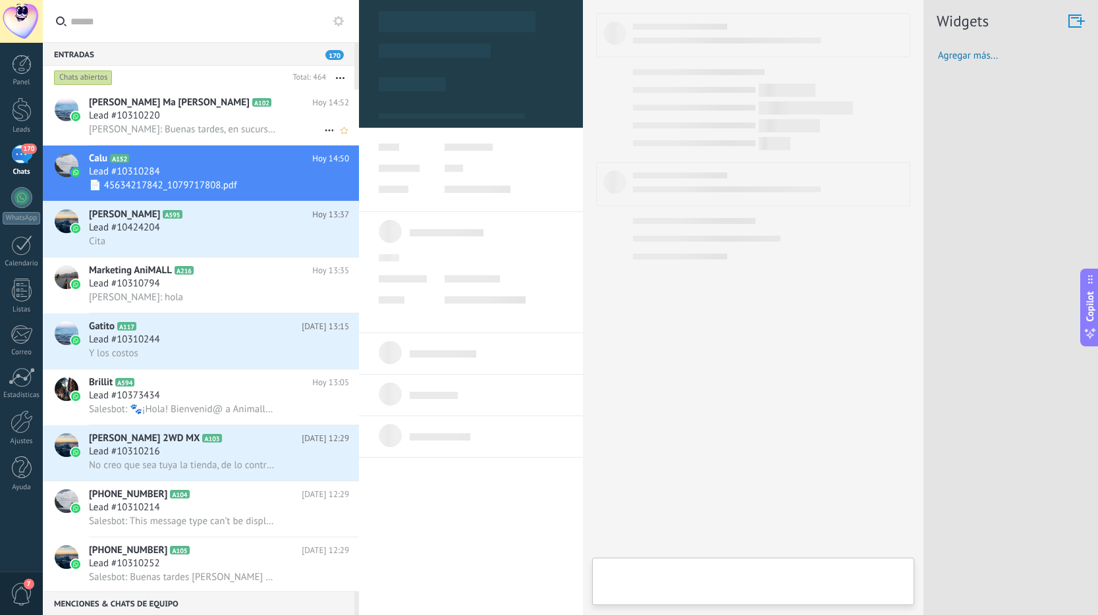
click at [241, 134] on span "[PERSON_NAME]: Buenas tardes, en sucursal Nativitas tenemos disponible [DATE] a…" at bounding box center [183, 129] width 188 height 13
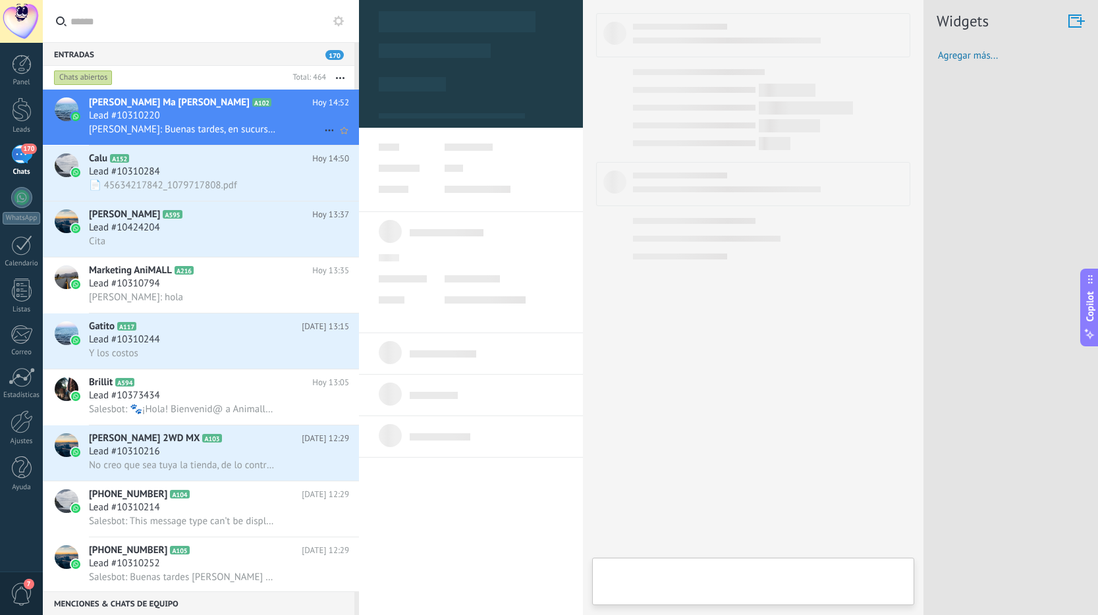
click at [241, 134] on span "[PERSON_NAME]: Buenas tardes, en sucursal Nativitas tenemos disponible [DATE] a…" at bounding box center [183, 129] width 188 height 13
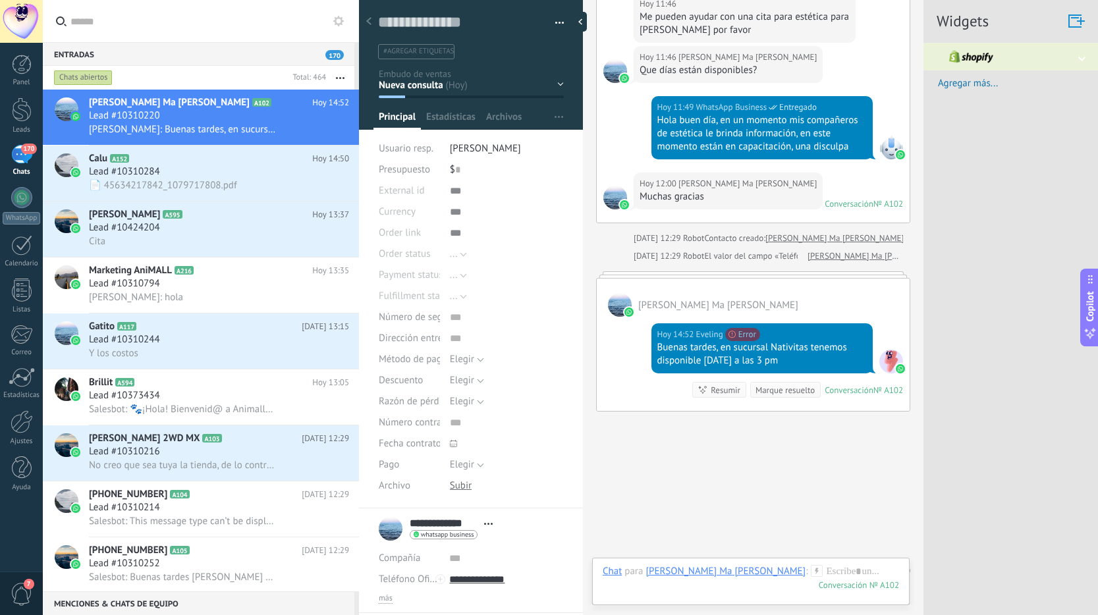
scroll to position [81, 0]
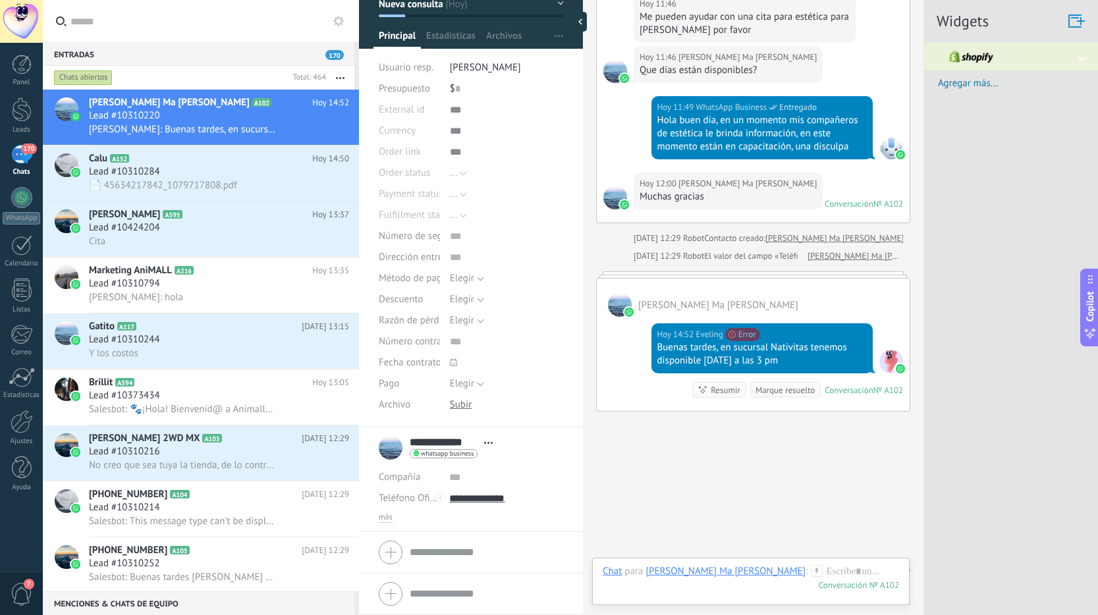
click at [486, 562] on div at bounding box center [471, 552] width 184 height 33
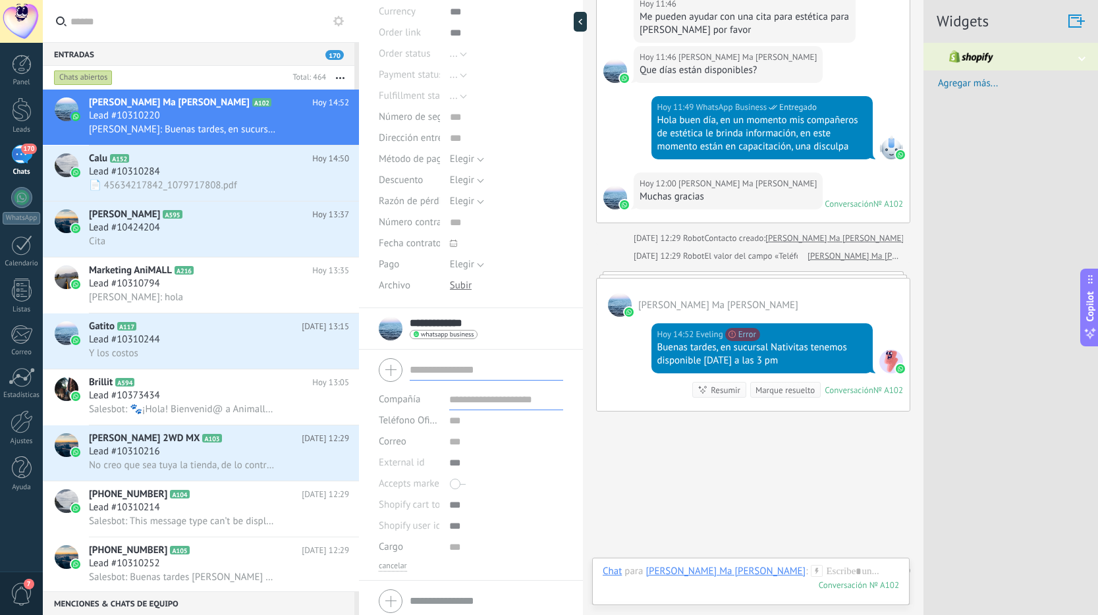
scroll to position [207, 0]
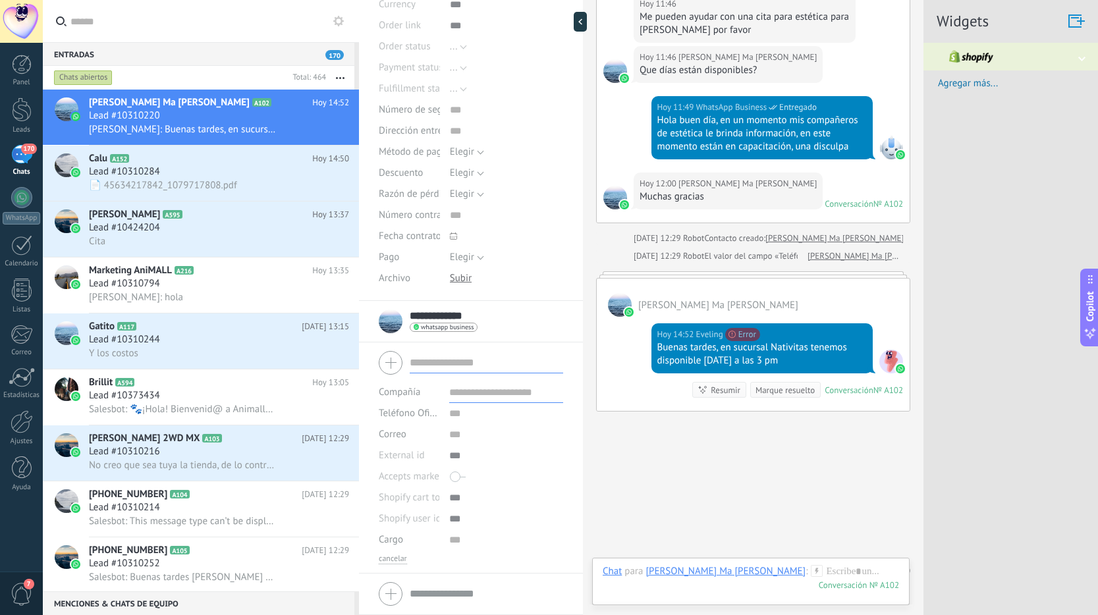
click at [414, 590] on input "text" at bounding box center [486, 594] width 153 height 21
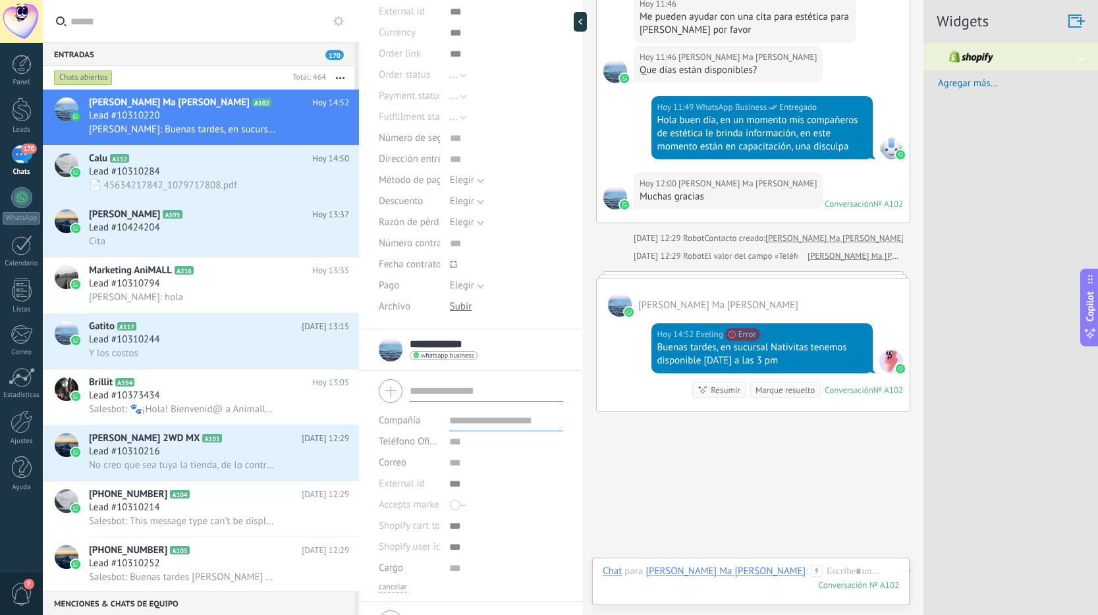
scroll to position [56, 0]
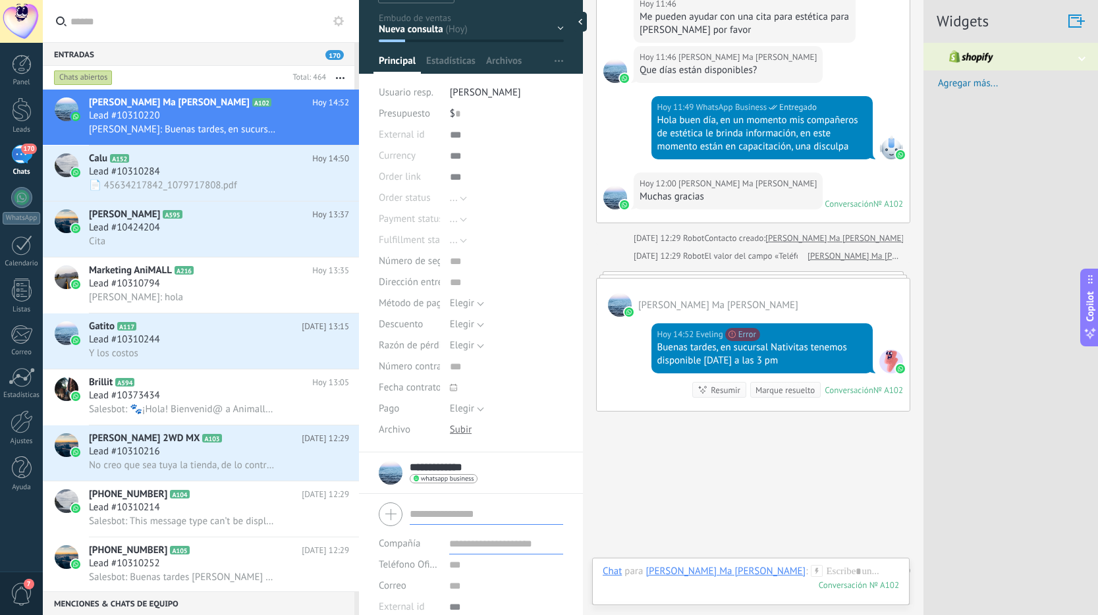
click at [0, 0] on div "Nueva consulta Cualificado Cotización enviada Pedido creado Pedido completado P…" at bounding box center [0, 0] width 0 height 0
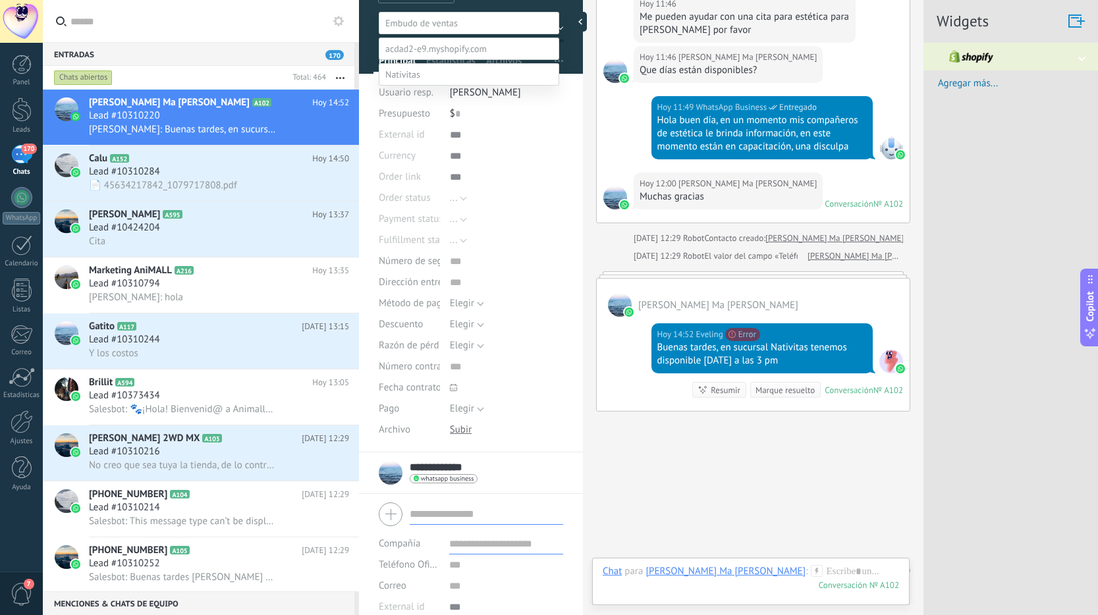
click at [0, 0] on label "Cualificado" at bounding box center [0, 0] width 0 height 0
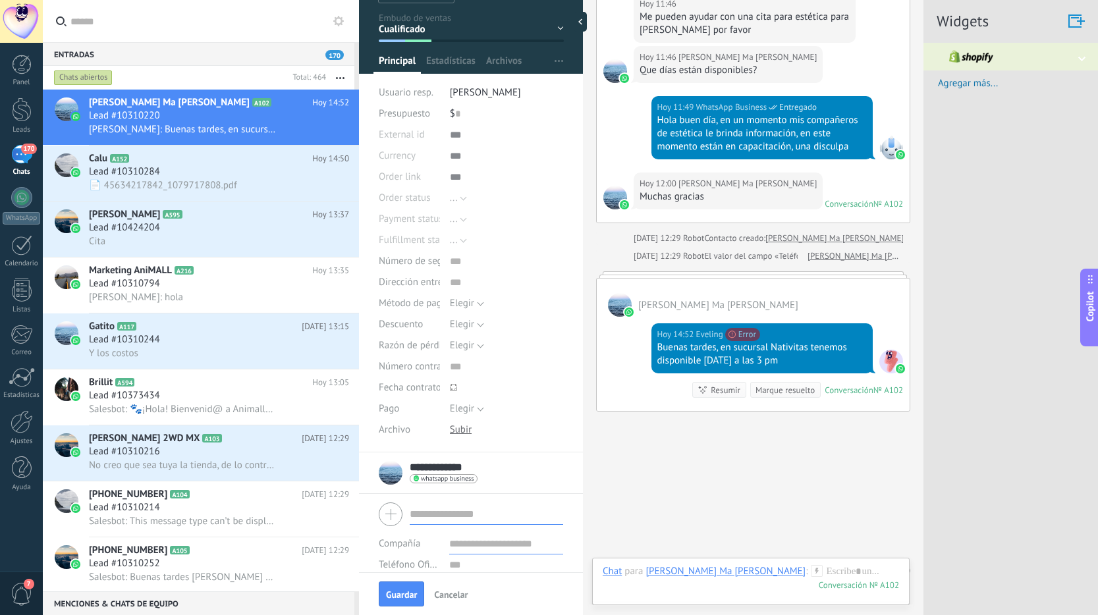
scroll to position [0, 0]
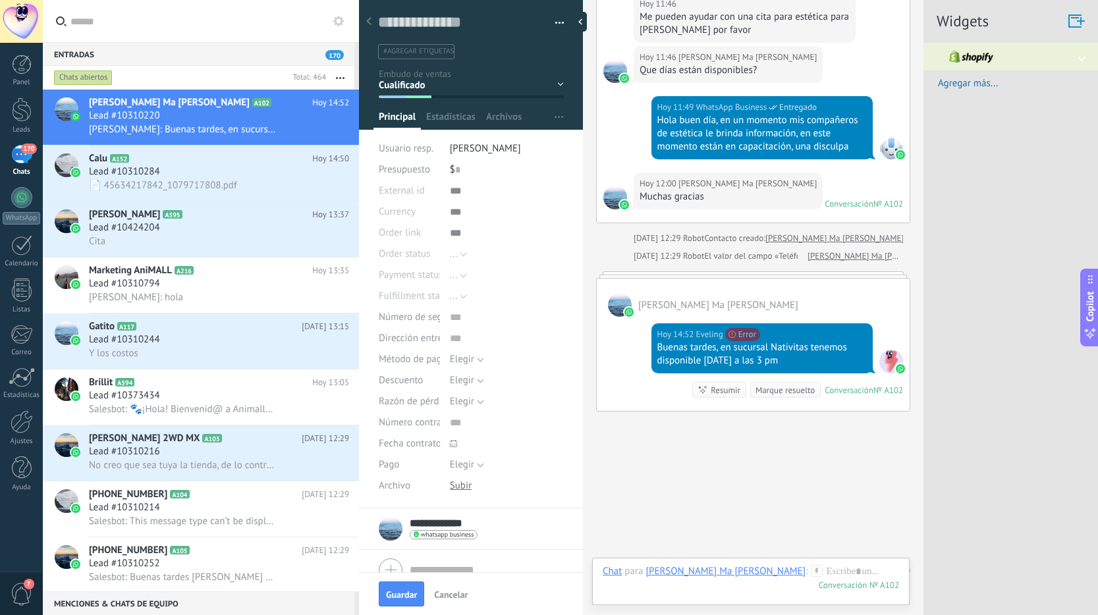
click at [555, 29] on button "button" at bounding box center [554, 23] width 19 height 20
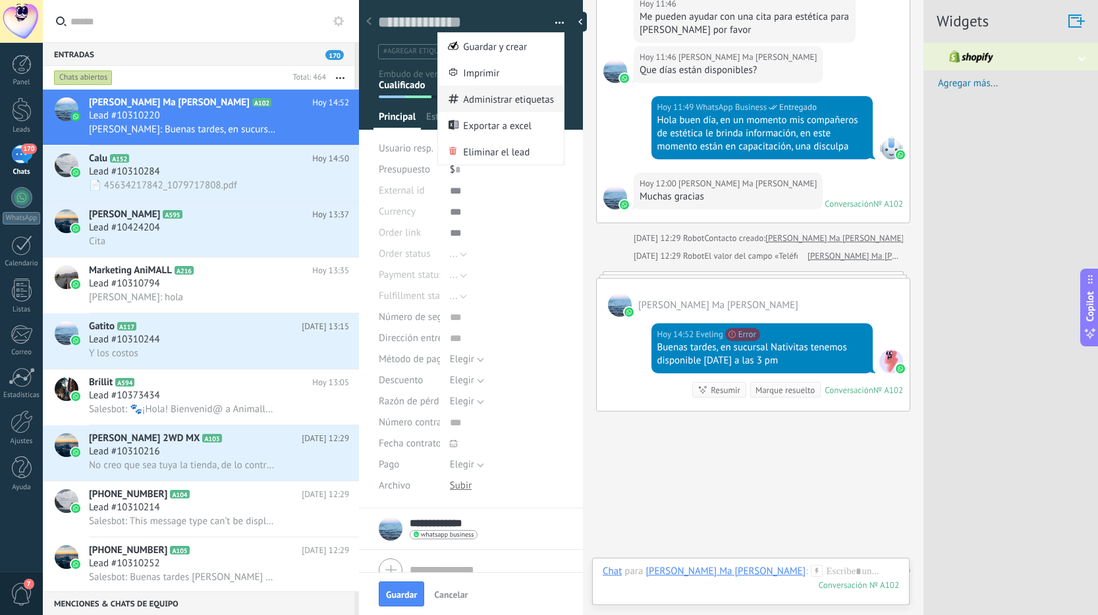
click at [530, 97] on span "Administrar etiquetas" at bounding box center [508, 99] width 91 height 26
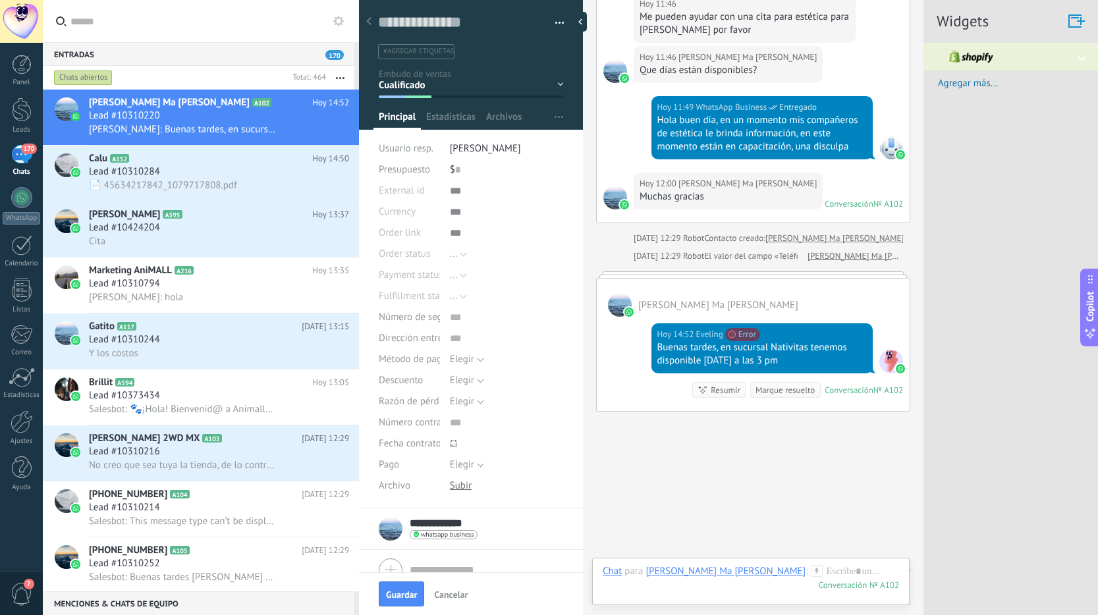
click at [369, 24] on icon at bounding box center [368, 21] width 5 height 8
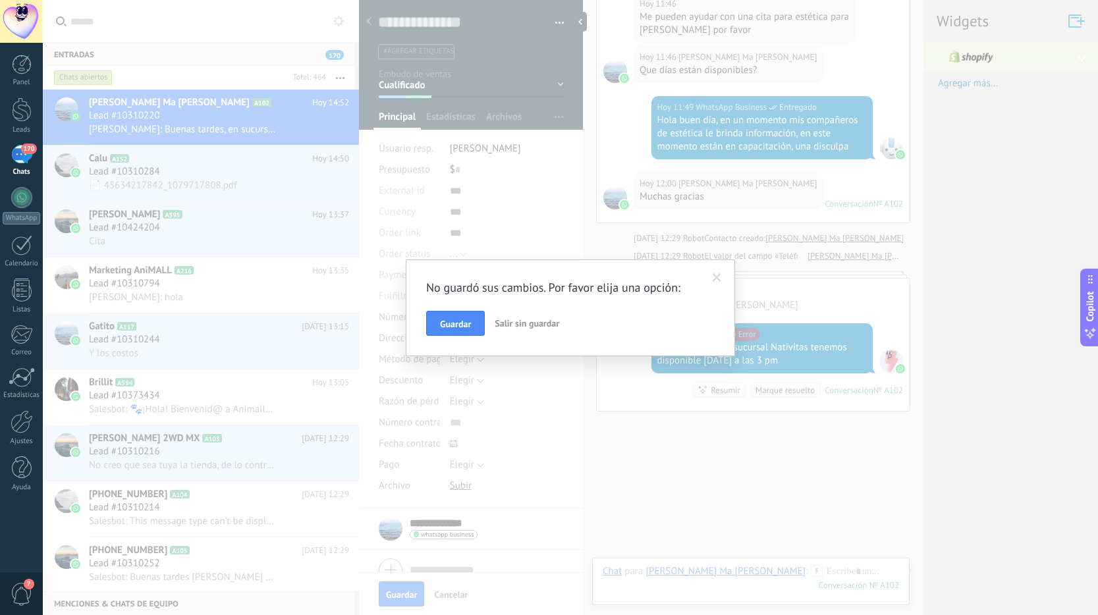
click at [509, 331] on button "Salir sin guardar" at bounding box center [526, 323] width 75 height 25
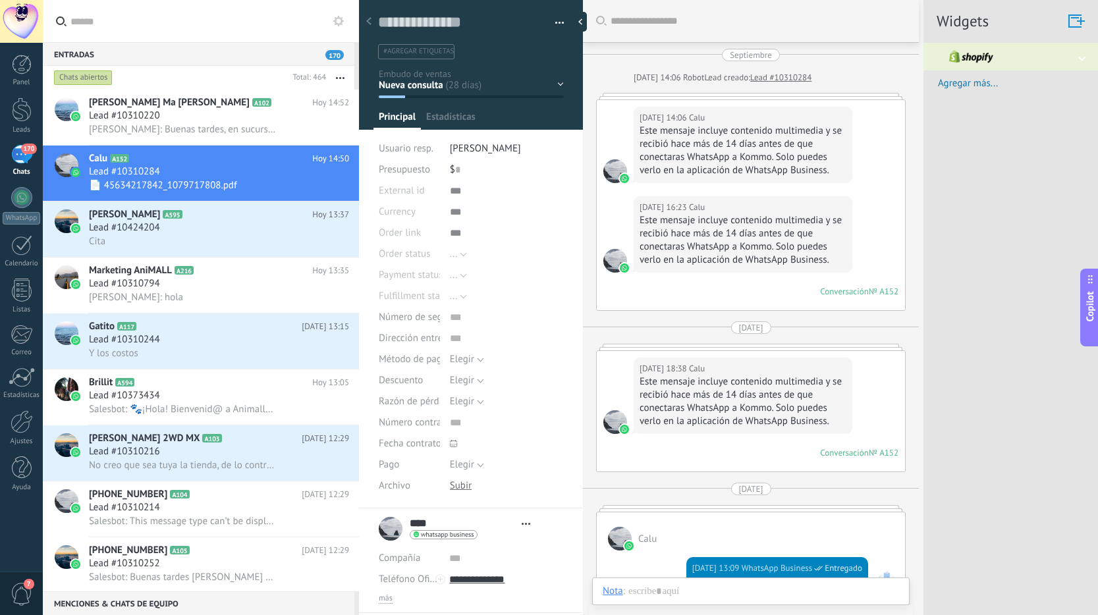
scroll to position [20, 0]
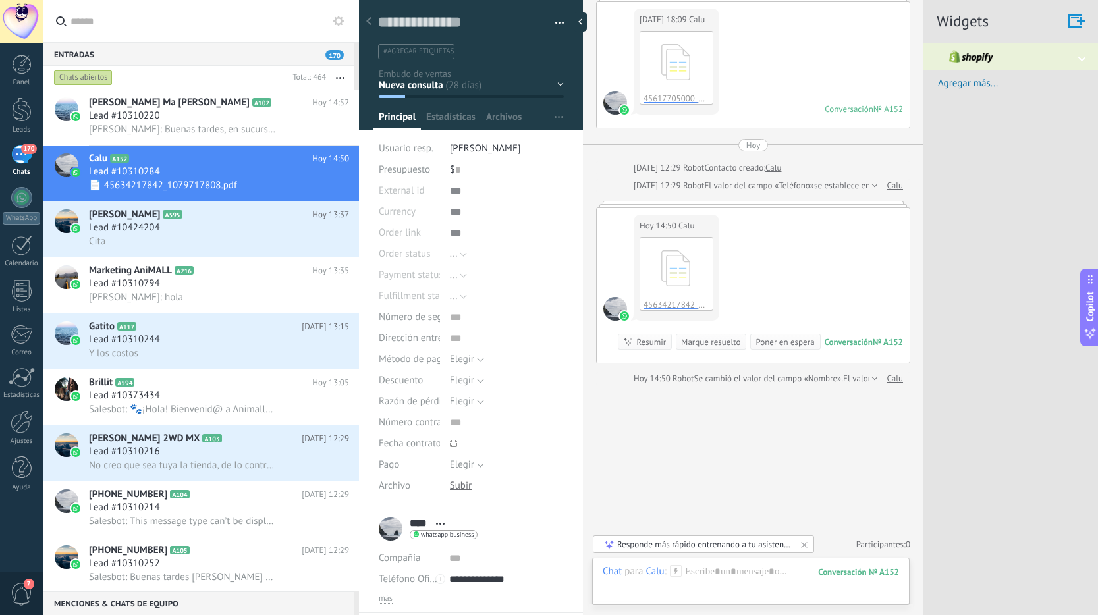
click at [373, 24] on div at bounding box center [369, 22] width 18 height 26
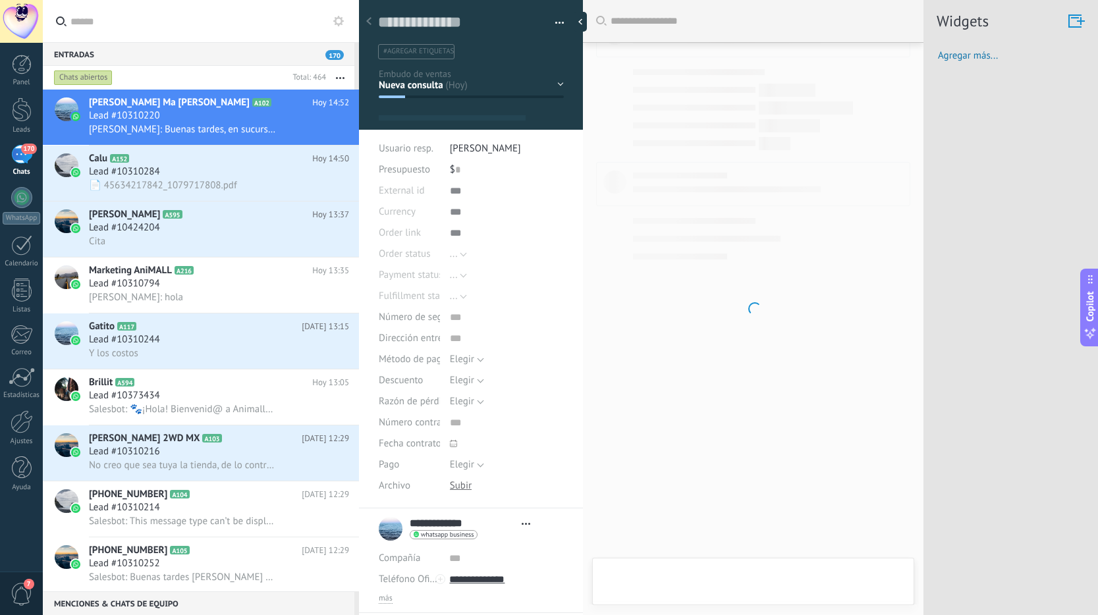
scroll to position [20, 0]
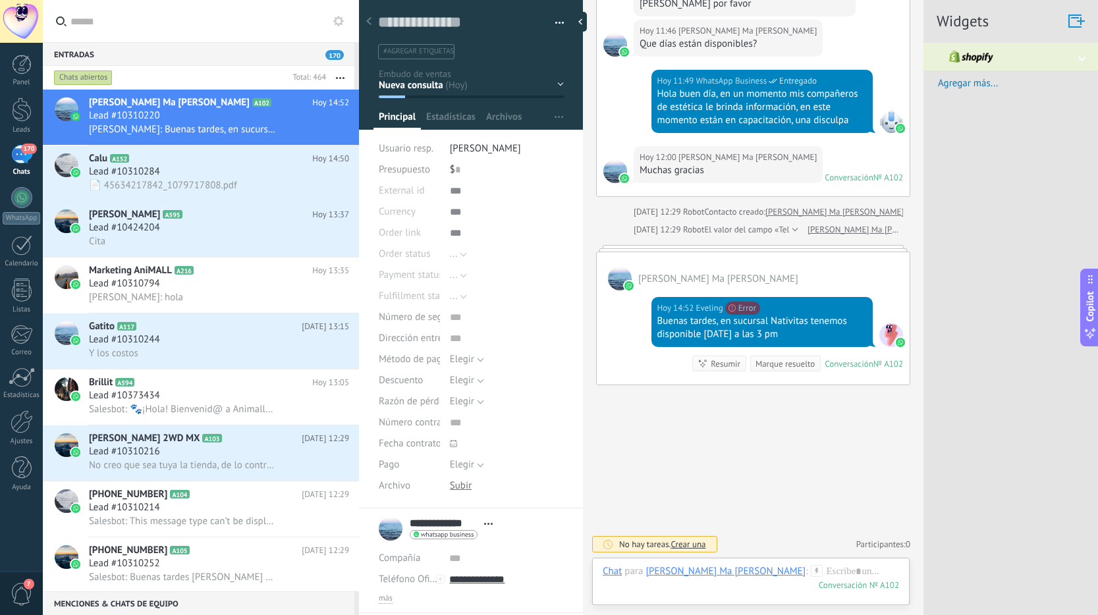
click at [371, 24] on use at bounding box center [368, 21] width 5 height 8
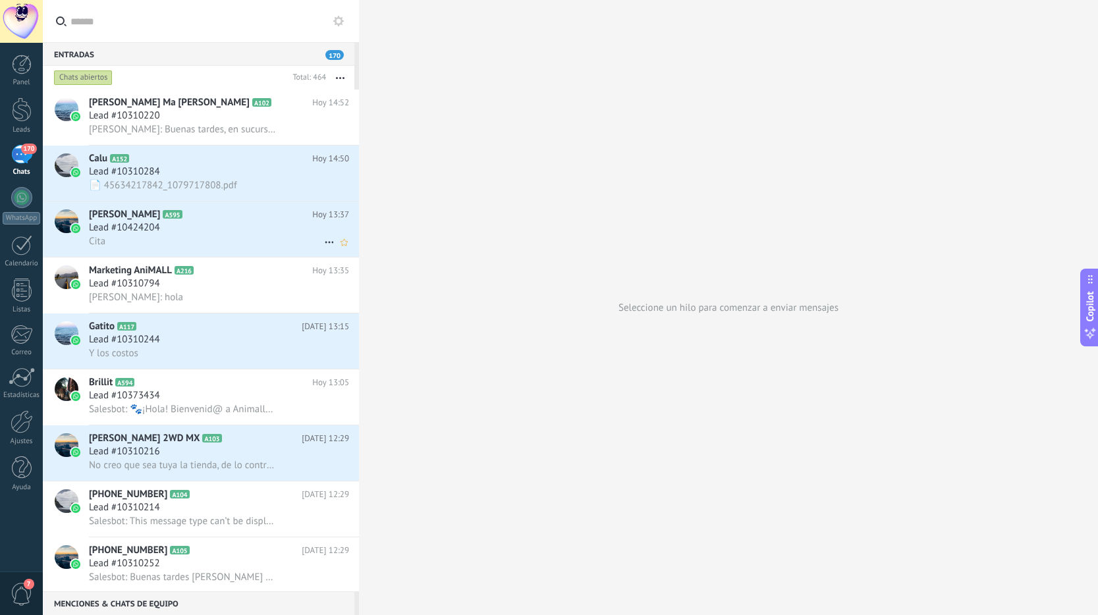
click at [233, 246] on div "Cita" at bounding box center [219, 241] width 260 height 14
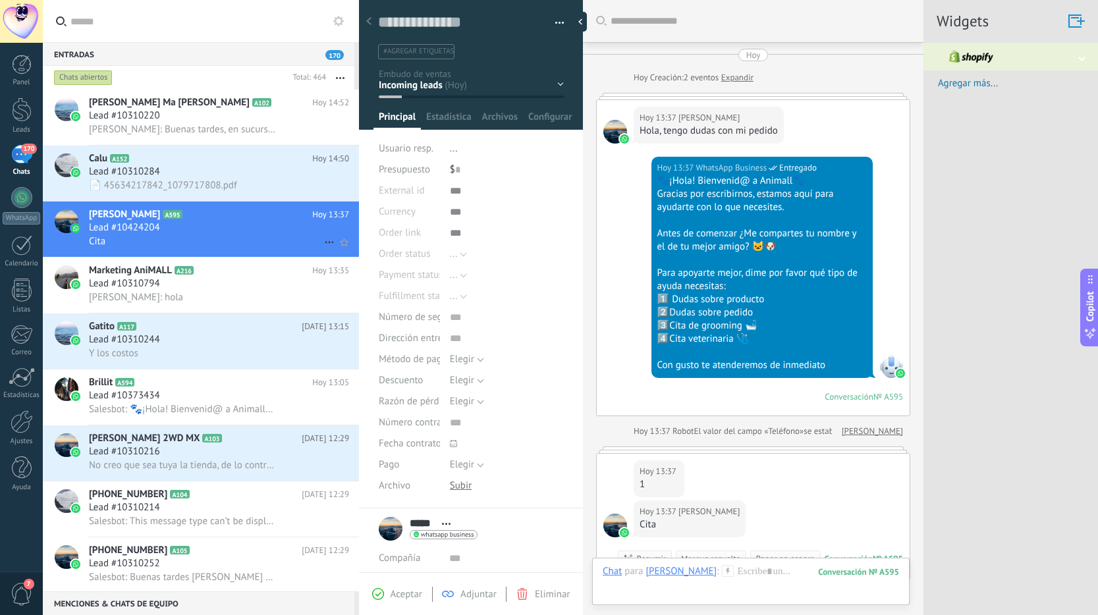
scroll to position [153, 0]
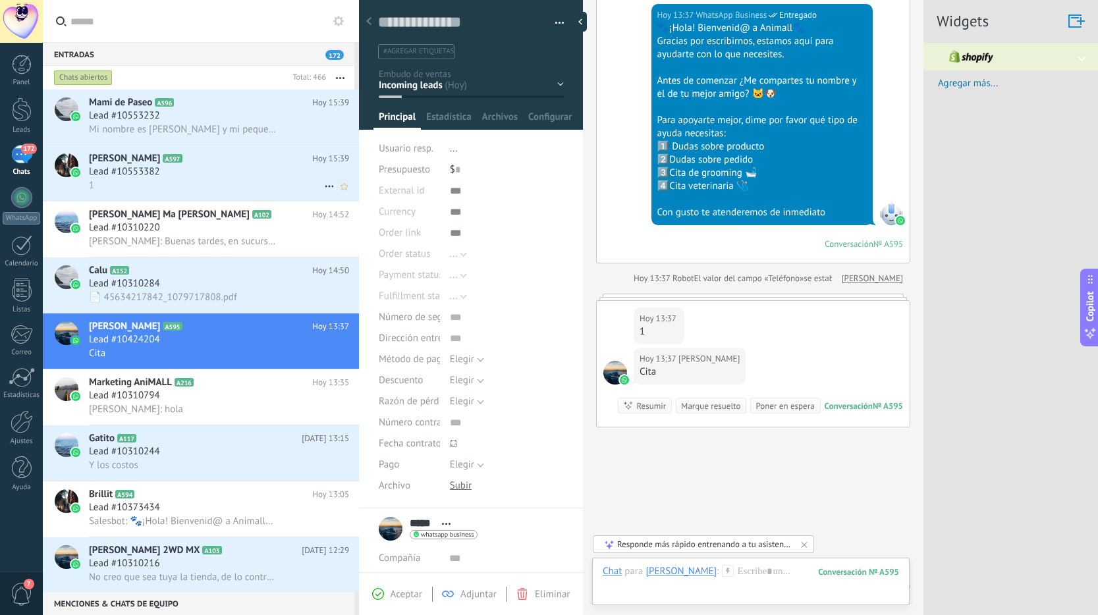
click at [242, 175] on div "Lead #10553382" at bounding box center [219, 171] width 260 height 13
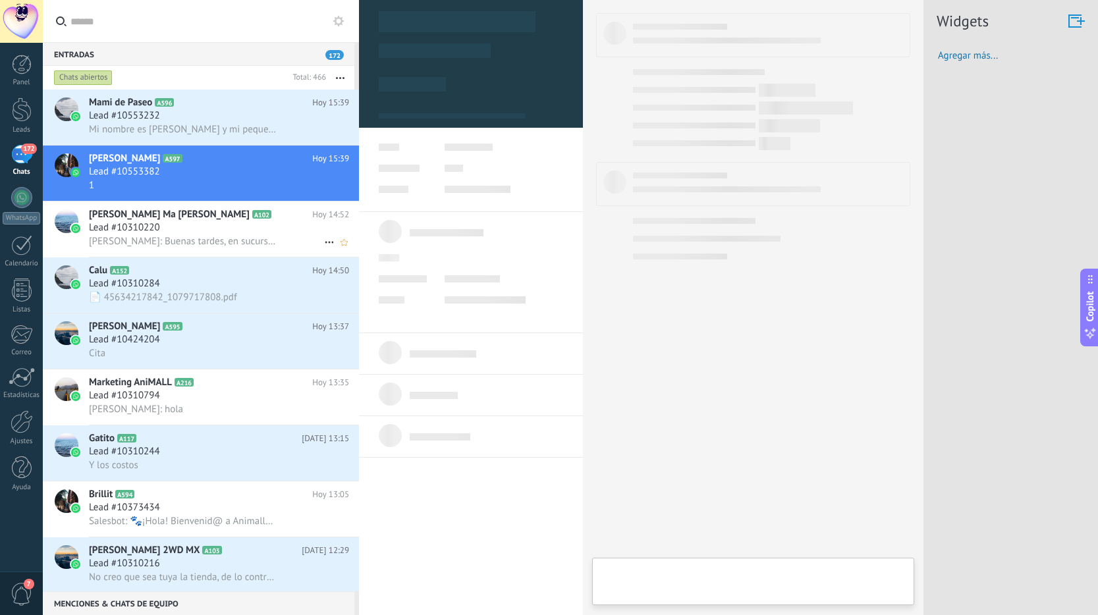
type textarea "**********"
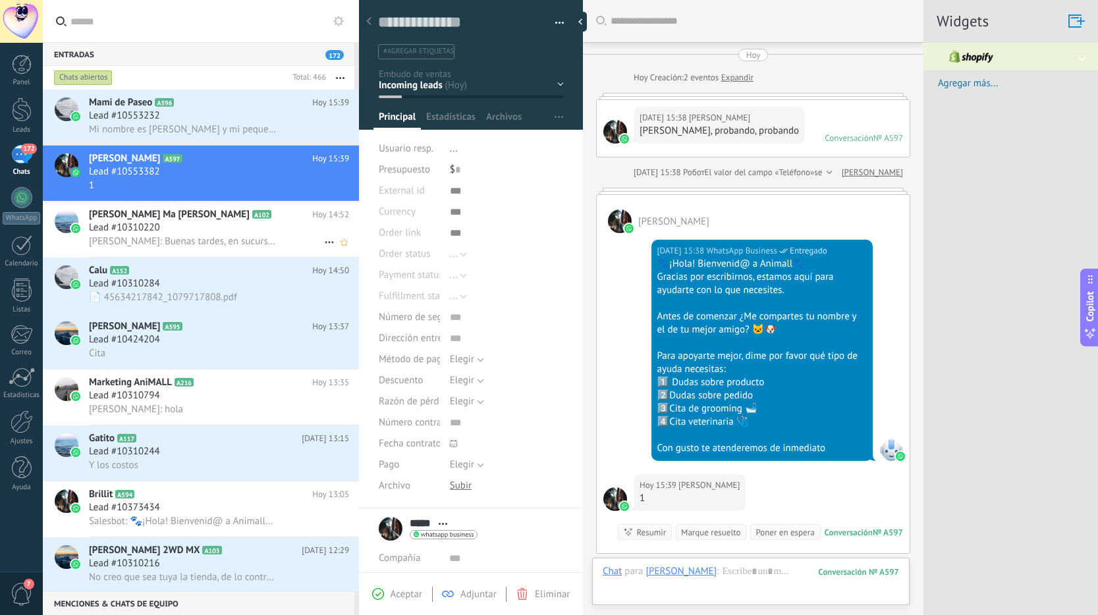
scroll to position [169, 0]
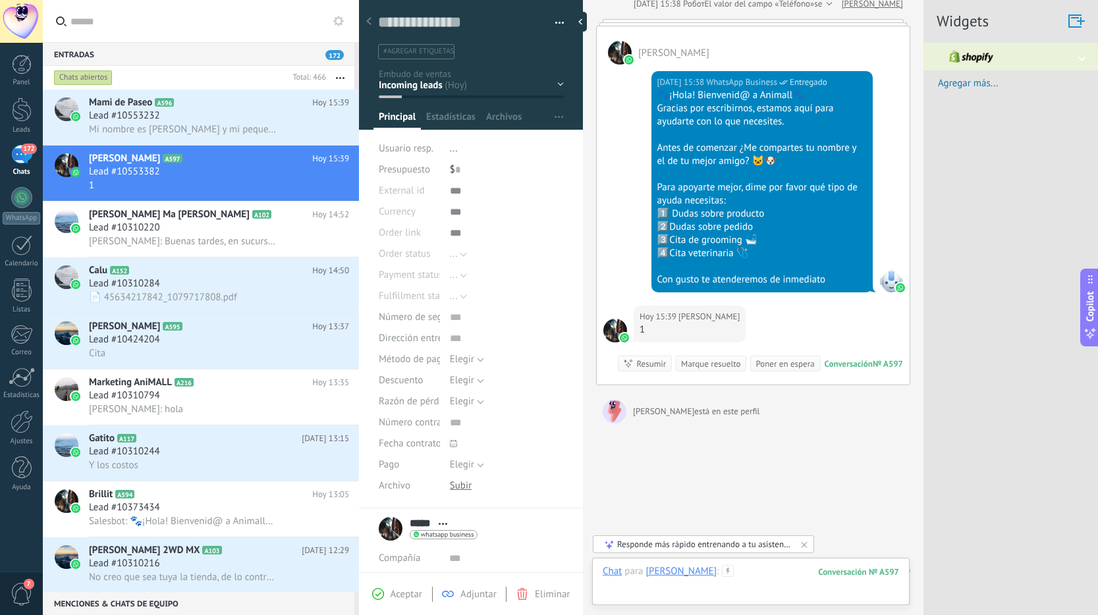
click at [719, 580] on div at bounding box center [751, 585] width 296 height 40
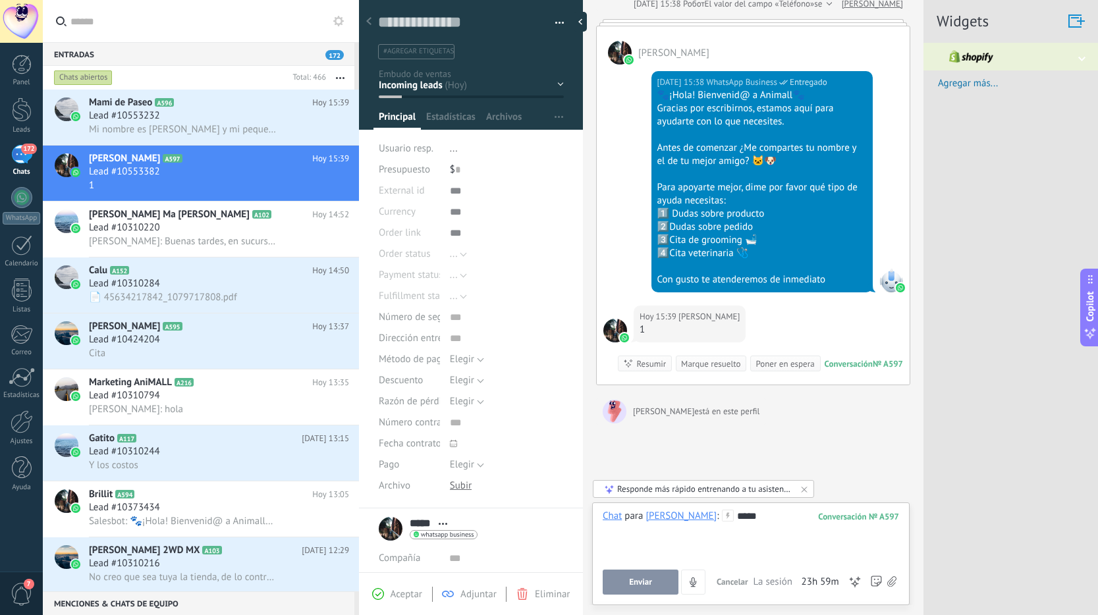
click at [644, 578] on span "Enviar" at bounding box center [640, 582] width 23 height 9
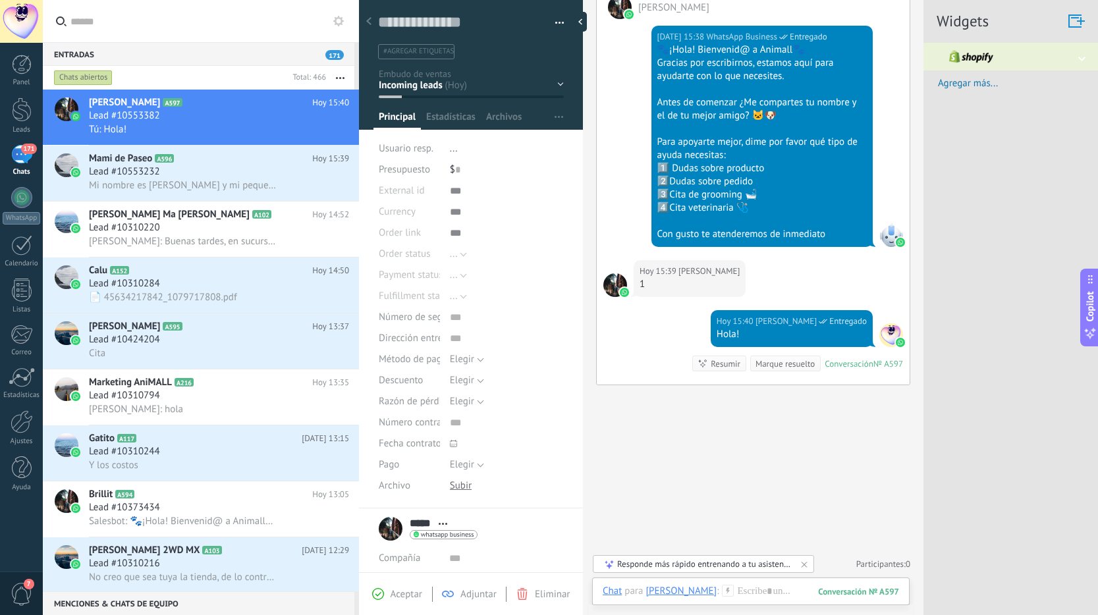
scroll to position [214, 0]
click at [705, 584] on div "Chat Correo Nota Tarea Chat para Isaac : 597 Enviar Cancelar Rastrear clics en …" at bounding box center [750, 601] width 317 height 47
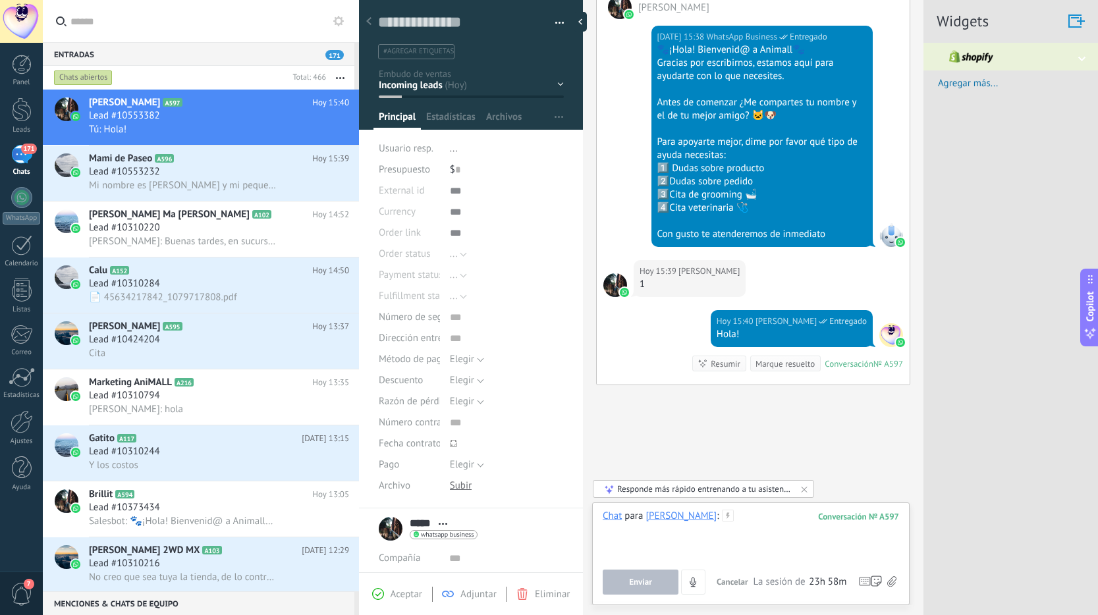
click at [733, 511] on div at bounding box center [751, 535] width 296 height 50
click at [647, 579] on span "Enviar" at bounding box center [640, 582] width 23 height 9
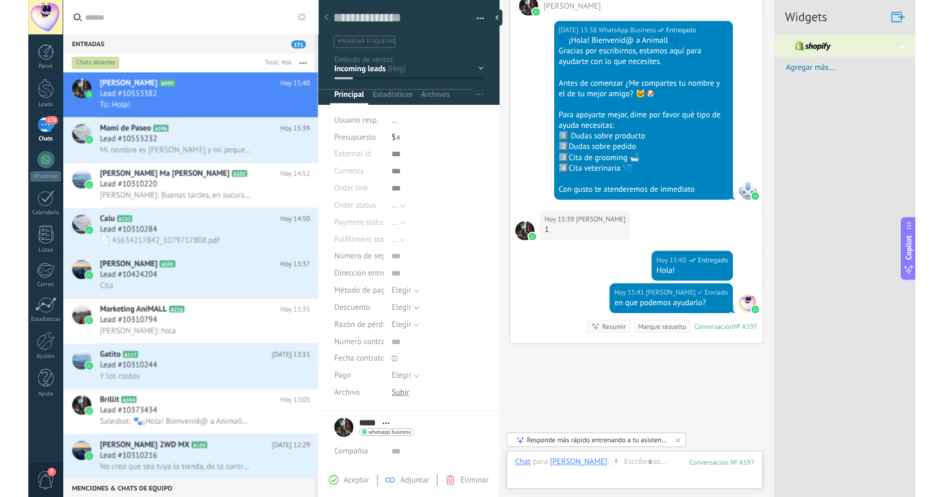
scroll to position [254, 0]
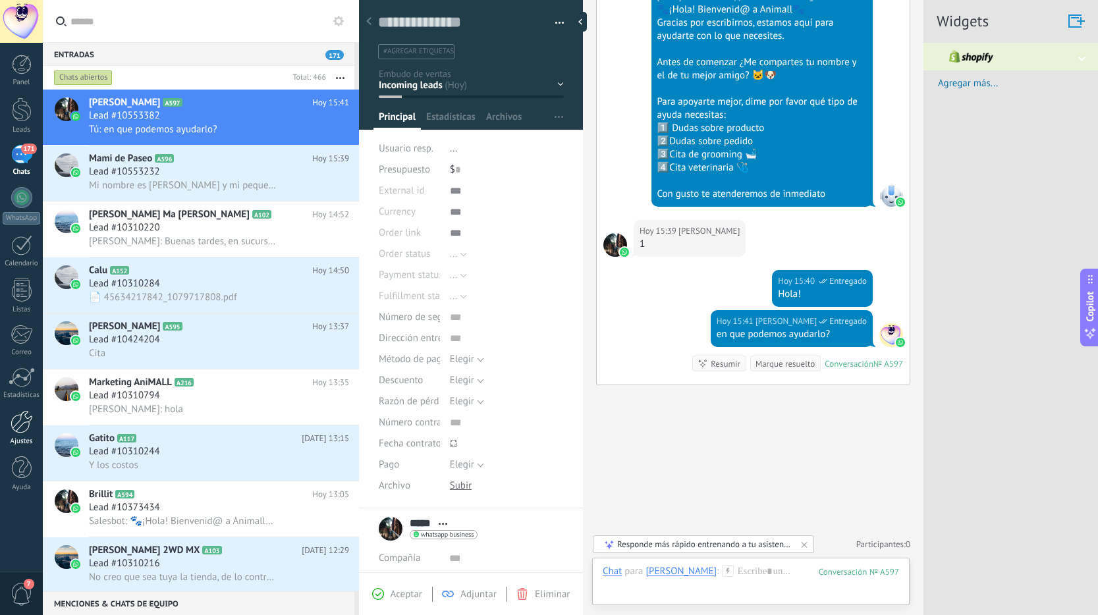
click at [24, 435] on link "Ajustes" at bounding box center [21, 428] width 43 height 36
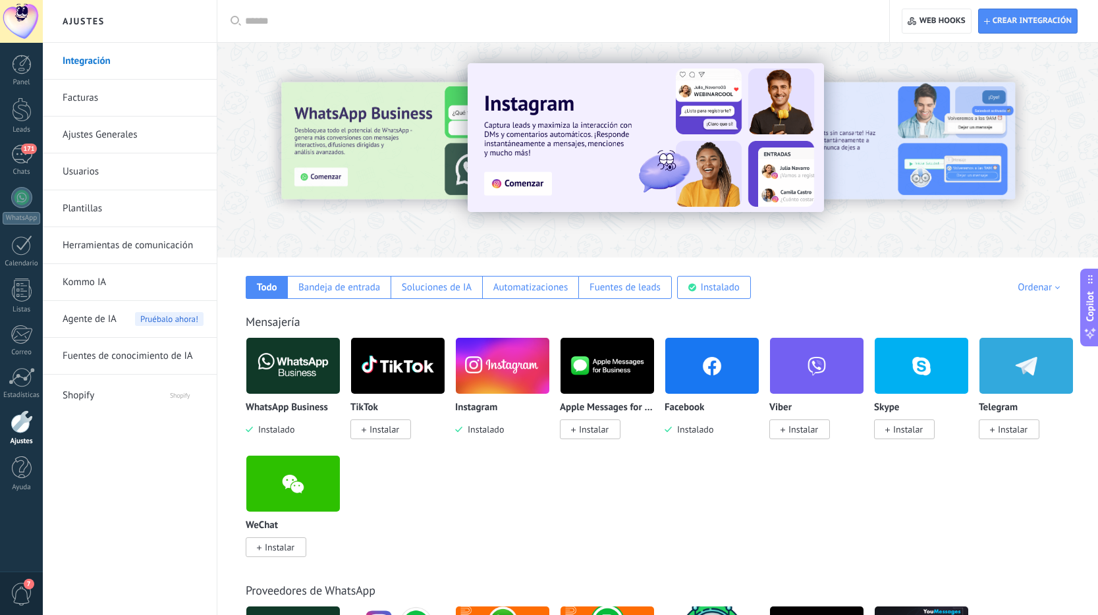
click at [136, 172] on link "Usuarios" at bounding box center [133, 171] width 141 height 37
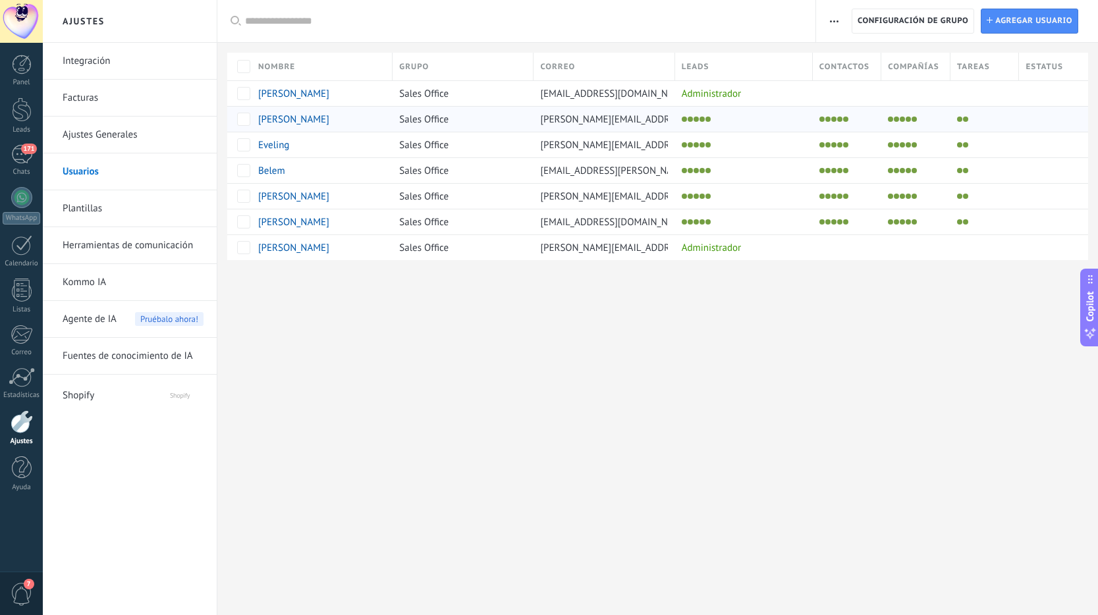
click at [700, 118] on li at bounding box center [701, 119] width 5 height 5
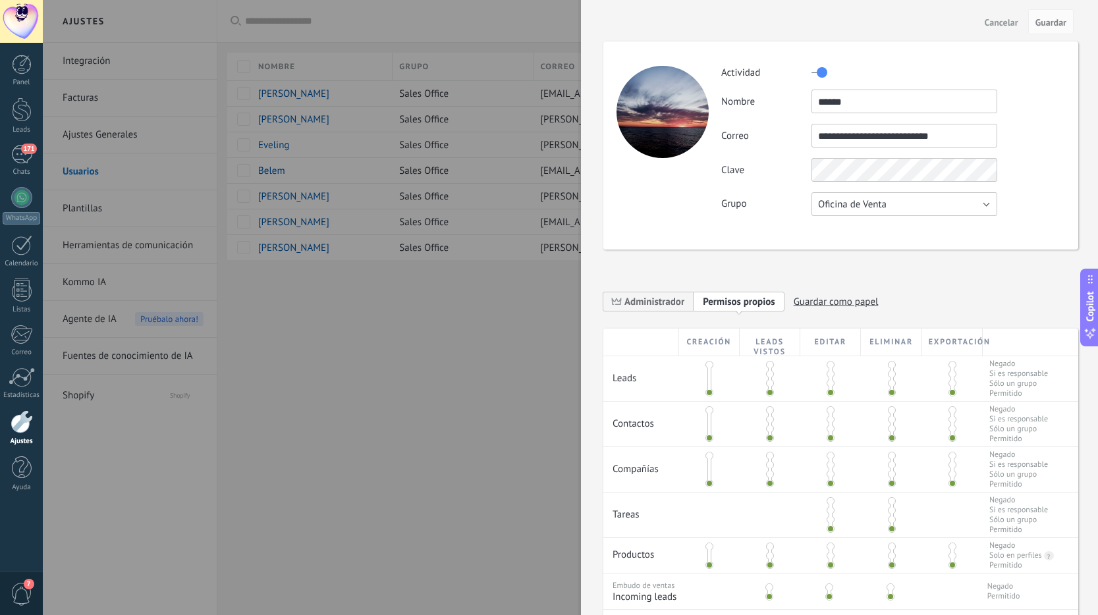
click at [892, 194] on button "Oficina de Venta" at bounding box center [904, 204] width 186 height 24
click at [864, 223] on span "Usuarios libres" at bounding box center [898, 227] width 189 height 13
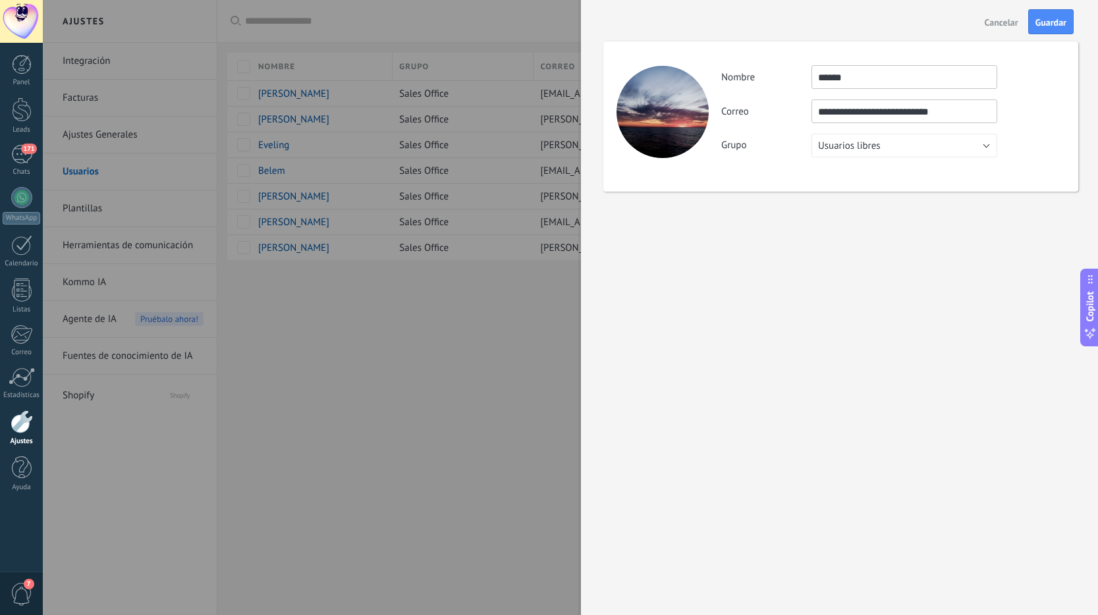
click at [1001, 20] on span "Cancelar" at bounding box center [1002, 22] width 34 height 9
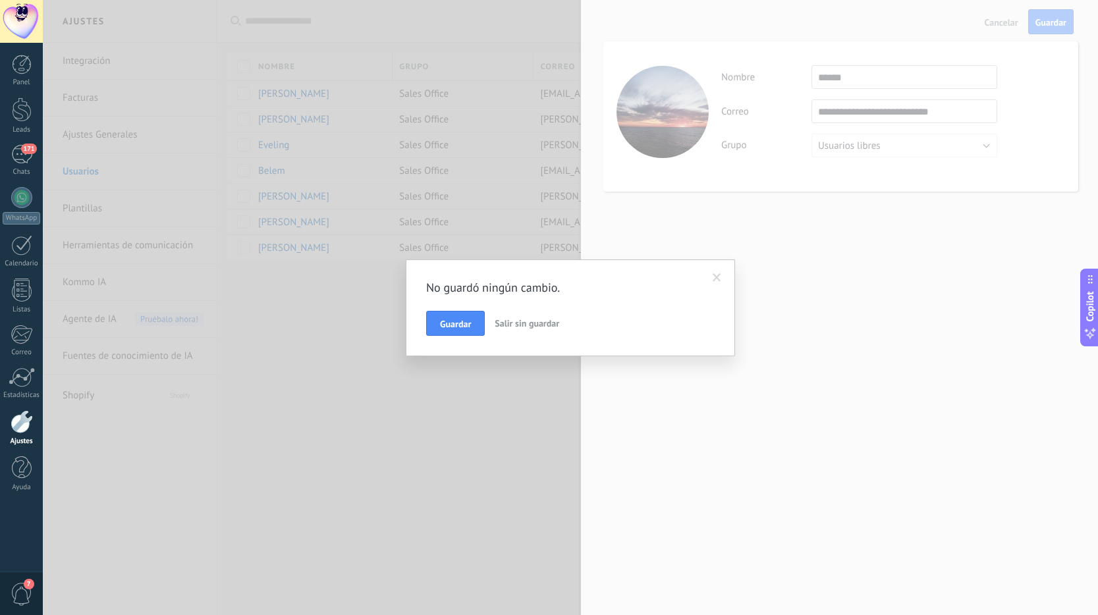
click at [502, 327] on span "Salir sin guardar" at bounding box center [527, 323] width 65 height 12
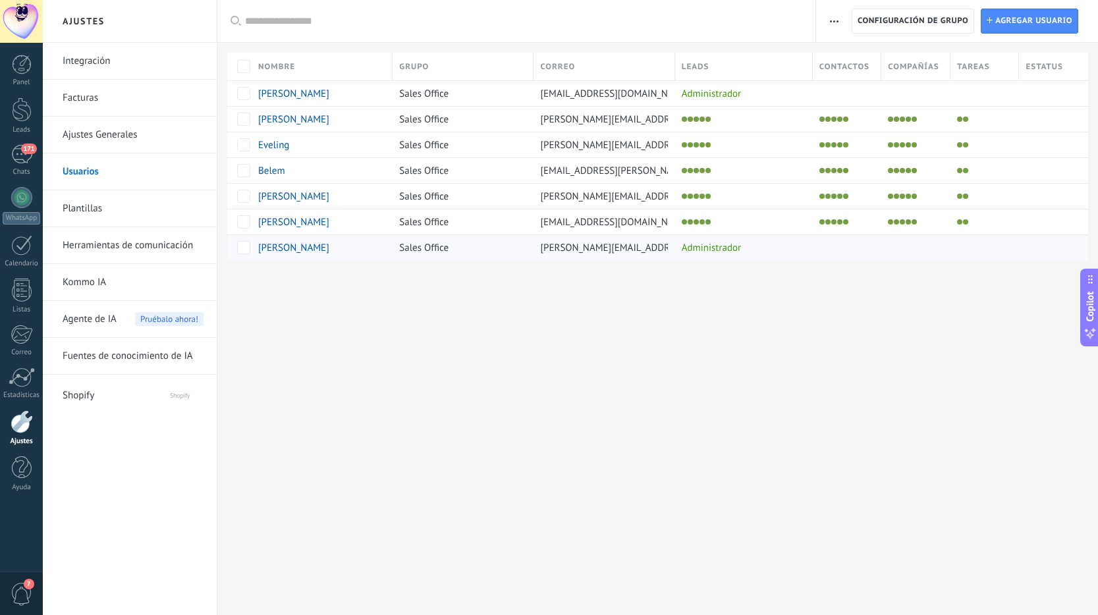
click at [647, 249] on span "luisa.botello@animall.com.mx" at bounding box center [685, 248] width 291 height 13
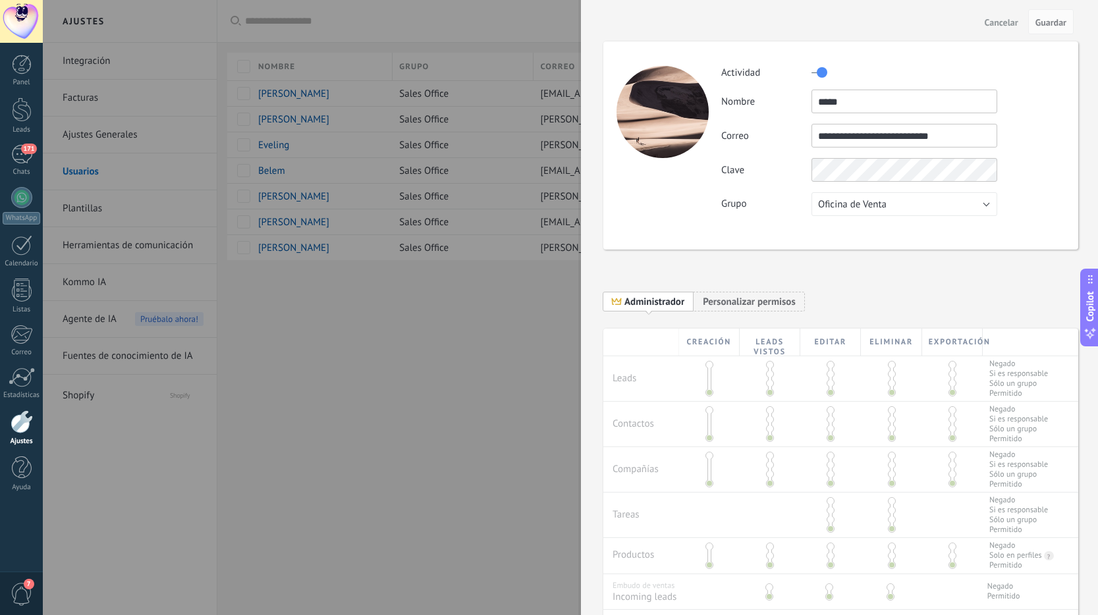
click at [318, 256] on div at bounding box center [549, 307] width 1098 height 615
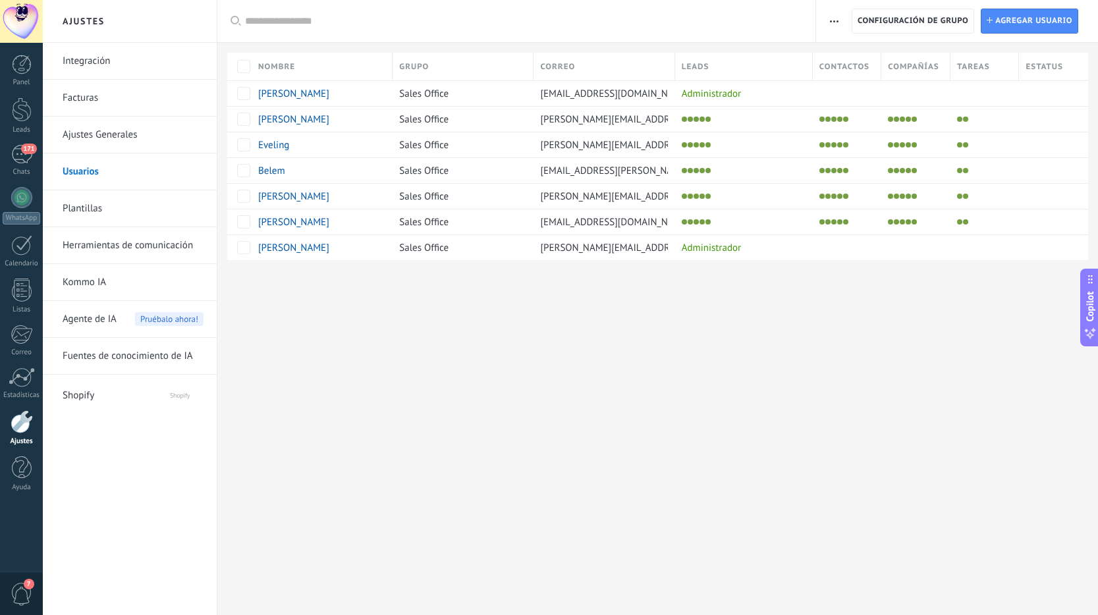
click at [318, 256] on div "luisa" at bounding box center [319, 247] width 134 height 25
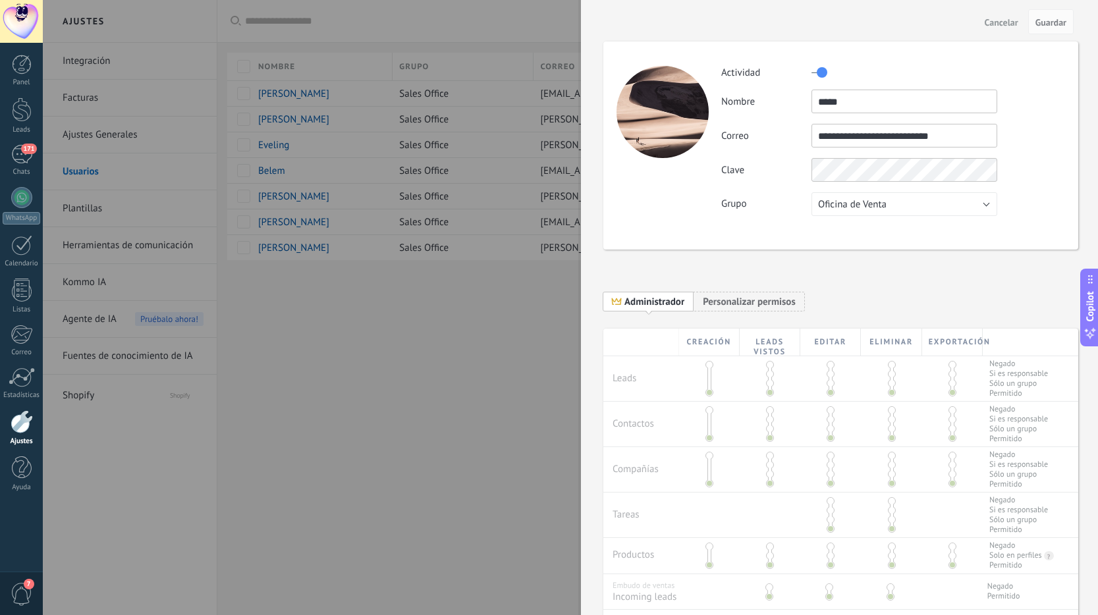
click at [994, 21] on span "Cancelar" at bounding box center [1002, 22] width 34 height 9
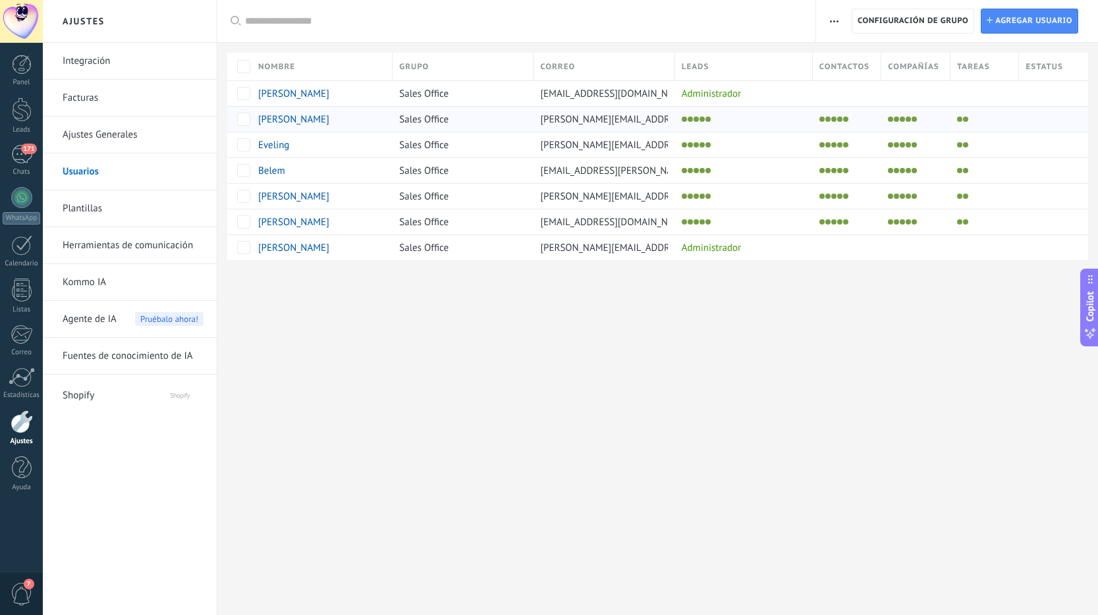
click at [691, 123] on div at bounding box center [740, 119] width 131 height 18
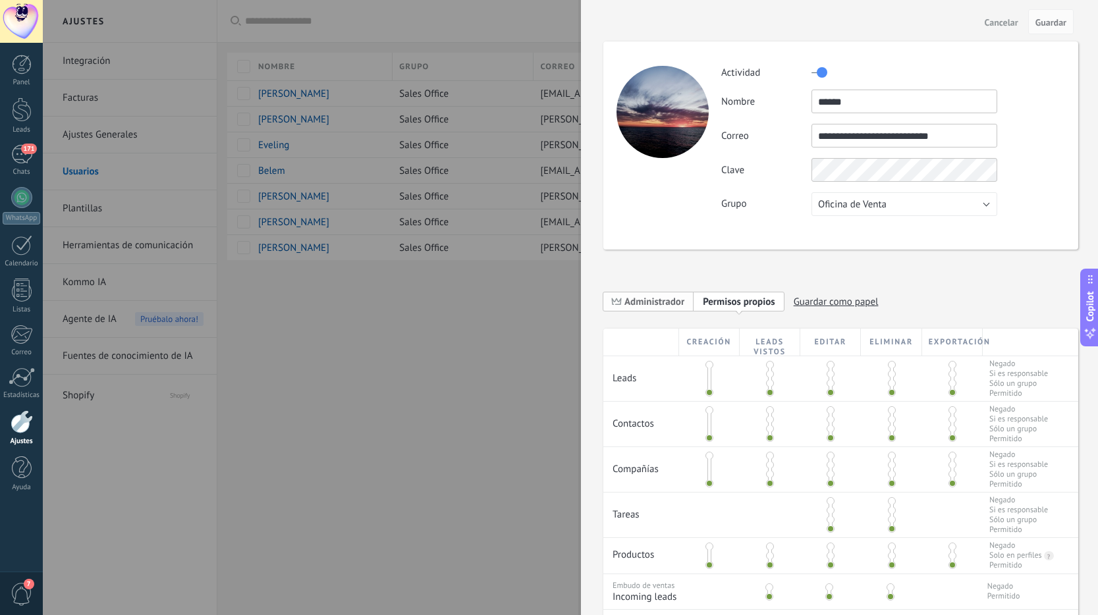
click at [676, 304] on span "Administrador" at bounding box center [654, 302] width 60 height 13
click at [1043, 22] on span "Guardar" at bounding box center [1050, 22] width 31 height 9
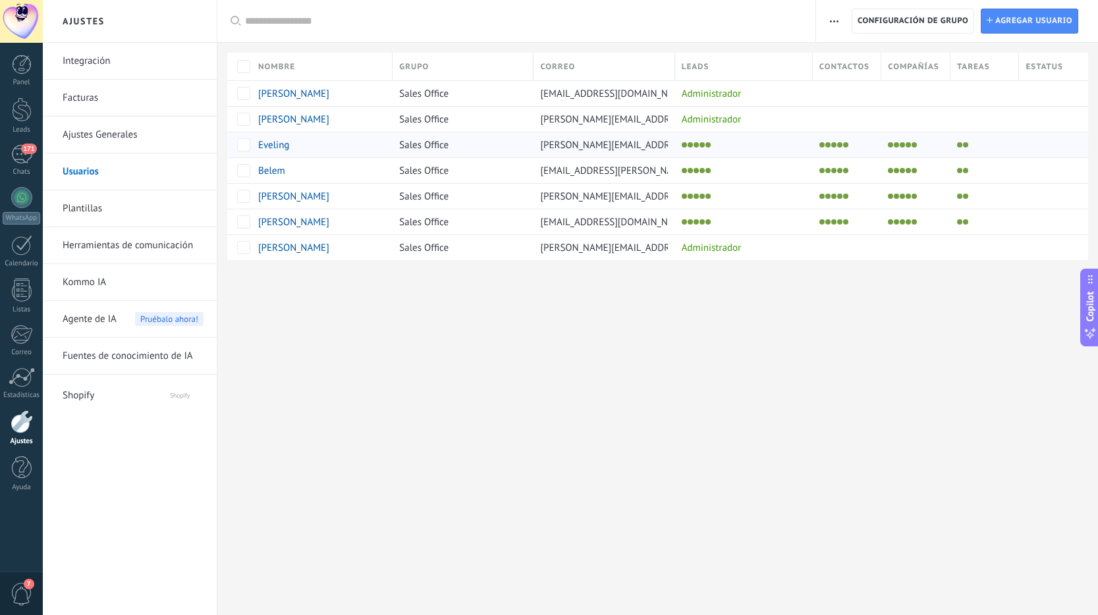
click at [611, 140] on span "eveling.ramirez@animall.com.mx" at bounding box center [685, 145] width 291 height 13
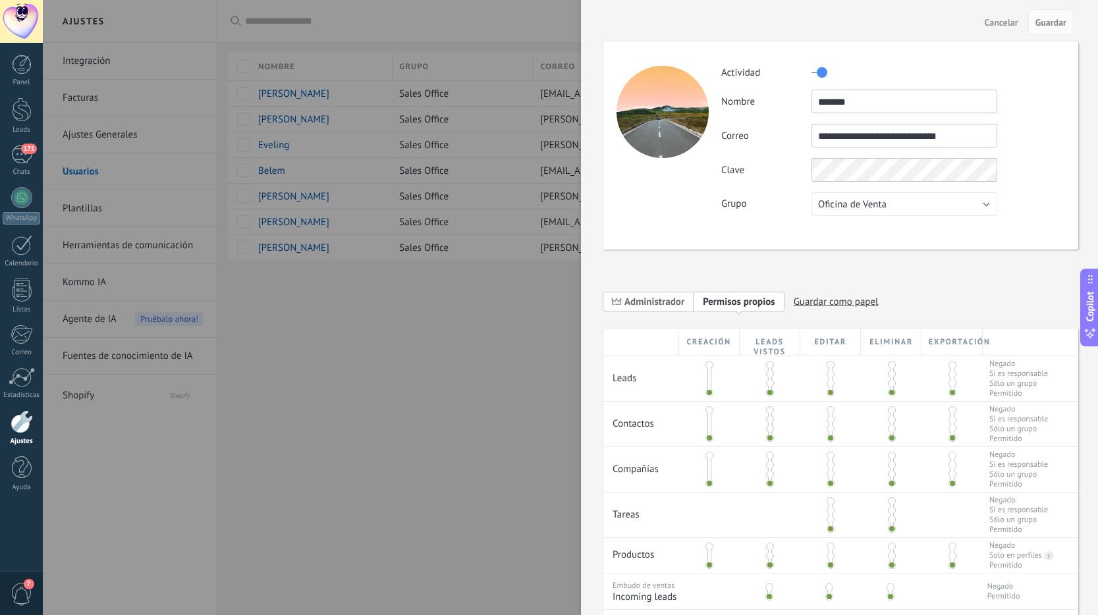
click at [628, 302] on span "Administrador" at bounding box center [654, 302] width 60 height 13
click at [1055, 18] on span "Guardar" at bounding box center [1050, 22] width 31 height 9
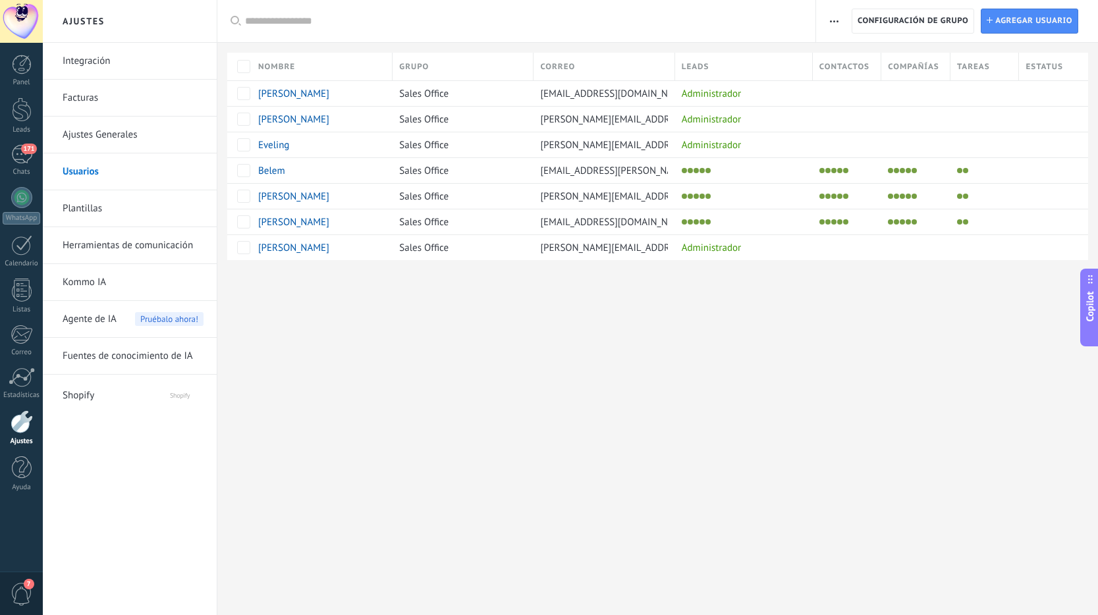
click at [621, 171] on span "belem.puga@animall.com.mx" at bounding box center [650, 171] width 220 height 13
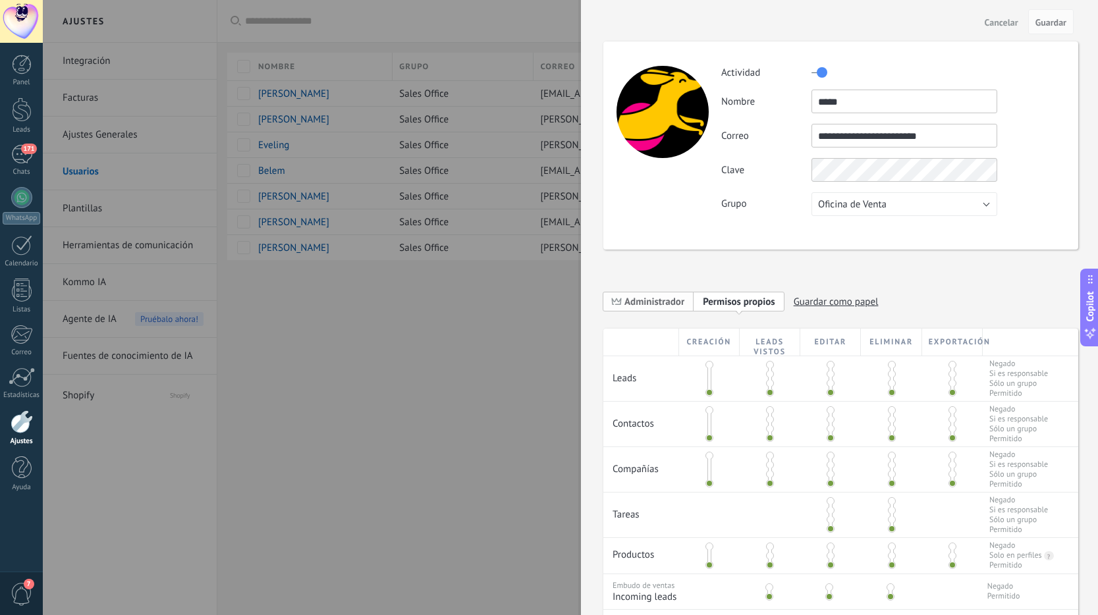
click at [630, 300] on span "Administrador" at bounding box center [654, 302] width 60 height 13
click at [1045, 22] on span "Guardar" at bounding box center [1050, 22] width 31 height 9
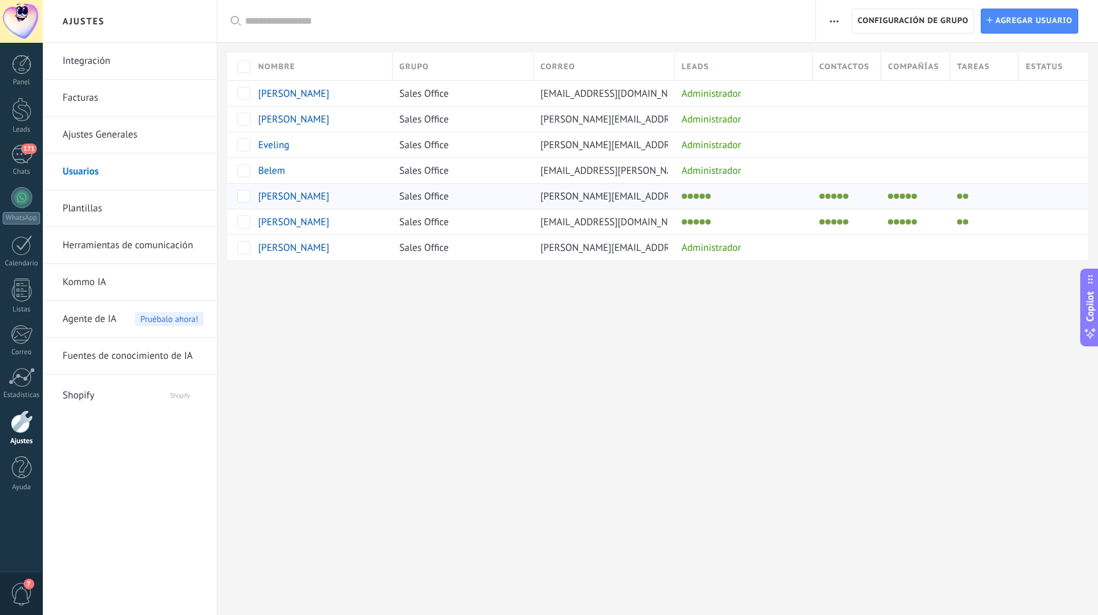
click at [634, 198] on span "sebastian.valdes@animall.com.mx" at bounding box center [685, 196] width 291 height 13
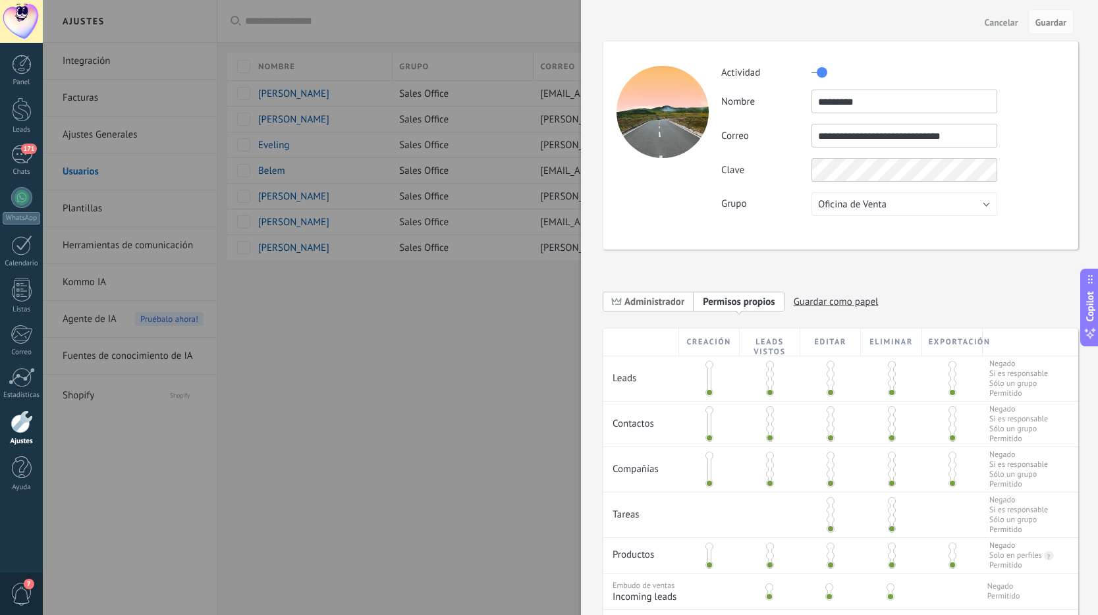
click at [659, 292] on span "Administrador" at bounding box center [648, 301] width 90 height 20
click at [1055, 20] on span "Guardar" at bounding box center [1050, 22] width 31 height 9
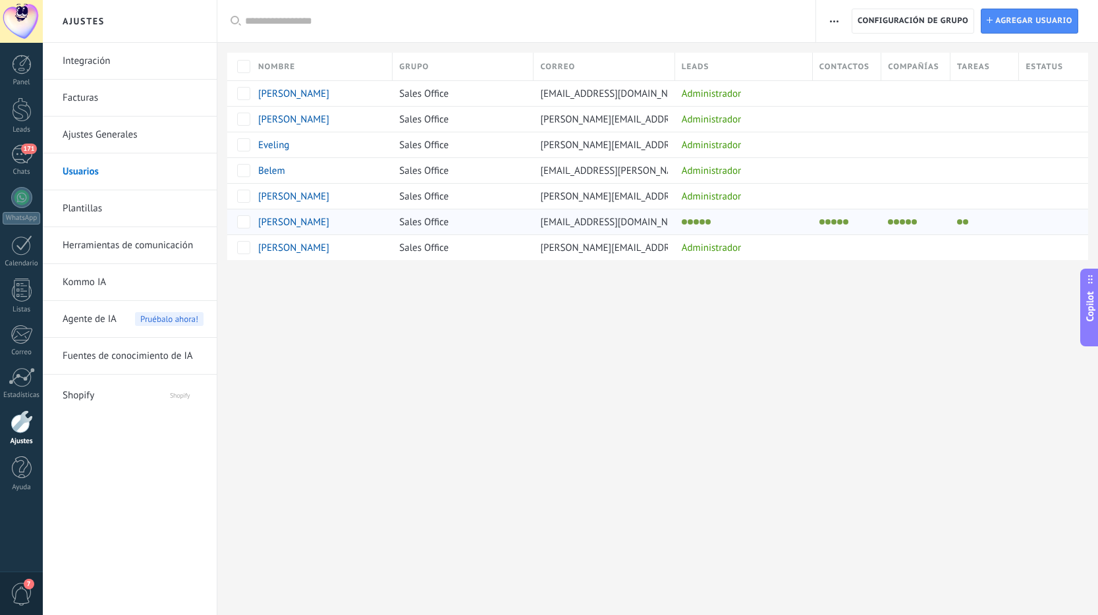
click at [613, 223] on span "egaleana@animall.com.mx" at bounding box center [615, 222] width 150 height 13
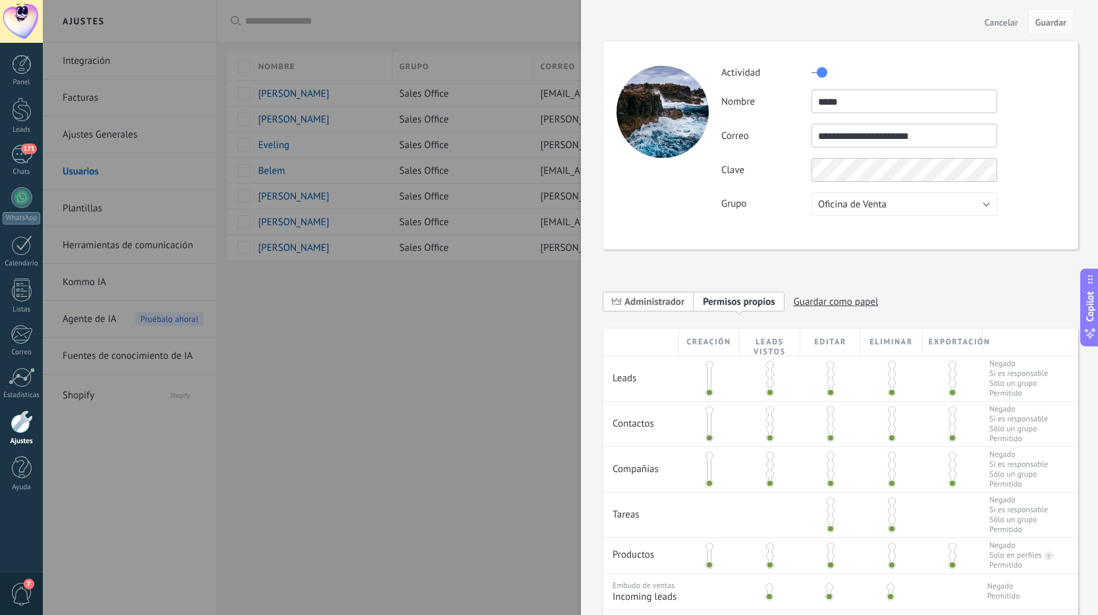
click at [649, 299] on span "Administrador" at bounding box center [654, 302] width 60 height 13
click at [1064, 21] on span "Guardar" at bounding box center [1050, 22] width 31 height 9
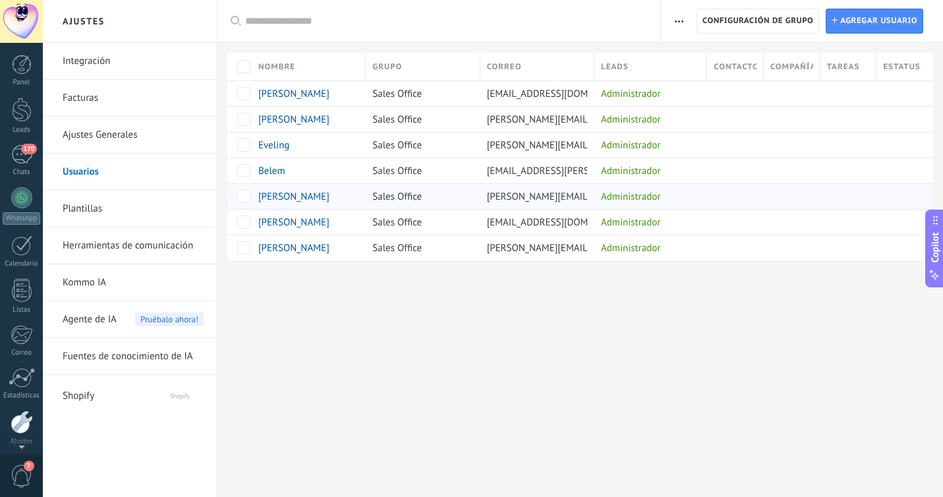
scroll to position [51, 0]
click at [23, 105] on div "171" at bounding box center [21, 103] width 21 height 19
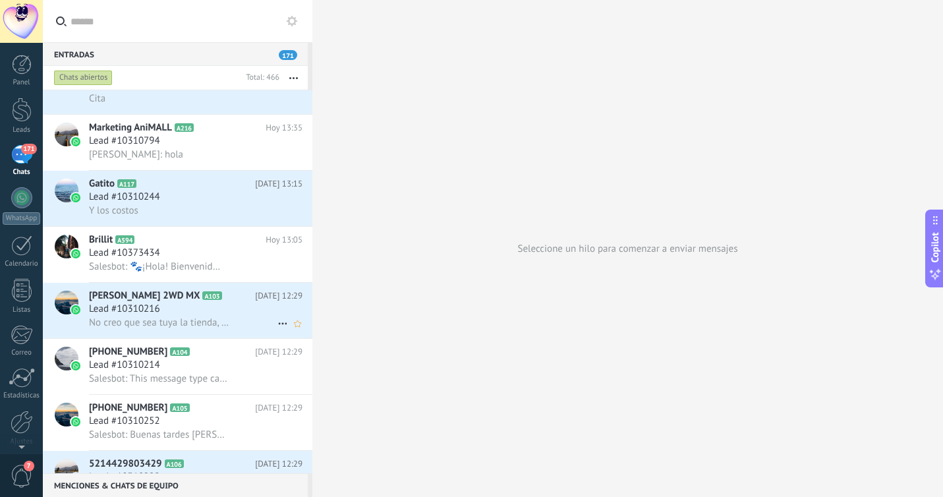
scroll to position [374, 0]
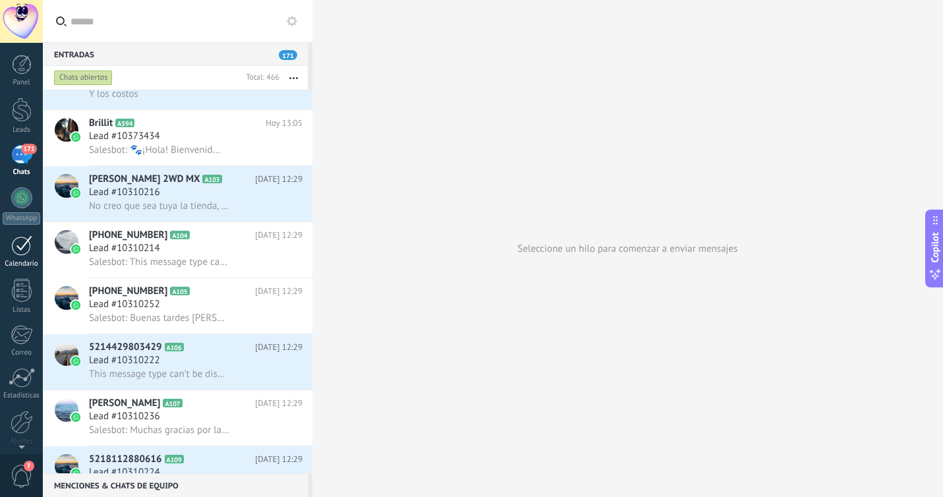
click at [22, 243] on div at bounding box center [21, 245] width 21 height 20
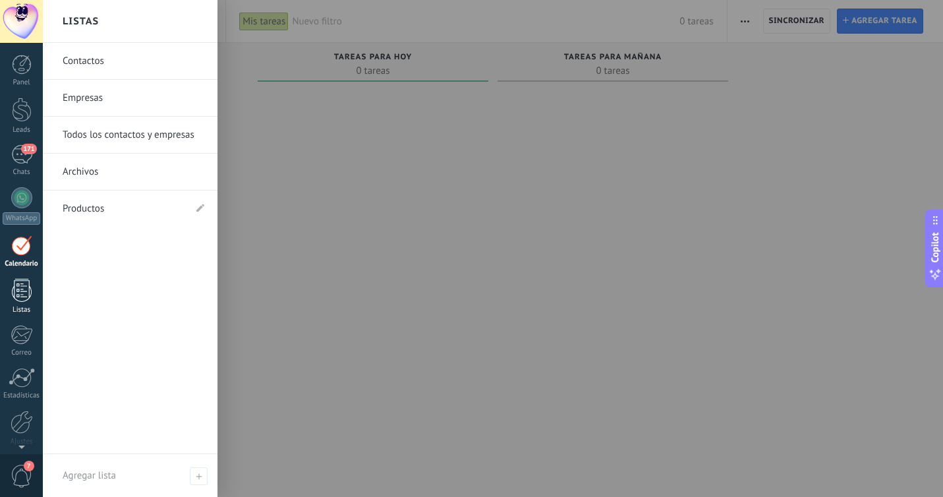
click at [16, 279] on div at bounding box center [22, 290] width 20 height 23
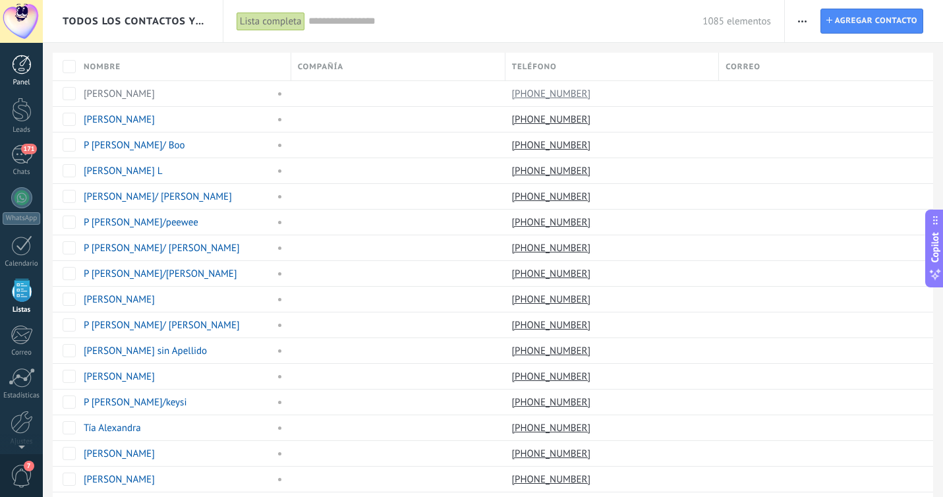
click at [30, 67] on div at bounding box center [22, 65] width 20 height 20
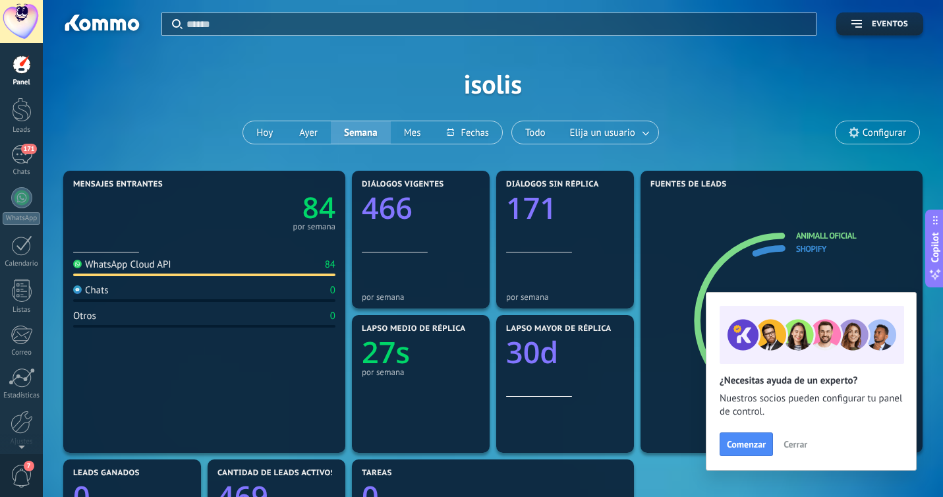
click at [22, 48] on div "Panel Leads 171 Chats WhatsApp Clientes" at bounding box center [43, 248] width 86 height 411
click at [23, 115] on div at bounding box center [22, 109] width 20 height 24
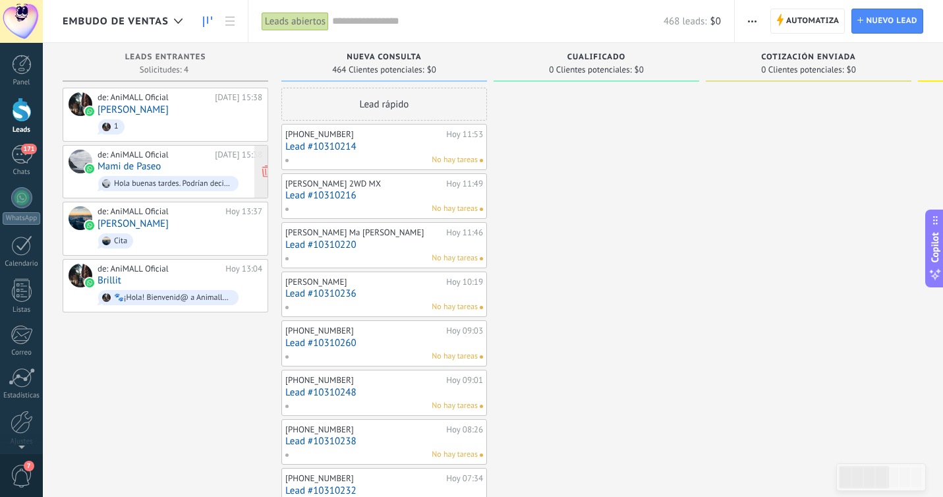
click at [192, 168] on div "de: AniMALL Oficial Hoy 15:38 Mami de Paseo Hola buenas tardes. Podrían decirme…" at bounding box center [179, 172] width 165 height 45
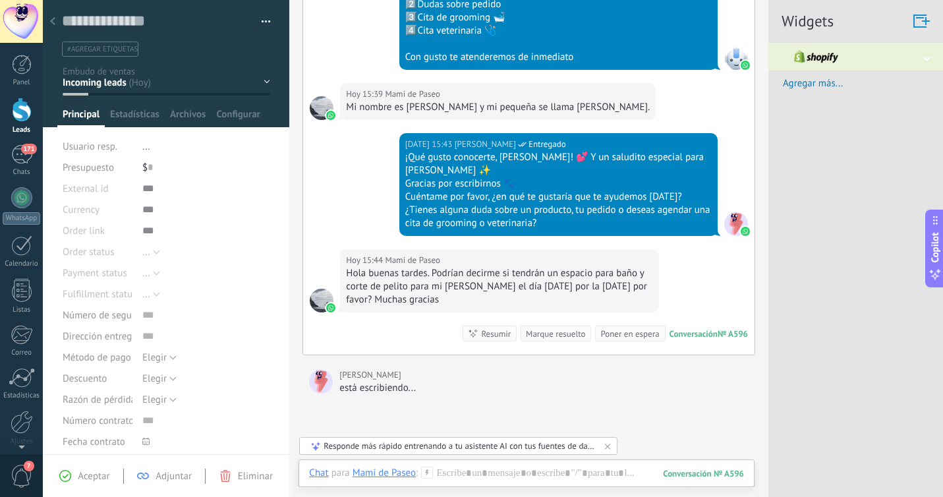
scroll to position [541, 0]
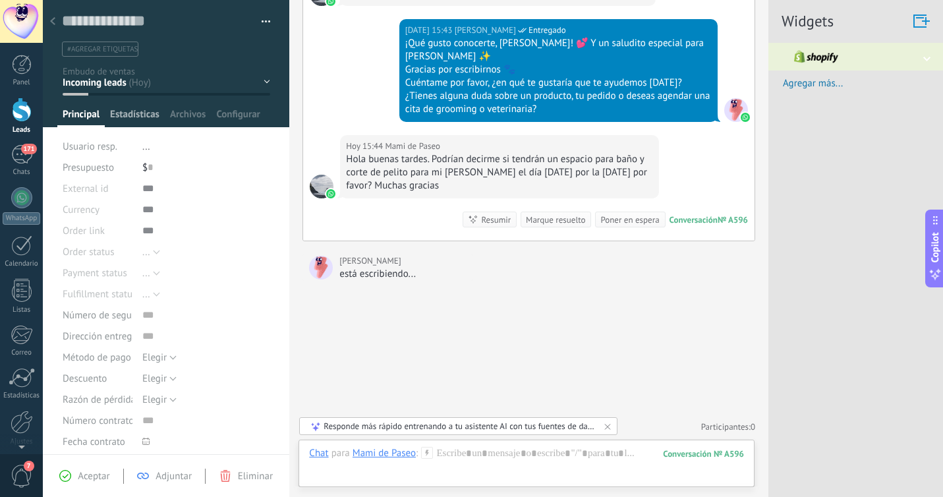
click at [137, 120] on span "Estadísticas" at bounding box center [134, 117] width 49 height 19
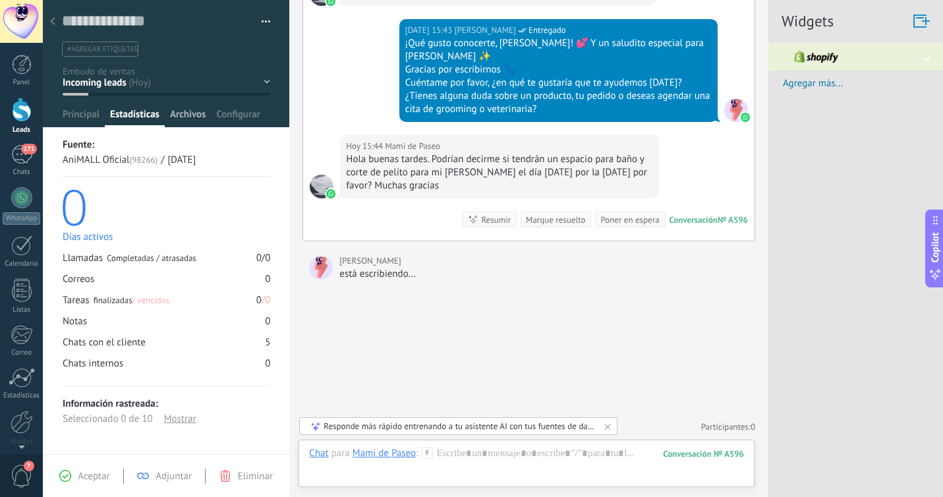
click at [171, 118] on span "Archivos" at bounding box center [188, 117] width 36 height 19
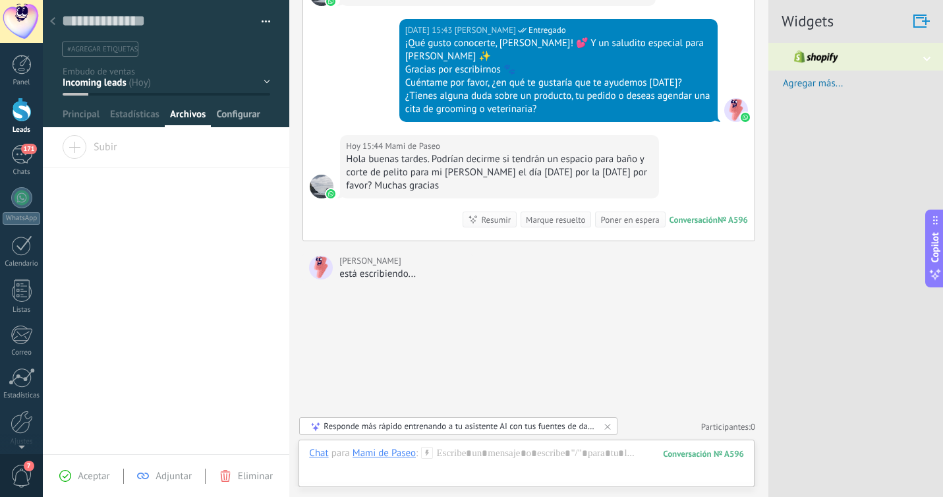
click at [213, 121] on div "Configurar" at bounding box center [238, 117] width 54 height 19
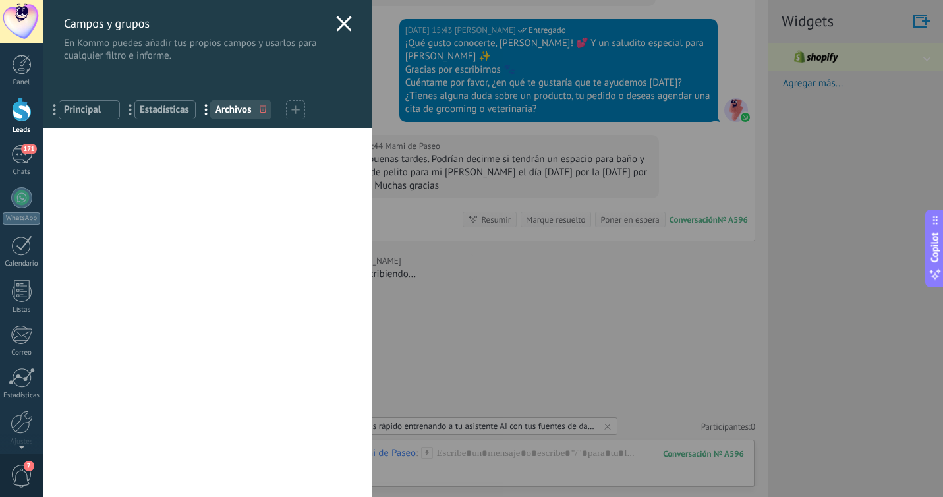
click at [337, 17] on icon at bounding box center [344, 24] width 16 height 16
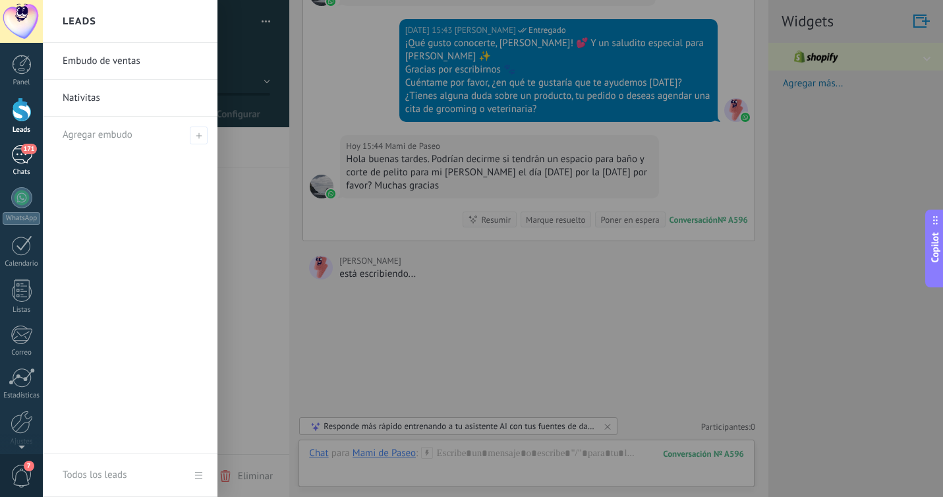
click at [19, 153] on div "171" at bounding box center [21, 154] width 21 height 19
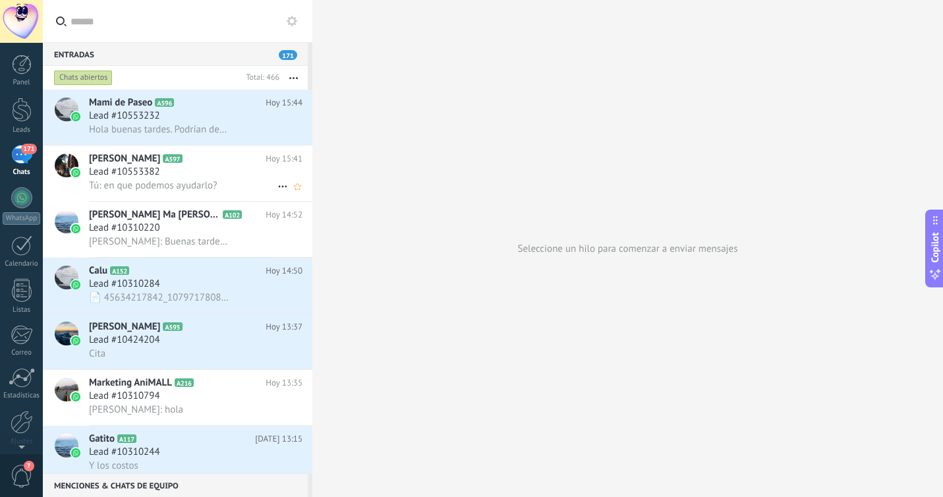
click at [102, 162] on span "[PERSON_NAME]" at bounding box center [124, 158] width 71 height 13
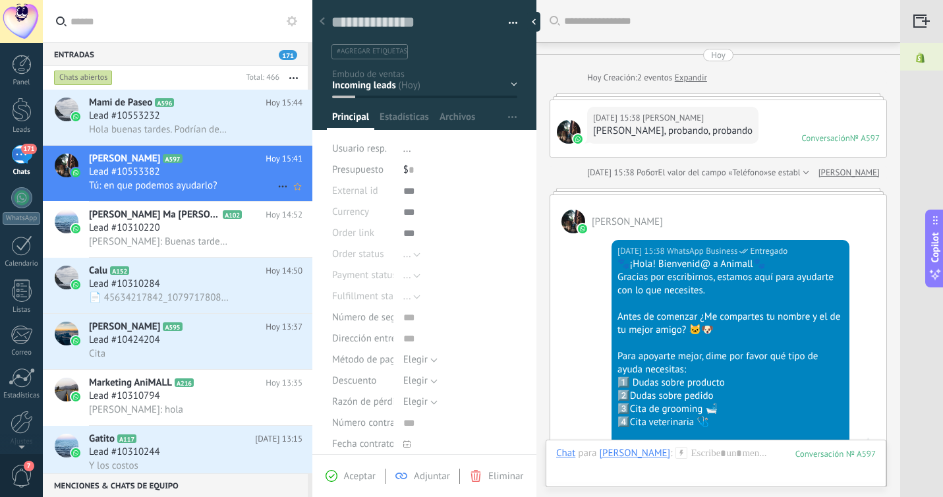
scroll to position [372, 0]
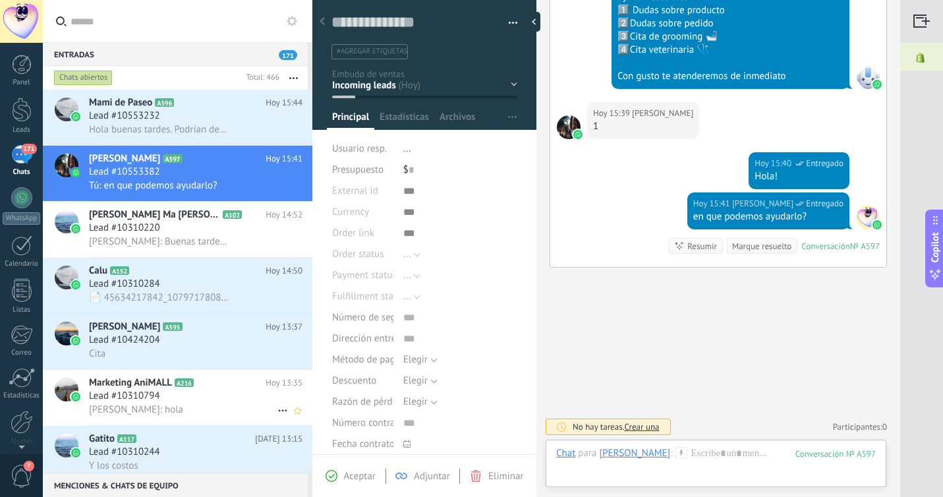
click at [189, 402] on div "Lead #10310794" at bounding box center [195, 395] width 213 height 13
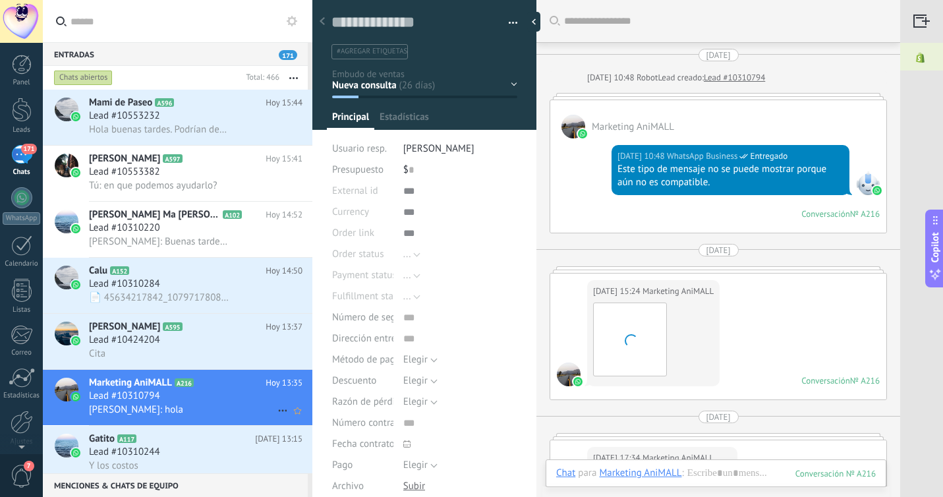
scroll to position [20, 0]
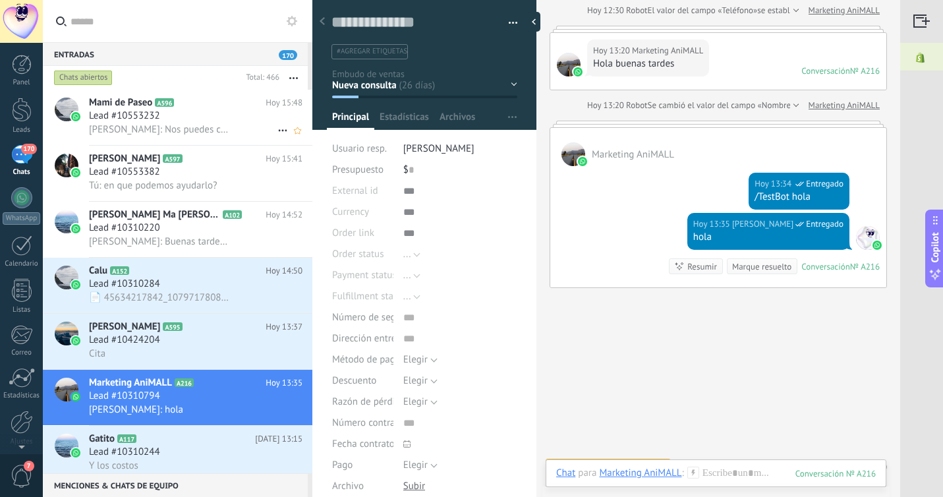
click at [230, 104] on h2 "Mami de Paseo A596" at bounding box center [177, 102] width 177 height 13
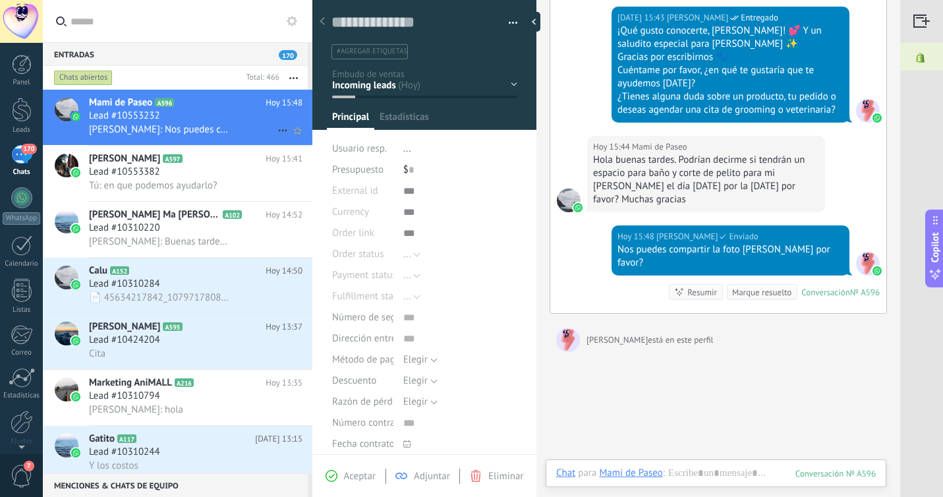
scroll to position [20, 0]
click at [327, 25] on div at bounding box center [322, 22] width 18 height 26
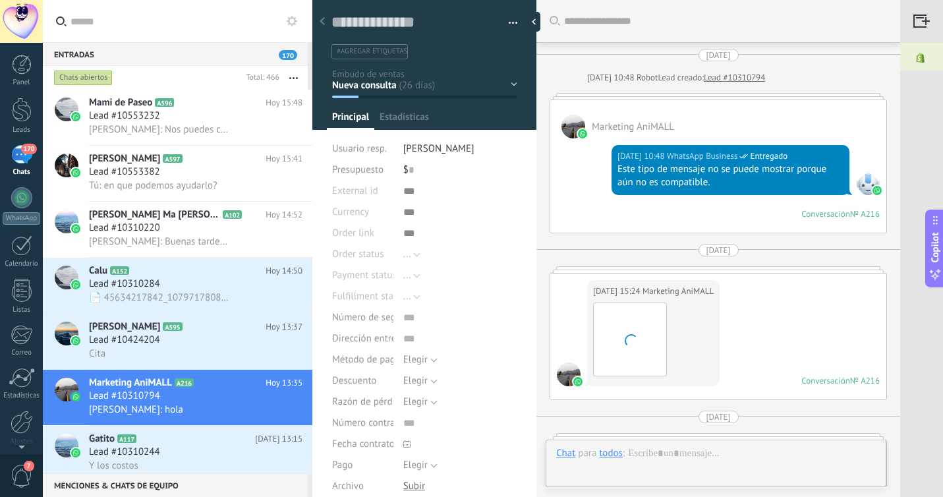
type textarea "**********"
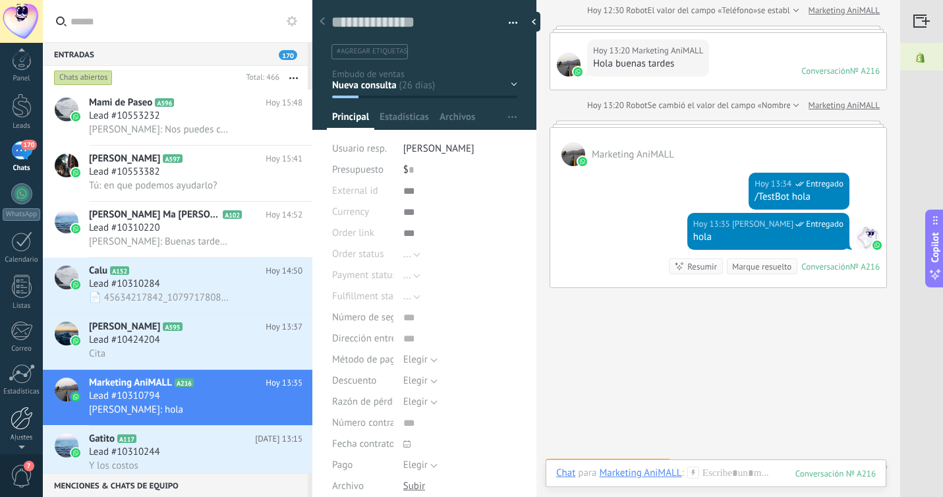
click at [17, 428] on div at bounding box center [22, 417] width 22 height 23
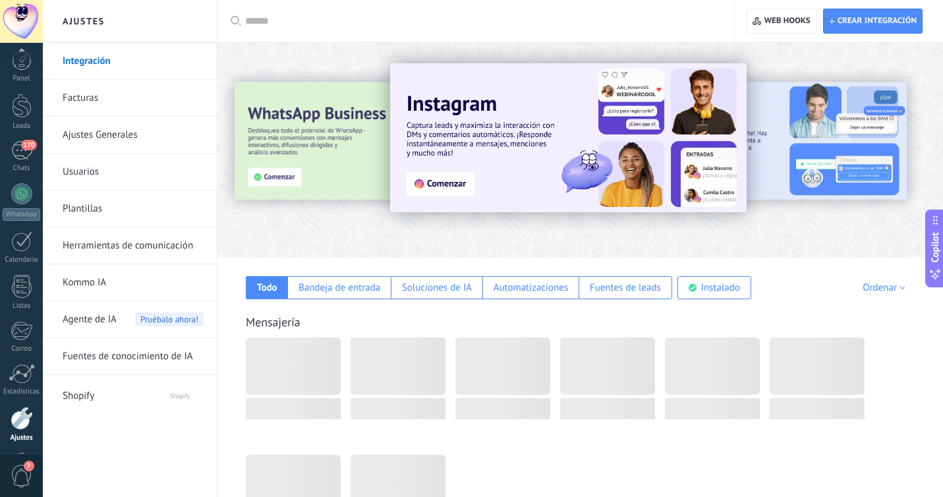
scroll to position [51, 0]
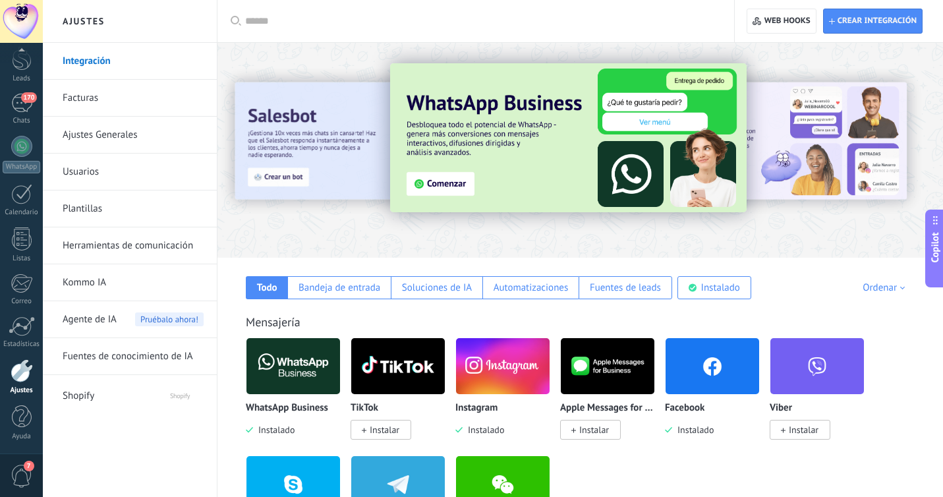
click at [112, 314] on span "Agente de IA" at bounding box center [90, 319] width 54 height 37
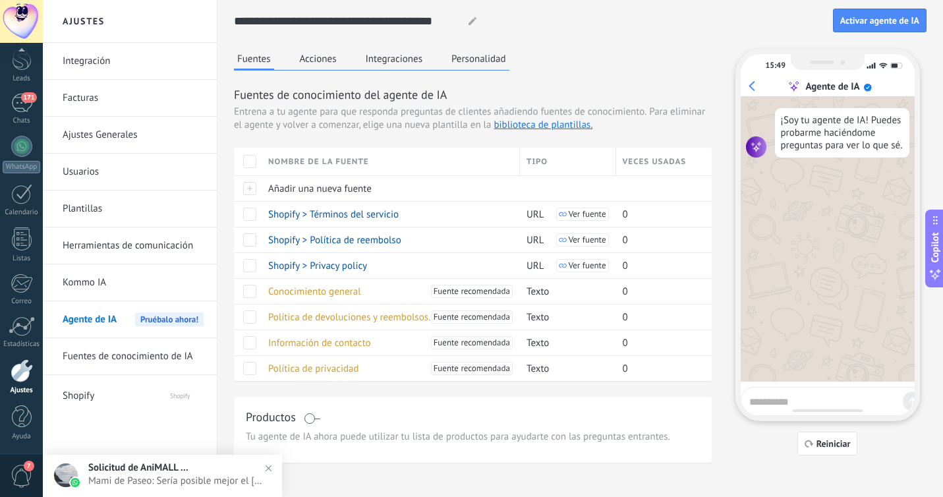
click at [337, 62] on button "Acciones" at bounding box center [317, 59] width 43 height 20
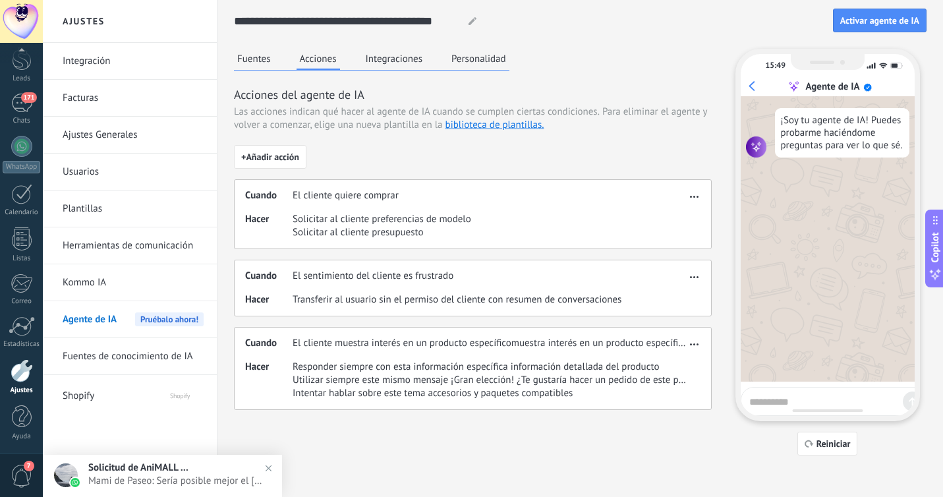
click at [395, 53] on button "Integraciones" at bounding box center [394, 59] width 64 height 20
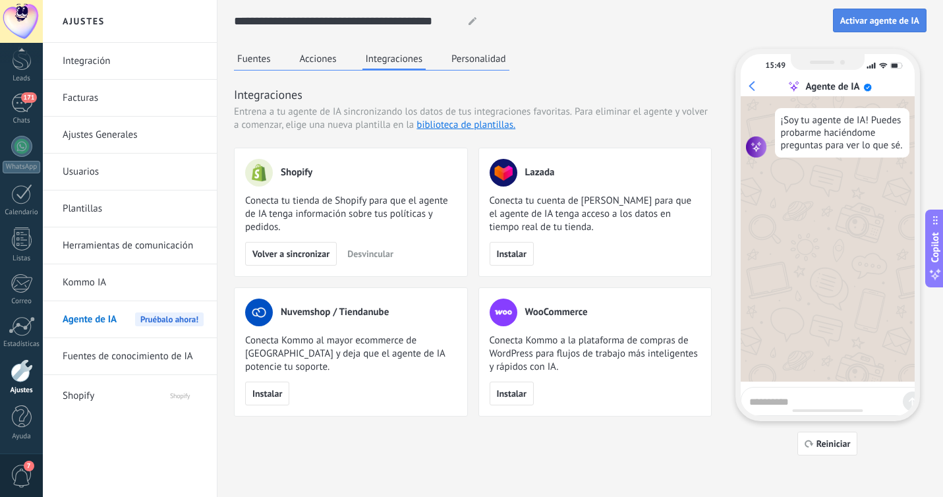
click at [881, 22] on span "Activar agente de IA" at bounding box center [879, 20] width 79 height 9
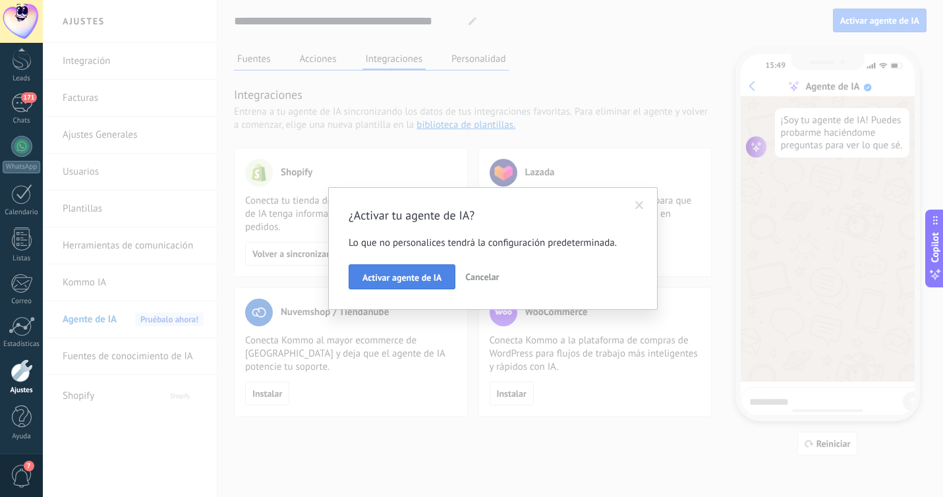
click at [391, 281] on span "Activar agente de IA" at bounding box center [401, 277] width 79 height 9
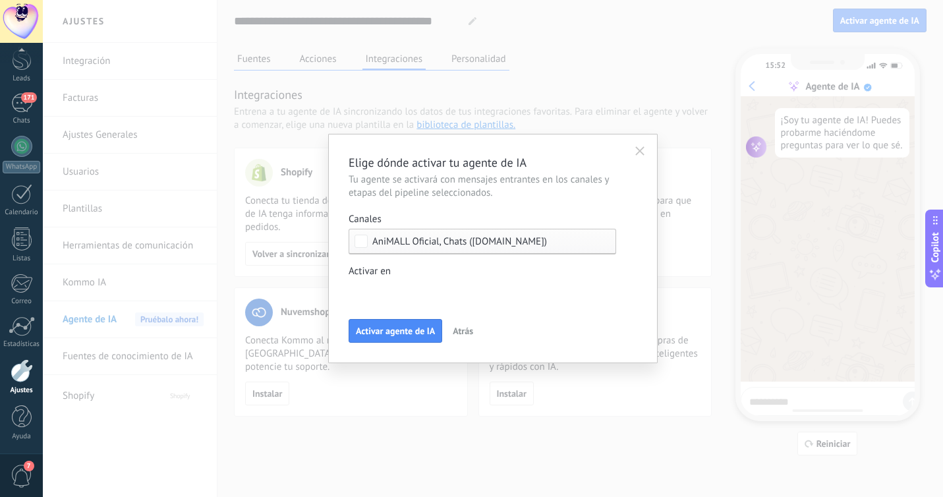
click at [0, 0] on div "Incoming leads Nueva consulta Cualificado Cotización enviada Pedido creado Pedi…" at bounding box center [0, 0] width 0 height 0
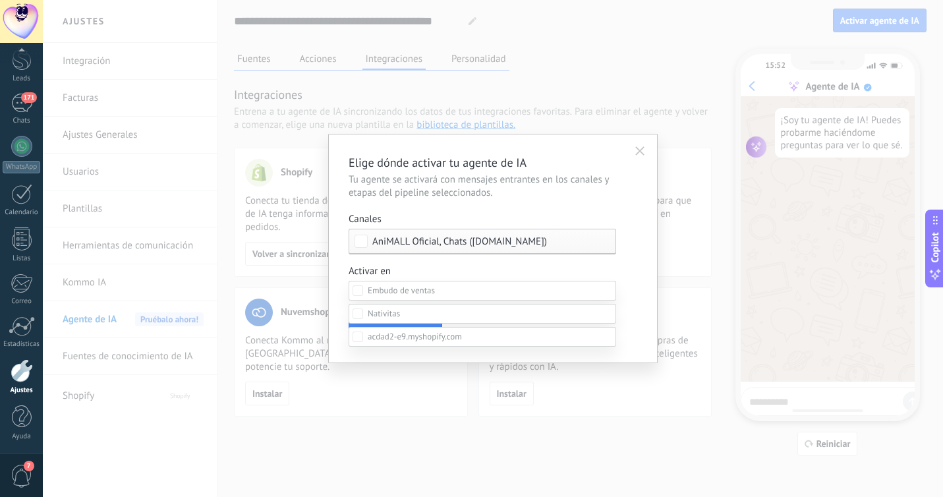
click at [412, 269] on div at bounding box center [493, 248] width 900 height 497
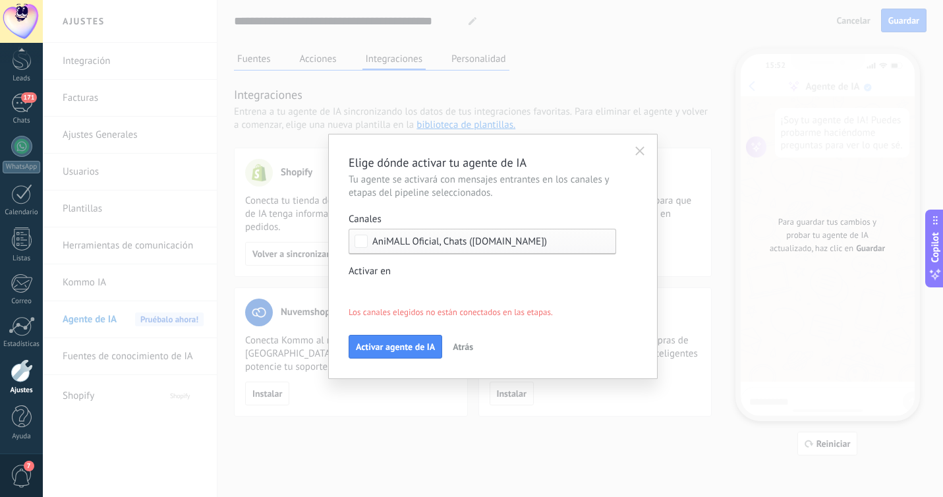
click at [0, 0] on div "Incoming leads Nueva consulta Cualificado Cotización enviada Pedido creado Pedi…" at bounding box center [0, 0] width 0 height 0
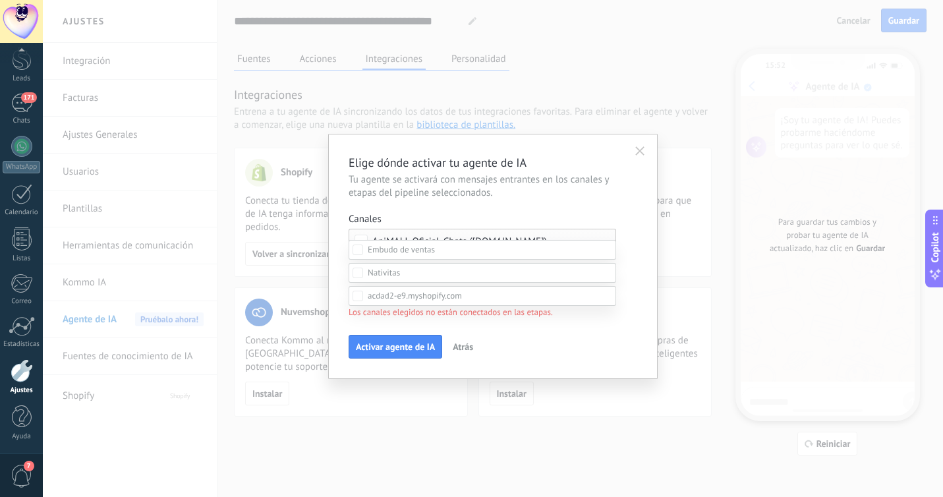
scroll to position [111, 0]
click at [498, 144] on div at bounding box center [493, 207] width 900 height 497
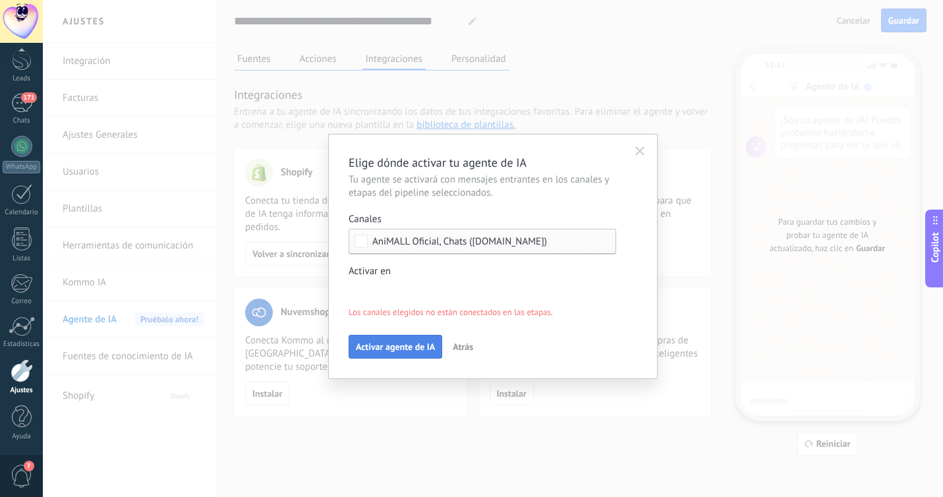
click at [361, 350] on span "Activar agente de IA" at bounding box center [395, 346] width 79 height 9
click at [396, 351] on span "Activar agente de IA" at bounding box center [395, 346] width 79 height 9
click at [489, 263] on div "Canales AniMALL Oficial, Chats (acdad2-e9.myshopify.com) Activar en Incoming le…" at bounding box center [481, 266] width 267 height 106
click at [0, 0] on div "Incoming leads Nueva consulta Cualificado Cotización enviada Pedido creado Pedi…" at bounding box center [0, 0] width 0 height 0
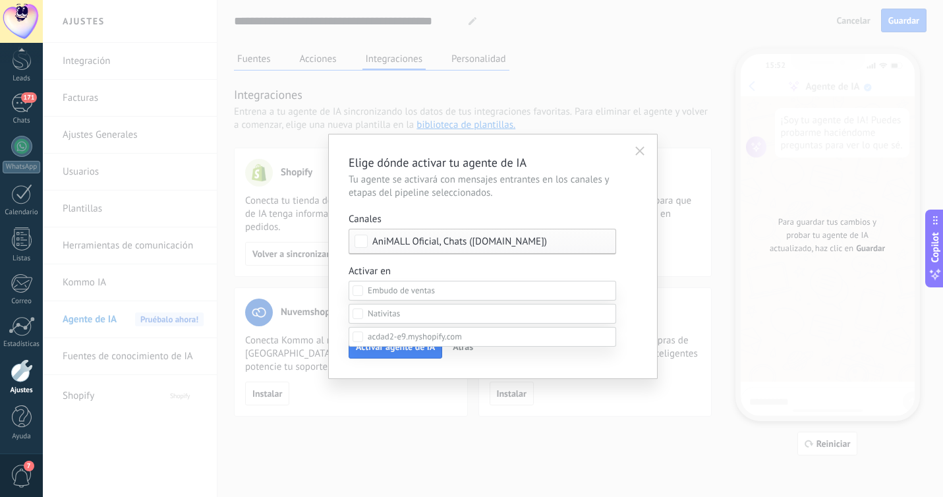
click at [516, 252] on div at bounding box center [493, 248] width 900 height 497
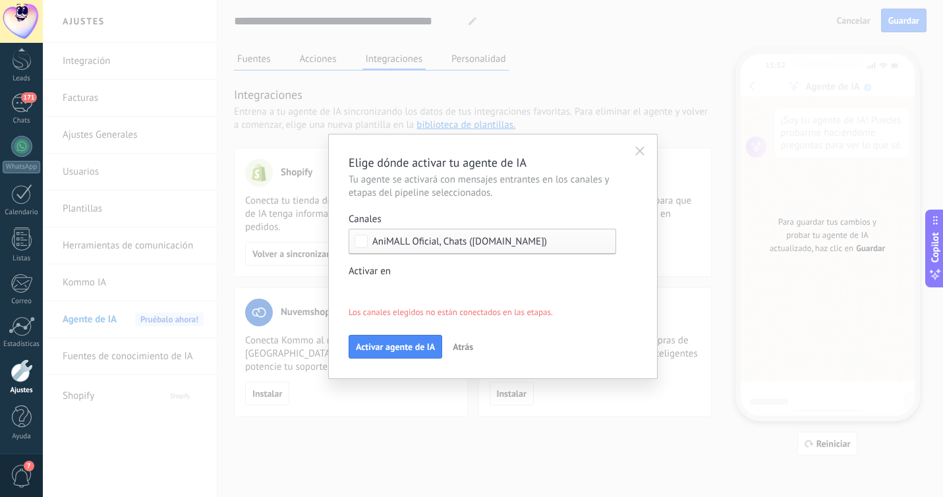
click at [522, 240] on span "AniMALL Oficial, Chats (acdad2-e9.myshopify.com)" at bounding box center [459, 241] width 175 height 10
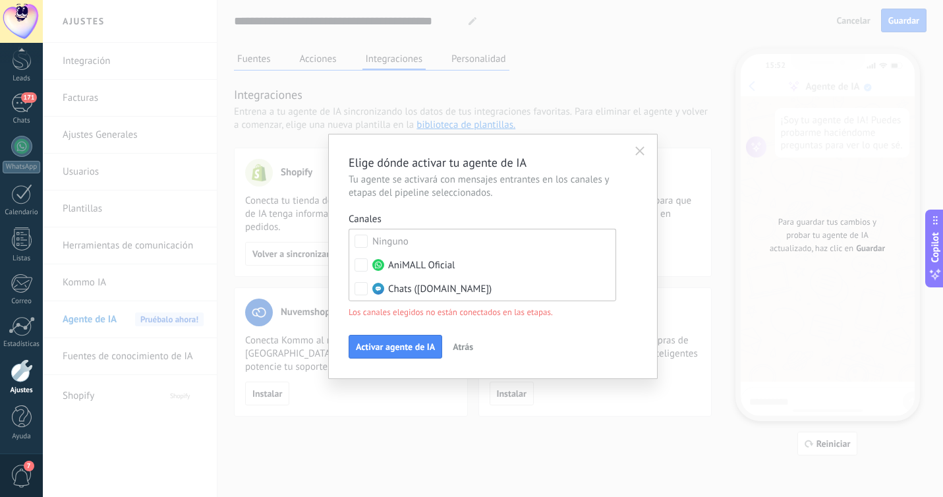
click at [522, 240] on label "Ninguno" at bounding box center [482, 241] width 266 height 24
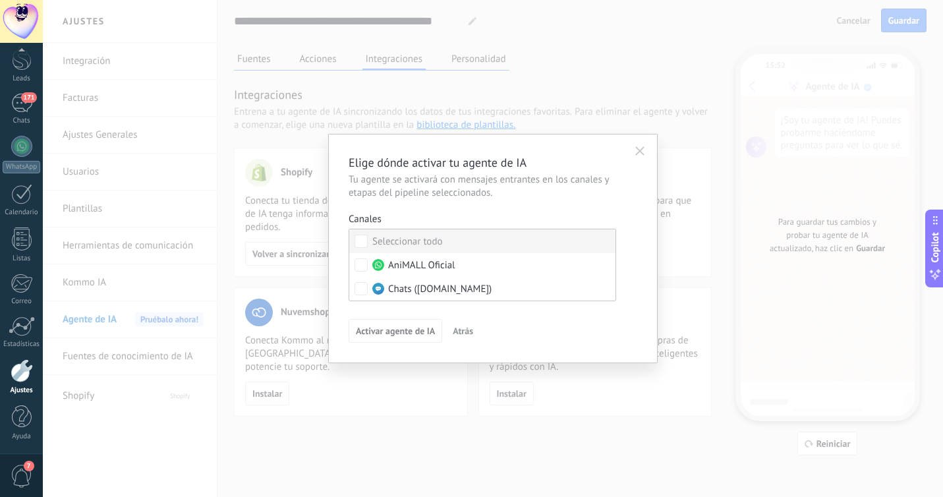
click at [507, 239] on label "Seleccionar todo" at bounding box center [482, 241] width 266 height 24
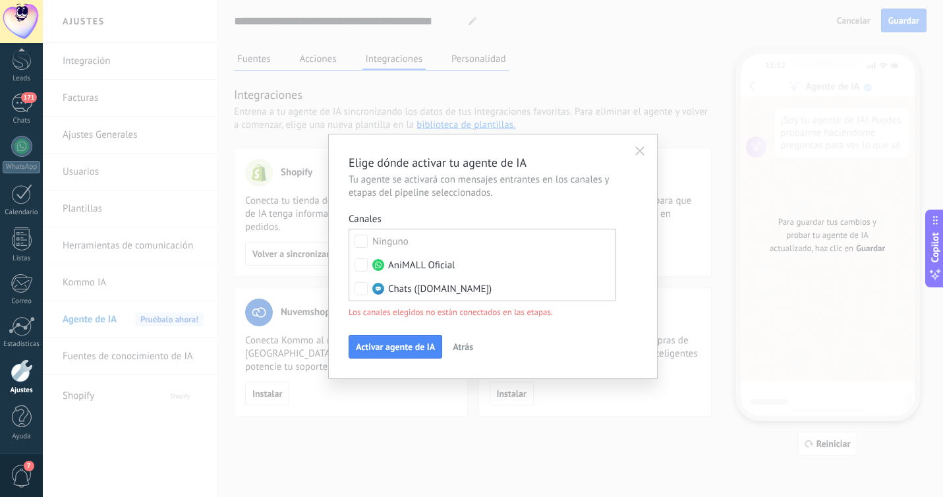
click at [451, 321] on div "Elige dónde activar tu agente de IA Tu agente se activará con mensajes entrante…" at bounding box center [492, 256] width 288 height 204
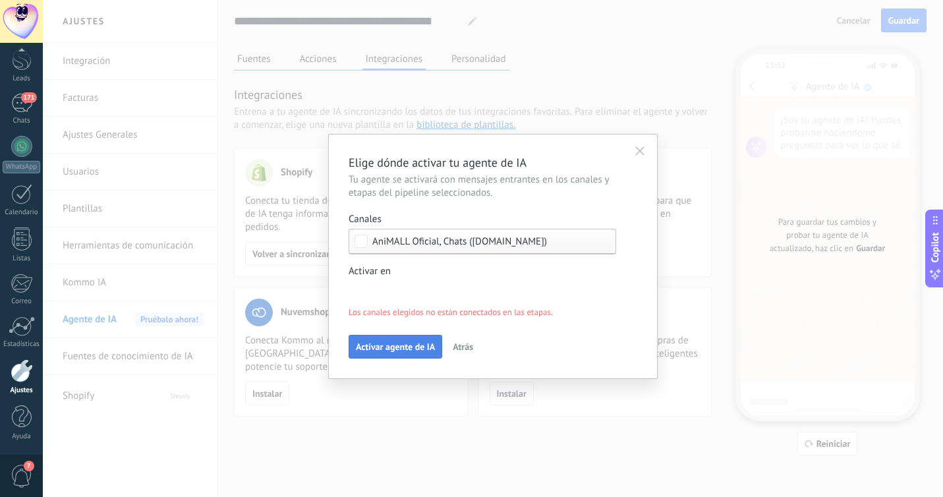
click at [418, 342] on span "Activar agente de IA" at bounding box center [395, 346] width 79 height 9
click at [0, 0] on div "Incoming leads Nueva consulta Cualificado Cotización enviada Pedido creado Pedi…" at bounding box center [0, 0] width 0 height 0
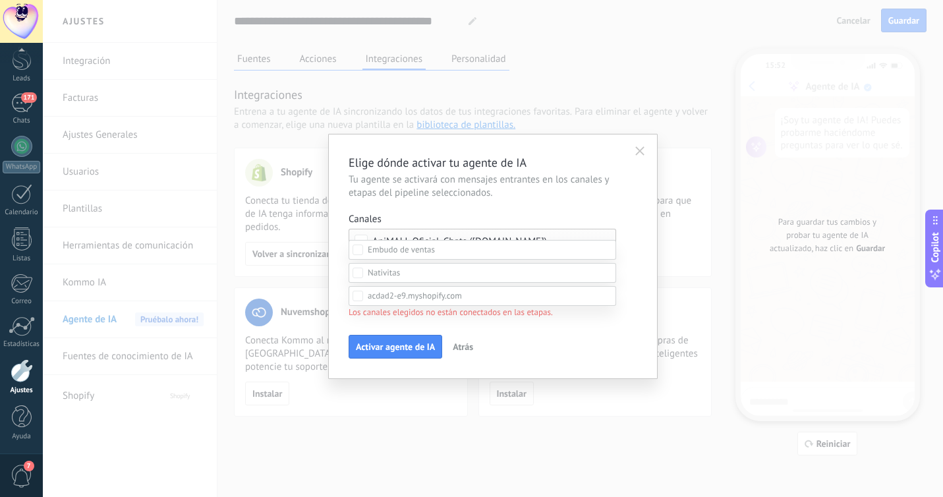
scroll to position [202, 0]
click at [418, 343] on div "Incoming leads Nueva consulta Cualificado Cotización enviada Pedido creado Pedi…" at bounding box center [481, 368] width 267 height 257
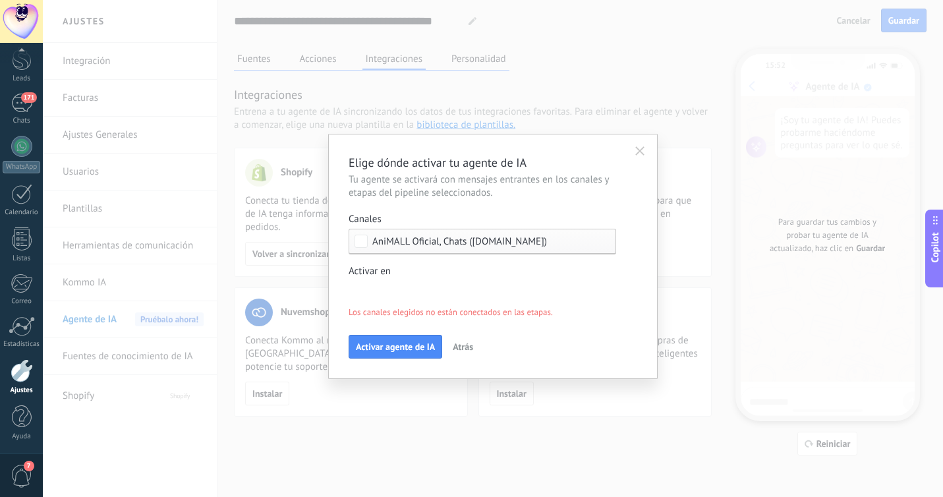
click at [469, 346] on span "Atrás" at bounding box center [462, 346] width 20 height 9
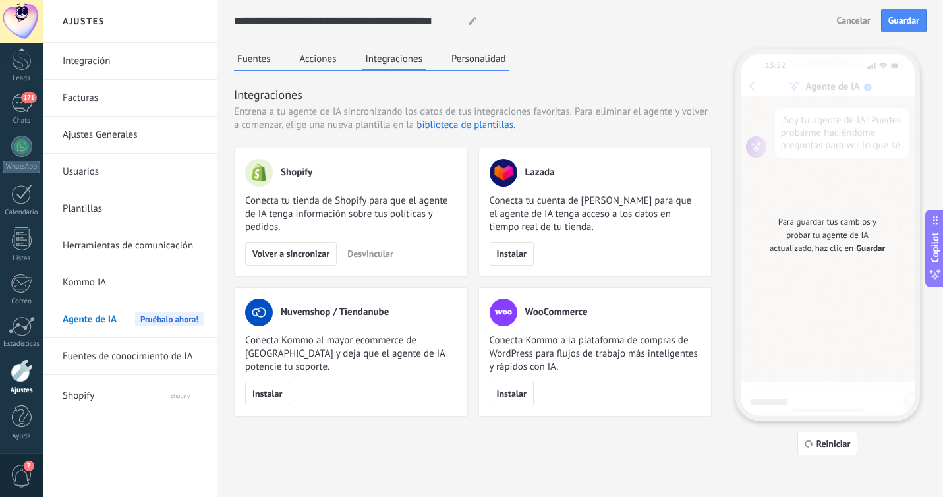
click at [109, 175] on link "Usuarios" at bounding box center [133, 171] width 141 height 37
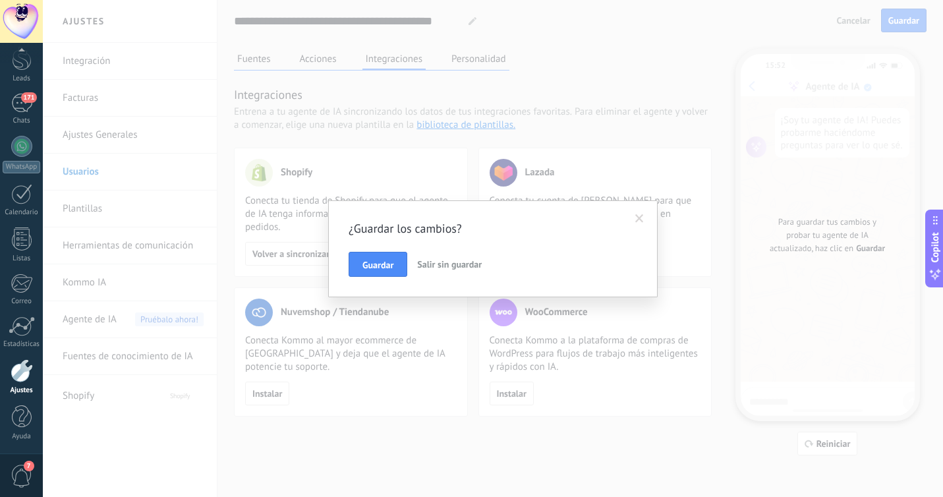
click at [433, 261] on span "Salir sin guardar" at bounding box center [449, 264] width 65 height 12
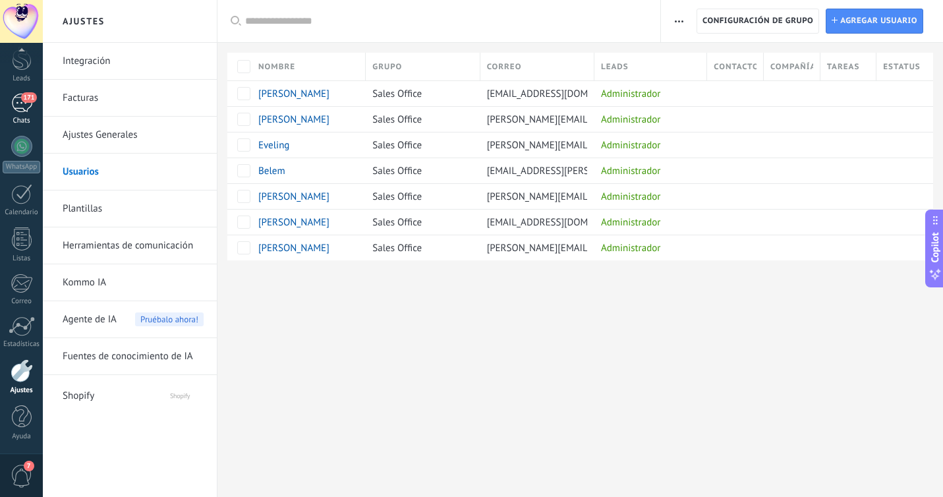
click at [15, 103] on div "171" at bounding box center [21, 103] width 21 height 19
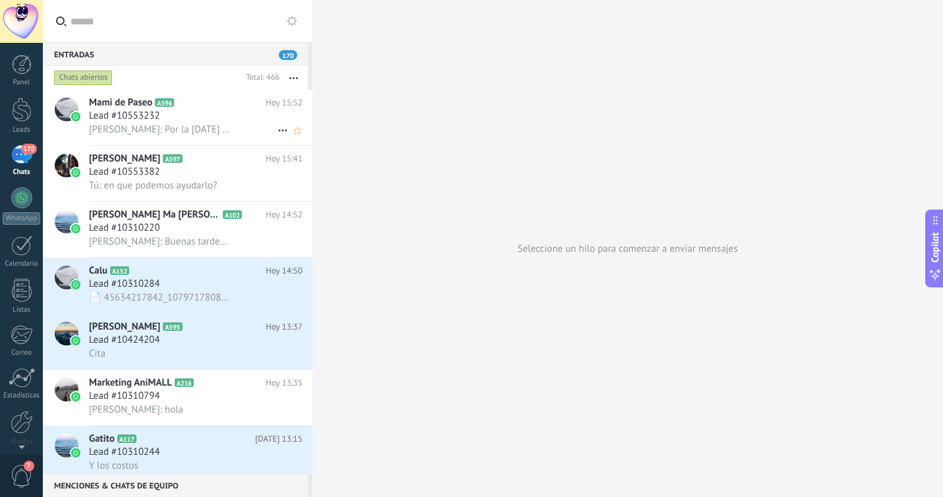
click at [116, 123] on span "Lead #10553232" at bounding box center [124, 115] width 71 height 13
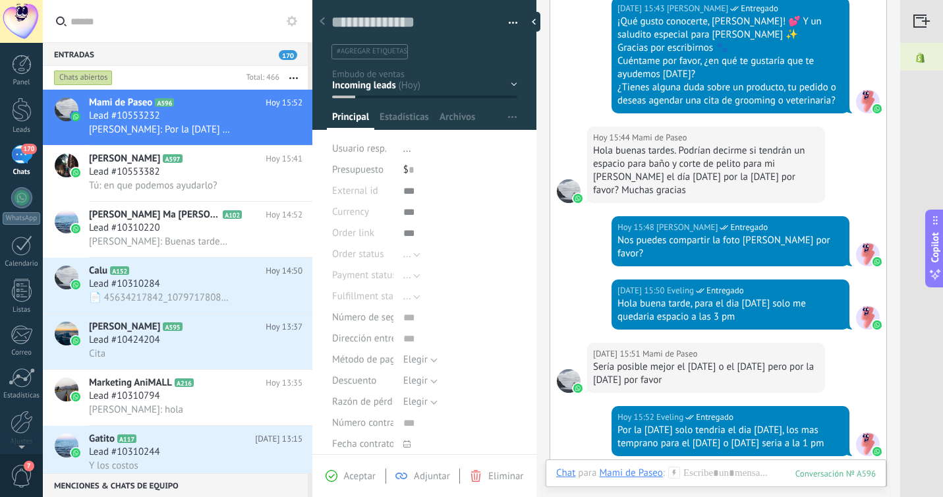
scroll to position [638, 0]
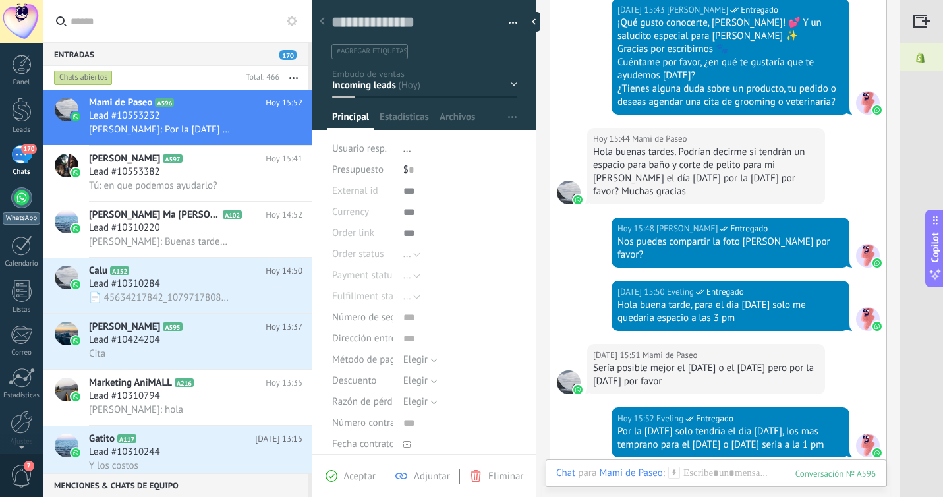
click at [26, 196] on div at bounding box center [21, 197] width 21 height 21
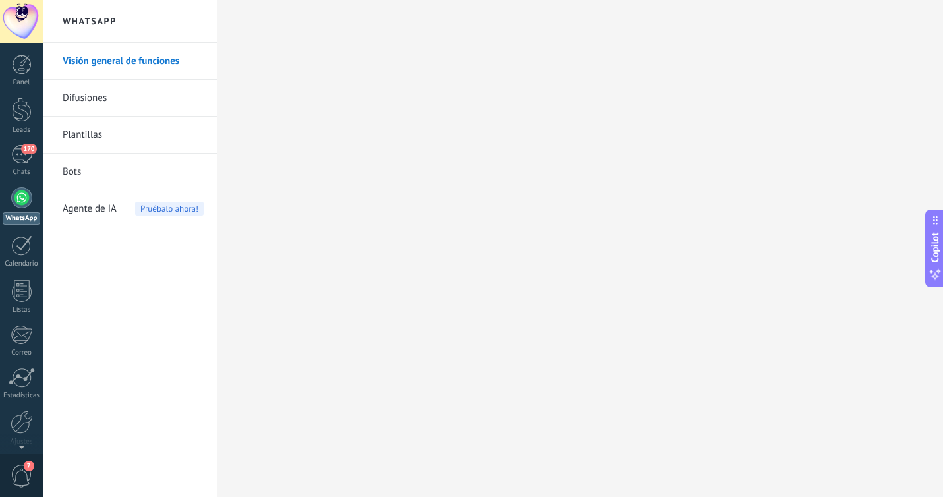
click at [109, 219] on span "Agente de IA" at bounding box center [90, 208] width 54 height 37
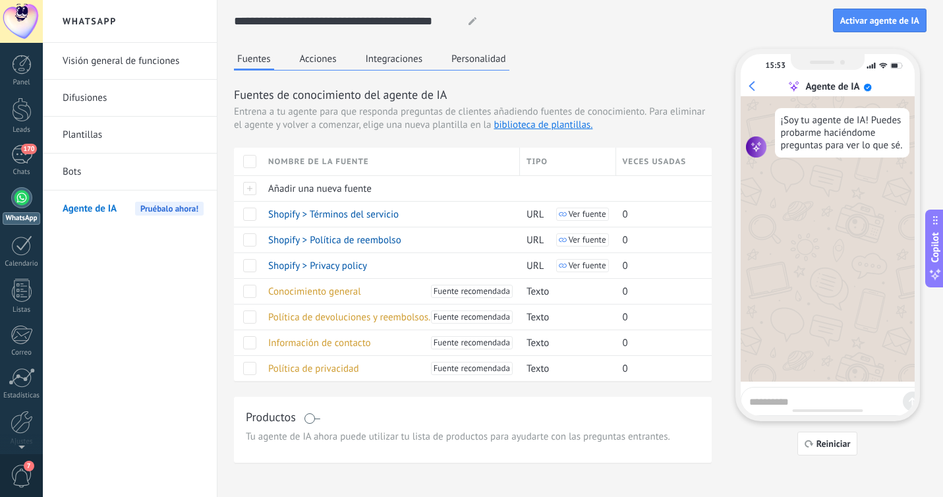
click at [291, 72] on div "Fuentes Acciones Integraciones Personalidad Fuentes de conocimiento del agente …" at bounding box center [473, 256] width 478 height 414
click at [328, 52] on button "Acciones" at bounding box center [317, 59] width 43 height 20
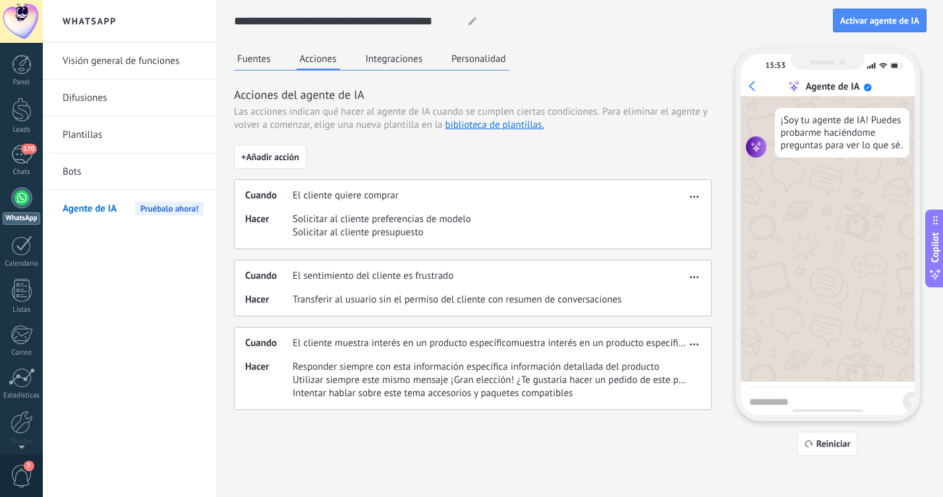
click at [375, 70] on div "Fuentes Acciones Integraciones Personalidad" at bounding box center [371, 60] width 275 height 22
click at [397, 57] on button "Integraciones" at bounding box center [394, 59] width 64 height 20
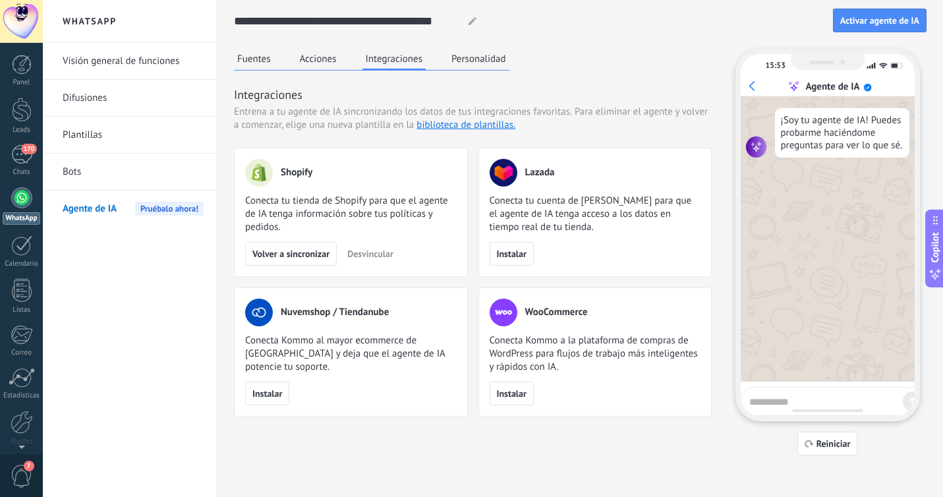
click at [474, 57] on button "Personalidad" at bounding box center [478, 59] width 61 height 20
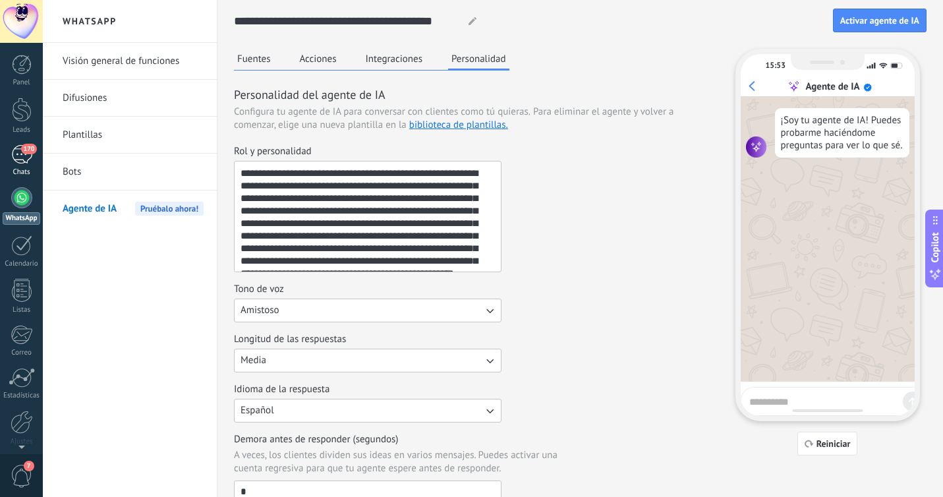
click at [26, 153] on span "170" at bounding box center [28, 149] width 15 height 11
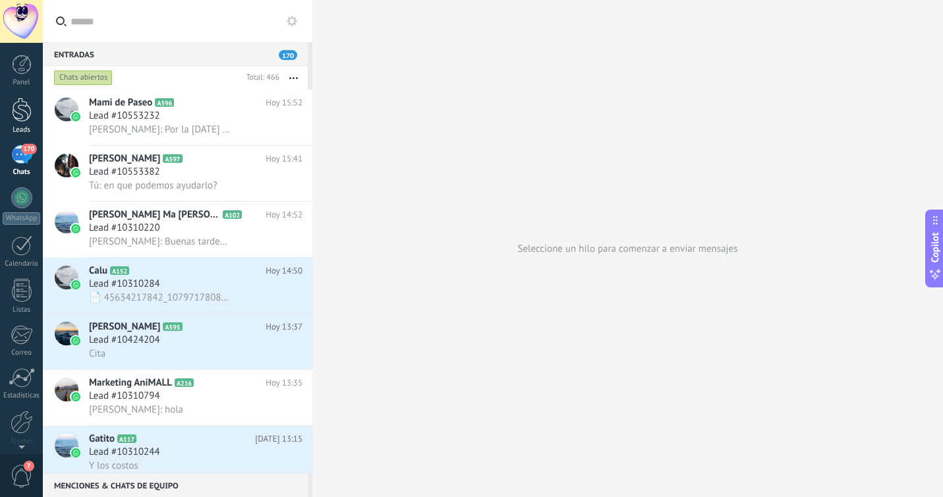
click at [26, 105] on div at bounding box center [22, 109] width 20 height 24
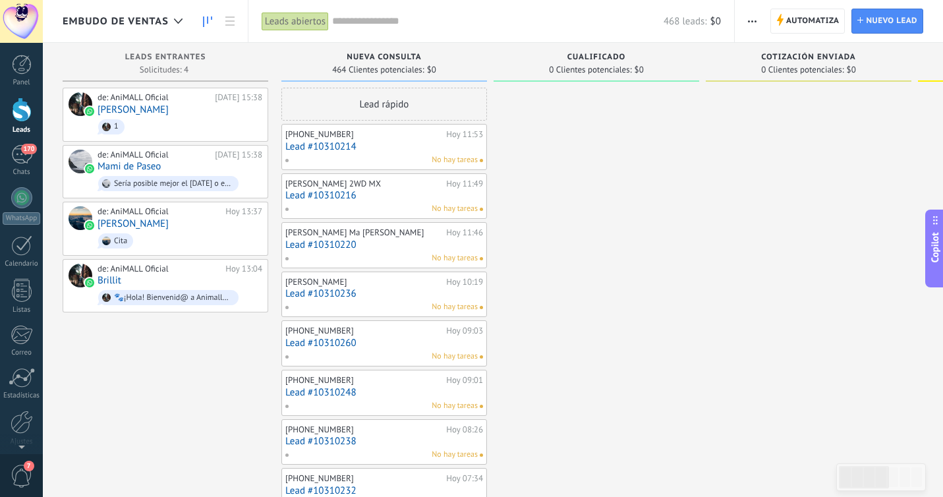
click at [124, 18] on span "Embudo de ventas" at bounding box center [116, 21] width 106 height 13
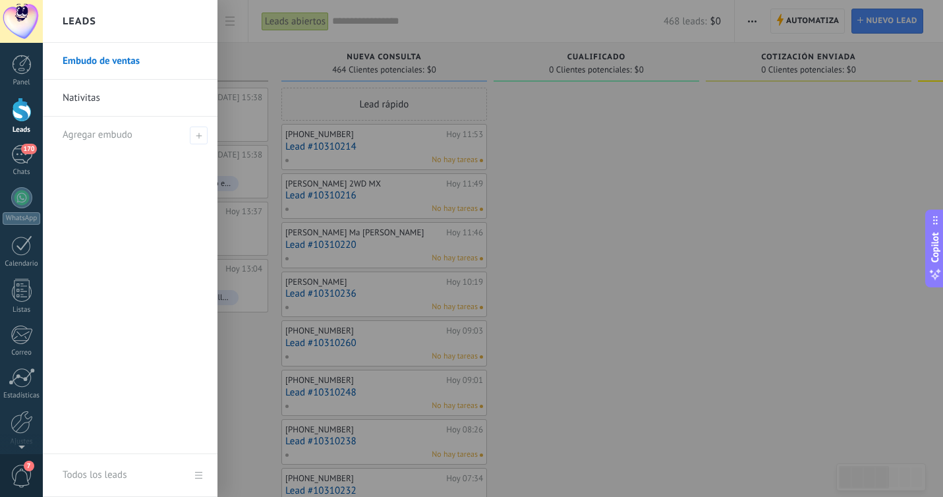
click at [559, 203] on div at bounding box center [514, 248] width 943 height 497
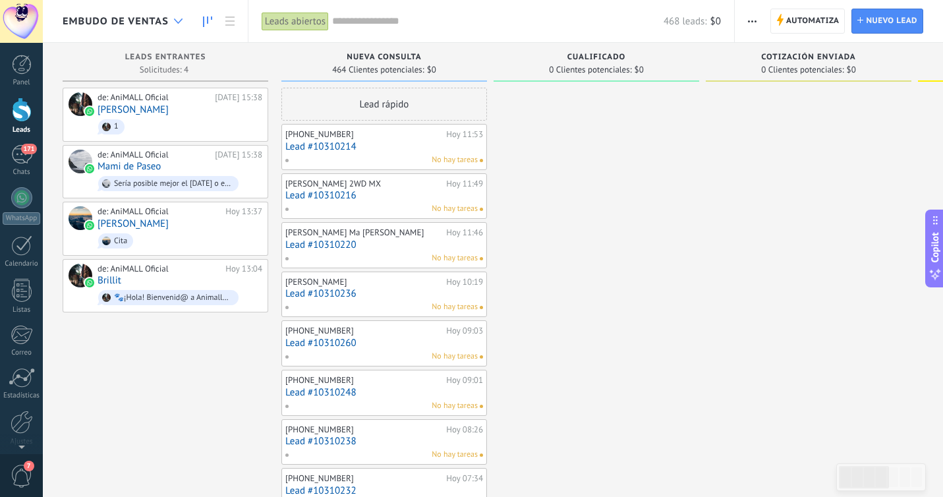
click at [172, 31] on div at bounding box center [178, 22] width 22 height 26
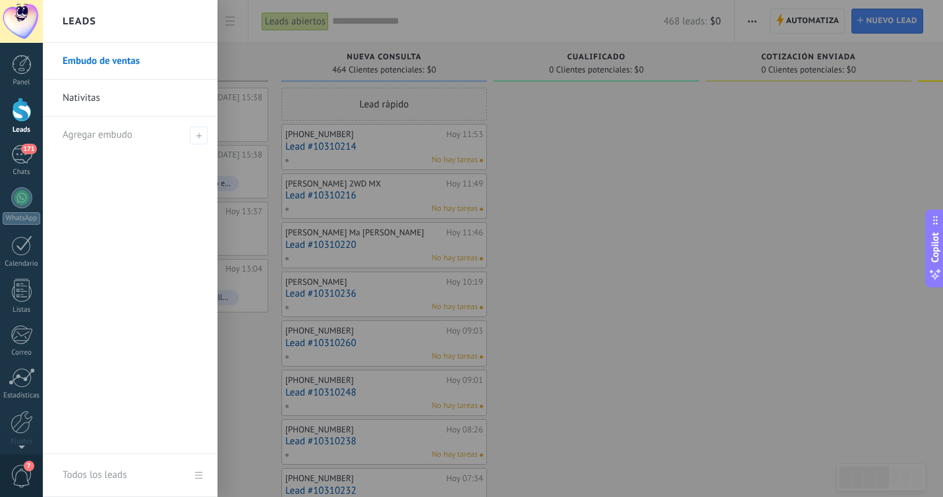
click at [115, 103] on link "Nativitas" at bounding box center [134, 98] width 142 height 37
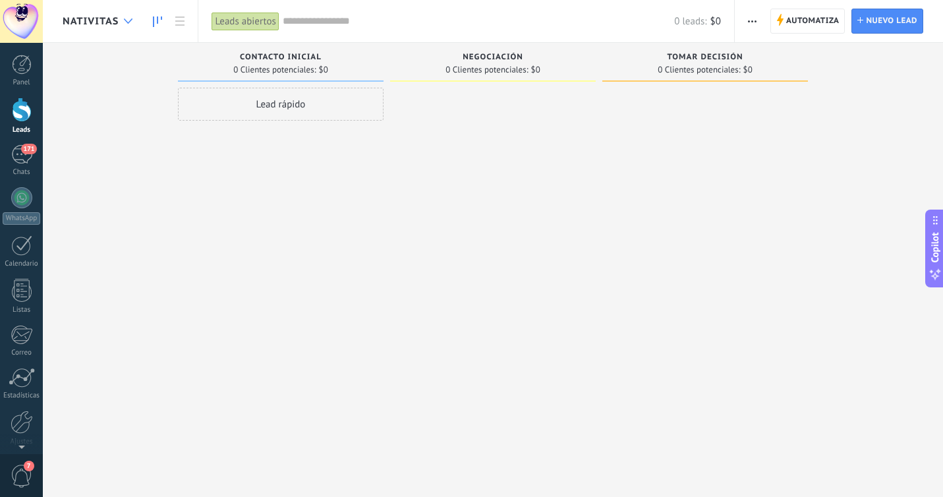
click at [123, 22] on div at bounding box center [128, 22] width 22 height 26
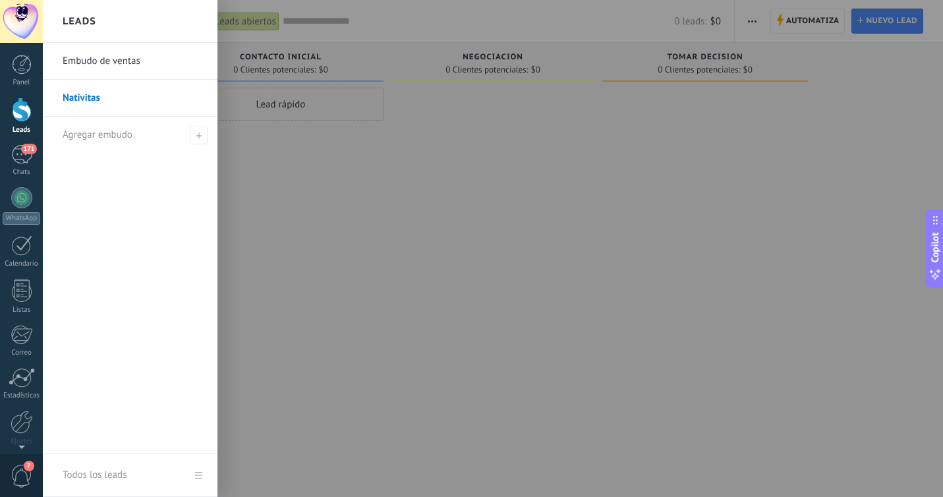
click at [361, 246] on div at bounding box center [514, 248] width 943 height 497
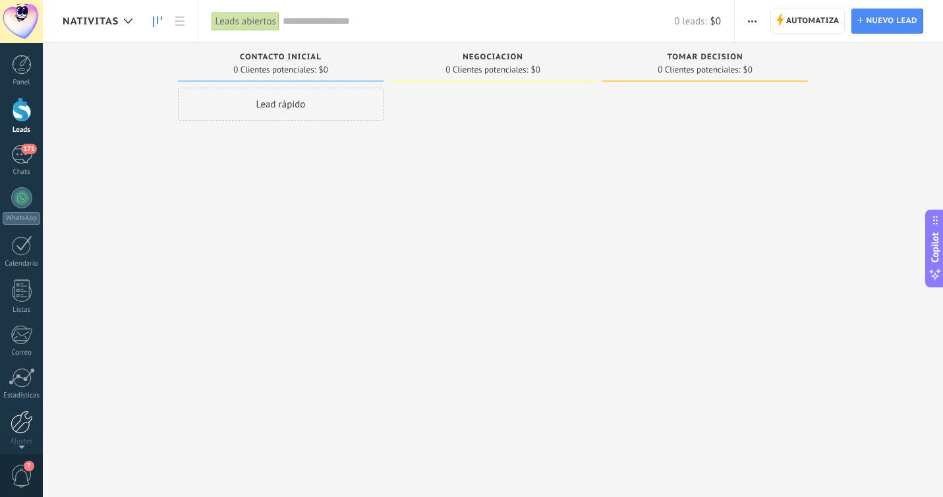
click at [13, 429] on div at bounding box center [22, 421] width 22 height 23
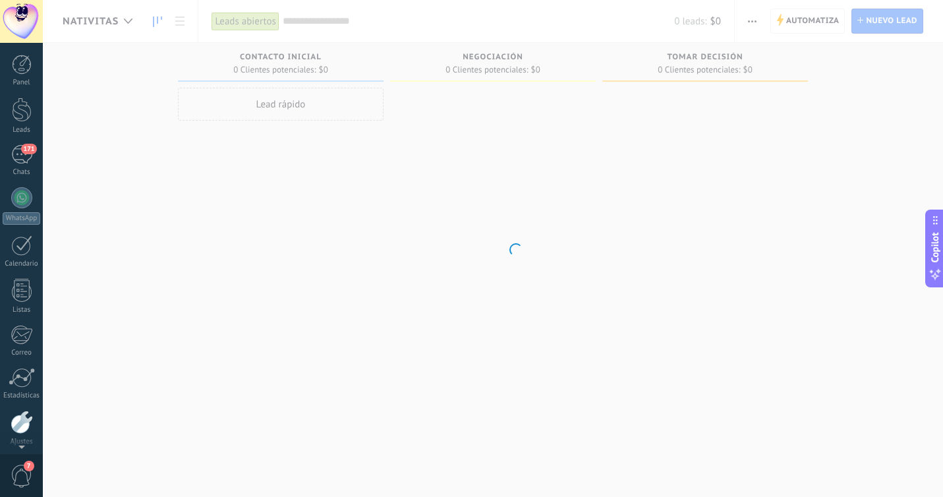
scroll to position [51, 0]
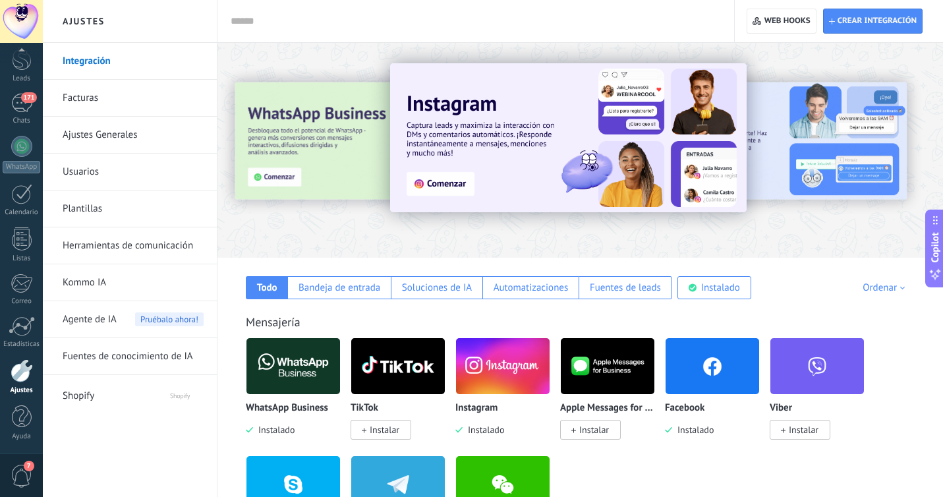
click at [139, 136] on link "Ajustes Generales" at bounding box center [133, 135] width 141 height 37
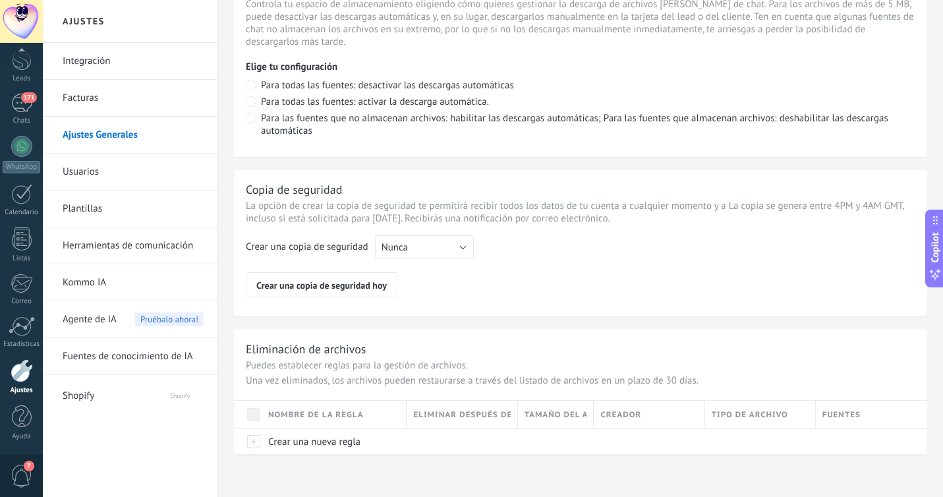
scroll to position [989, 0]
click at [181, 163] on link "Usuarios" at bounding box center [133, 171] width 141 height 37
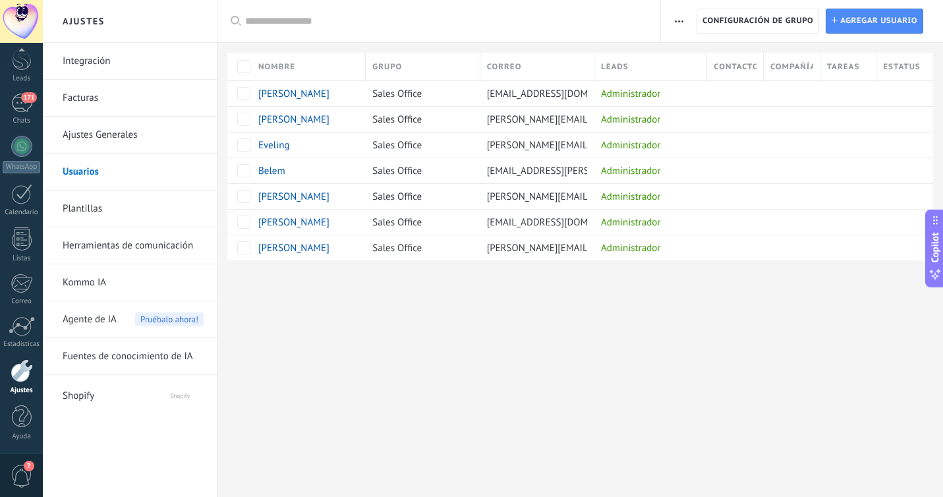
click at [165, 205] on link "Plantillas" at bounding box center [133, 208] width 141 height 37
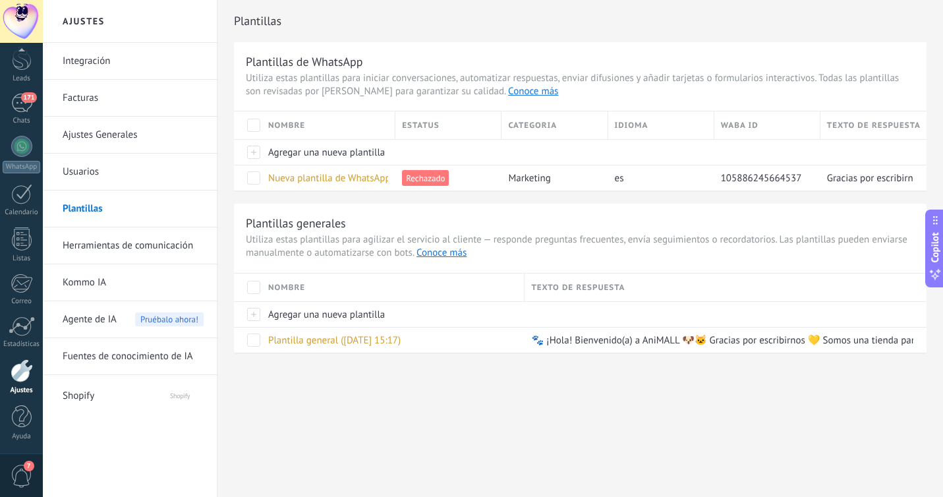
click at [165, 174] on link "Usuarios" at bounding box center [133, 171] width 141 height 37
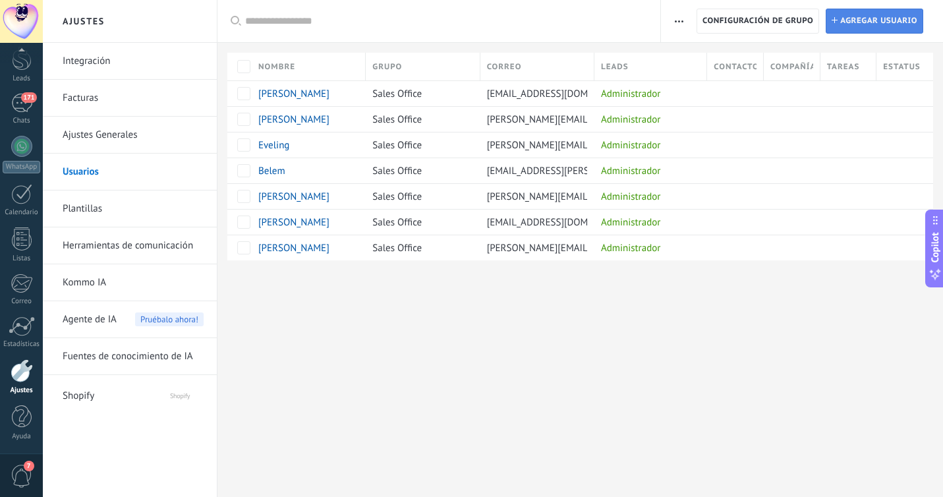
click at [846, 26] on span "Agregar usuario" at bounding box center [878, 21] width 77 height 24
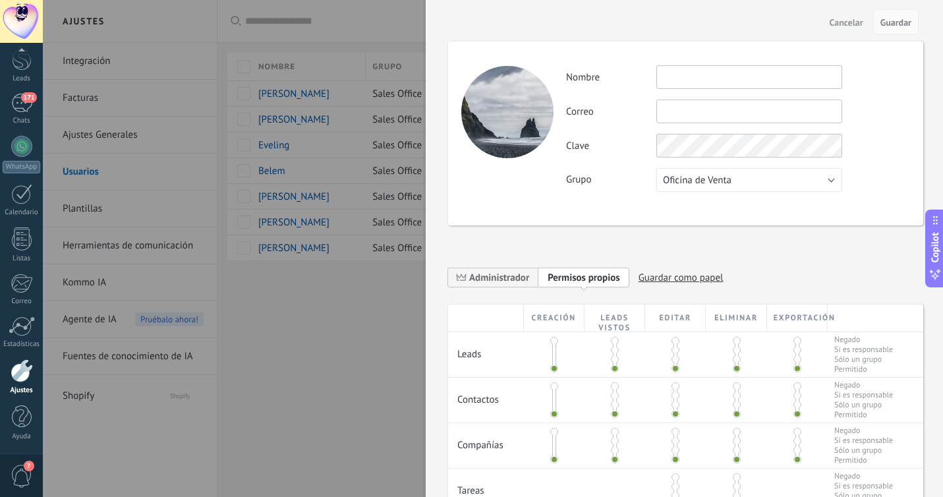
click at [835, 30] on button "Cancelar" at bounding box center [846, 21] width 44 height 21
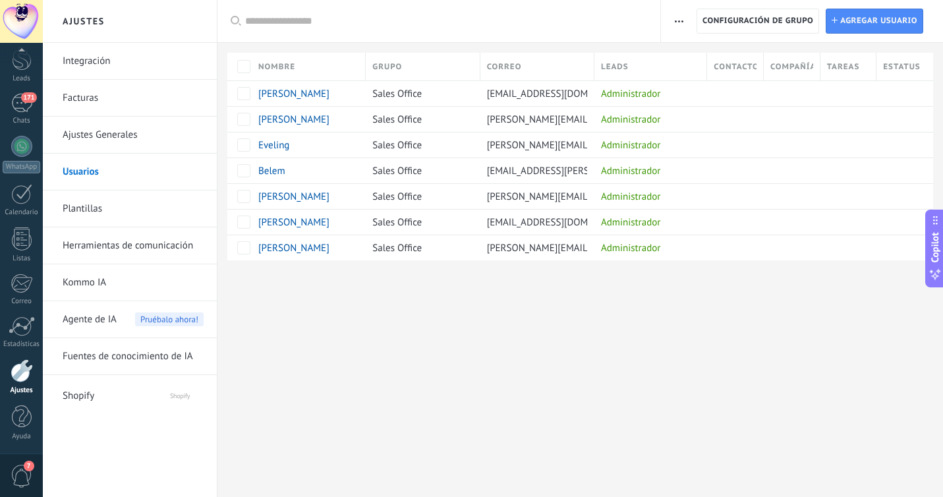
click at [122, 288] on link "Kommo IA" at bounding box center [133, 282] width 141 height 37
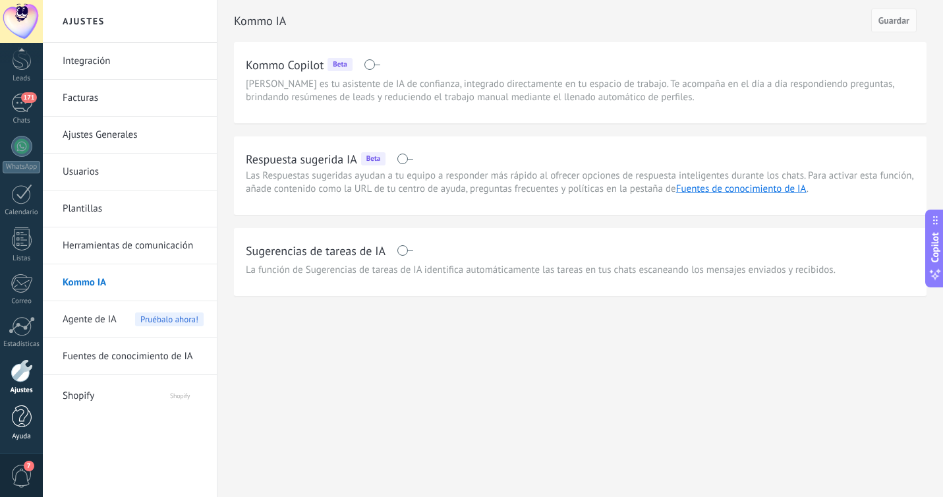
click at [21, 418] on div at bounding box center [22, 416] width 20 height 23
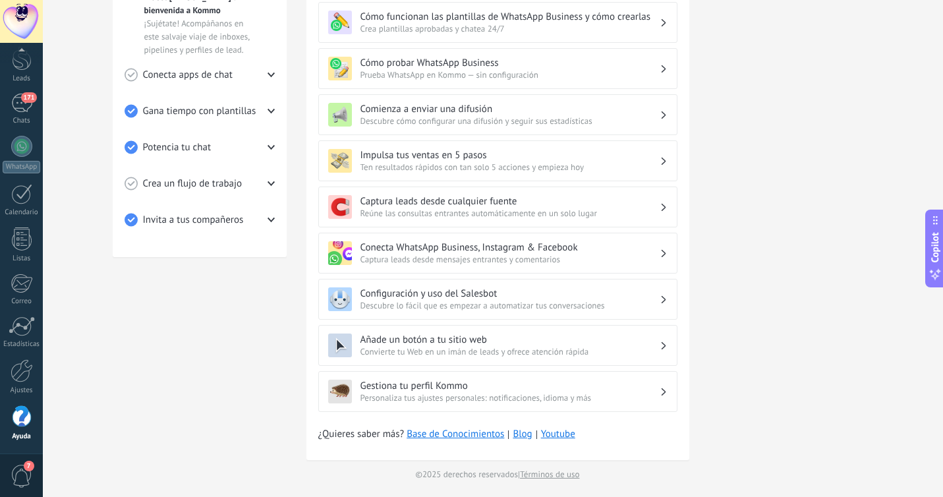
scroll to position [369, 0]
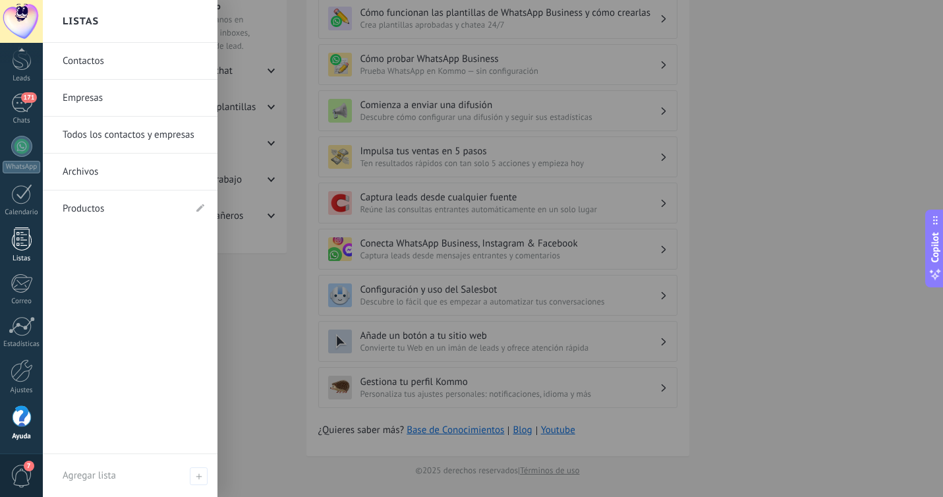
click at [32, 236] on link "Listas" at bounding box center [21, 245] width 43 height 36
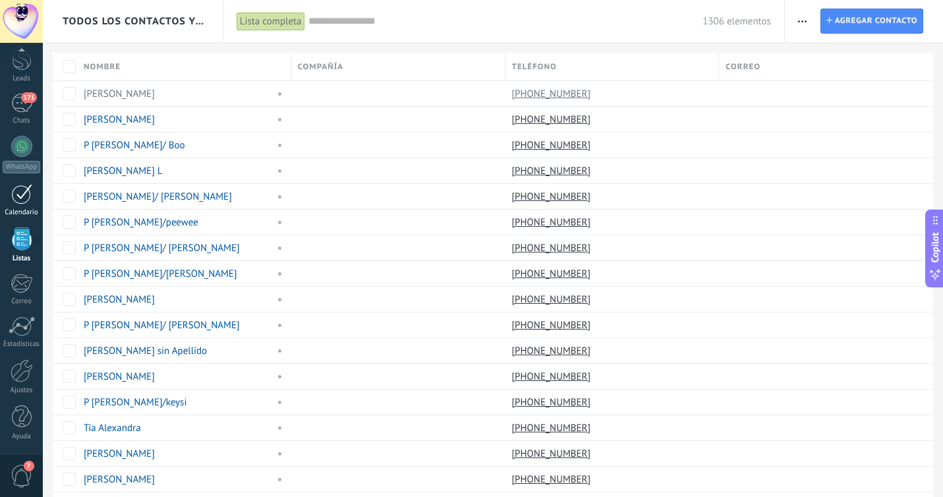
click at [25, 206] on link "Calendario" at bounding box center [21, 200] width 43 height 33
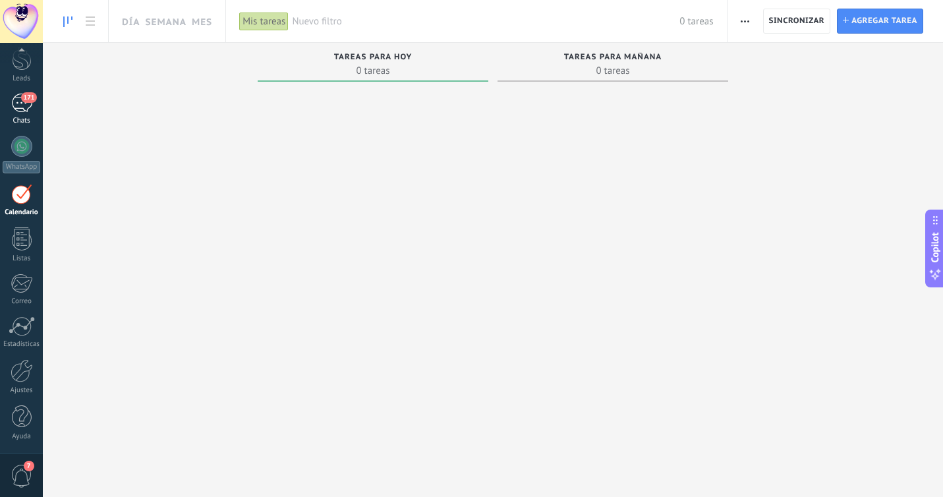
click at [31, 103] on div "171" at bounding box center [21, 103] width 21 height 19
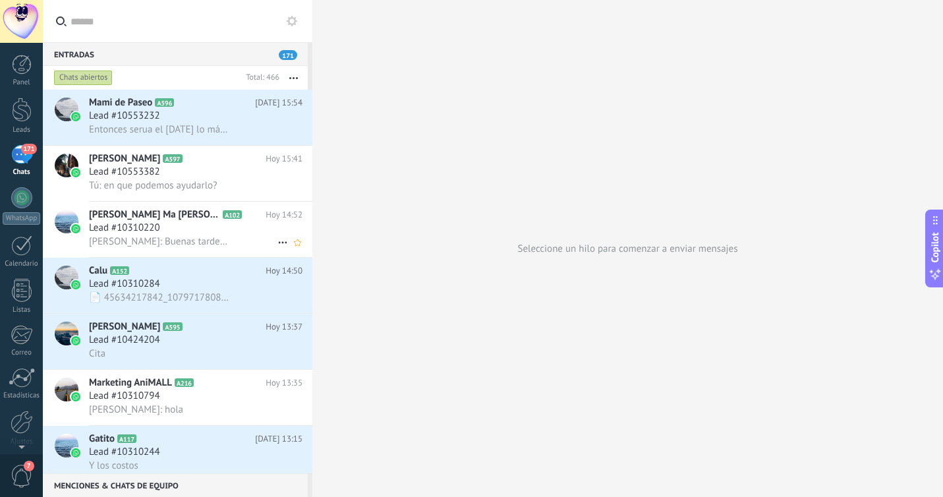
click at [194, 250] on div "Juan Ma Lemus A102 Hoy 14:52 Lead #10310220 Eveling: Buenas tardes, en sucursal…" at bounding box center [200, 229] width 223 height 55
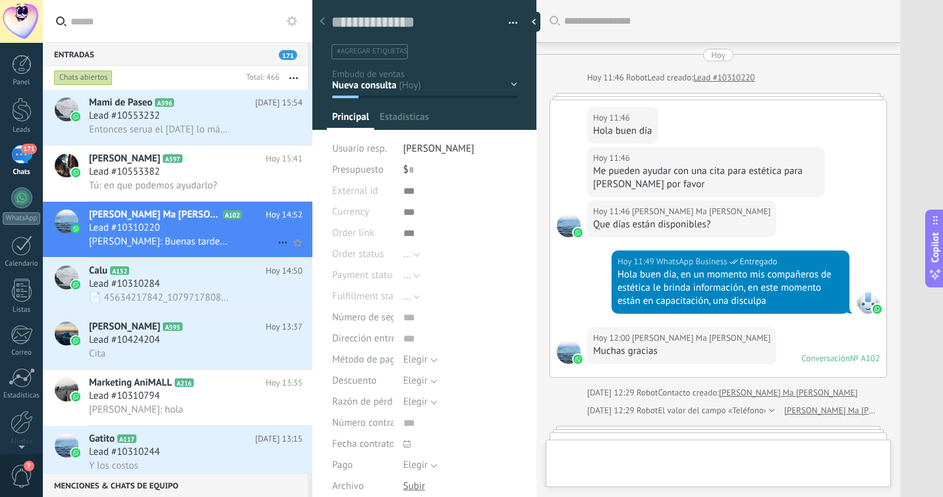
type textarea "**********"
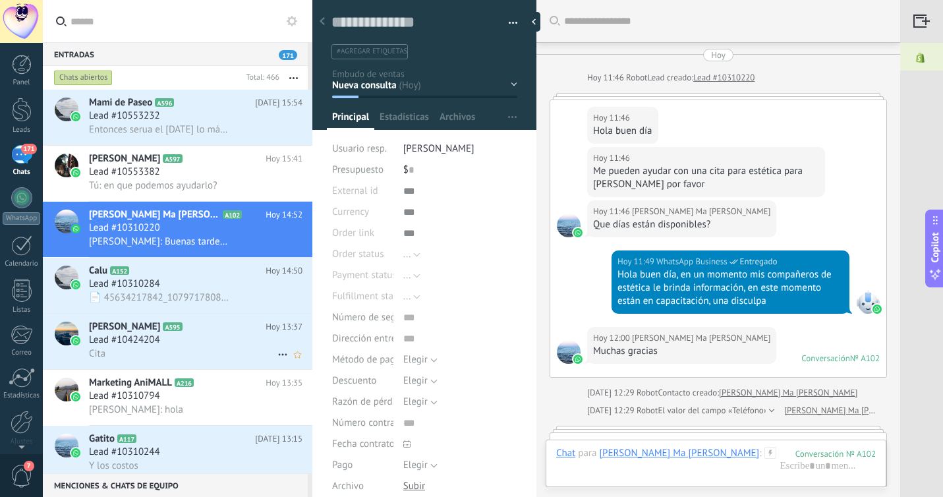
scroll to position [298, 0]
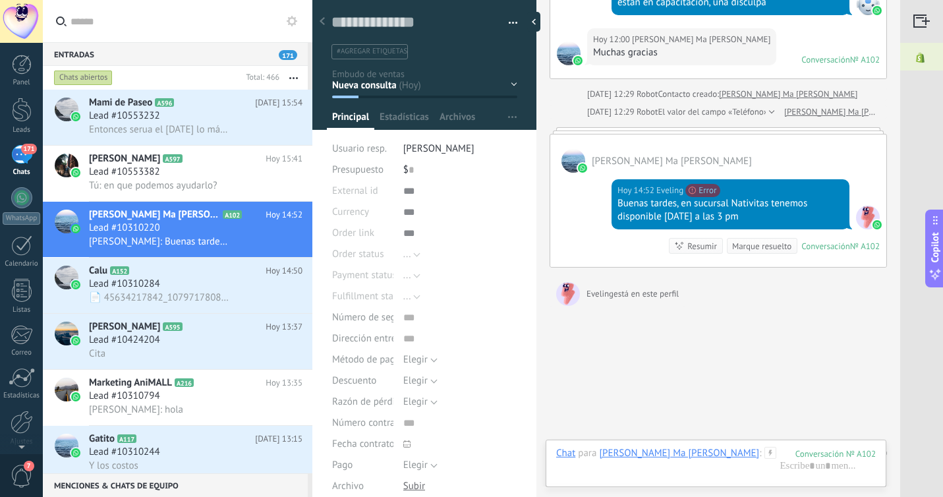
click at [744, 204] on div "Buenas tardes, en sucursal Nativitas tenemos disponible mañana a las 3 pm" at bounding box center [730, 210] width 226 height 26
click at [655, 377] on div "Buscar Carga más Hoy Hoy 11:46 Robot Lead creado: Lead #10310220 Hoy 11:46 Juan…" at bounding box center [718, 113] width 364 height 822
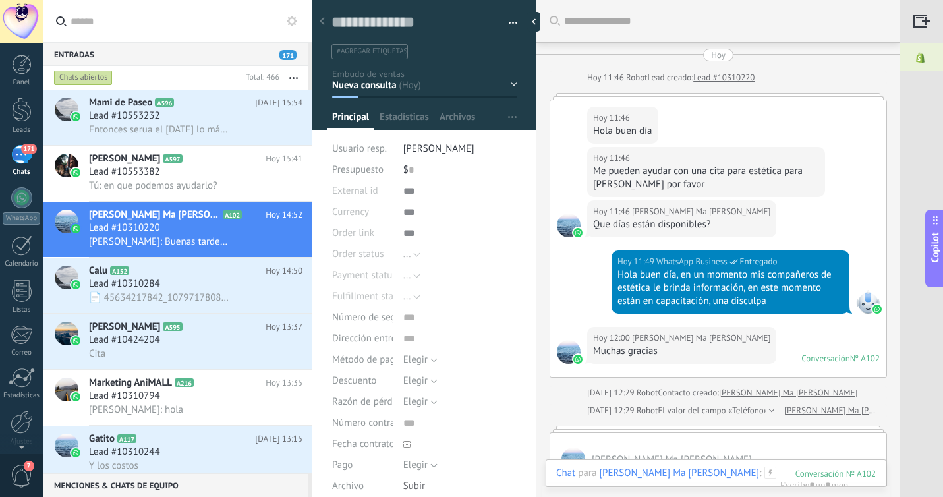
scroll to position [325, 0]
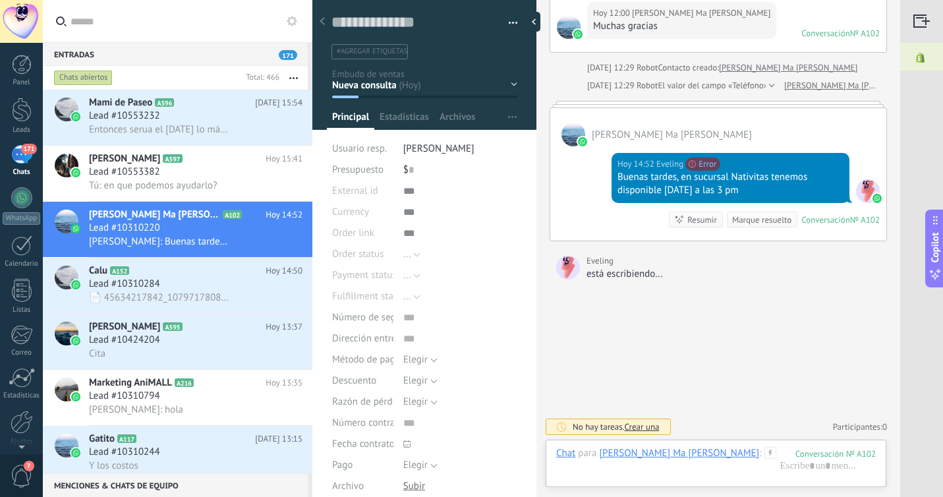
click at [157, 485] on div "Menciones & Chats de equipo 0" at bounding box center [175, 485] width 265 height 24
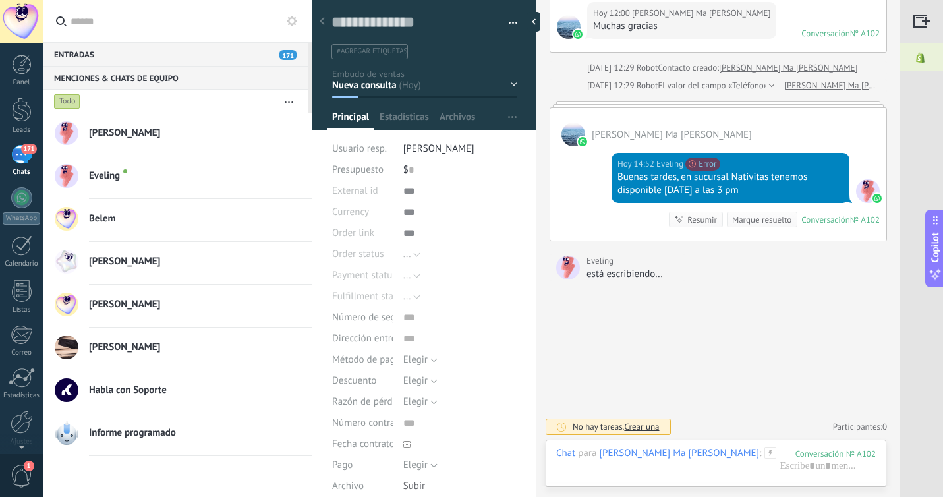
scroll to position [391, 0]
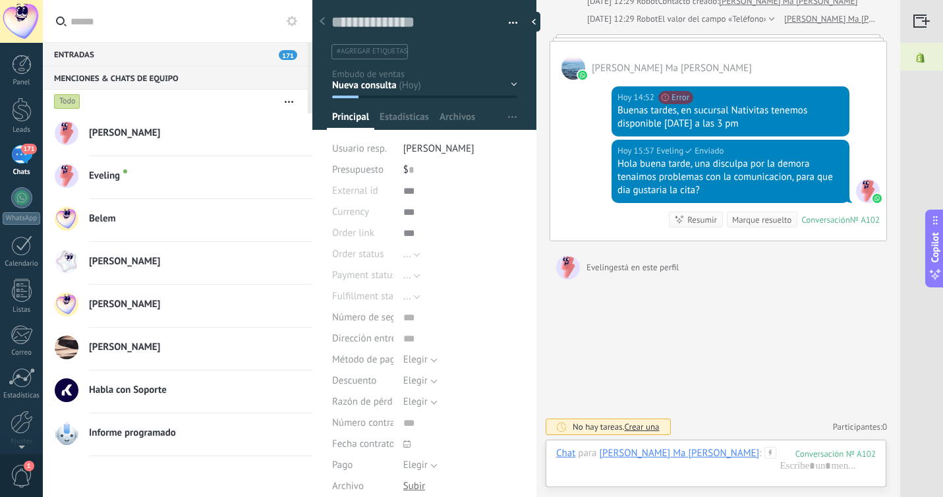
click at [180, 77] on div "Menciones & Chats de equipo 0" at bounding box center [175, 78] width 265 height 24
click at [179, 57] on div "Entradas 171" at bounding box center [175, 54] width 265 height 24
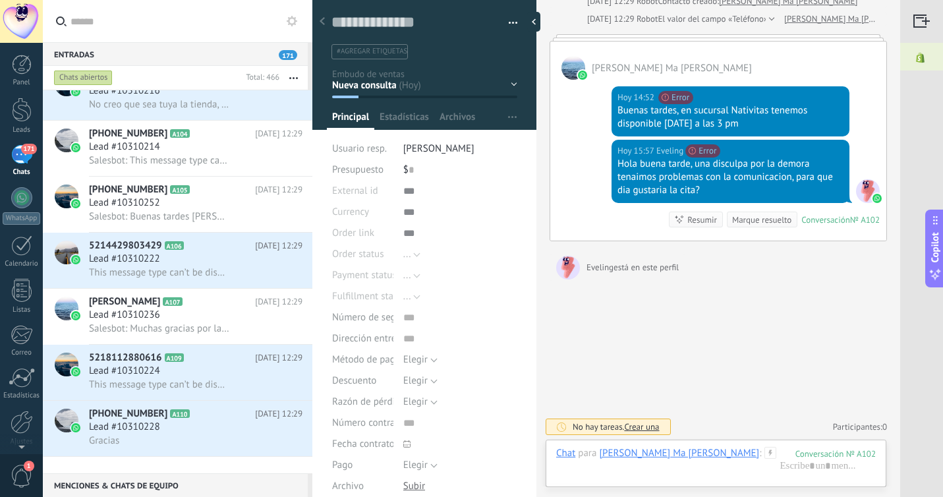
scroll to position [590, 0]
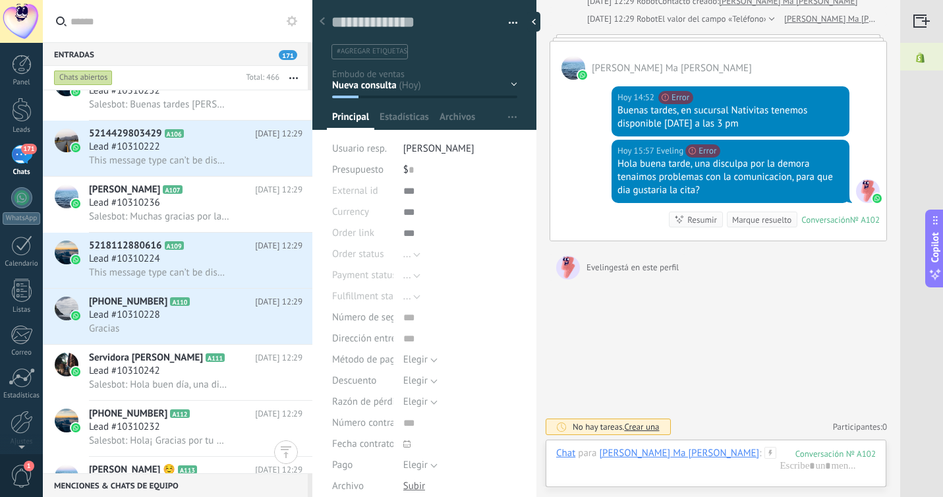
click at [157, 485] on div "Menciones & Chats de equipo 0" at bounding box center [175, 485] width 265 height 24
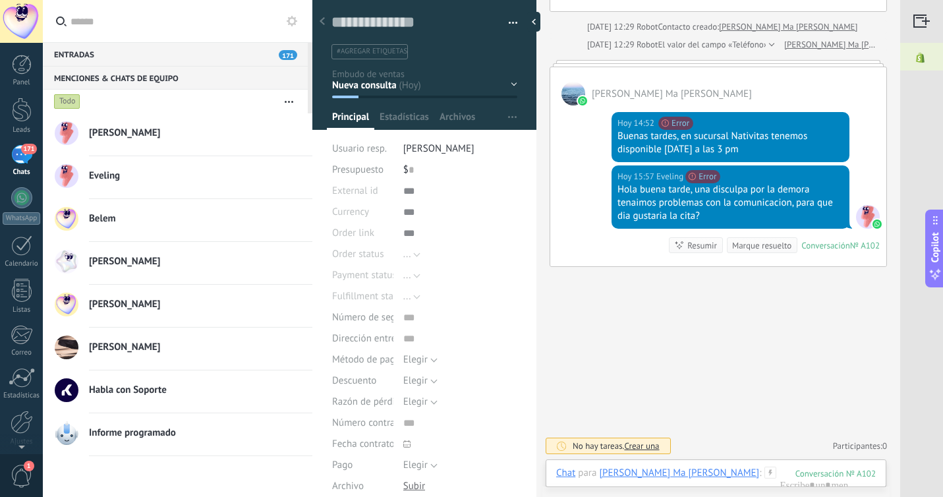
scroll to position [365, 0]
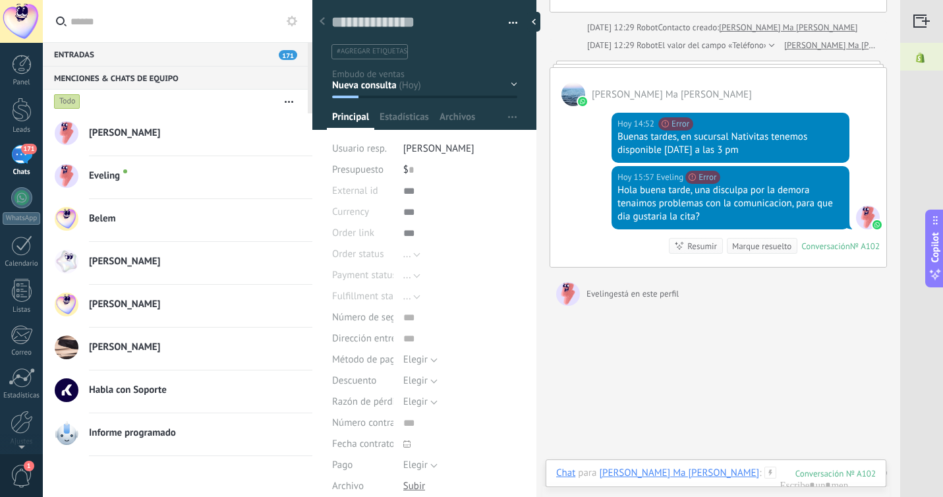
click at [589, 207] on div "Hoy 15:57 Eveling No se puede enviar tu mensaje. El destinatario ha estado inac…" at bounding box center [718, 216] width 336 height 101
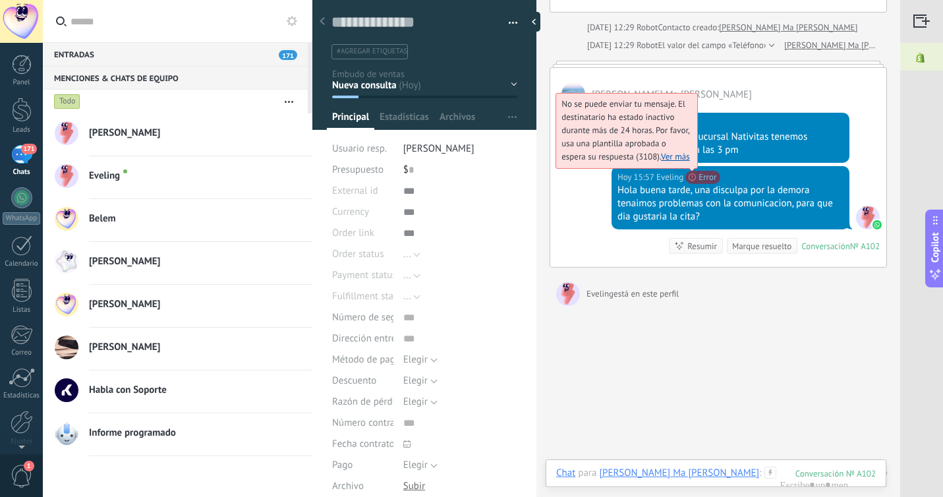
click at [690, 162] on span "No se puede enviar tu mensaje. El destinatario ha estado inactivo durante más d…" at bounding box center [625, 130] width 128 height 64
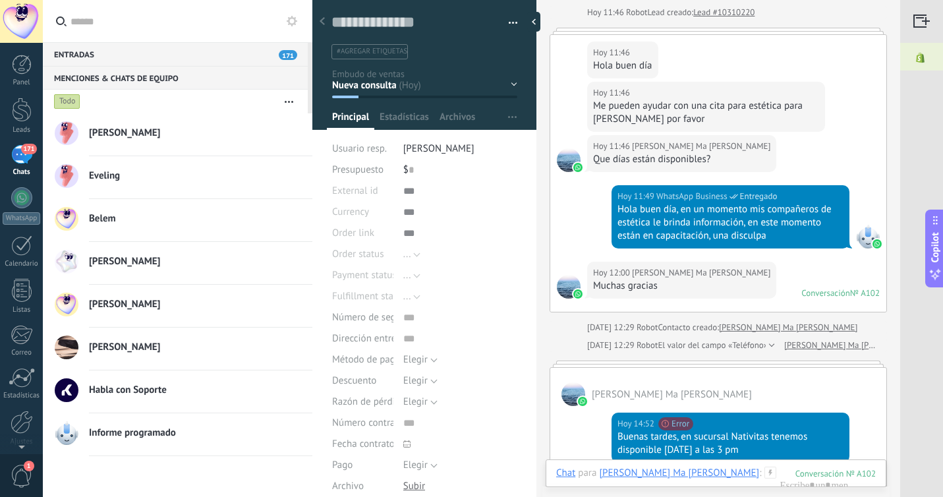
scroll to position [0, 0]
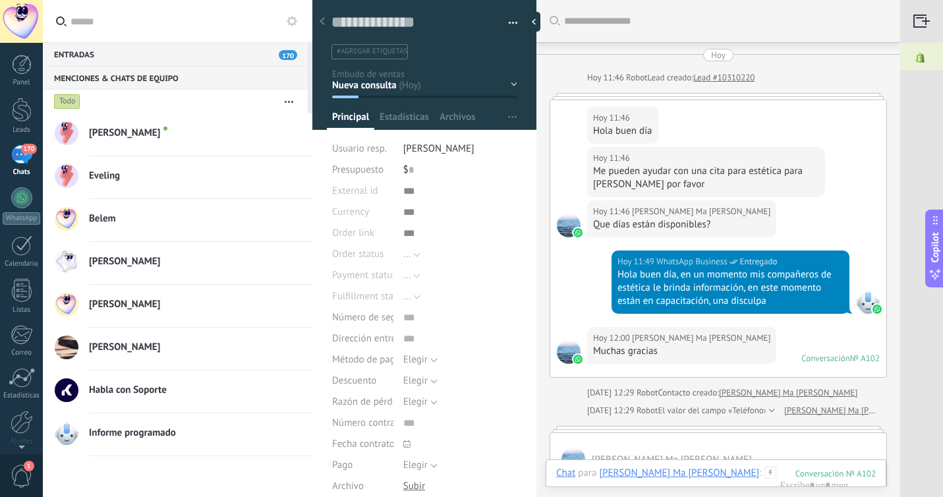
click at [26, 160] on div "170" at bounding box center [21, 154] width 21 height 19
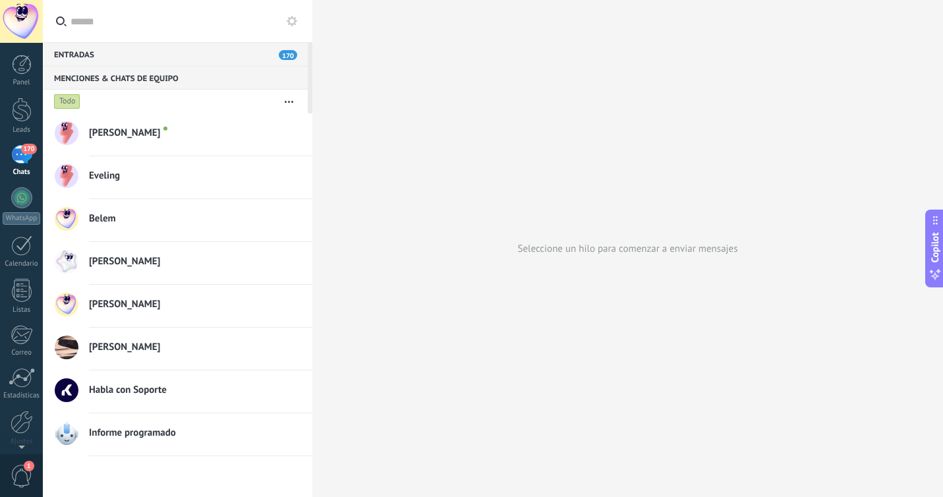
click at [26, 160] on div "170" at bounding box center [21, 154] width 21 height 19
click at [27, 146] on span "170" at bounding box center [28, 149] width 15 height 11
click at [22, 109] on div at bounding box center [22, 109] width 20 height 24
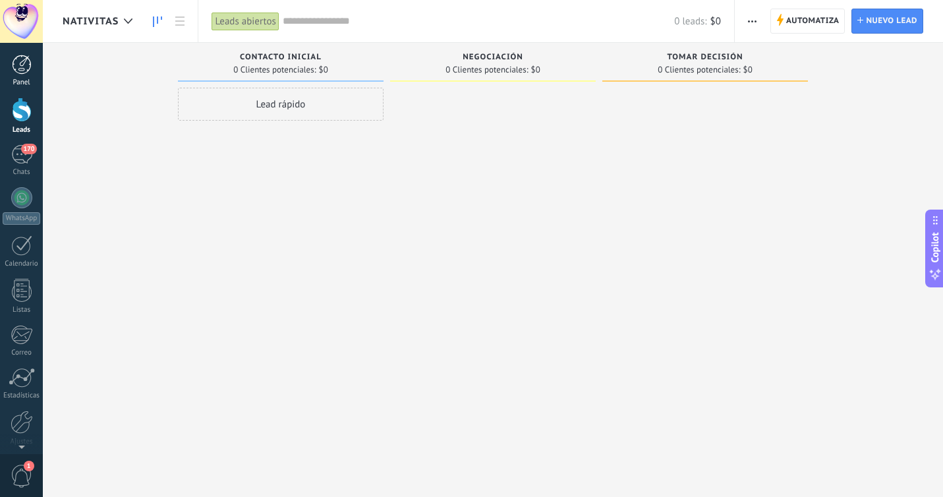
click at [26, 61] on div at bounding box center [22, 65] width 20 height 20
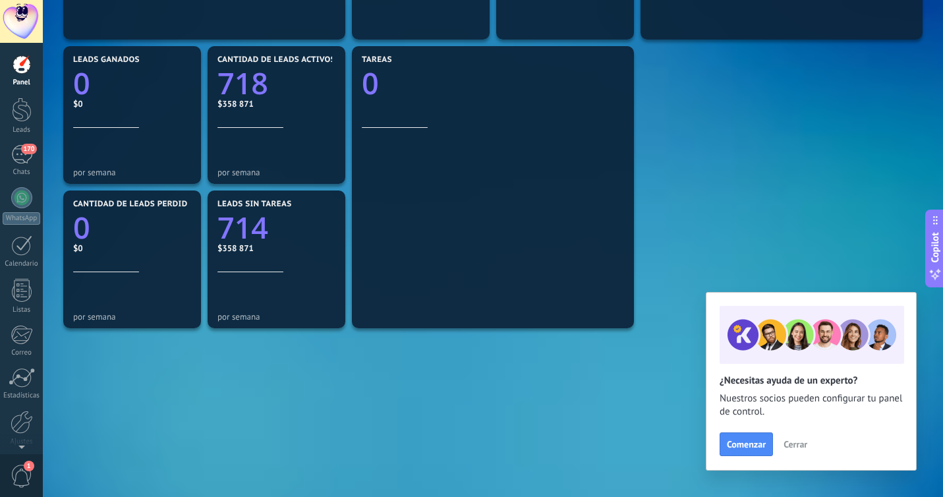
scroll to position [432, 0]
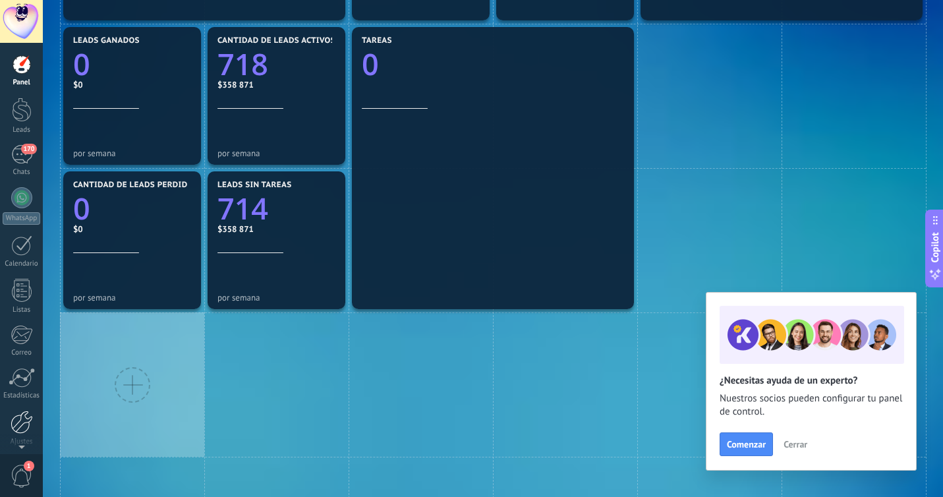
click at [15, 425] on div at bounding box center [22, 421] width 22 height 23
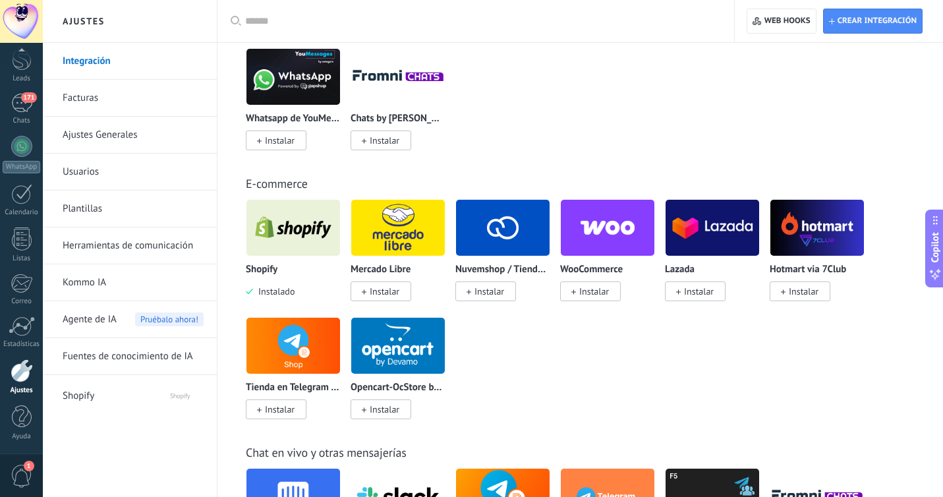
scroll to position [675, 0]
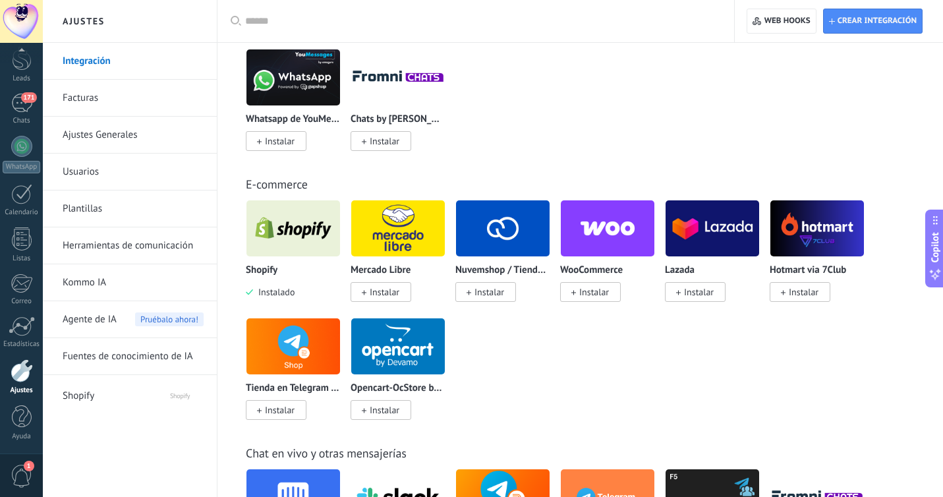
click at [140, 136] on link "Ajustes Generales" at bounding box center [133, 135] width 141 height 37
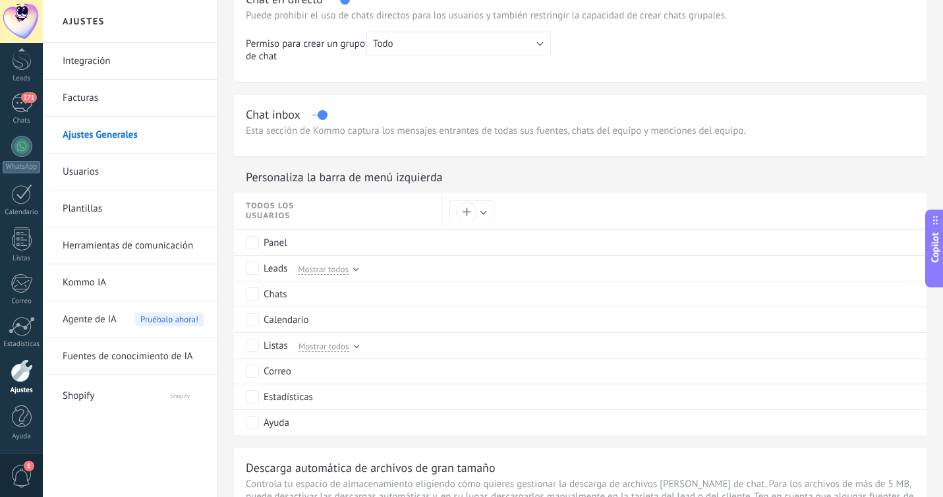
scroll to position [503, 0]
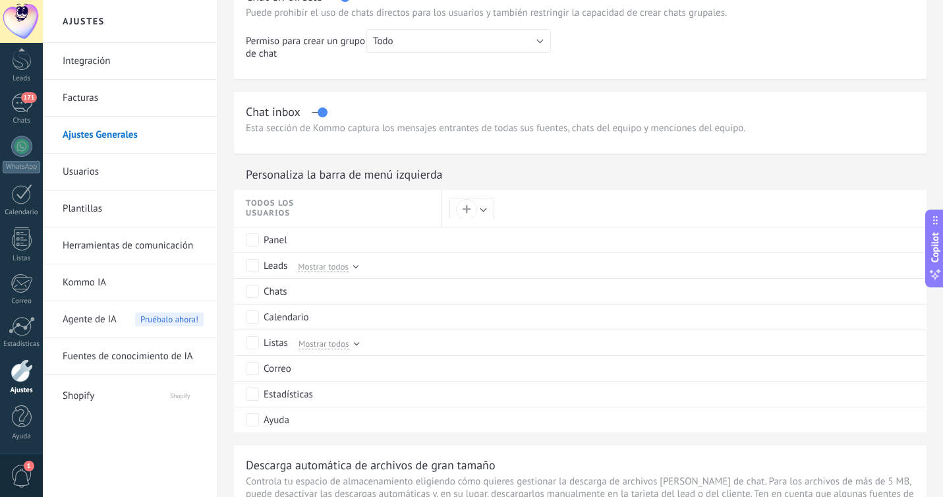
click at [153, 172] on link "Usuarios" at bounding box center [133, 171] width 141 height 37
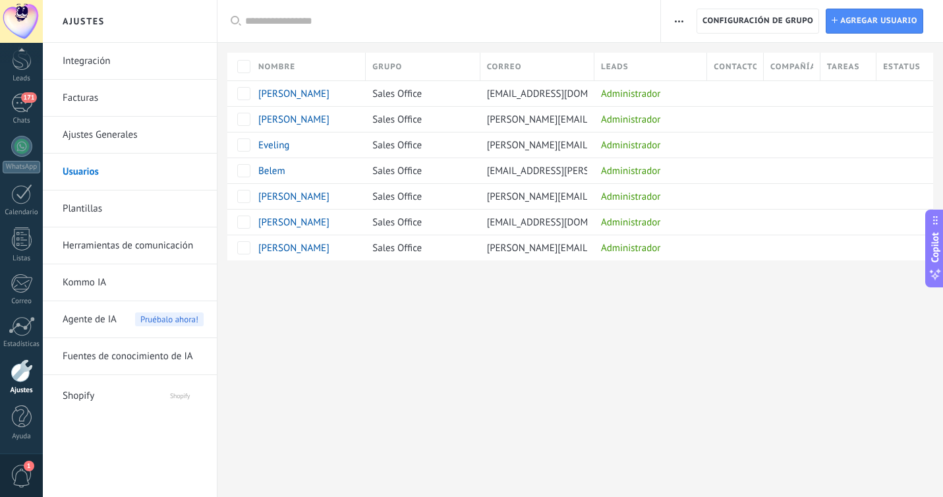
click at [136, 206] on link "Plantillas" at bounding box center [133, 208] width 141 height 37
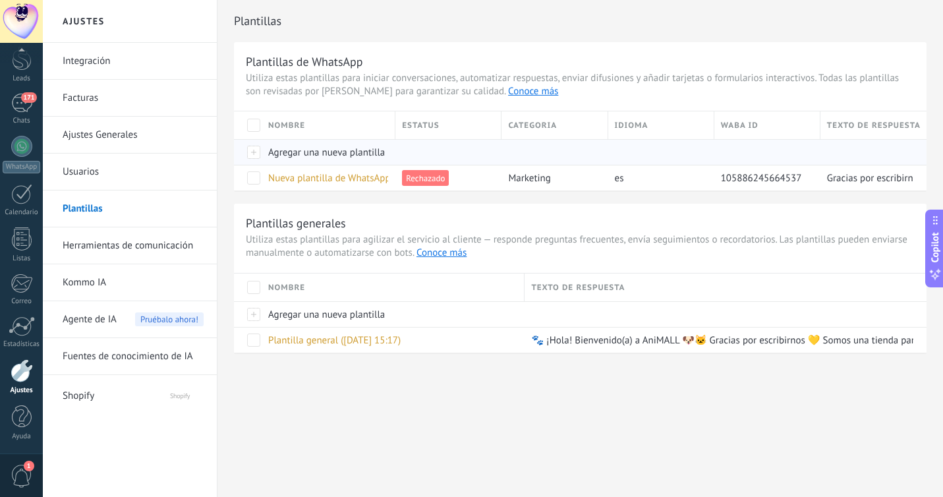
click at [292, 155] on span "Agregar una nueva plantilla" at bounding box center [326, 152] width 117 height 13
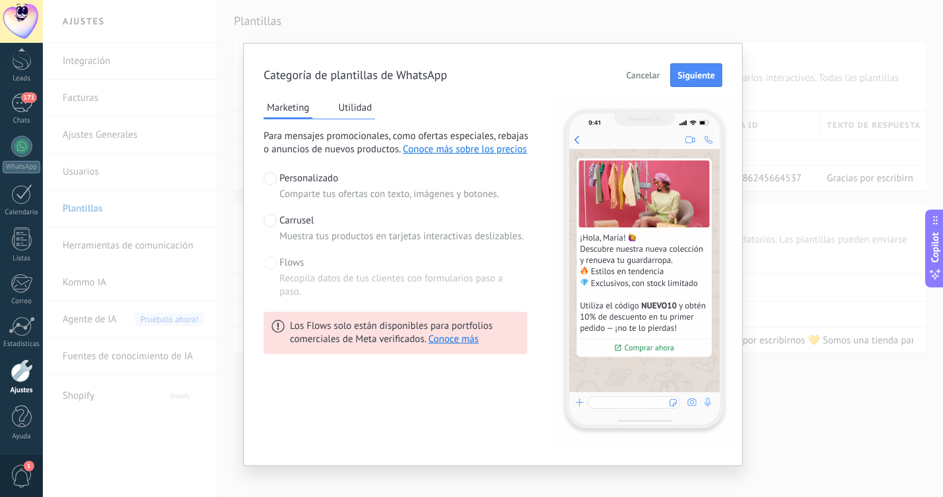
click at [297, 225] on span "Carrusel" at bounding box center [296, 220] width 34 height 13
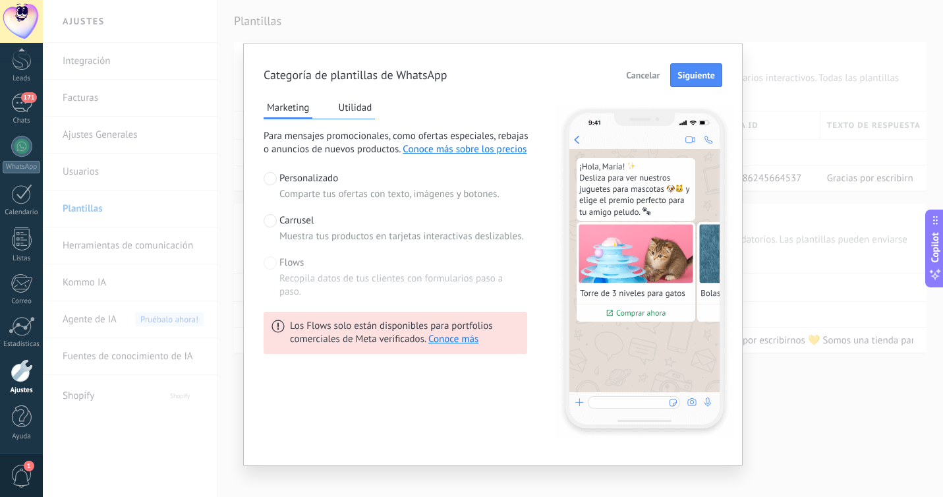
click at [361, 109] on button "Utilidad" at bounding box center [355, 107] width 40 height 20
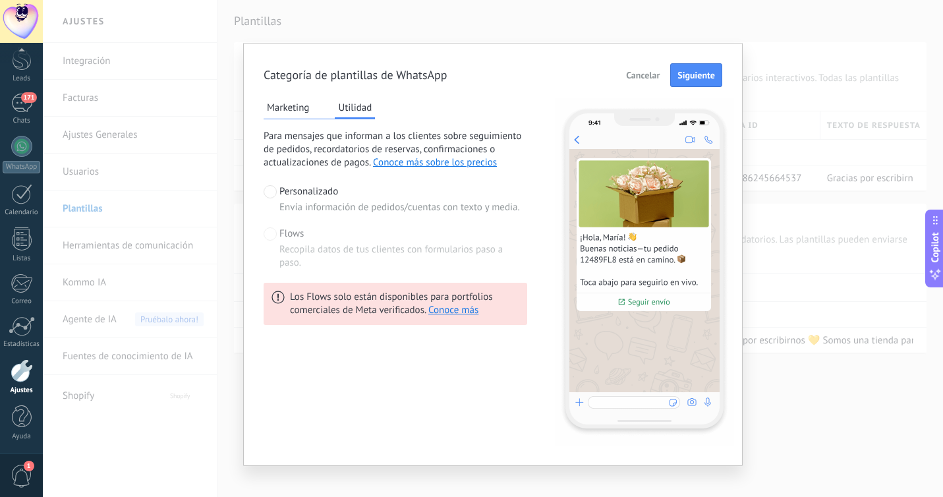
click at [301, 111] on button "Marketing" at bounding box center [287, 107] width 49 height 20
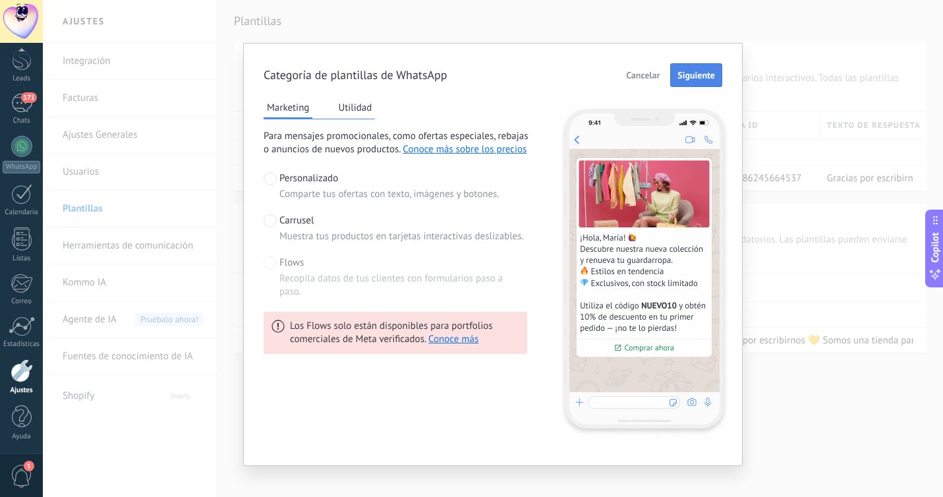
click at [698, 74] on span "Siguiente" at bounding box center [696, 74] width 38 height 9
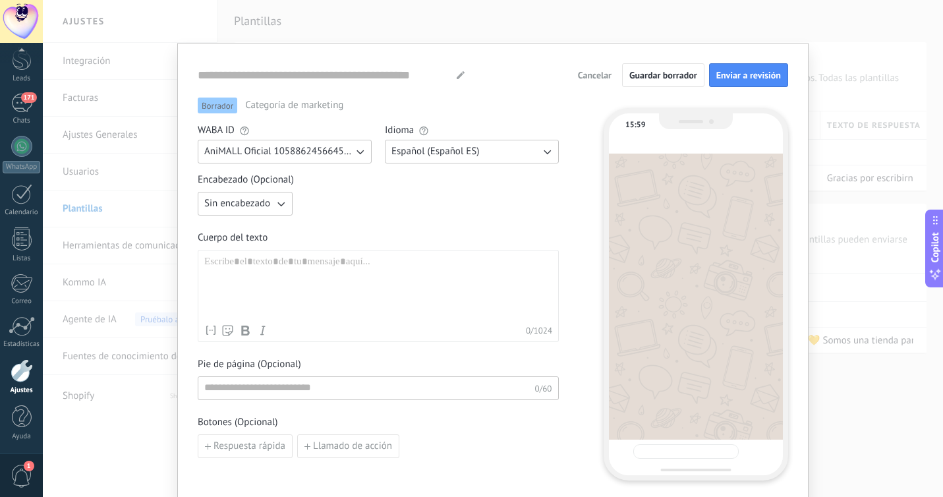
type input "**********"
click at [457, 290] on div at bounding box center [378, 287] width 348 height 63
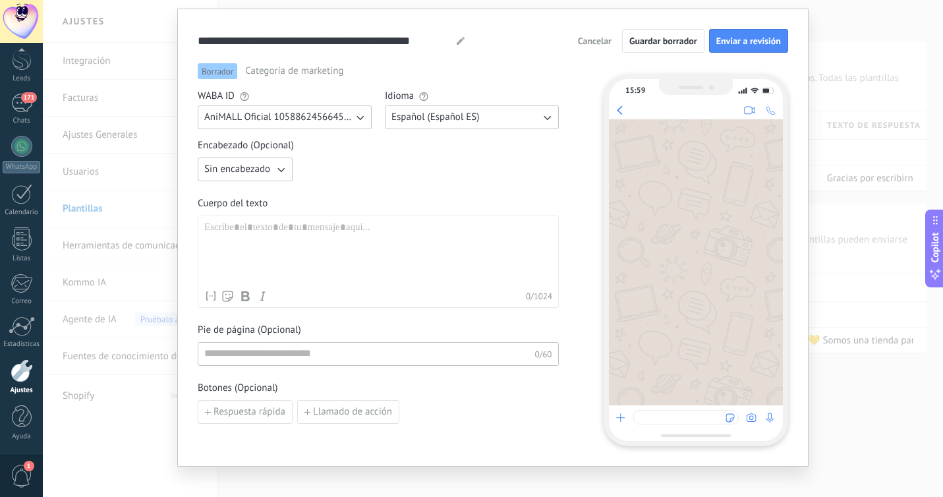
scroll to position [43, 0]
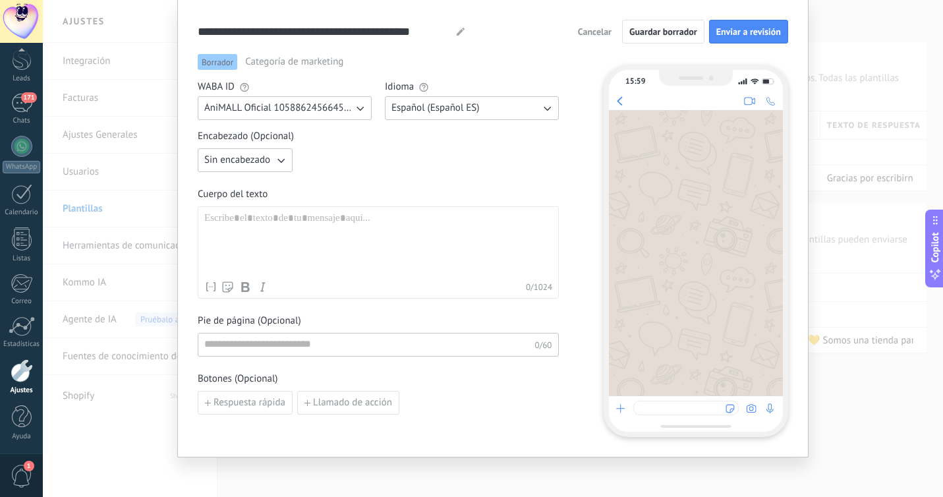
click at [294, 213] on div at bounding box center [378, 243] width 348 height 63
paste div
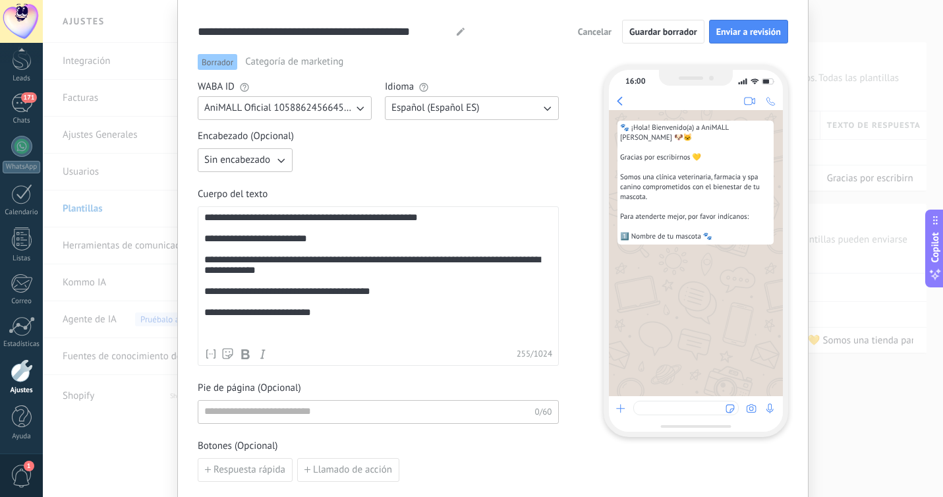
click at [388, 224] on div "**********" at bounding box center [378, 277] width 348 height 130
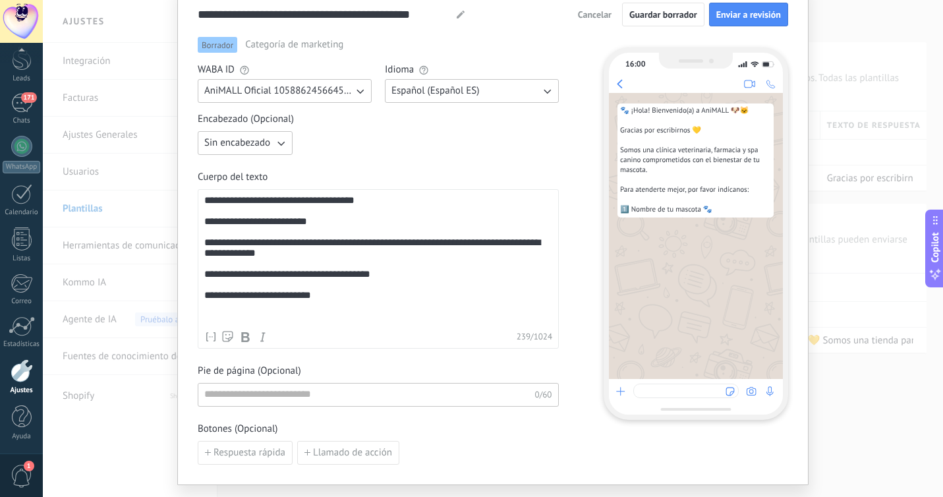
scroll to position [74, 0]
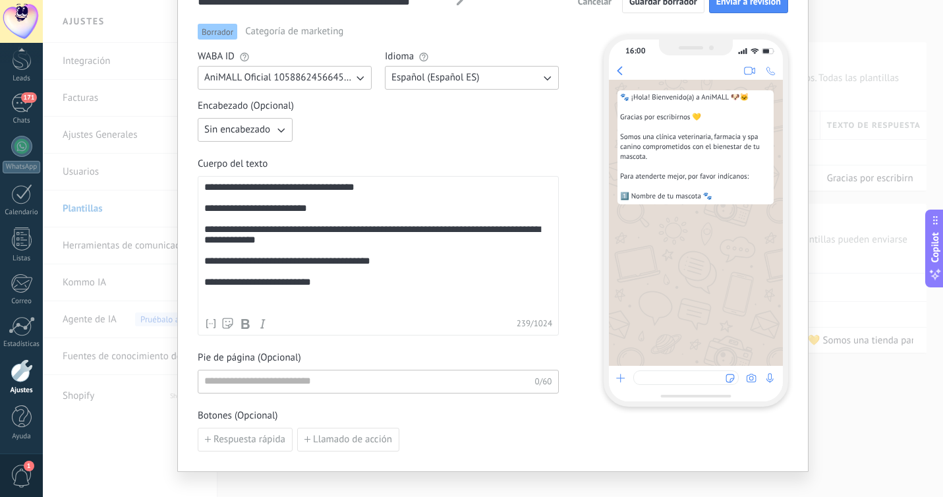
click at [341, 309] on div "**********" at bounding box center [378, 247] width 348 height 130
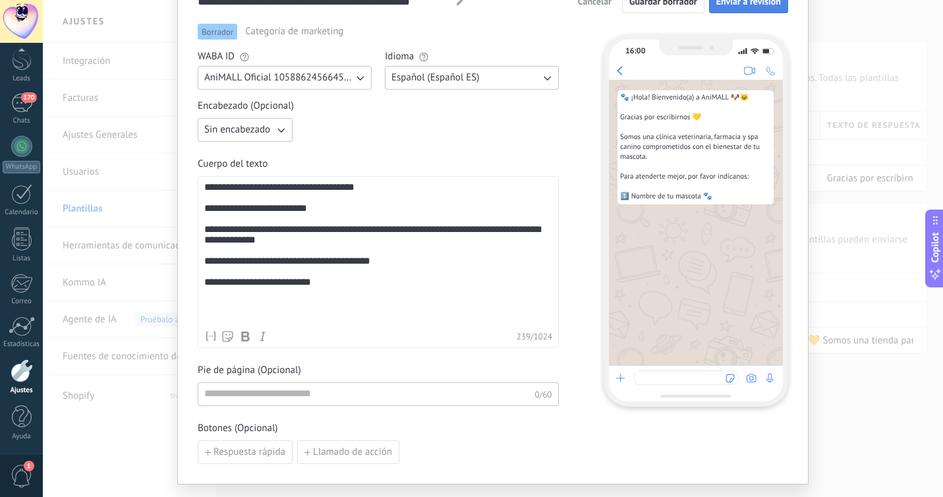
click at [770, 7] on button "Enviar a revisión" at bounding box center [748, 1] width 79 height 24
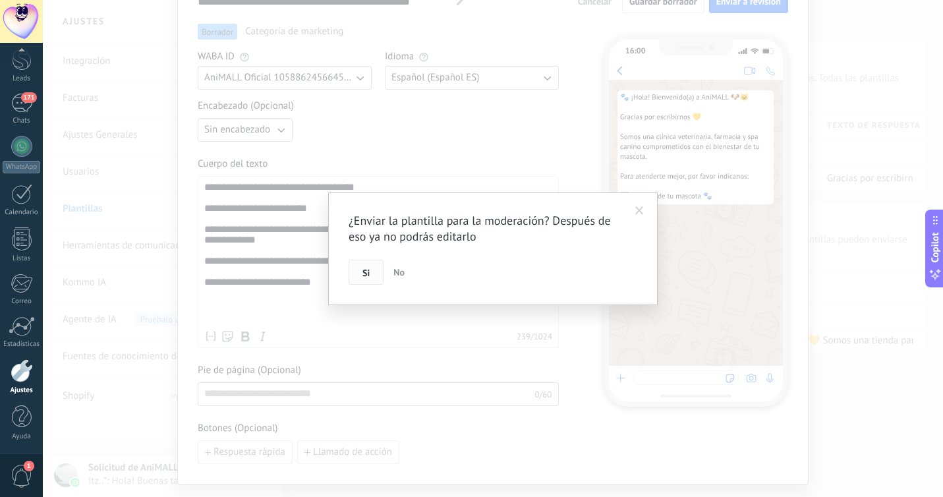
click at [362, 273] on span "Si" at bounding box center [365, 272] width 7 height 9
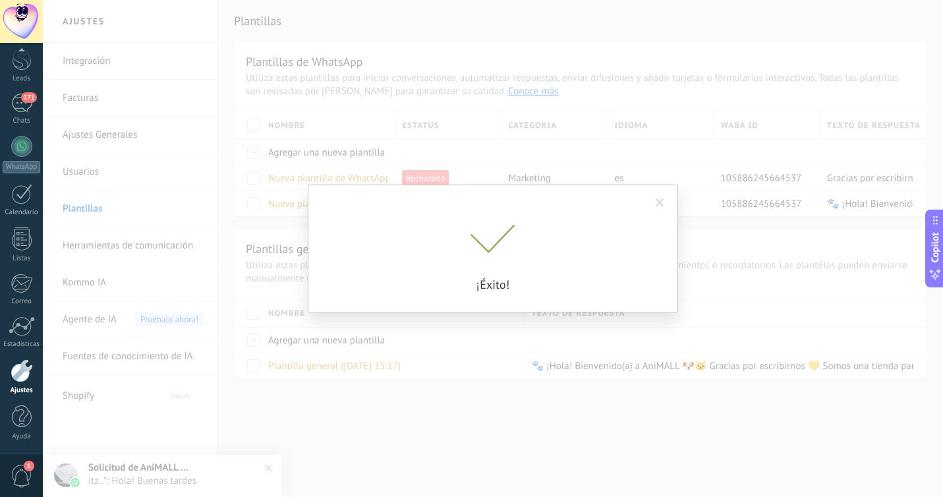
scroll to position [0, 0]
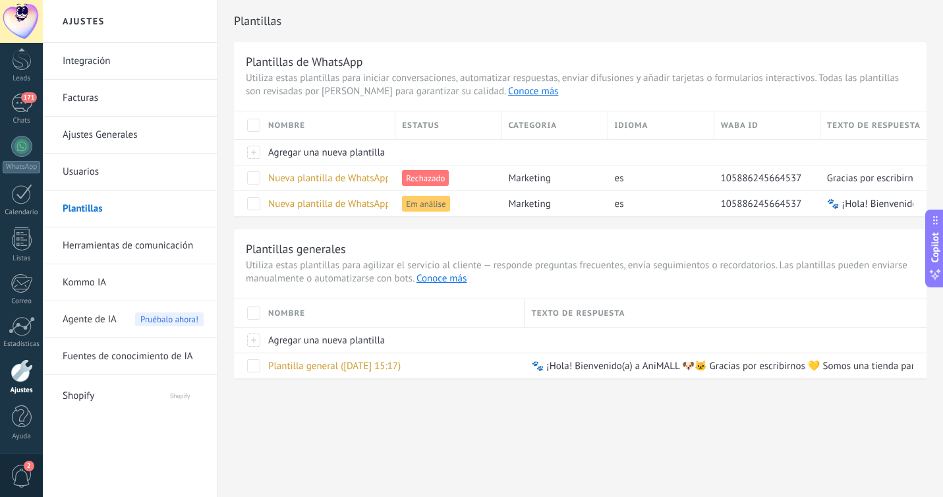
click at [136, 165] on link "Usuarios" at bounding box center [133, 171] width 141 height 37
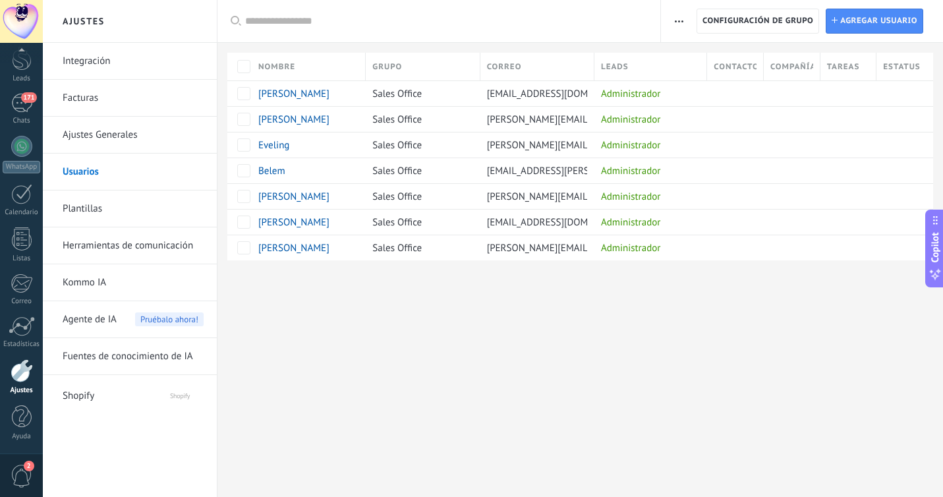
click at [147, 134] on link "Ajustes Generales" at bounding box center [133, 135] width 141 height 37
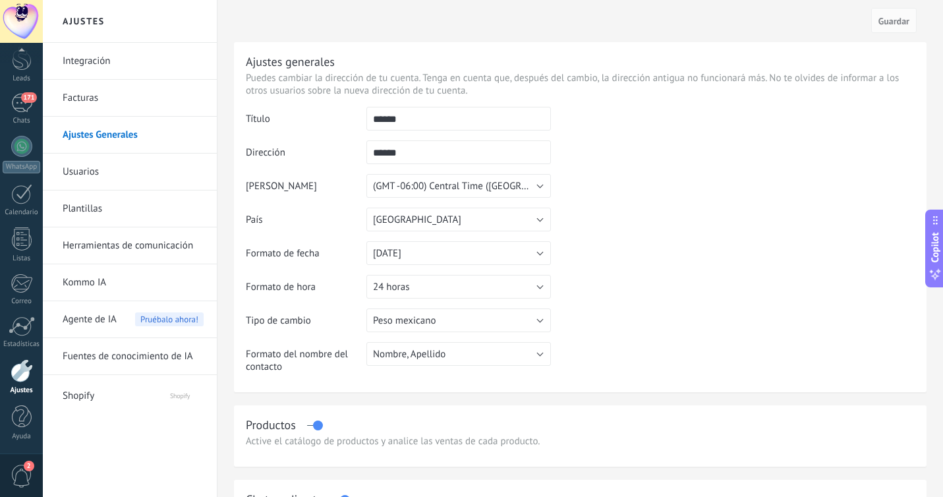
click at [149, 94] on link "Facturas" at bounding box center [133, 98] width 141 height 37
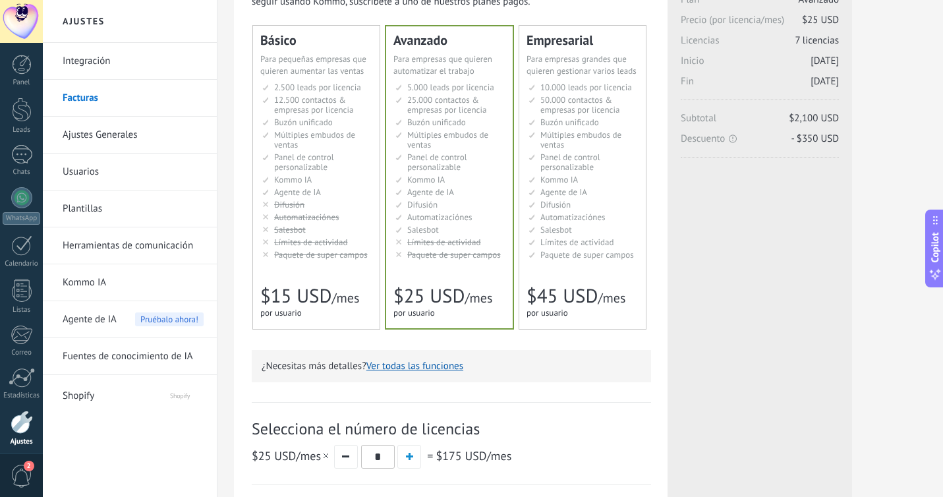
scroll to position [348, 0]
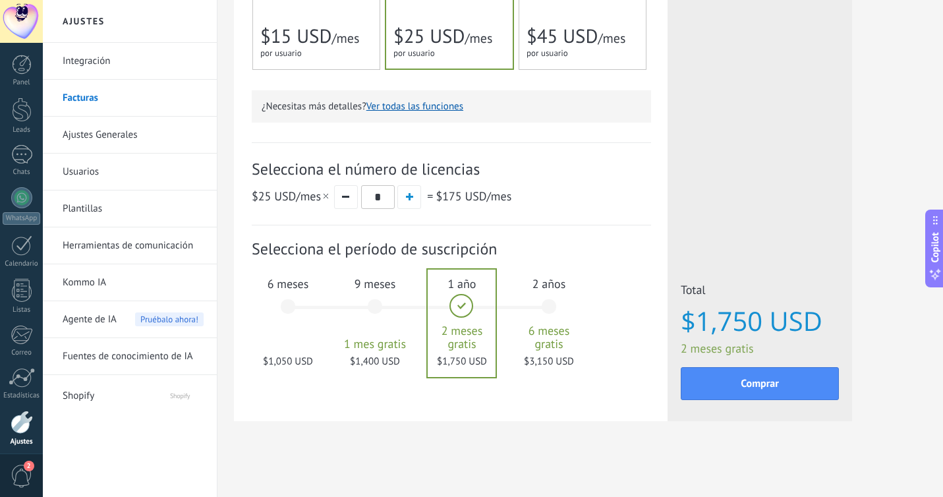
click at [146, 69] on link "Integración" at bounding box center [133, 61] width 141 height 37
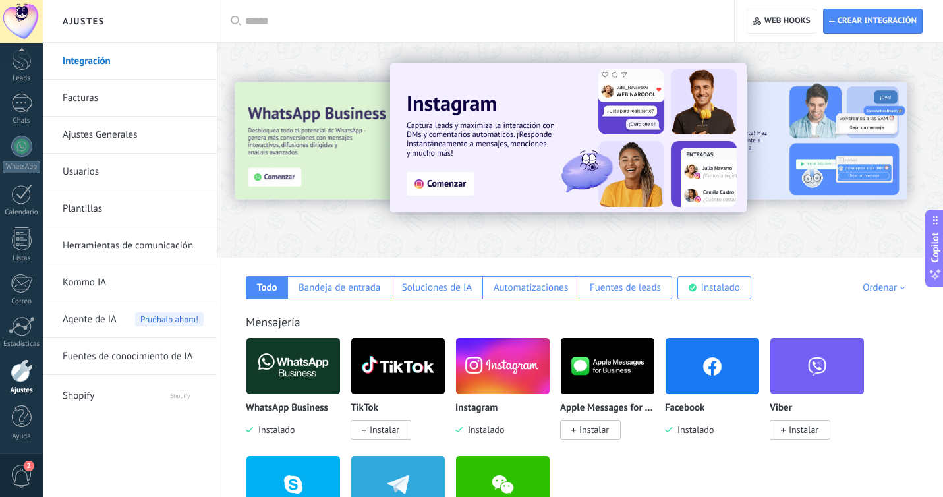
click at [108, 212] on link "Plantillas" at bounding box center [133, 208] width 141 height 37
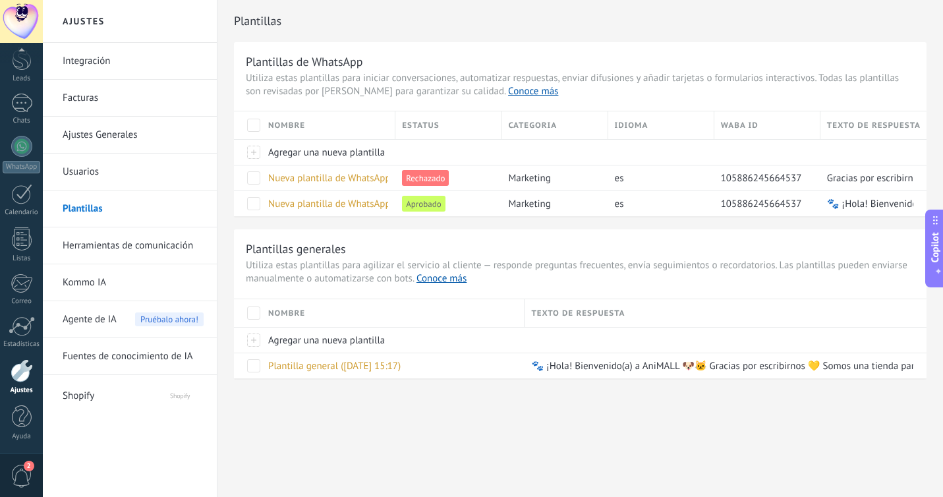
click at [98, 356] on link "Fuentes de conocimiento de IA" at bounding box center [133, 356] width 141 height 37
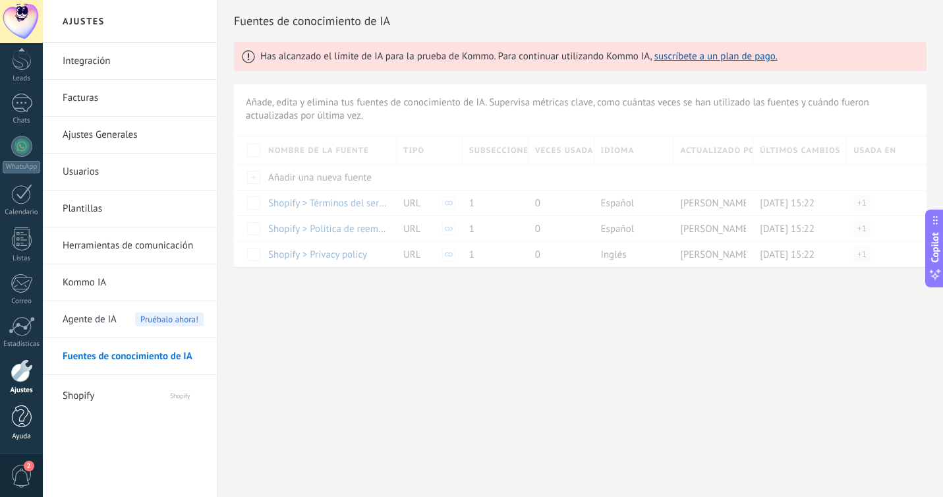
click at [24, 423] on div at bounding box center [22, 416] width 20 height 23
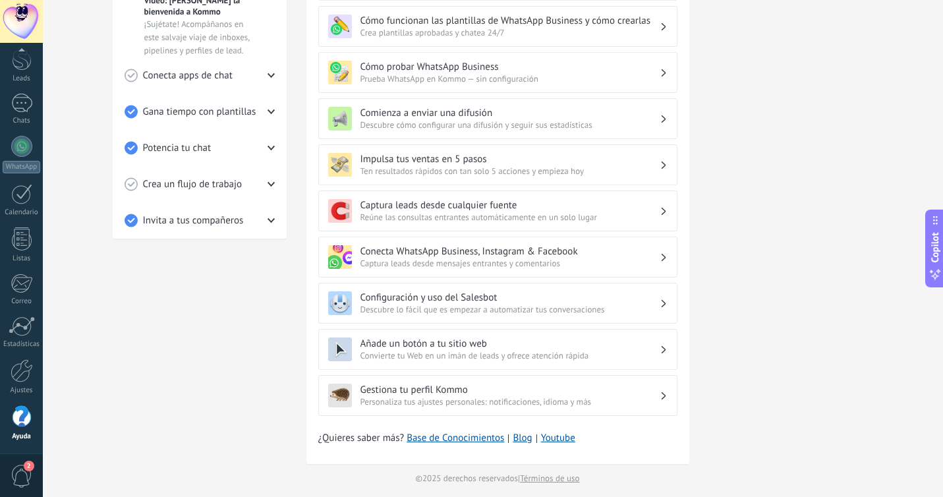
scroll to position [369, 0]
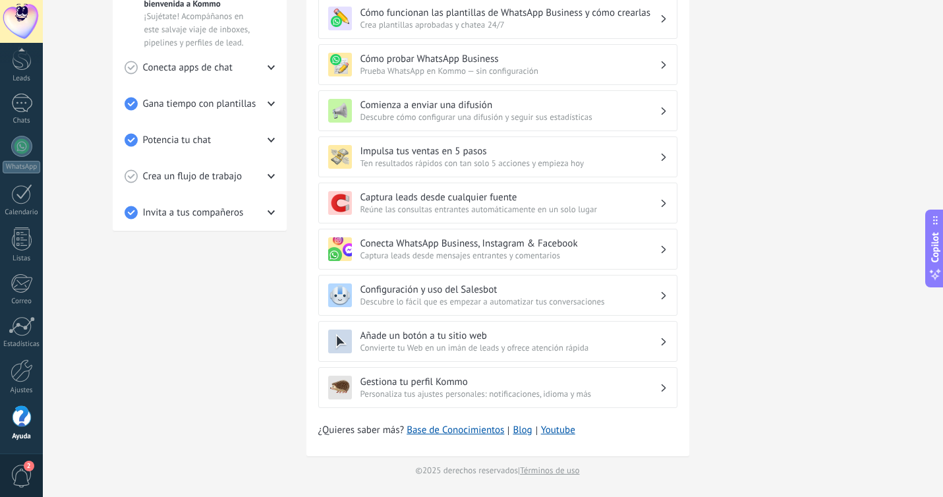
click at [185, 175] on span "Crea un flujo de trabajo" at bounding box center [192, 176] width 99 height 13
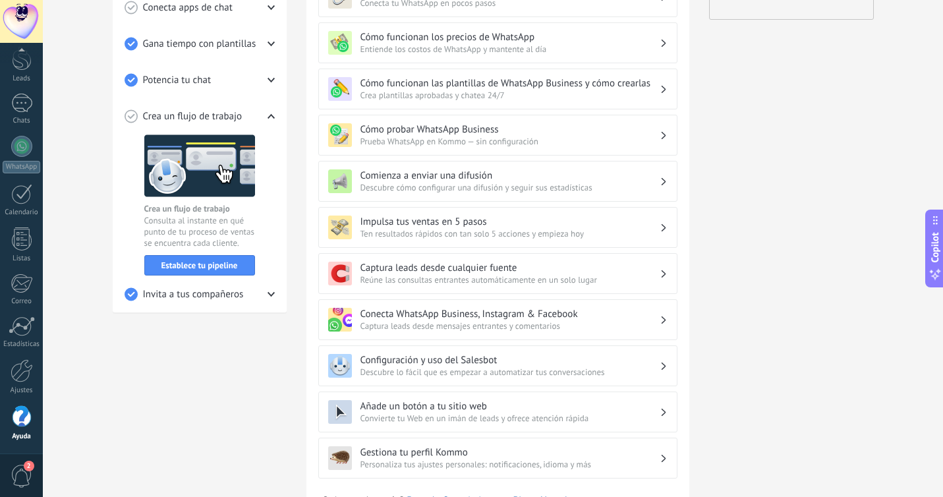
scroll to position [291, 0]
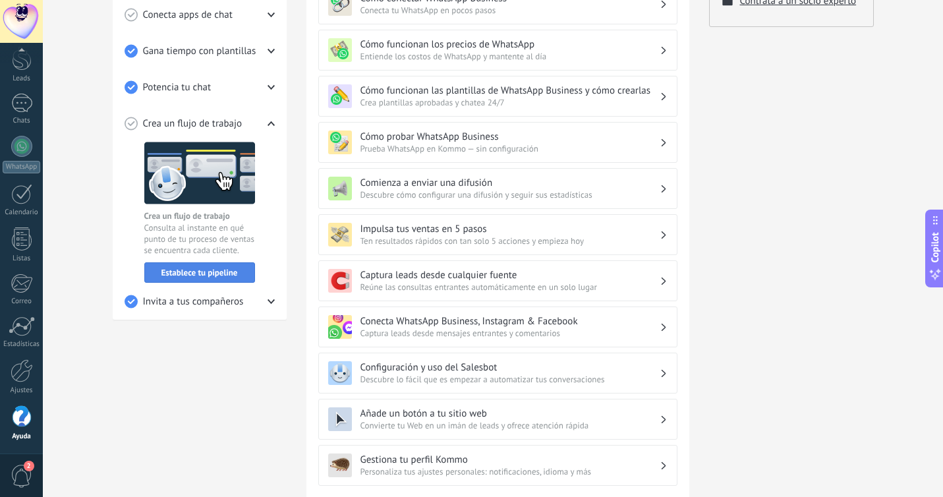
click at [186, 275] on span "Establece tu pipeline" at bounding box center [199, 272] width 76 height 9
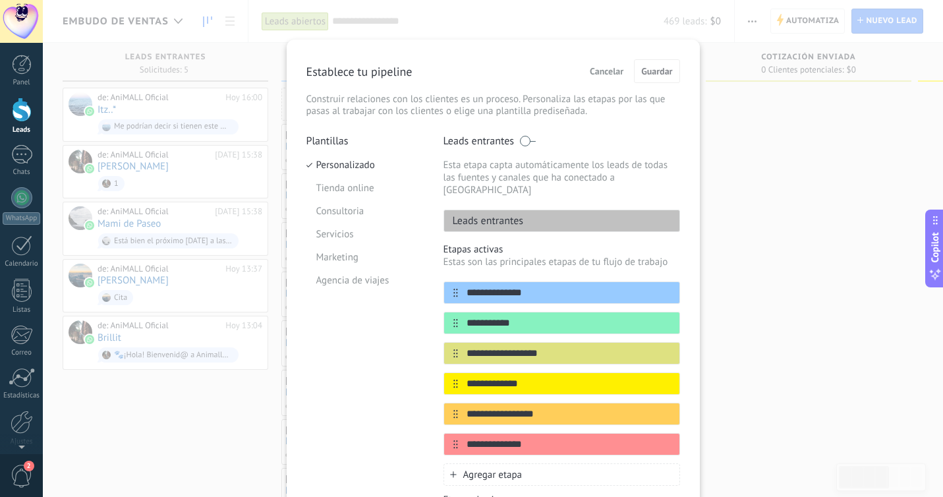
scroll to position [2, 0]
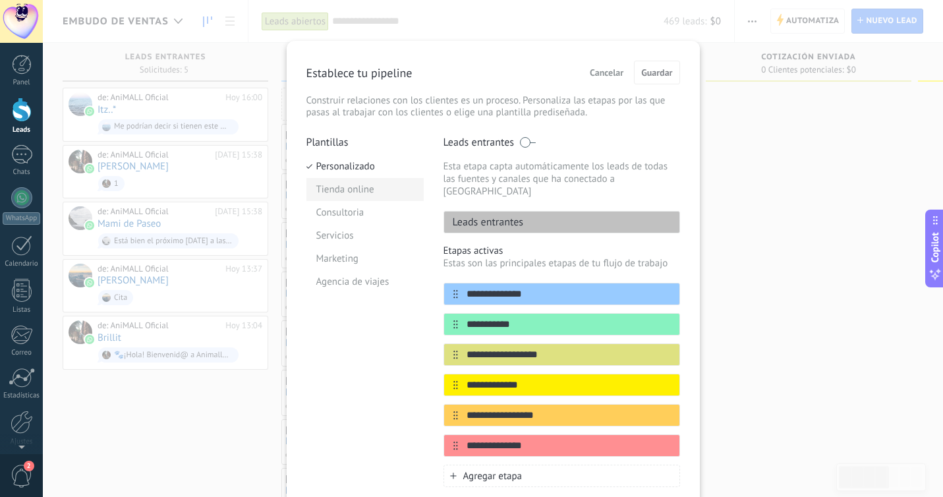
click at [358, 194] on li "Tienda online" at bounding box center [364, 189] width 117 height 23
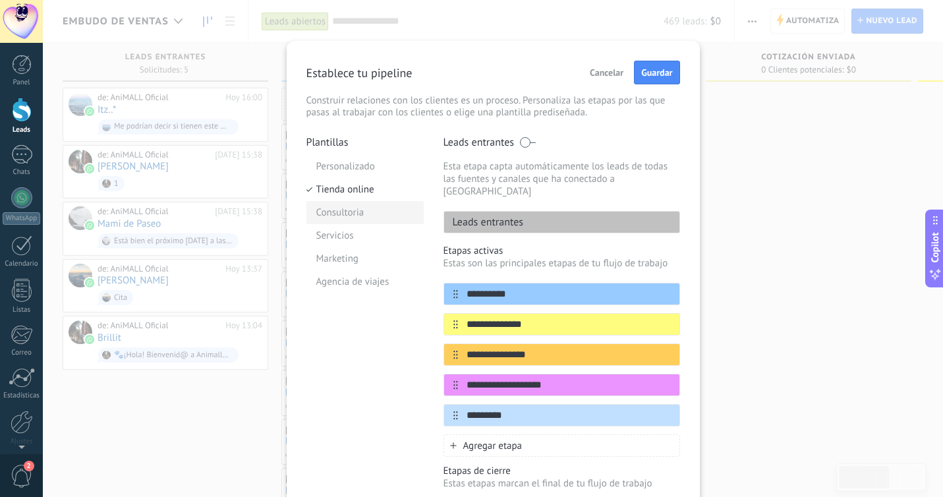
click at [348, 209] on li "Consultoria" at bounding box center [364, 212] width 117 height 23
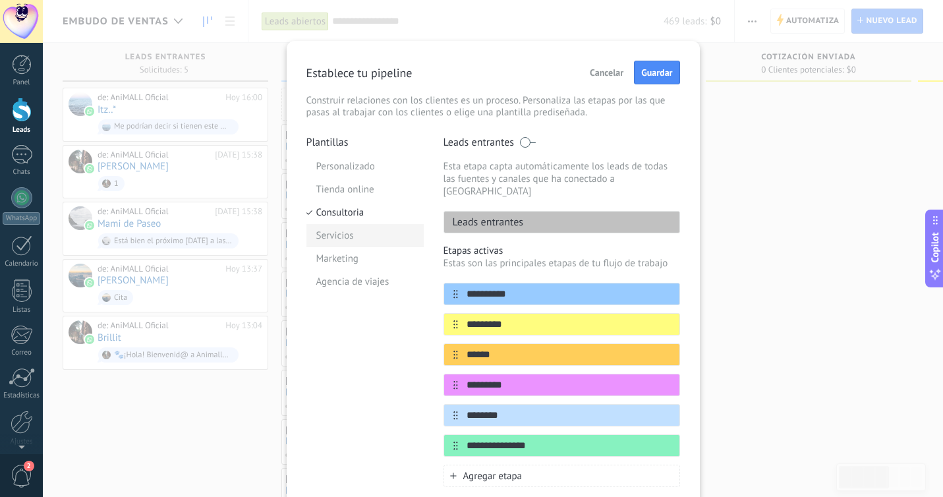
click at [343, 234] on li "Servicios" at bounding box center [364, 235] width 117 height 23
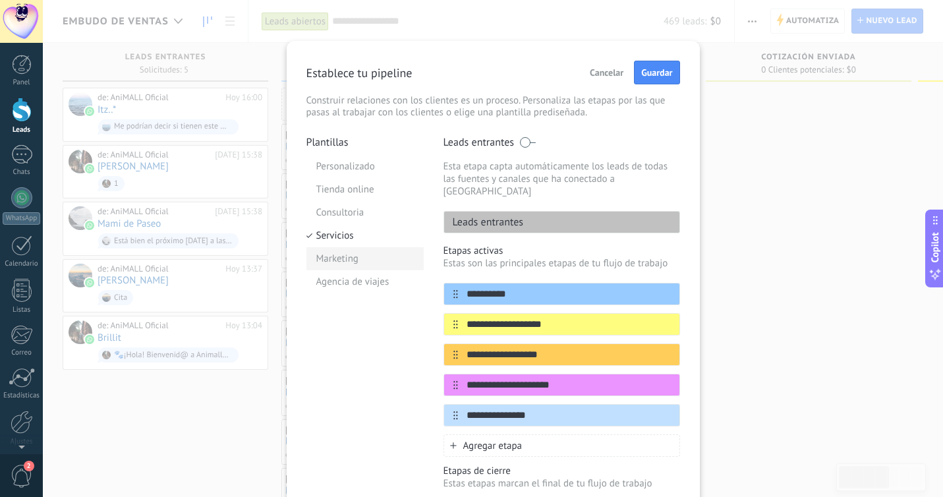
click at [346, 262] on li "Marketing" at bounding box center [364, 258] width 117 height 23
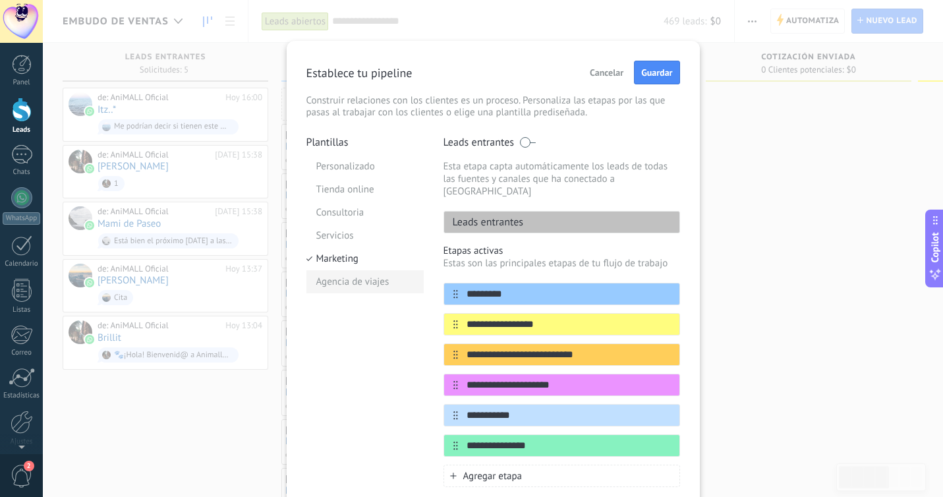
click at [341, 286] on li "Agencia de viajes" at bounding box center [364, 281] width 117 height 23
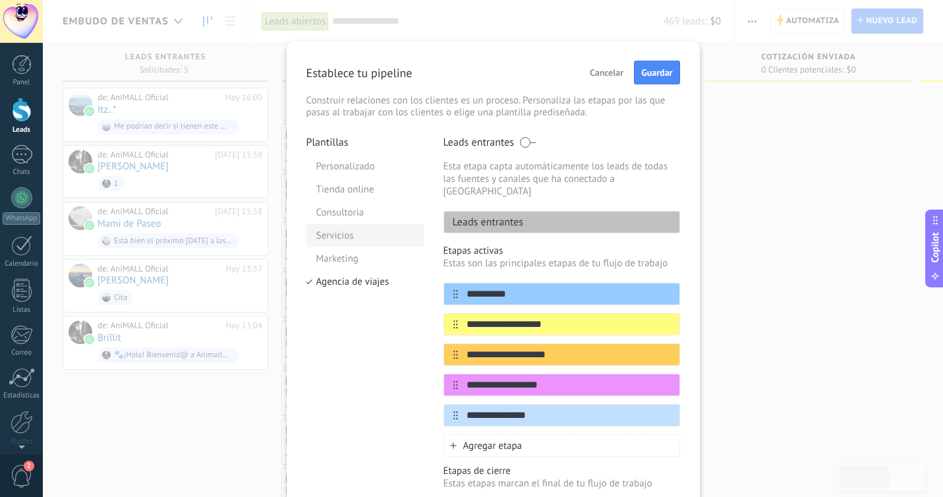
click at [349, 233] on li "Servicios" at bounding box center [364, 235] width 117 height 23
click at [645, 73] on span "Guardar" at bounding box center [656, 72] width 31 height 9
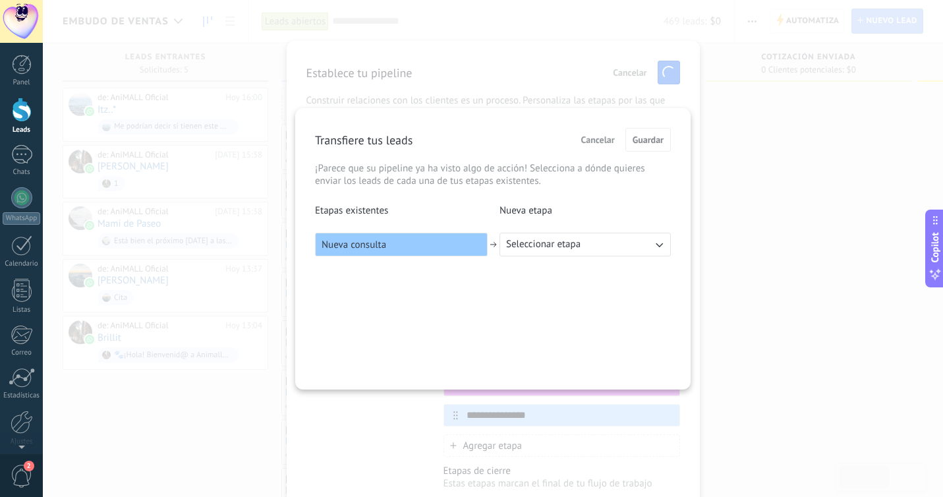
click at [595, 240] on button "Seleccionar etapa" at bounding box center [584, 245] width 171 height 24
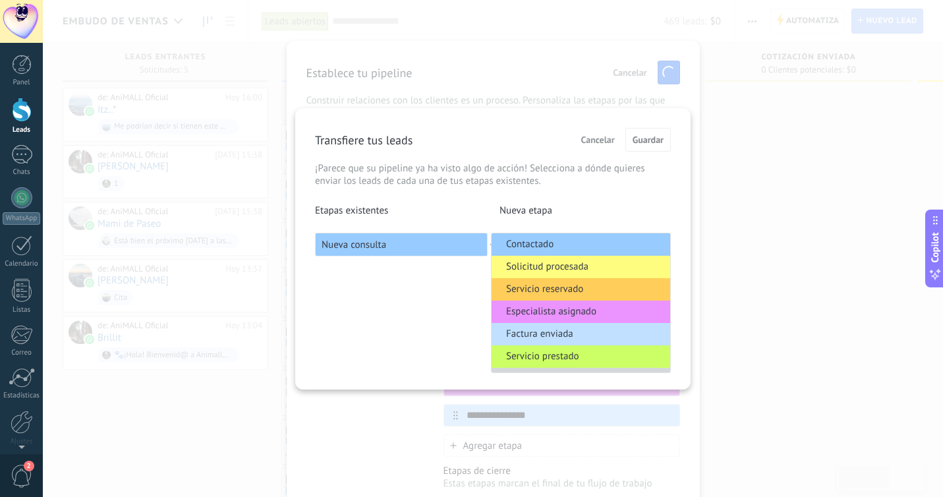
click at [605, 210] on p "Nueva etapa" at bounding box center [584, 210] width 171 height 13
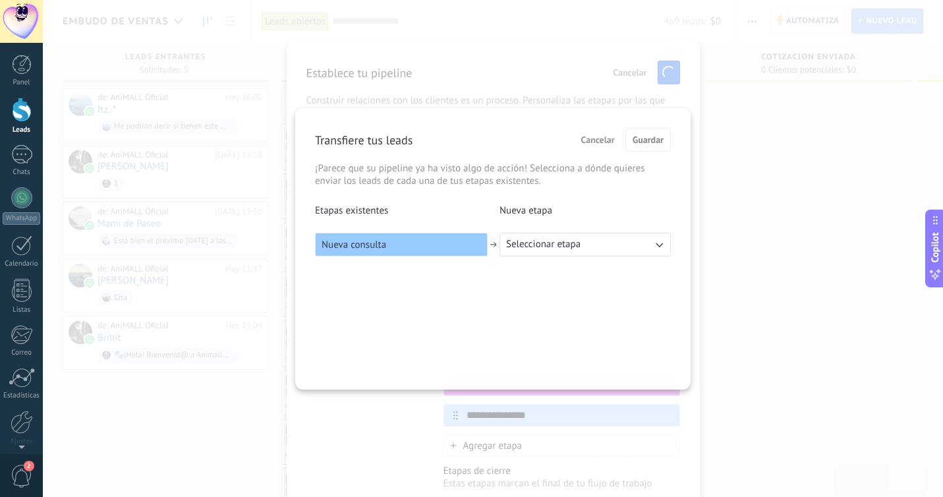
click at [603, 136] on span "Cancelar" at bounding box center [598, 139] width 34 height 9
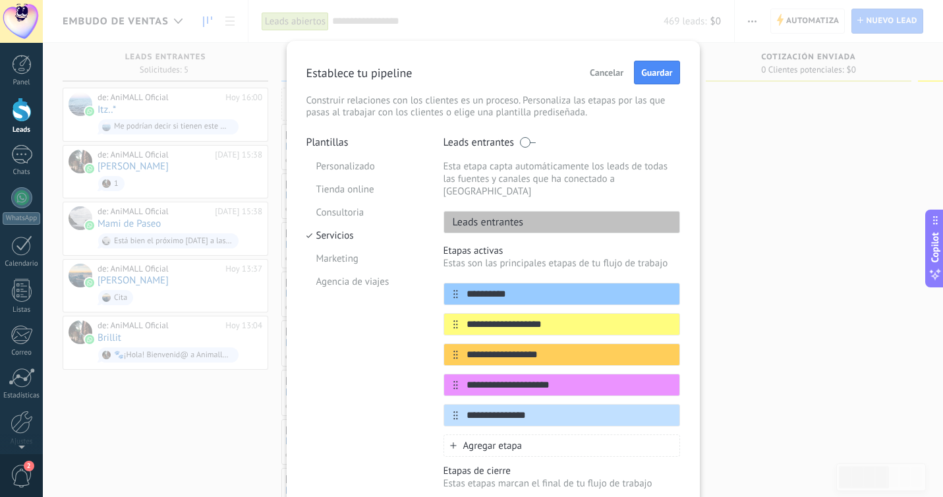
click at [601, 69] on span "Cancelar" at bounding box center [606, 72] width 34 height 9
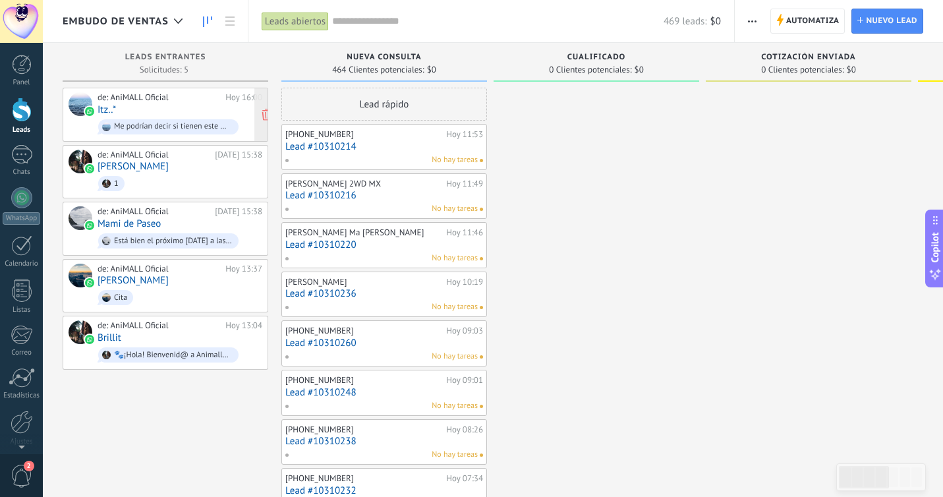
click at [209, 105] on div "de: AniMALL Oficial [DATE] 16:00 Itz..* Me podrían decir si tienen este medicam…" at bounding box center [179, 114] width 165 height 45
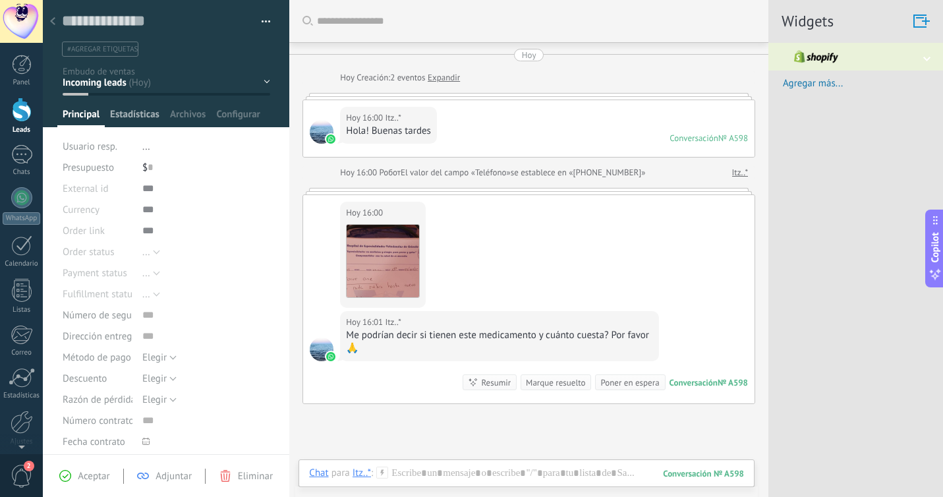
click at [138, 111] on span "Estadísticas" at bounding box center [134, 117] width 49 height 19
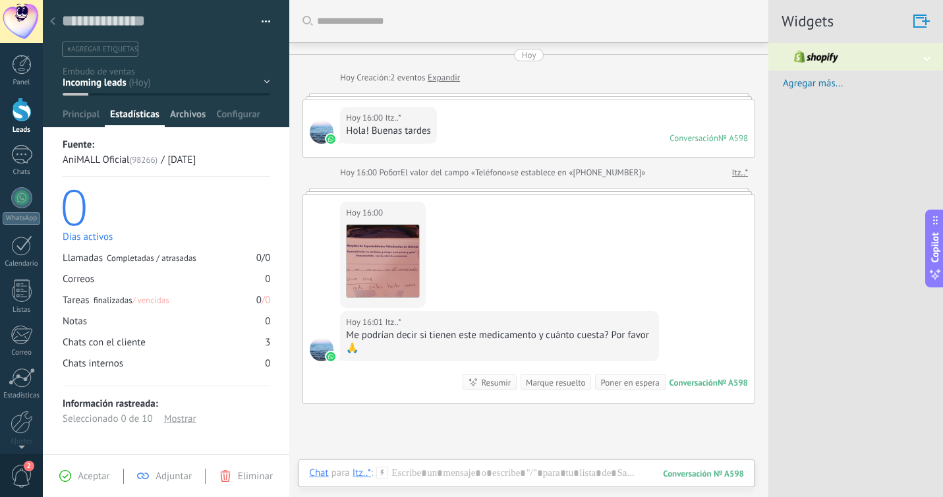
click at [184, 117] on span "Archivos" at bounding box center [188, 117] width 36 height 19
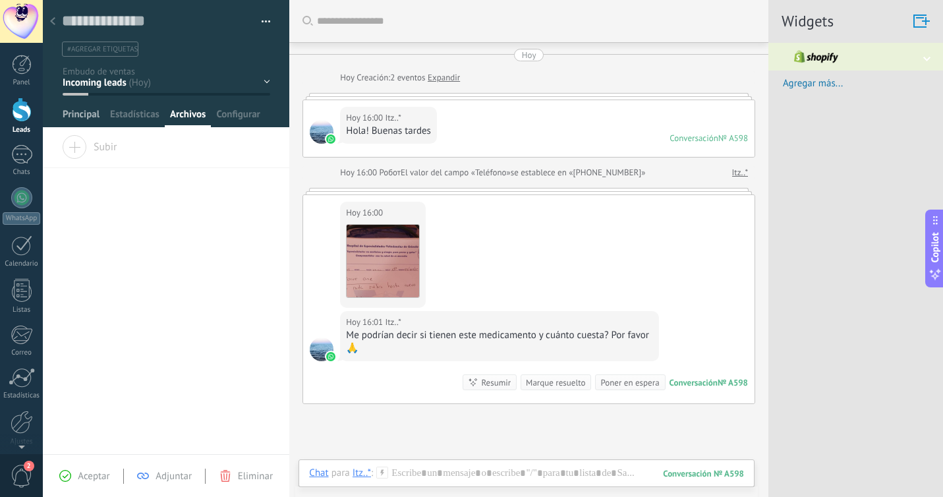
click at [89, 119] on span "Principal" at bounding box center [81, 117] width 37 height 19
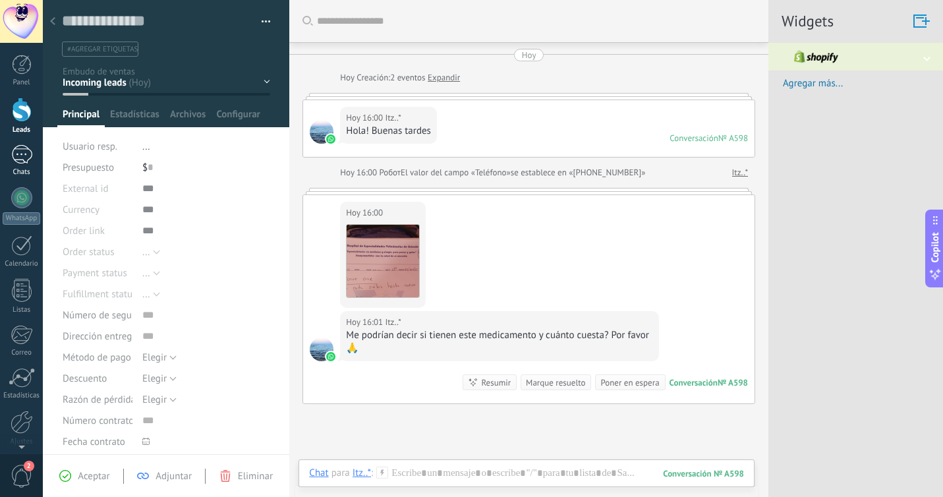
click at [21, 157] on div at bounding box center [21, 154] width 21 height 19
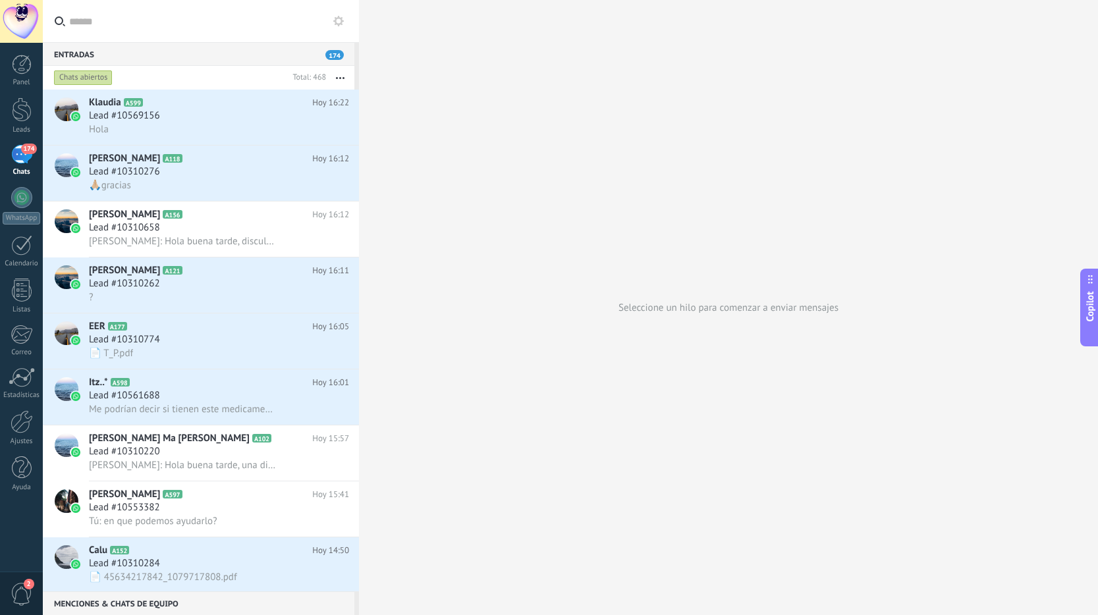
scroll to position [20, 0]
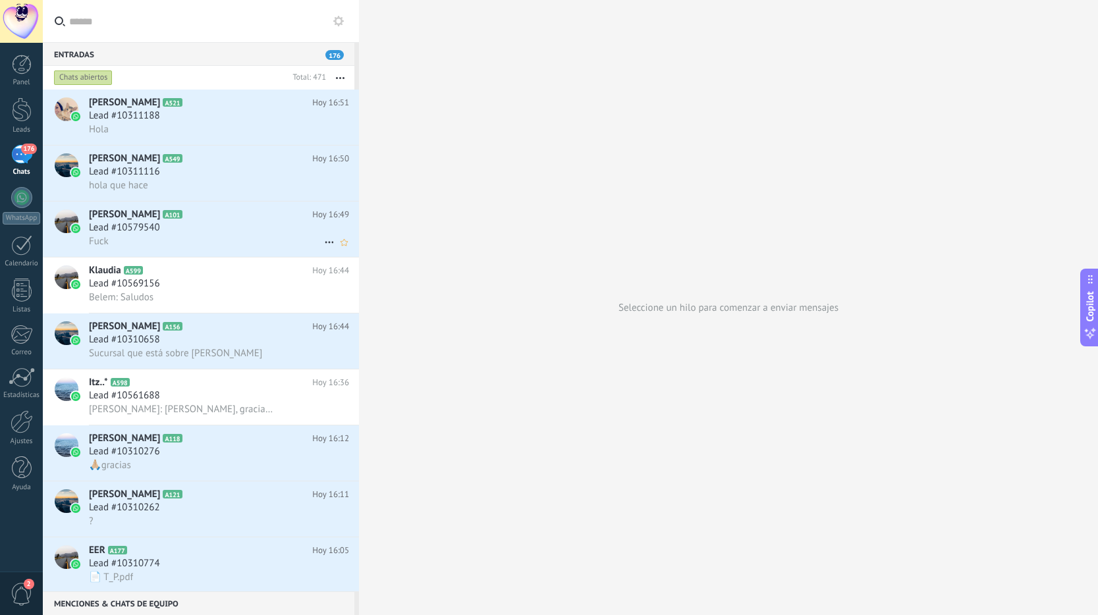
click at [171, 233] on div "Lead #10579540" at bounding box center [219, 227] width 260 height 13
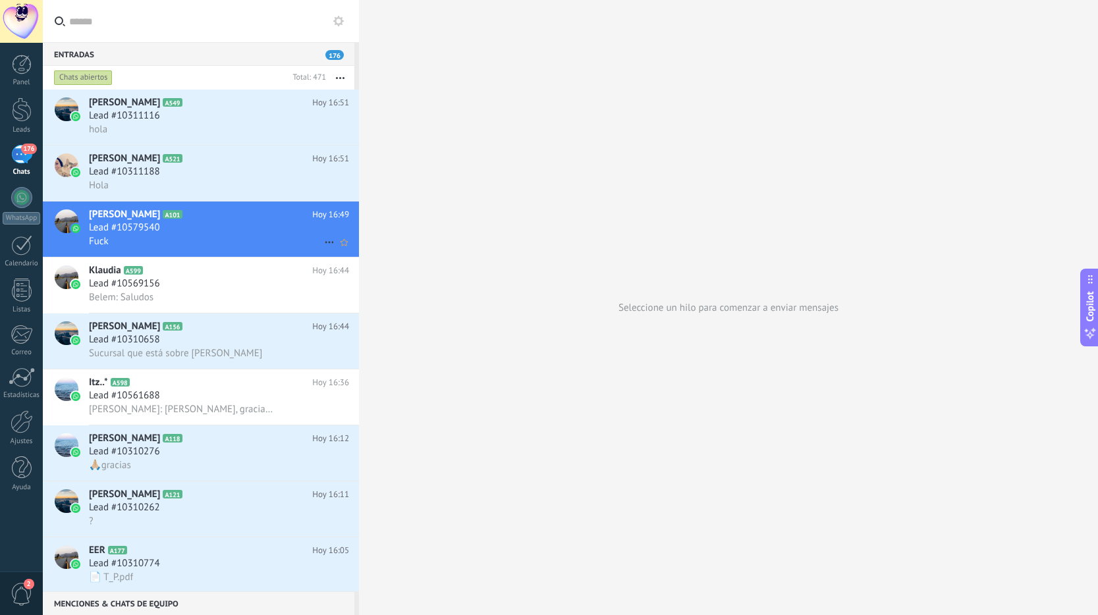
click at [171, 233] on div "Lead #10579540" at bounding box center [219, 227] width 260 height 13
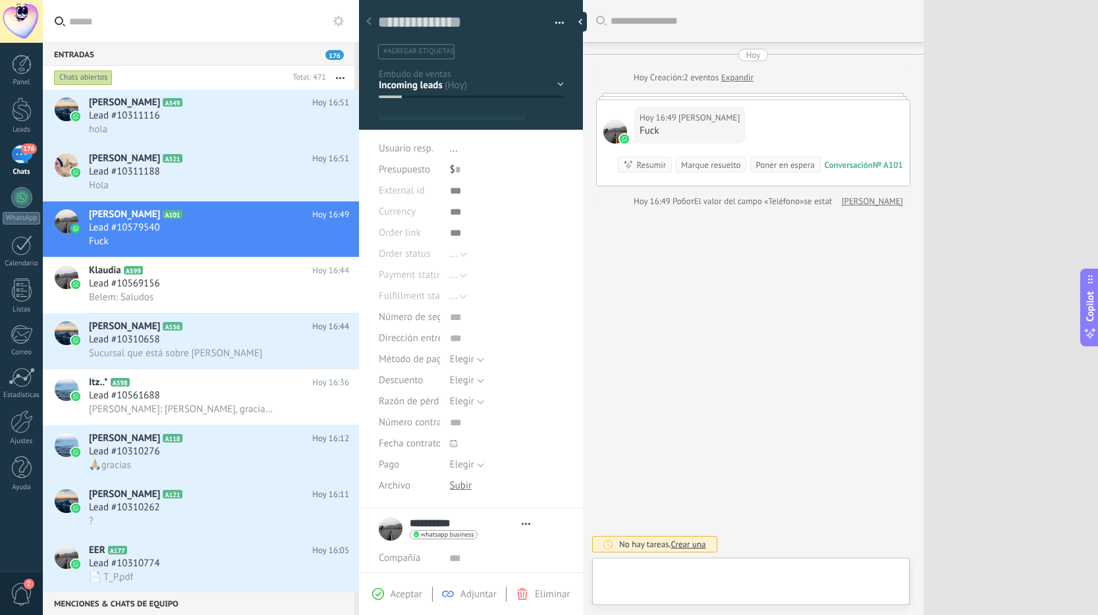
type textarea "**********"
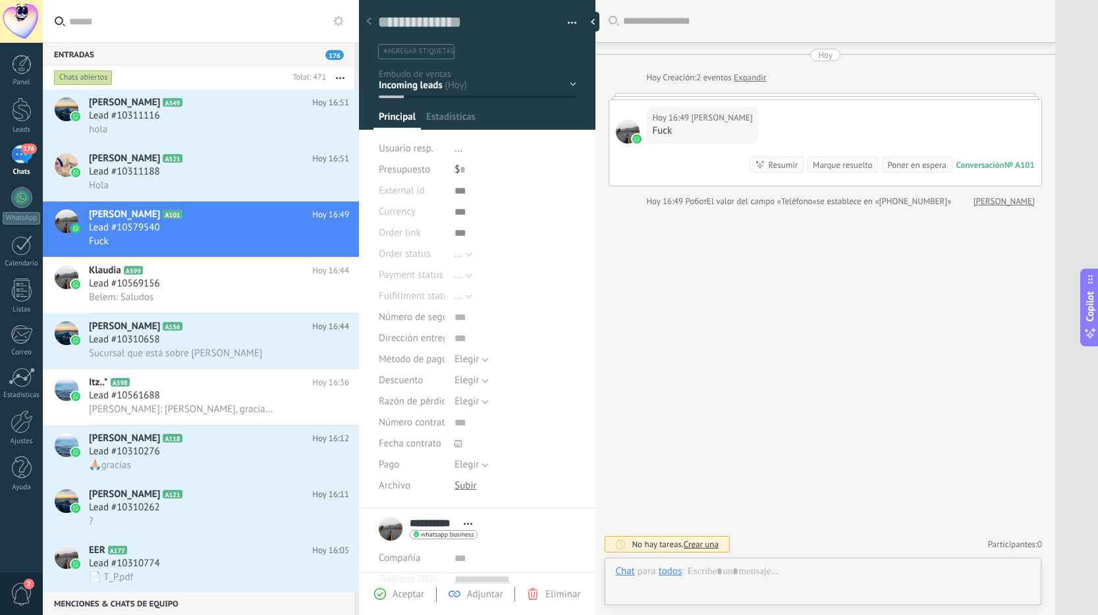
scroll to position [20, 0]
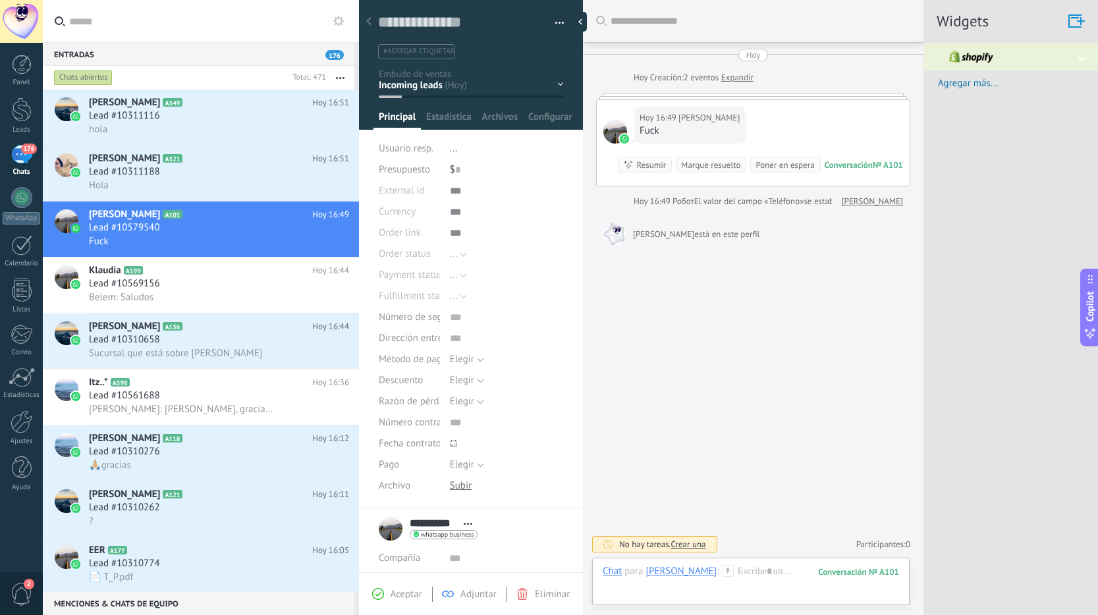
click at [698, 101] on div "[DATE] 16:49 [PERSON_NAME] Fuck Conversación № A101 Conversación № A101 Resumir…" at bounding box center [753, 143] width 313 height 86
click at [752, 126] on div "[DATE] 16:49 [PERSON_NAME] Fuck Conversación № A101 Conversación № A101 Resumir…" at bounding box center [753, 143] width 313 height 86
